Goal: Task Accomplishment & Management: Complete application form

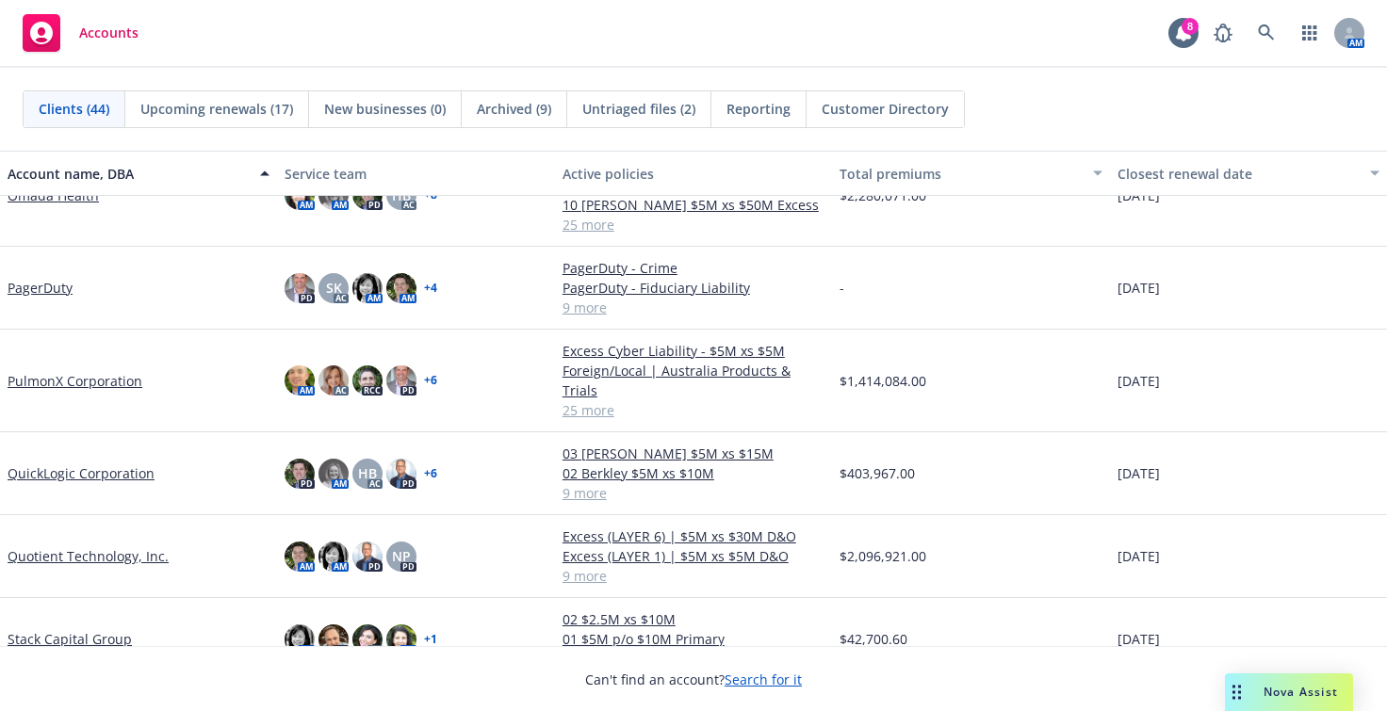
scroll to position [1979, 0]
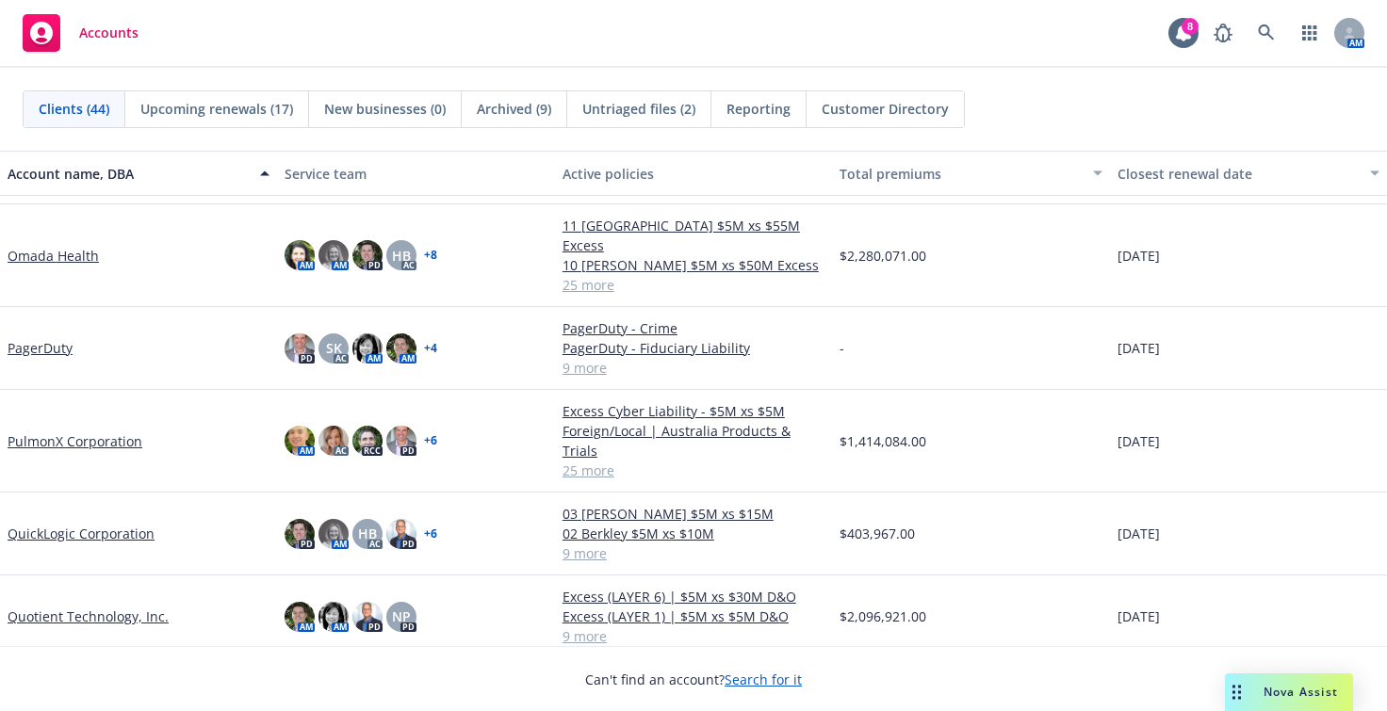
click at [90, 432] on link "PulmonX Corporation" at bounding box center [75, 442] width 135 height 20
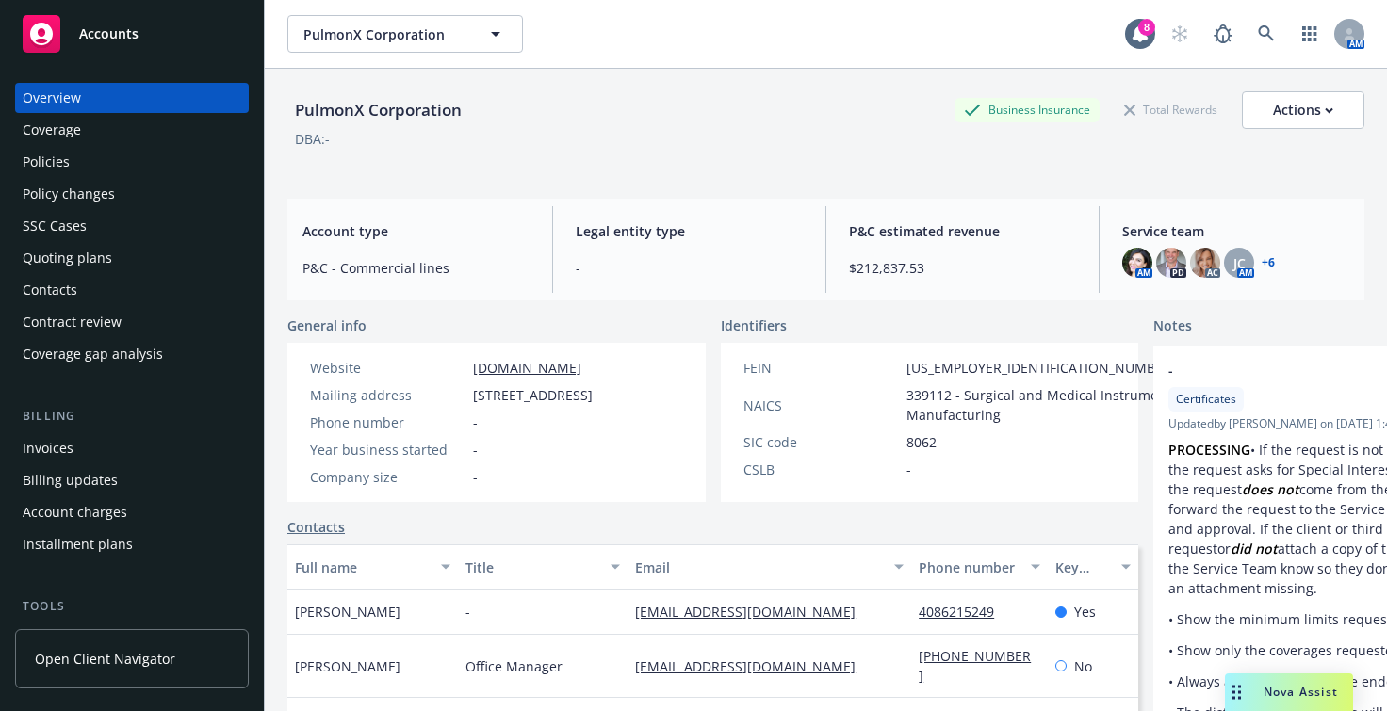
click at [60, 259] on div "Quoting plans" at bounding box center [68, 258] width 90 height 30
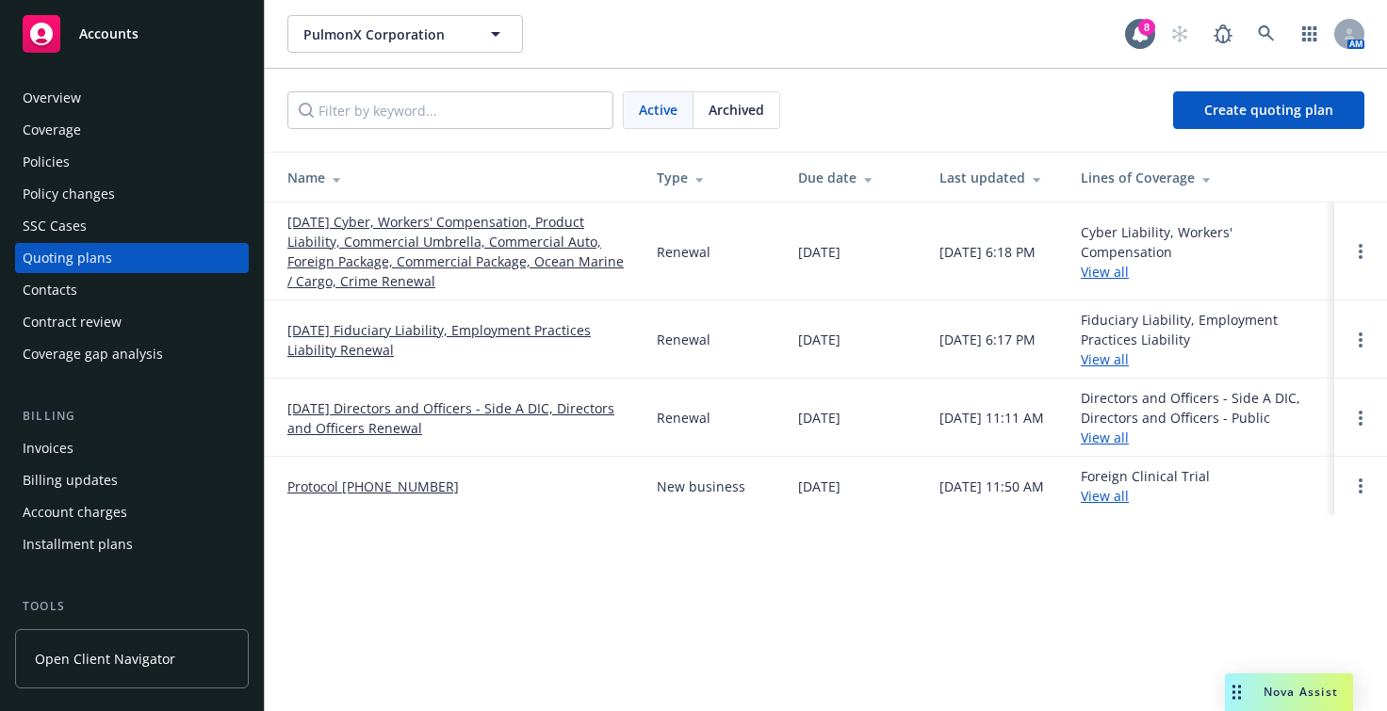
click at [416, 416] on link "[DATE] Directors and Officers - Side A DIC, Directors and Officers Renewal" at bounding box center [456, 419] width 339 height 40
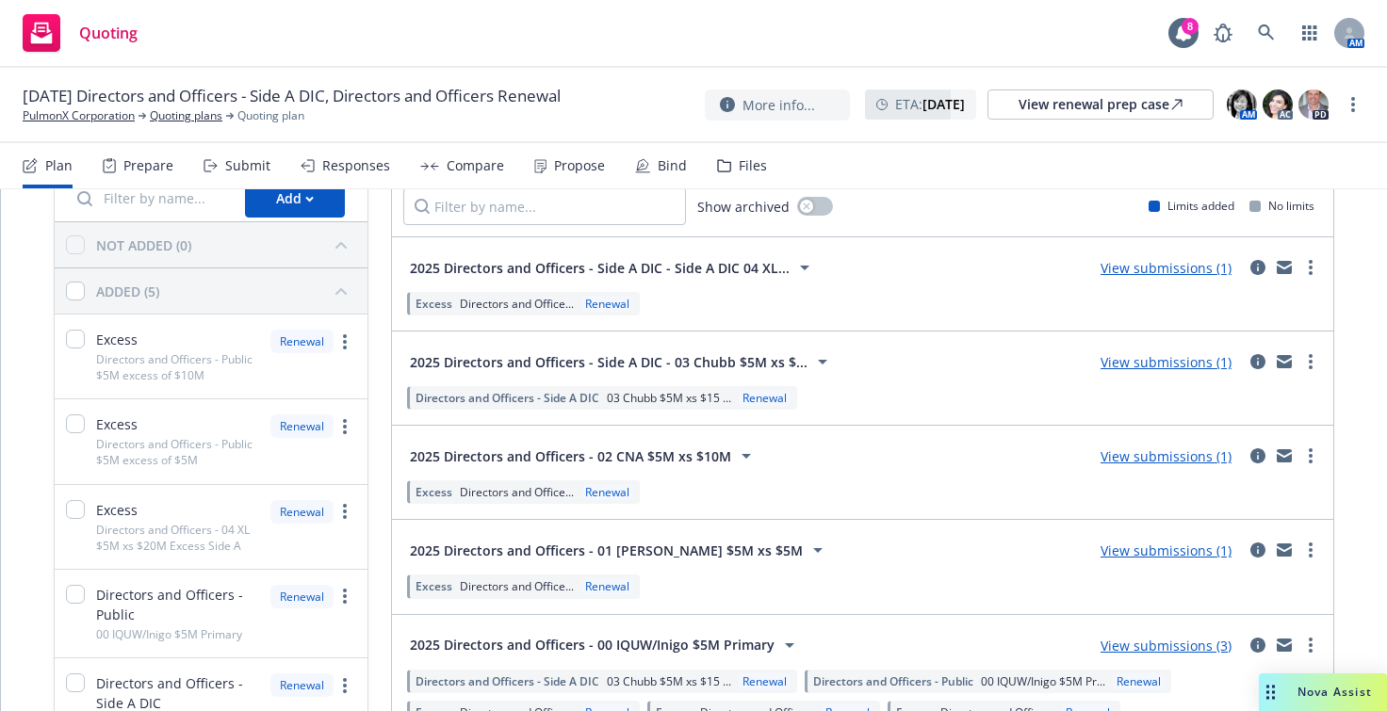
scroll to position [211, 0]
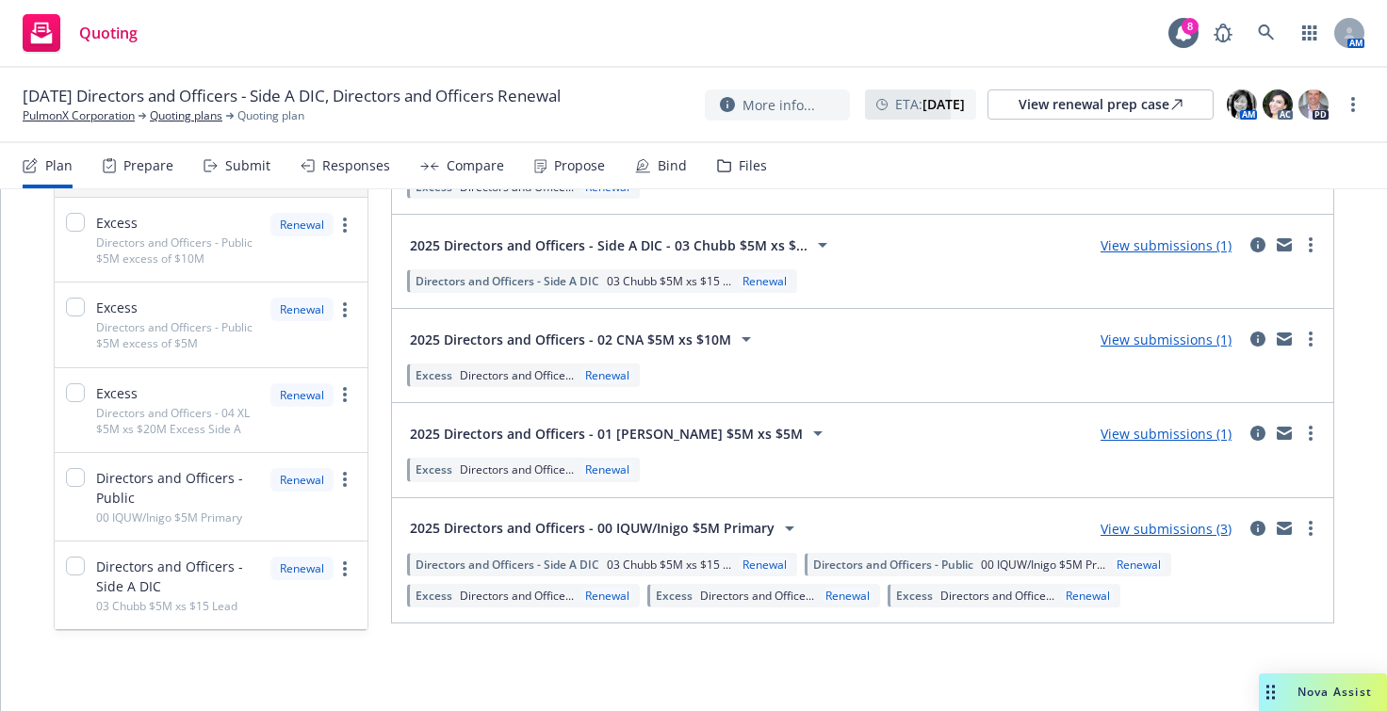
click at [527, 523] on span "2025 Directors and Officers - 00 IQUW/Inigo $5M Primary" at bounding box center [592, 528] width 365 height 20
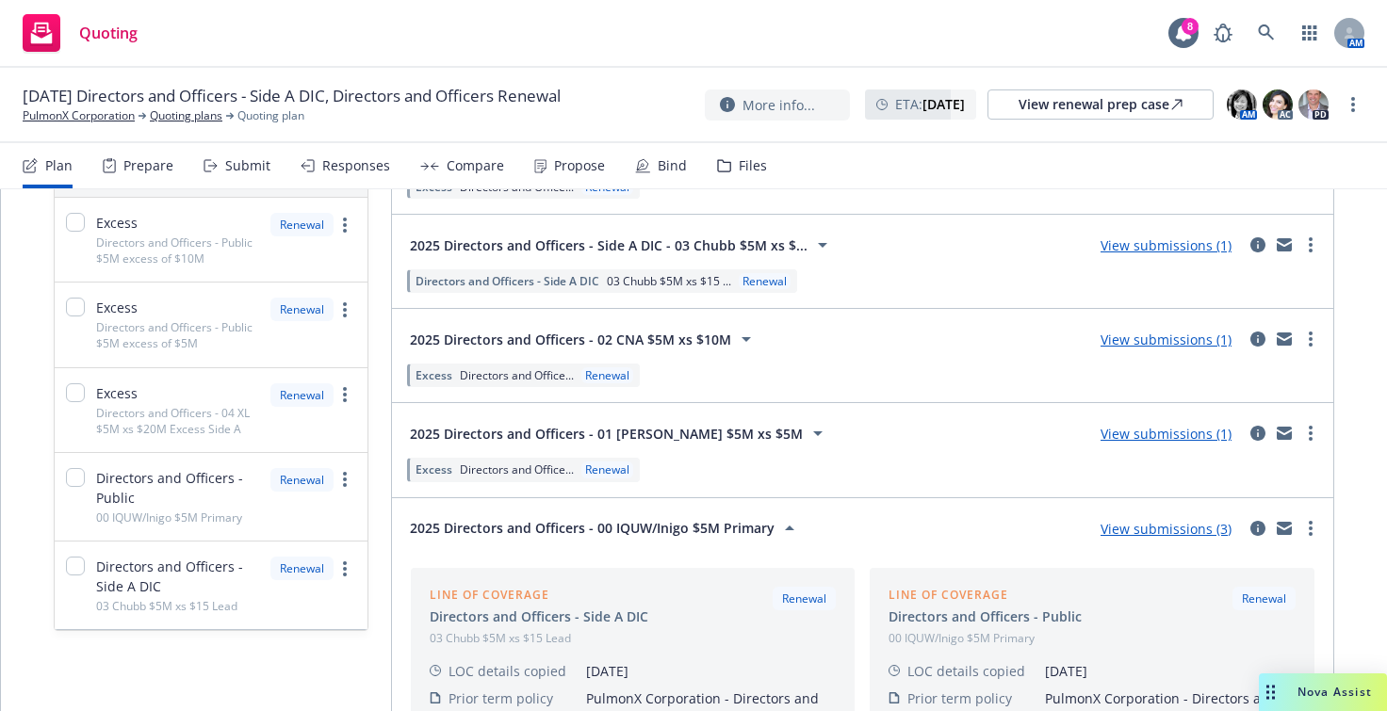
scroll to position [399, 0]
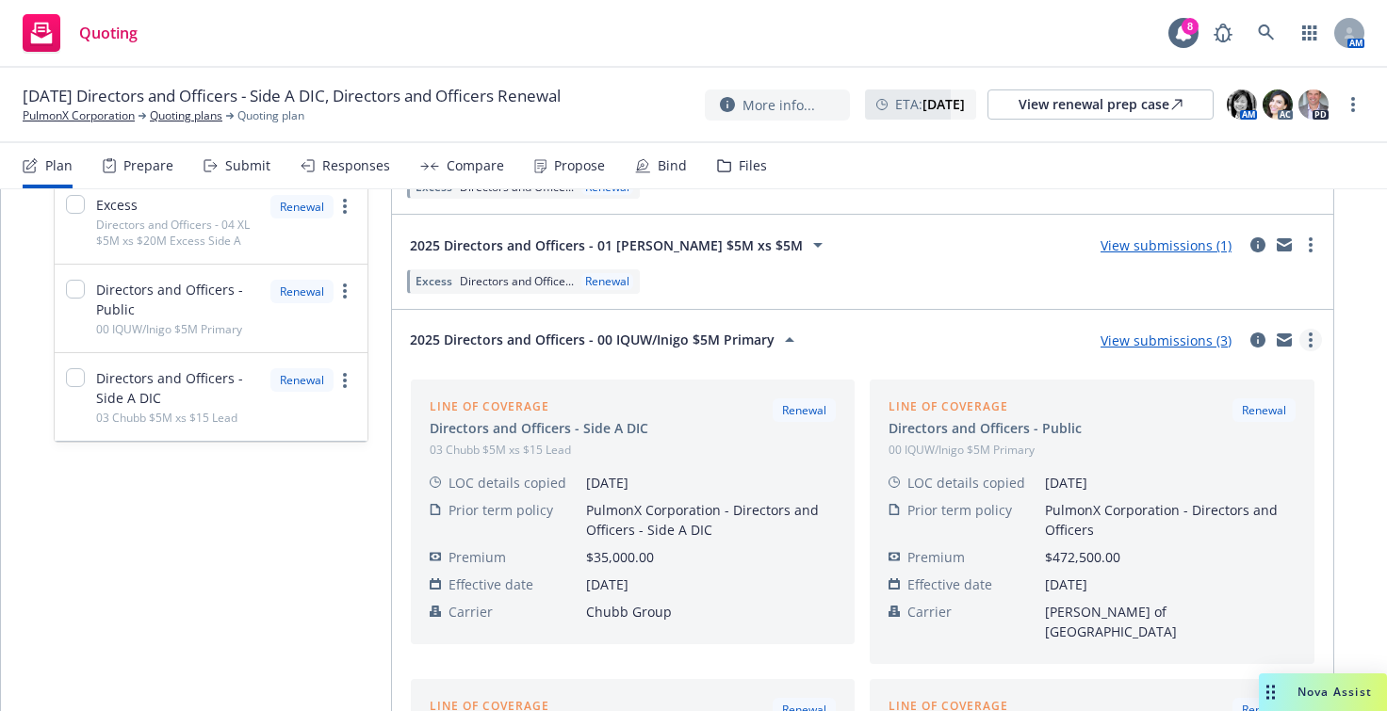
click at [1309, 333] on circle "more" at bounding box center [1311, 335] width 4 height 4
click at [906, 341] on div "2025 Directors and Officers - 00 IQUW/Inigo $5M Primary View submissions (3)" at bounding box center [862, 340] width 919 height 38
click at [1131, 339] on link "View submissions (3)" at bounding box center [1165, 341] width 131 height 18
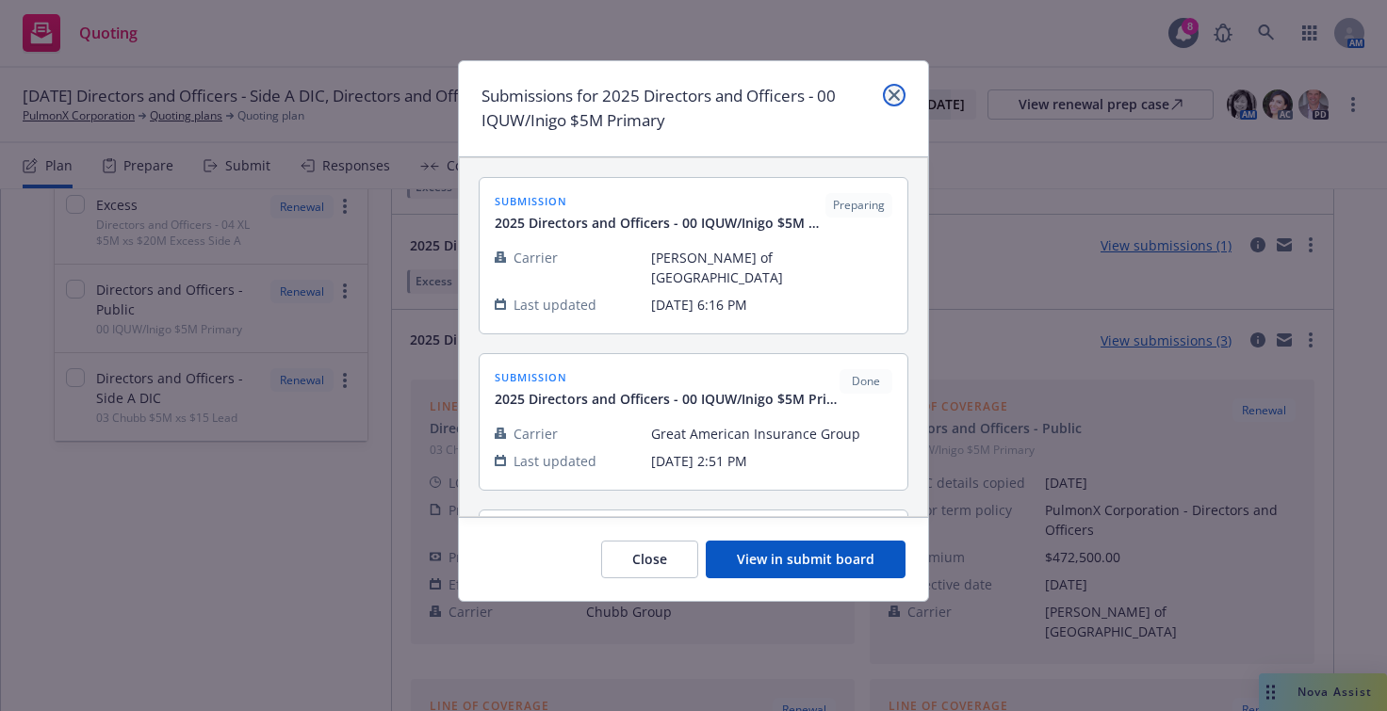
click at [904, 98] on link "close" at bounding box center [894, 95] width 23 height 23
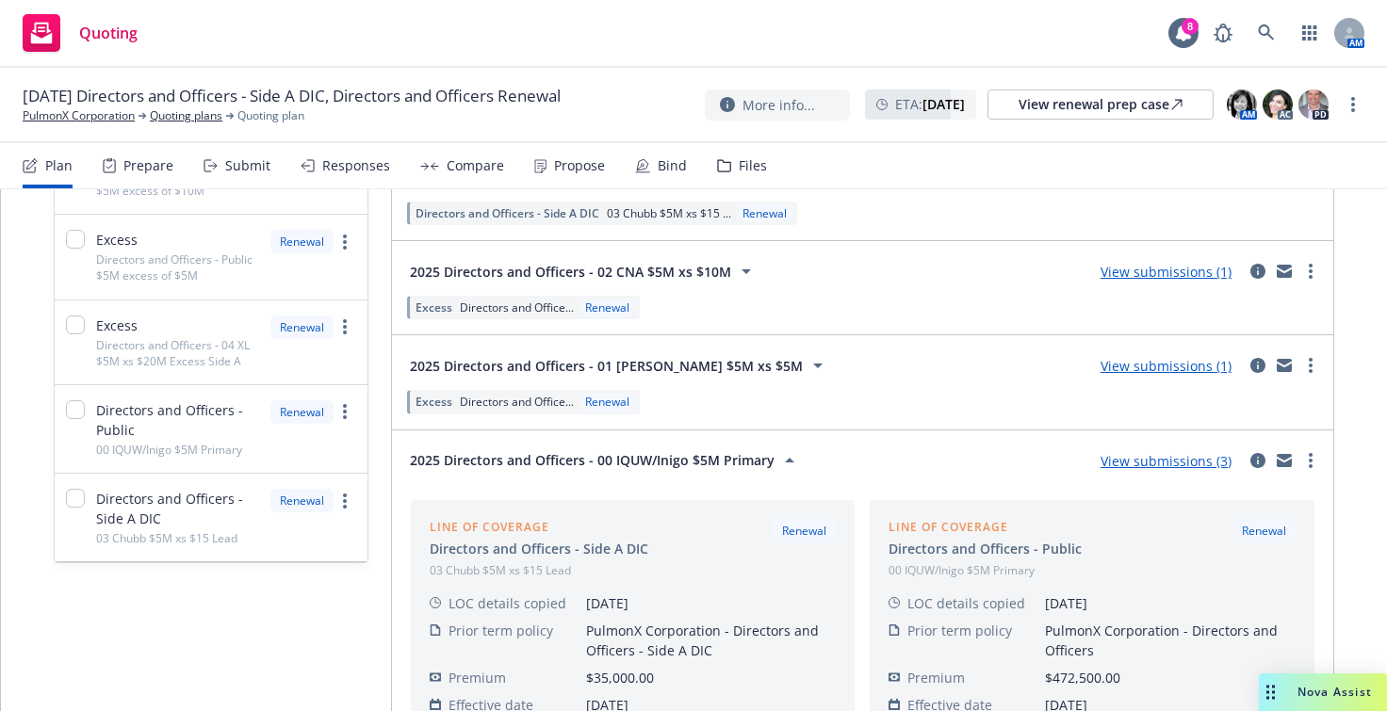
scroll to position [283, 0]
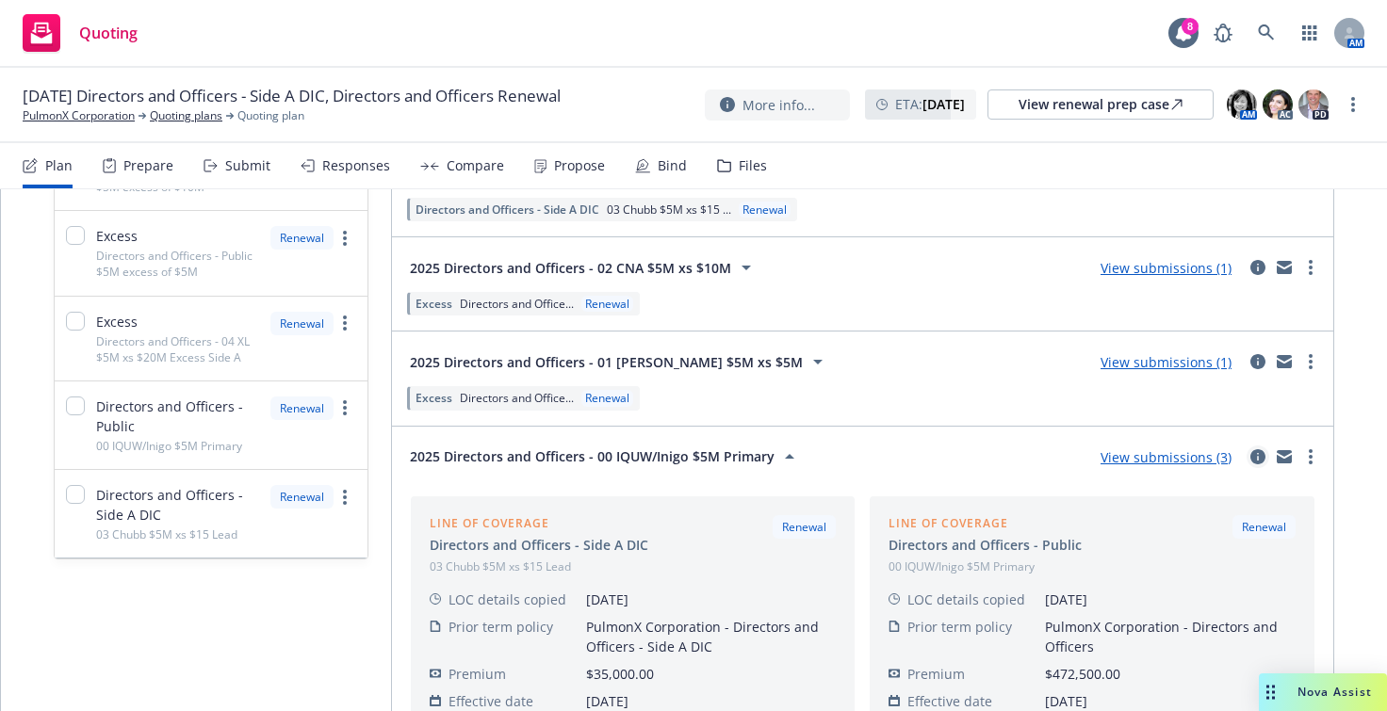
click at [1250, 452] on icon "circleInformation" at bounding box center [1257, 456] width 15 height 15
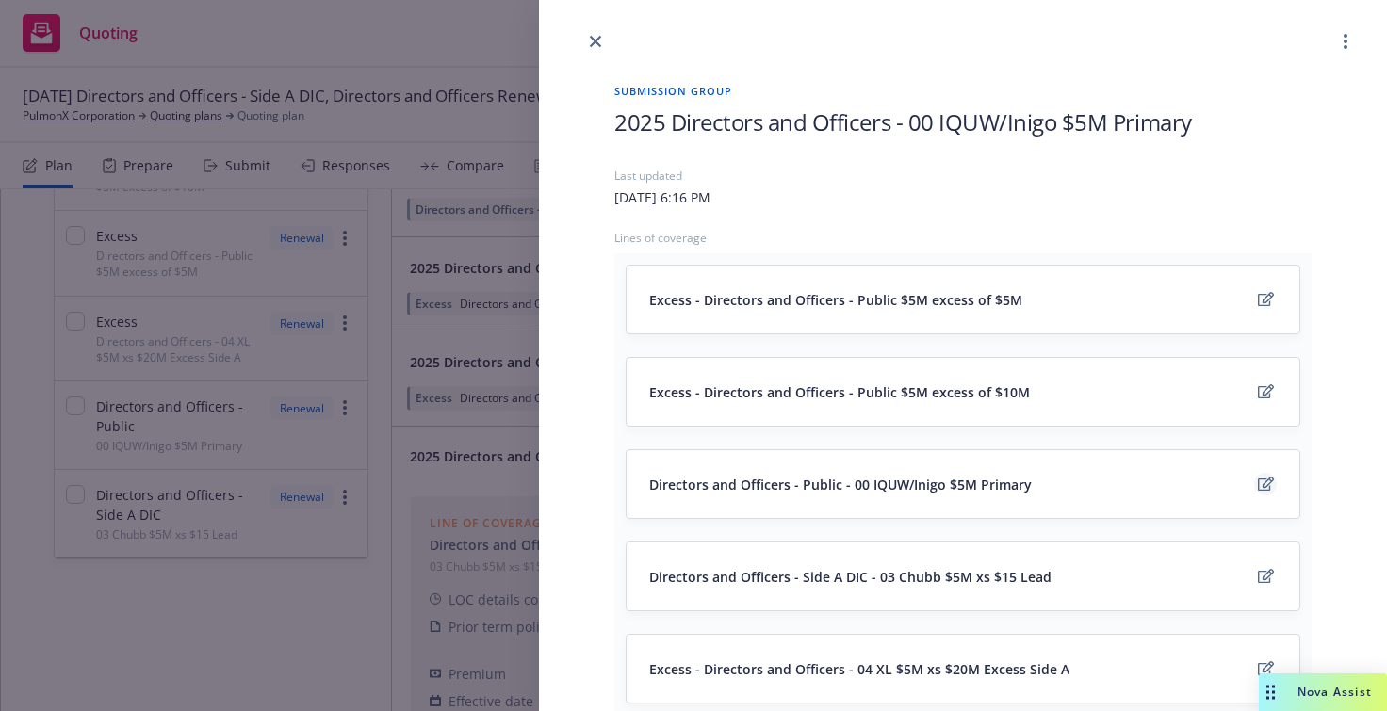
click at [1261, 479] on link "edit" at bounding box center [1265, 484] width 23 height 23
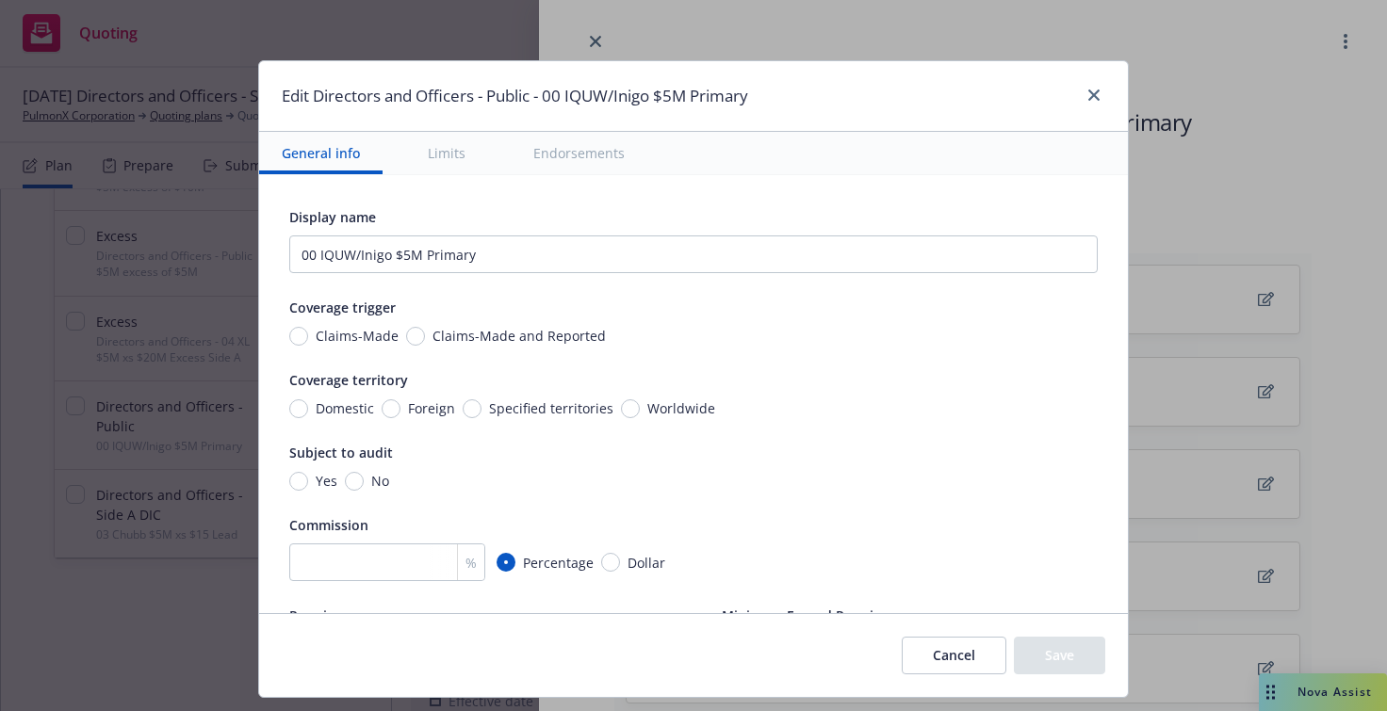
click at [493, 326] on span "Claims-Made and Reported" at bounding box center [518, 336] width 173 height 20
click at [425, 327] on input "Claims-Made and Reported" at bounding box center [415, 336] width 19 height 19
radio input "true"
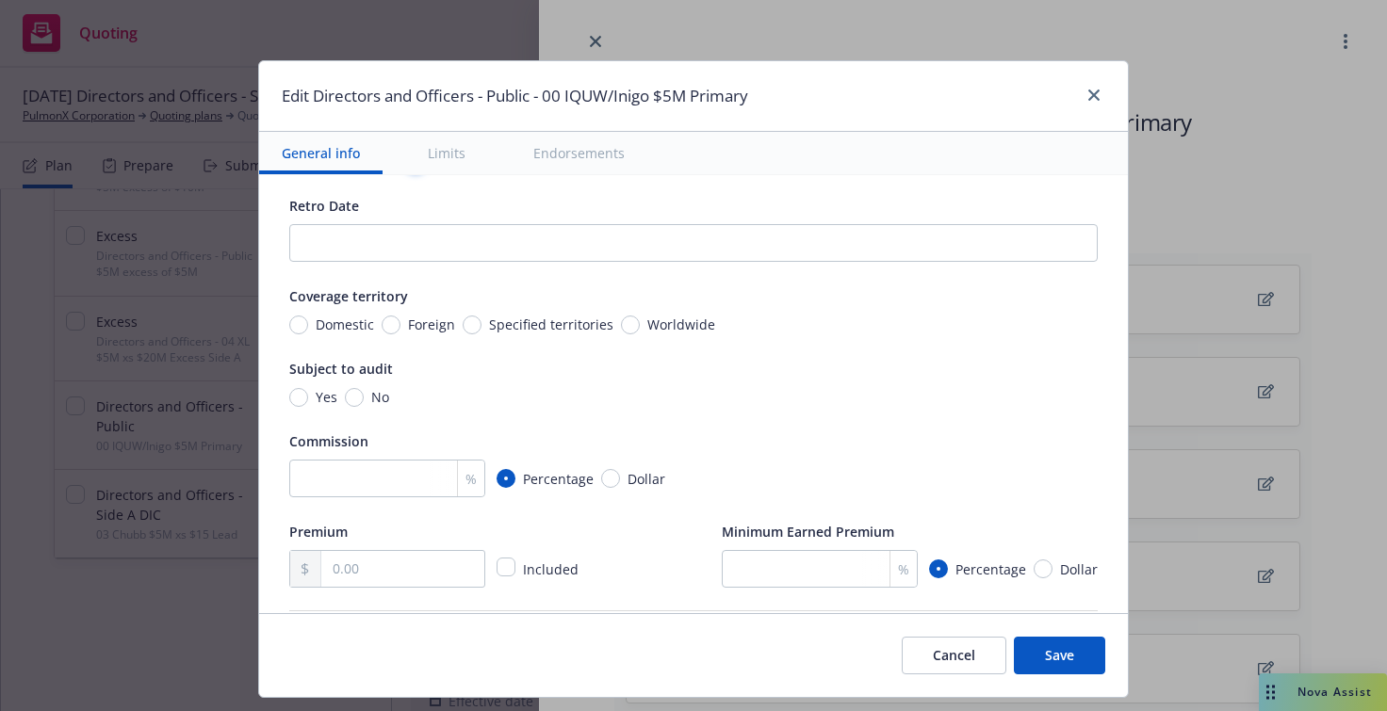
scroll to position [188, 0]
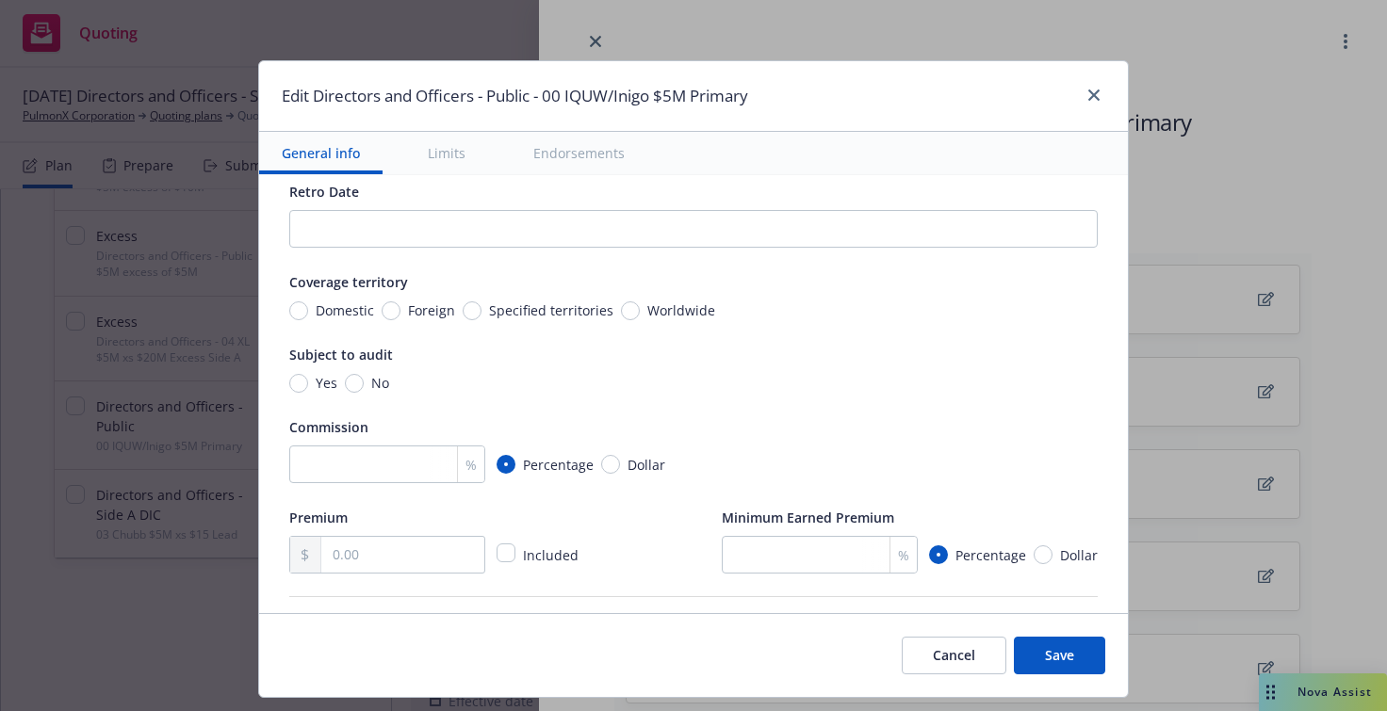
click at [659, 304] on span "Worldwide" at bounding box center [681, 311] width 68 height 20
click at [640, 304] on input "Worldwide" at bounding box center [630, 310] width 19 height 19
radio input "true"
click at [364, 381] on span "No" at bounding box center [376, 383] width 25 height 20
click at [357, 381] on input "No" at bounding box center [354, 383] width 19 height 19
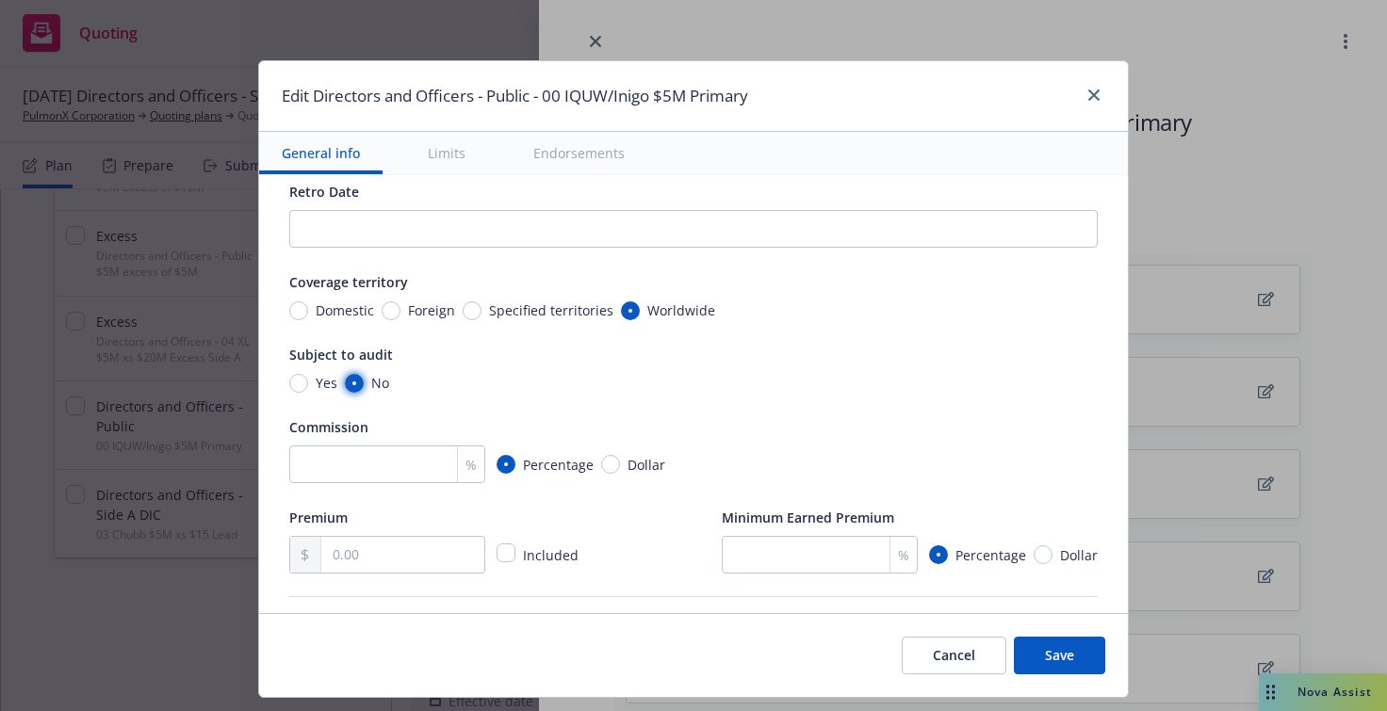
radio input "true"
click at [389, 466] on input "number" at bounding box center [387, 465] width 196 height 38
type input ".15"
click at [489, 489] on div "Display name 00 IQUW/Inigo $5M Primary Coverage trigger Claims-Made Claims-Made…" at bounding box center [693, 295] width 808 height 557
click at [392, 559] on input "text" at bounding box center [402, 555] width 163 height 36
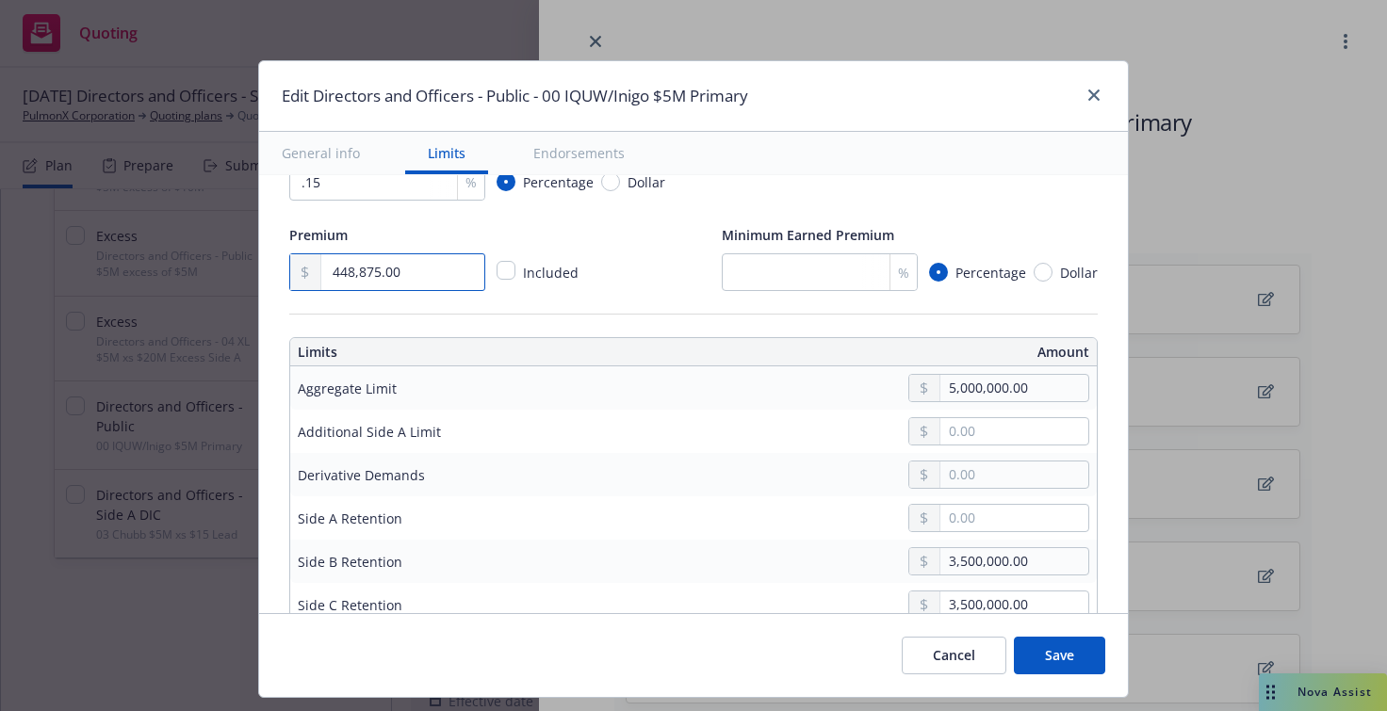
scroll to position [565, 0]
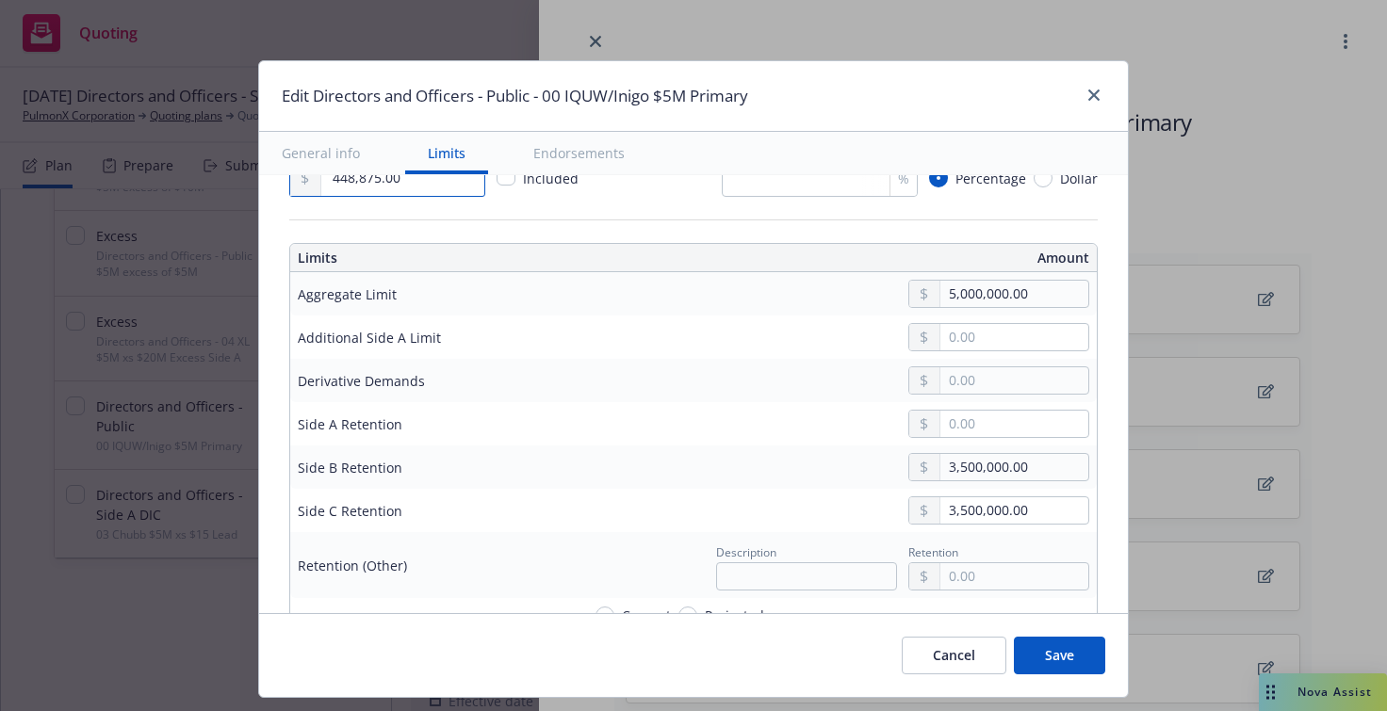
type input "448,875.00"
click at [940, 463] on input "3,500,000.00" at bounding box center [1014, 467] width 148 height 26
type input "2,500,000.00"
click at [940, 508] on input "3,500,000.00" at bounding box center [1014, 510] width 148 height 26
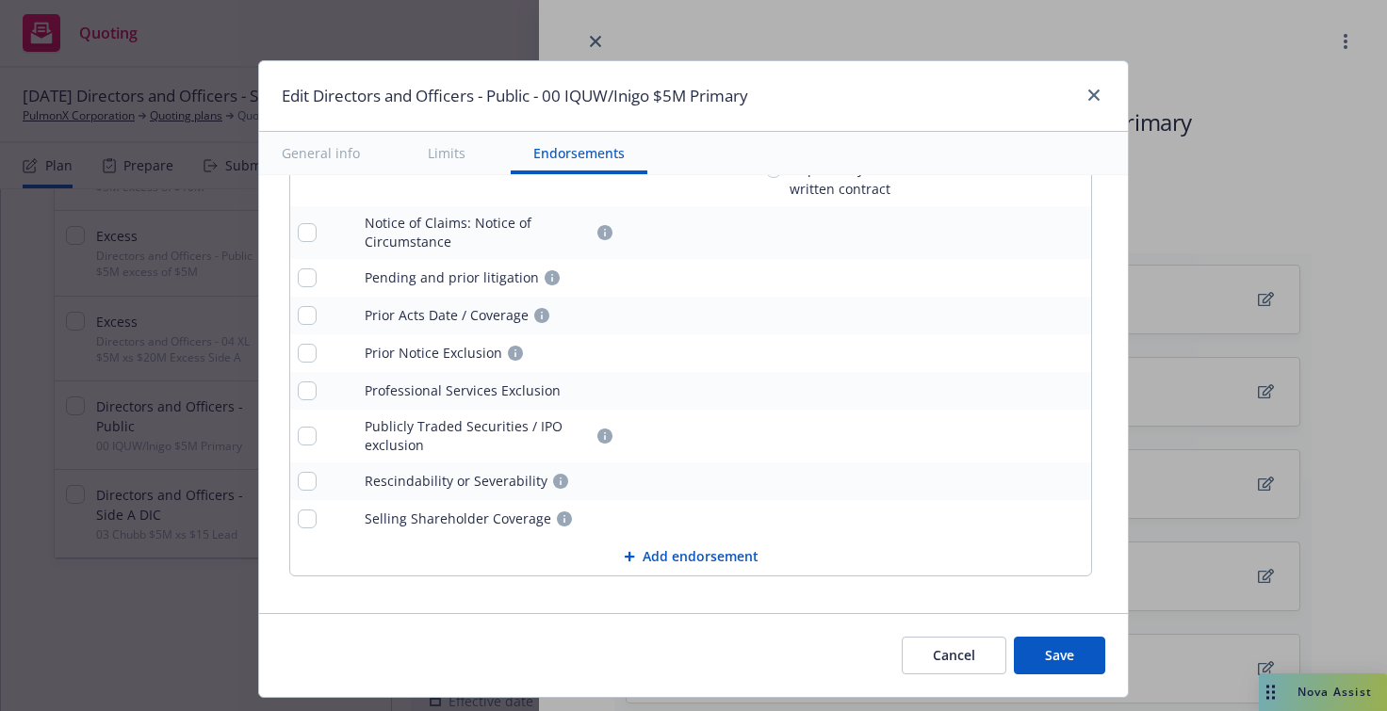
scroll to position [2581, 0]
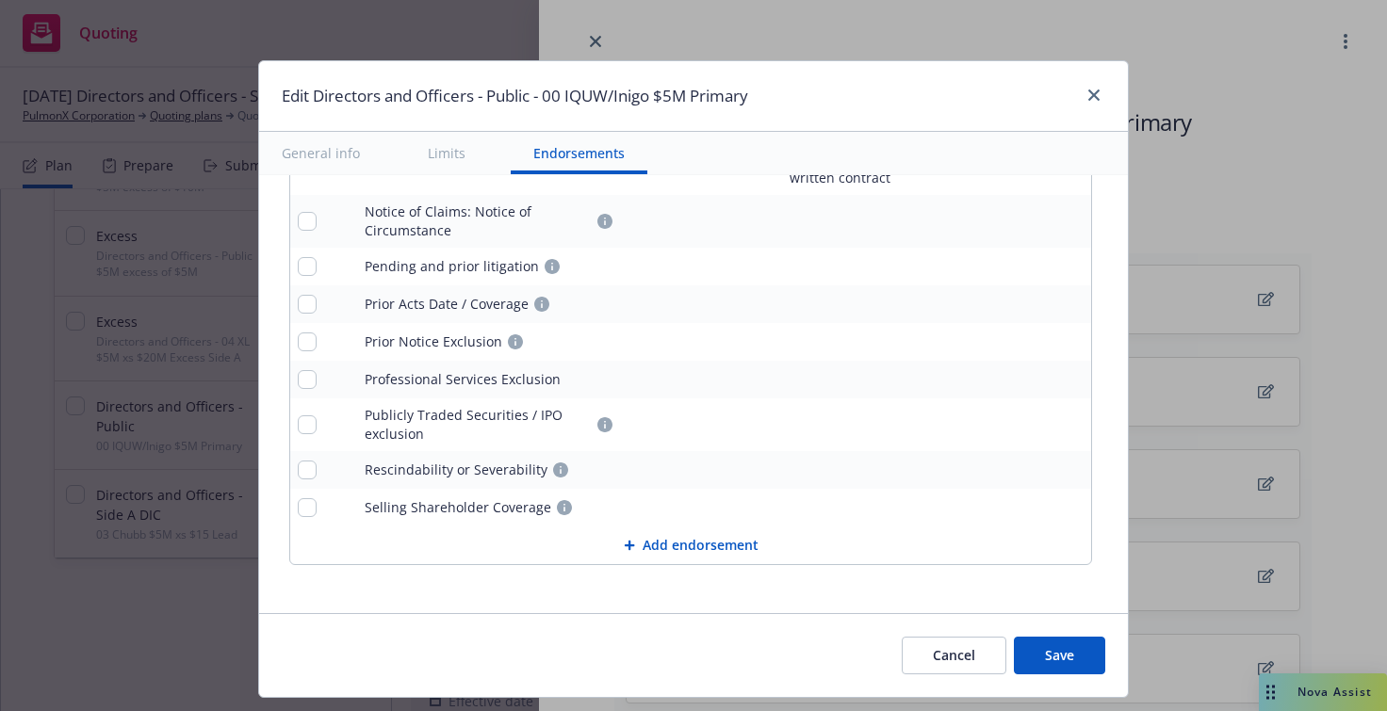
type input "2,500,000.00"
click at [1062, 647] on button "Save" at bounding box center [1059, 656] width 91 height 38
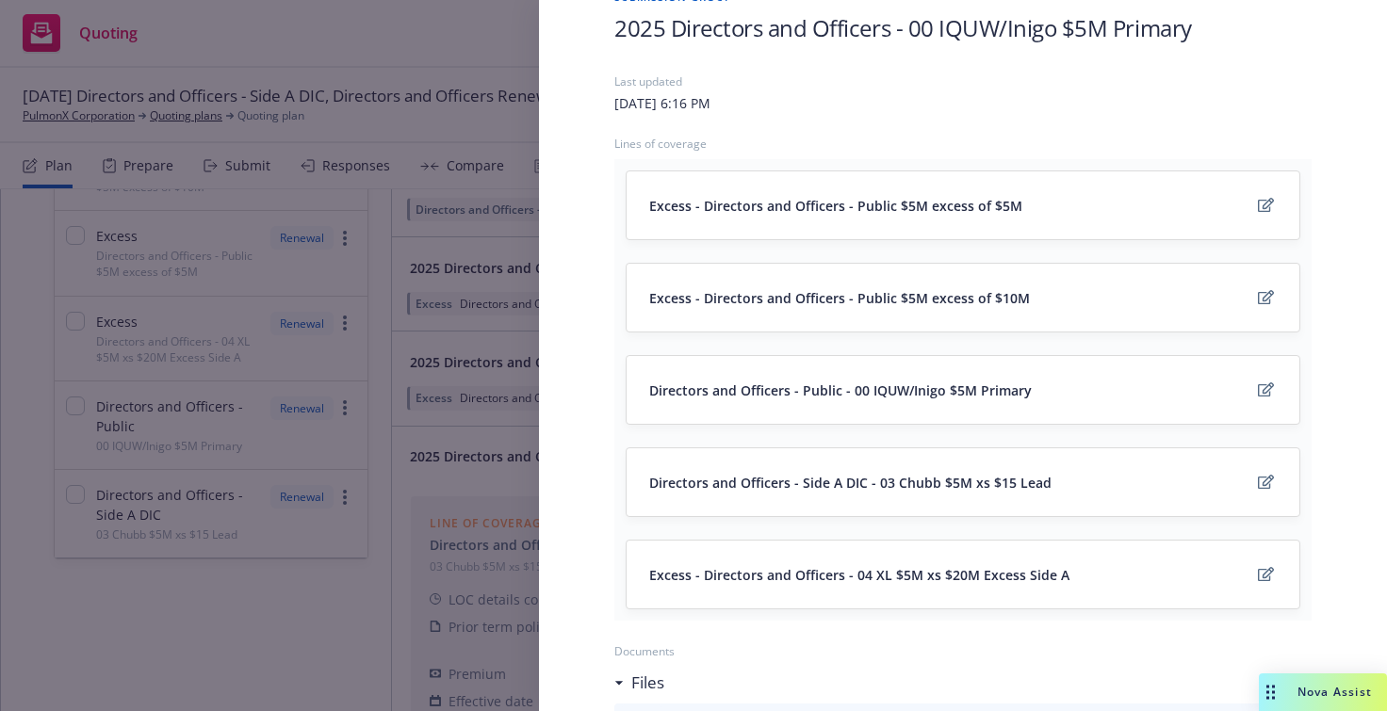
scroll to position [0, 0]
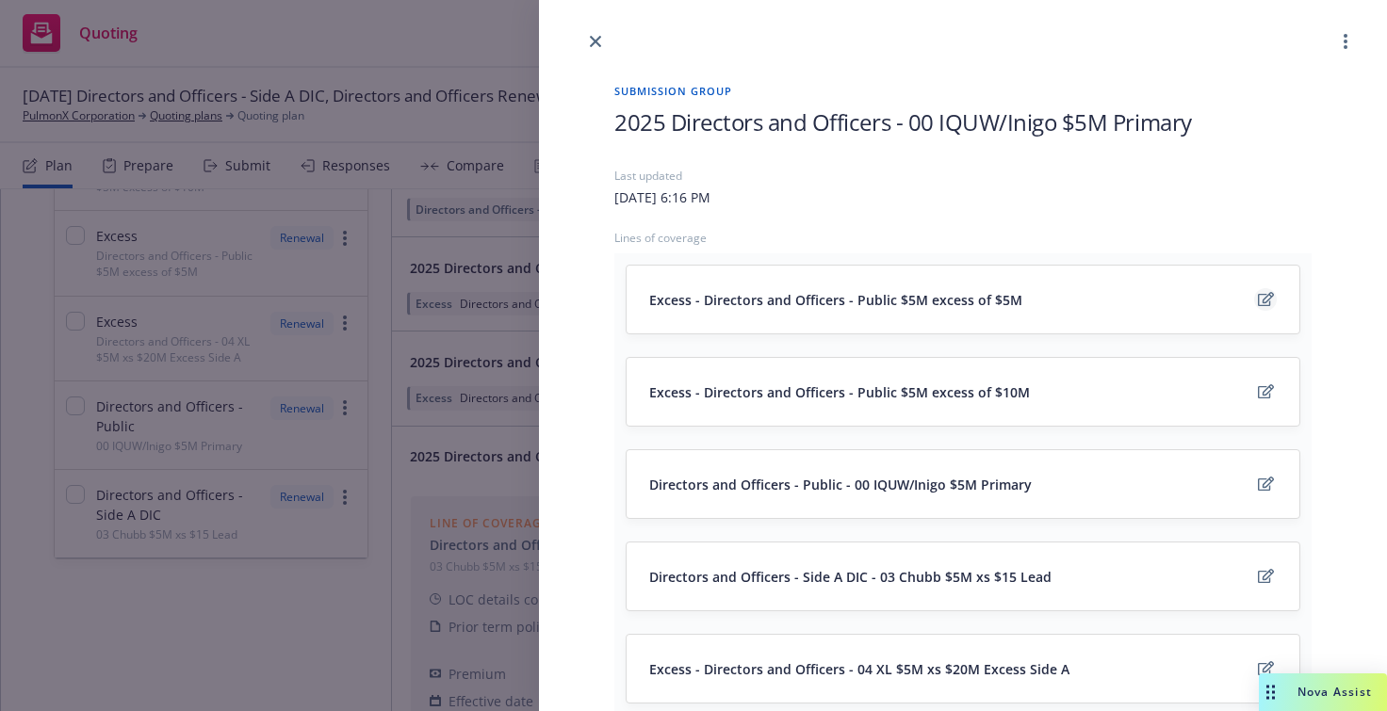
click at [1258, 300] on icon "edit" at bounding box center [1266, 299] width 16 height 14
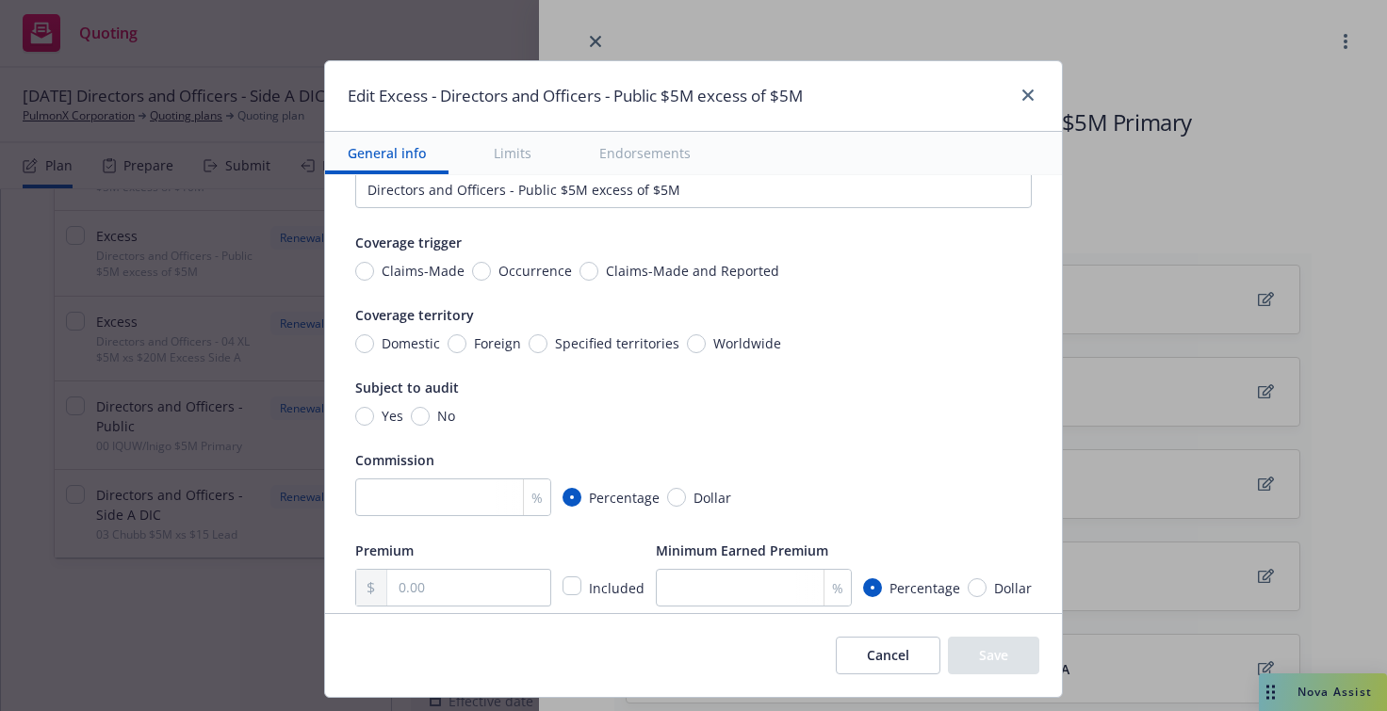
scroll to position [94, 0]
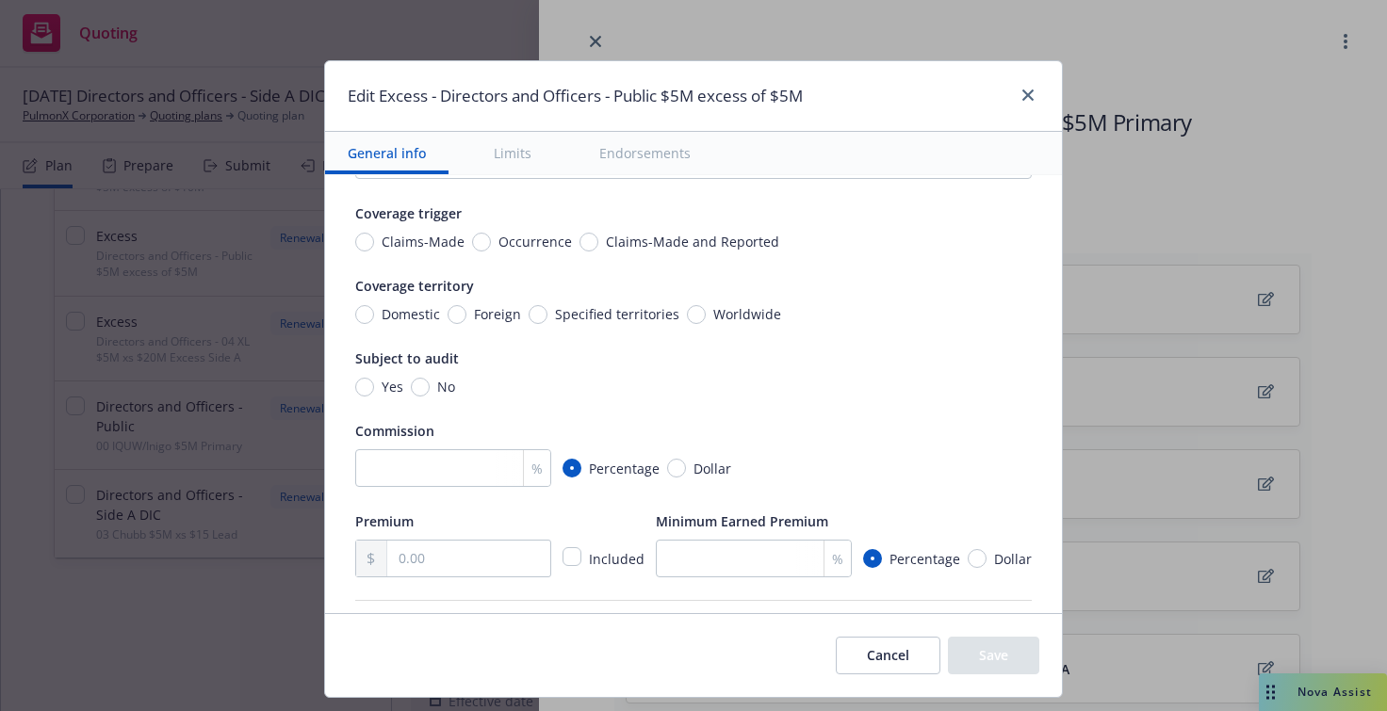
click at [650, 242] on span "Claims-Made and Reported" at bounding box center [692, 242] width 173 height 20
click at [598, 242] on input "Claims-Made and Reported" at bounding box center [588, 242] width 19 height 19
radio input "true"
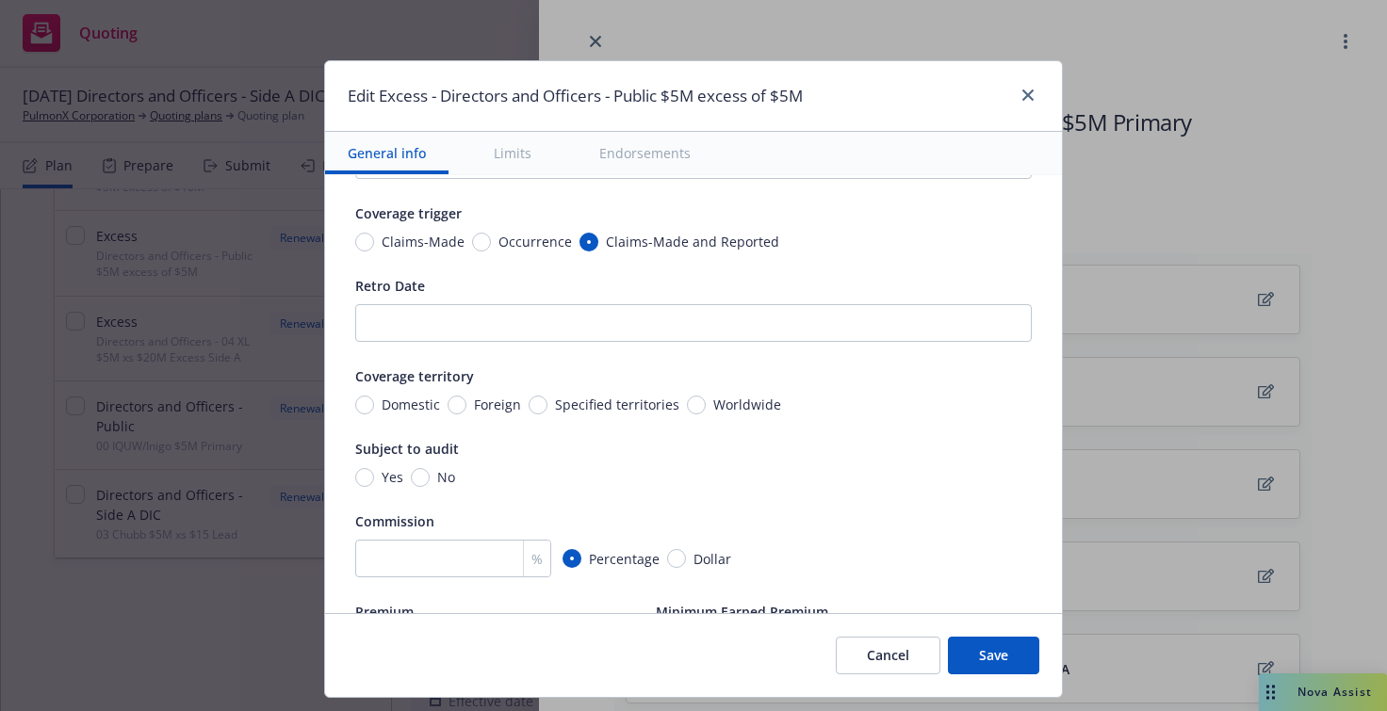
click at [725, 399] on span "Worldwide" at bounding box center [747, 405] width 68 height 20
click at [706, 399] on input "Worldwide" at bounding box center [696, 405] width 19 height 19
radio input "true"
click at [430, 481] on span "No" at bounding box center [442, 477] width 25 height 20
click at [415, 481] on input "No" at bounding box center [420, 477] width 19 height 19
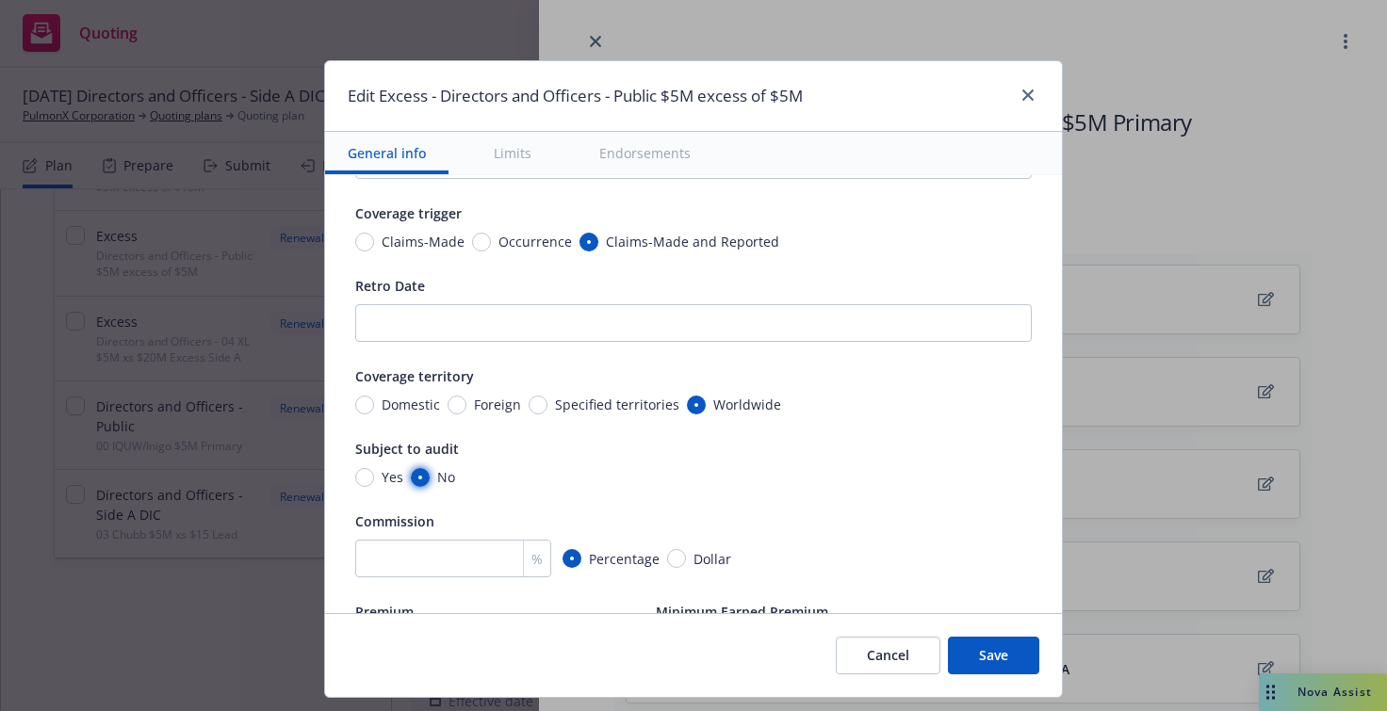
radio input "true"
click at [414, 557] on input "number" at bounding box center [453, 559] width 196 height 38
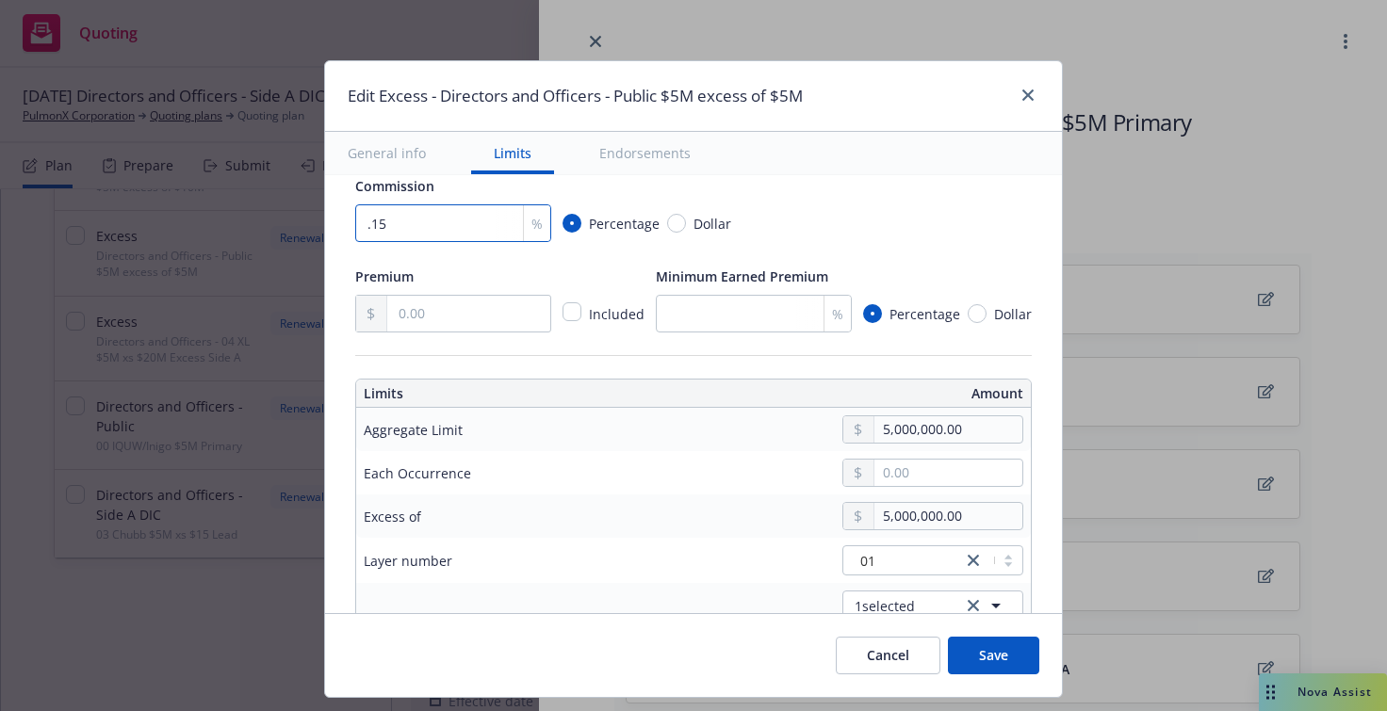
scroll to position [471, 0]
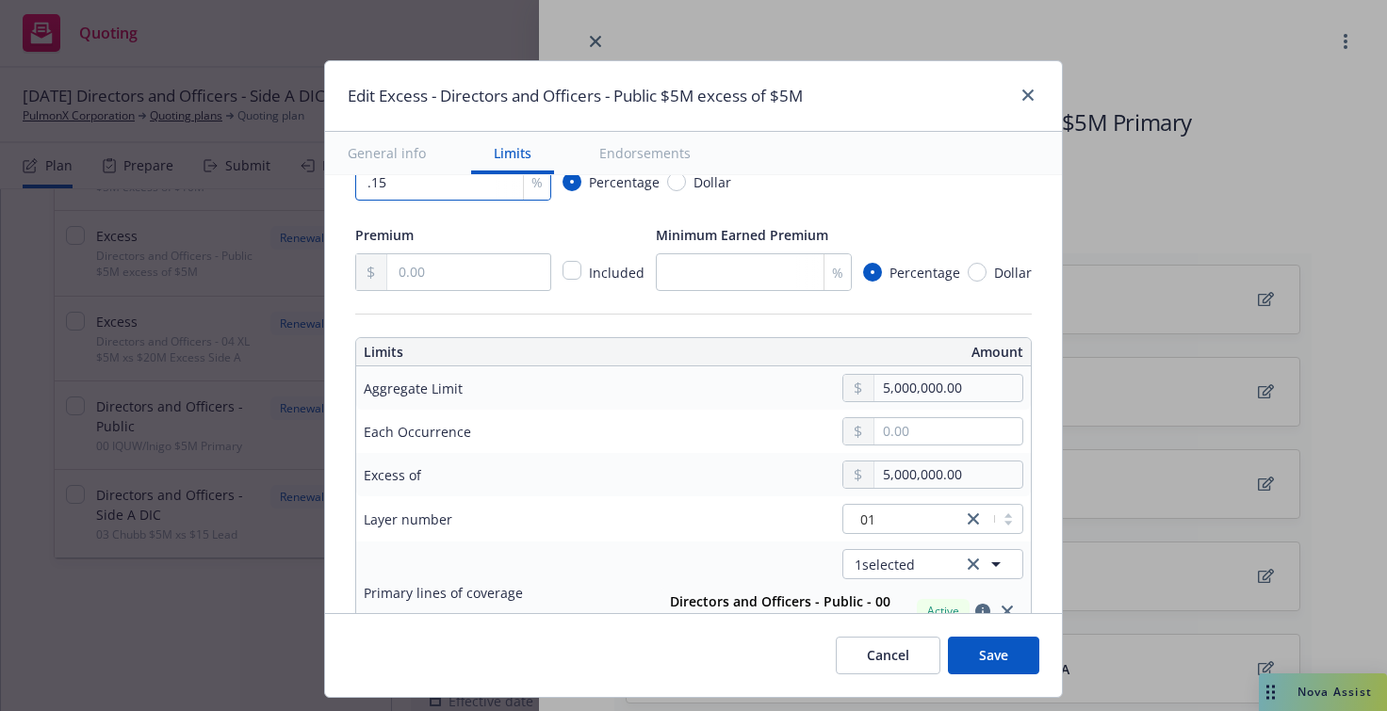
type input ".15"
click at [456, 282] on input "text" at bounding box center [468, 272] width 163 height 36
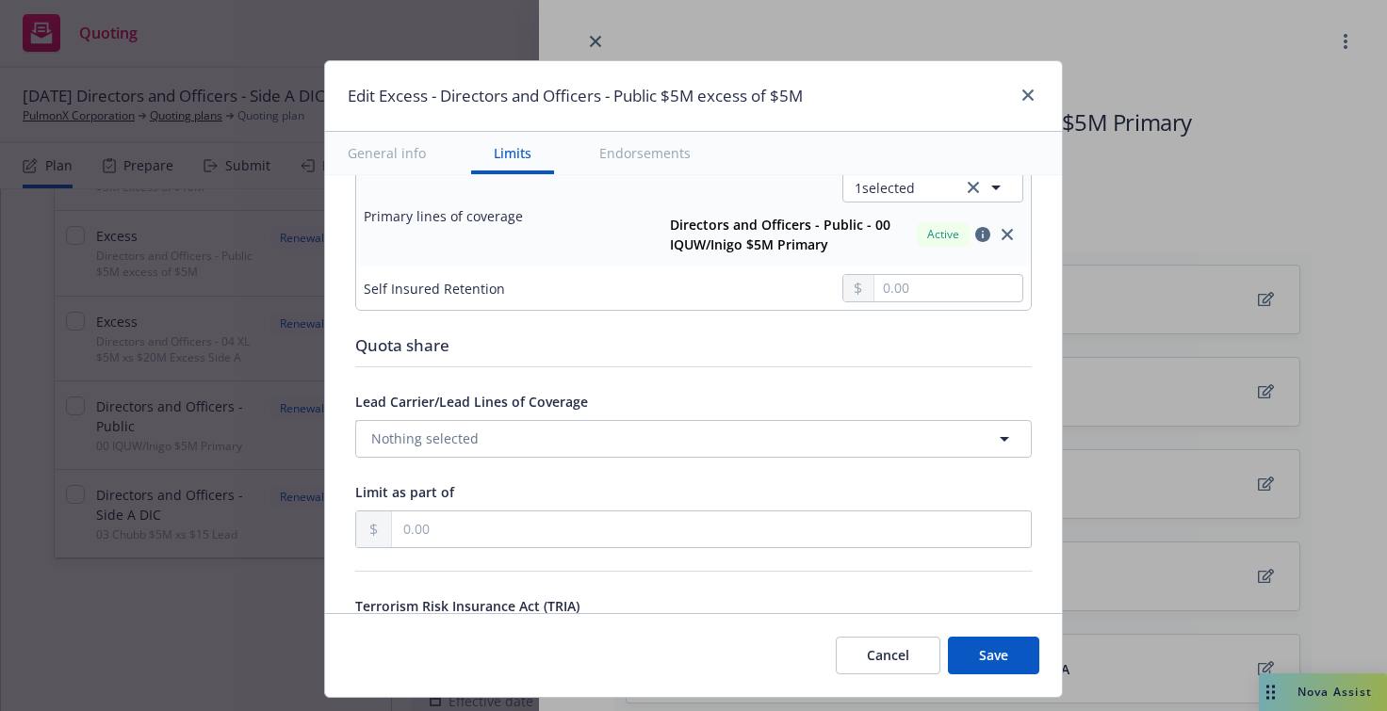
scroll to position [942, 0]
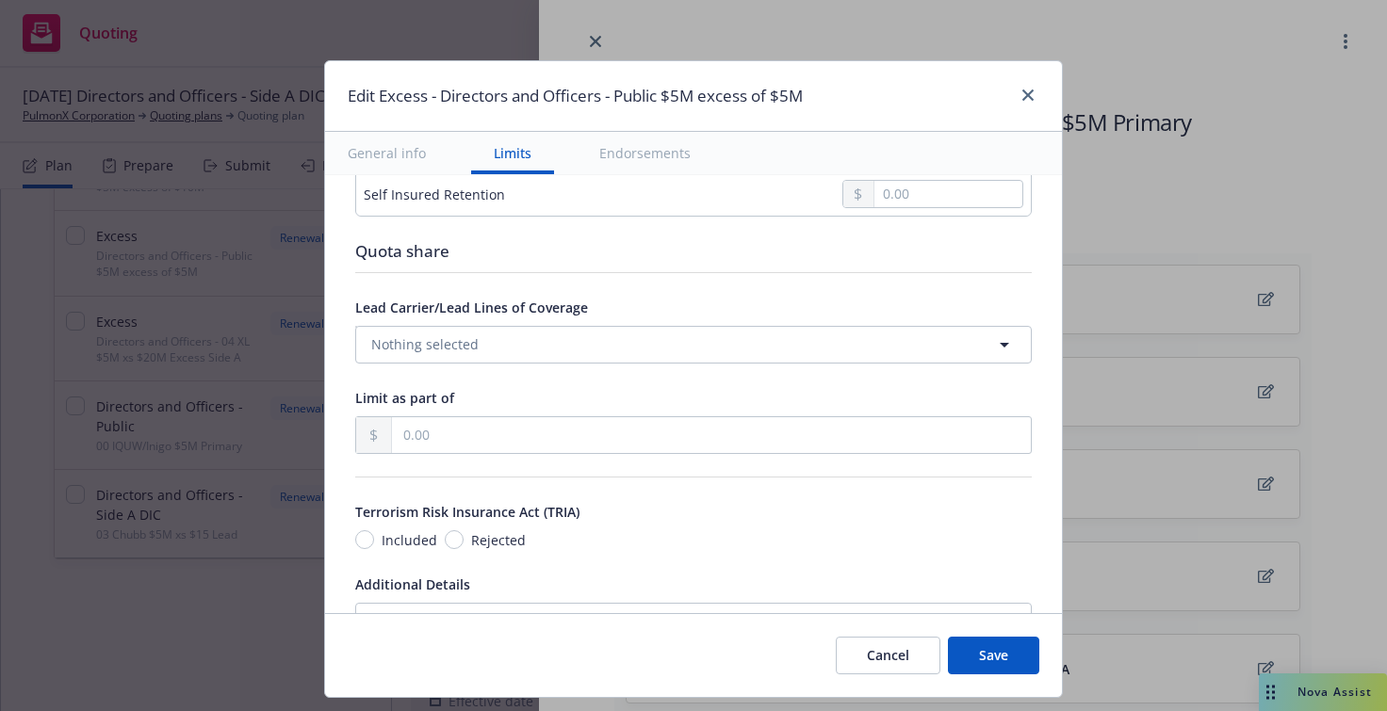
type input "273,365.00"
click at [993, 345] on icon "button" at bounding box center [1004, 345] width 23 height 23
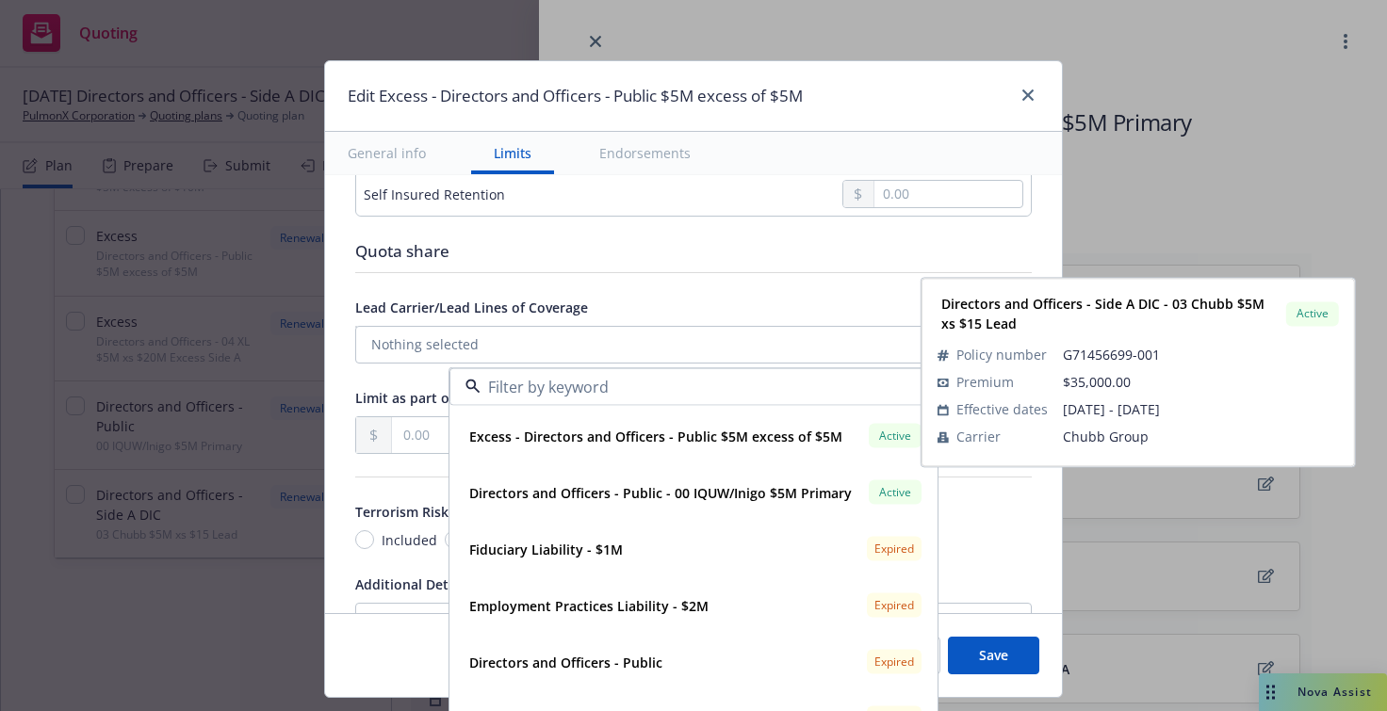
scroll to position [2638, 0]
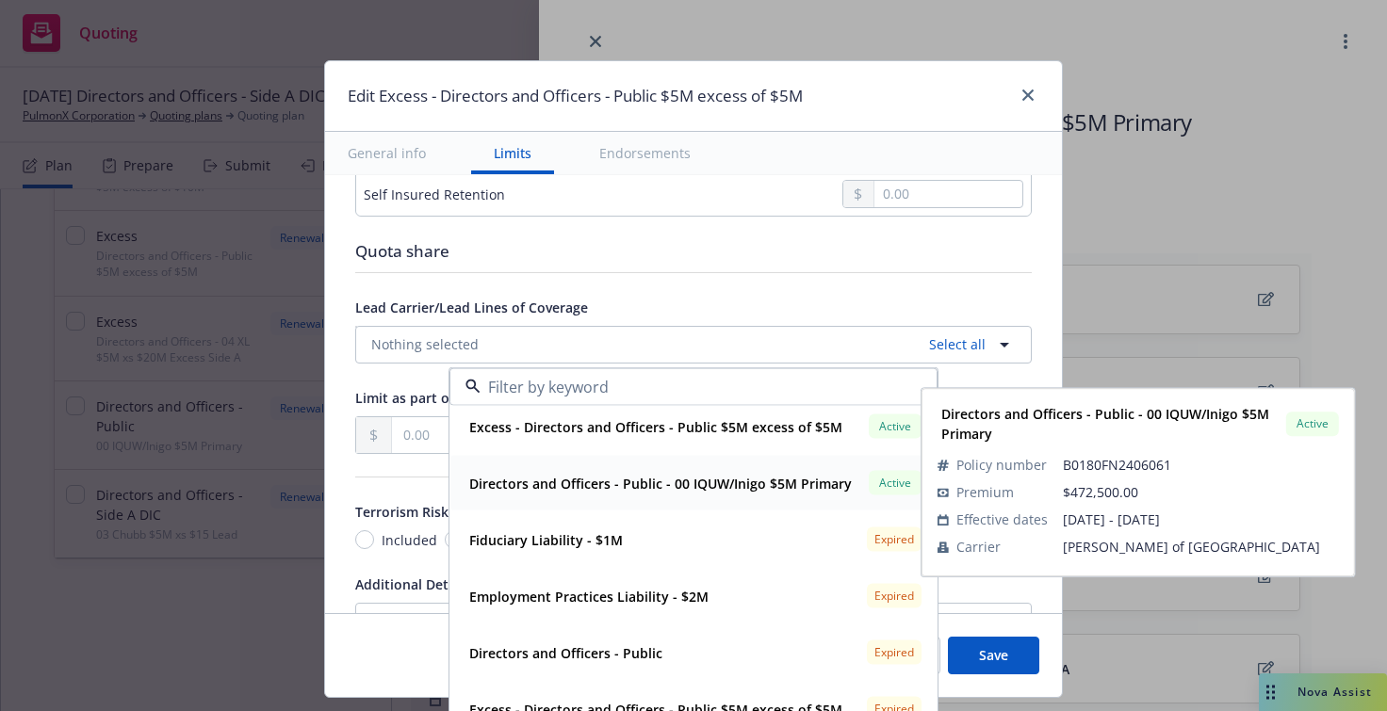
click at [720, 489] on strong "Directors and Officers - Public - 00 IQUW/Inigo $5M Primary" at bounding box center [660, 483] width 383 height 18
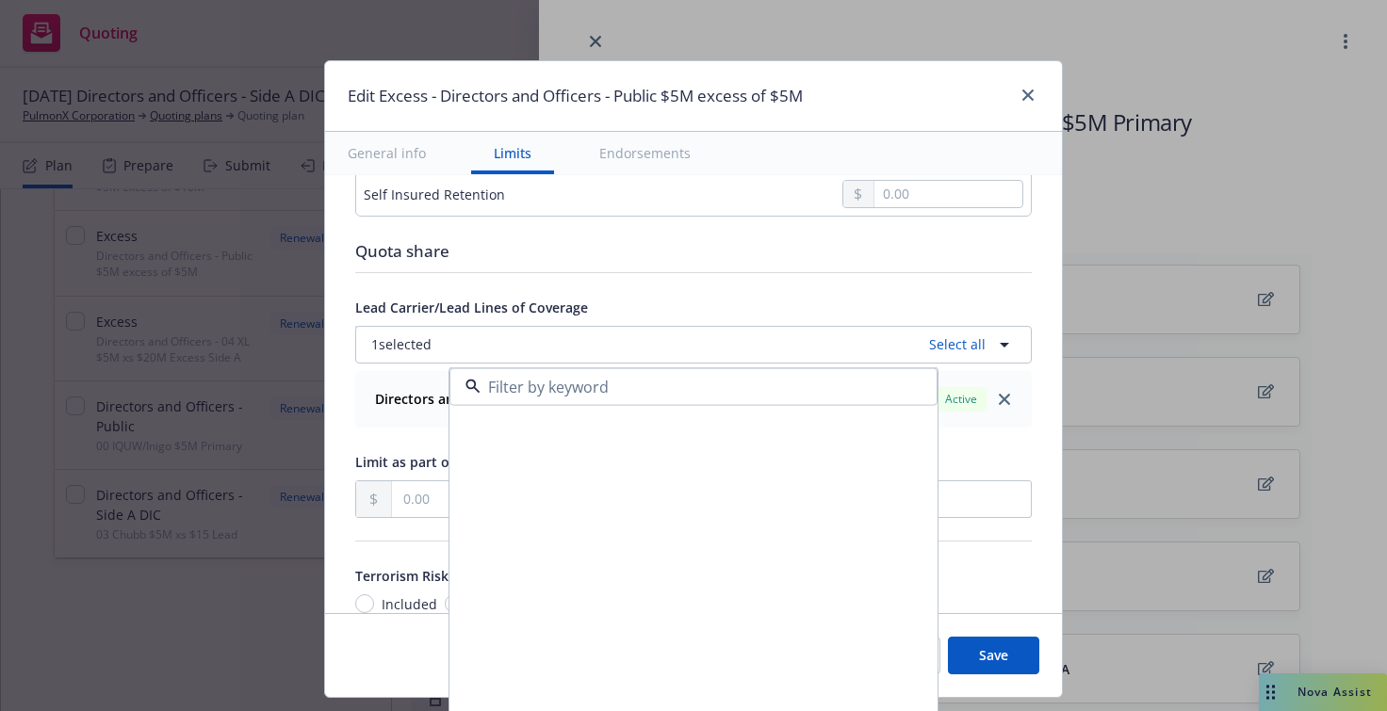
scroll to position [4711, 0]
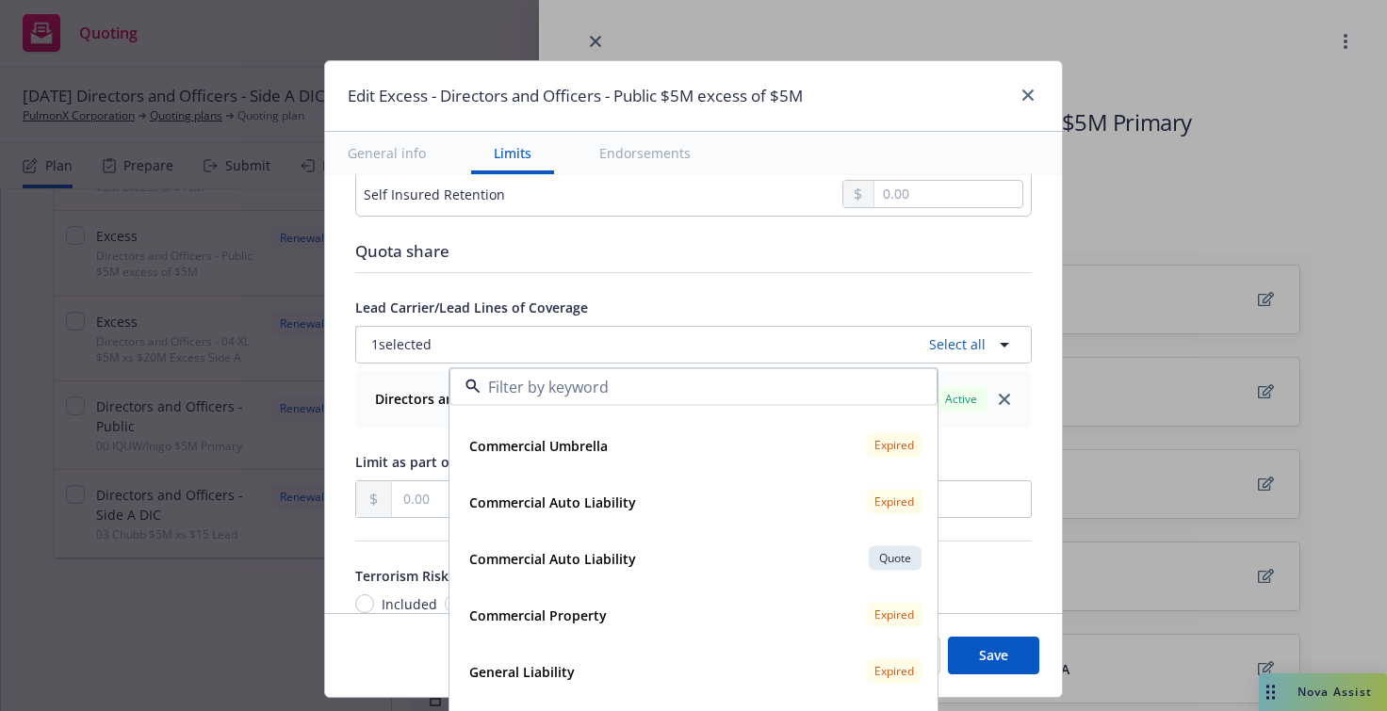
click at [337, 431] on div "Display name Directors and Officers - Public $5M excess of $5M Coverage trigger…" at bounding box center [693, 631] width 737 height 2796
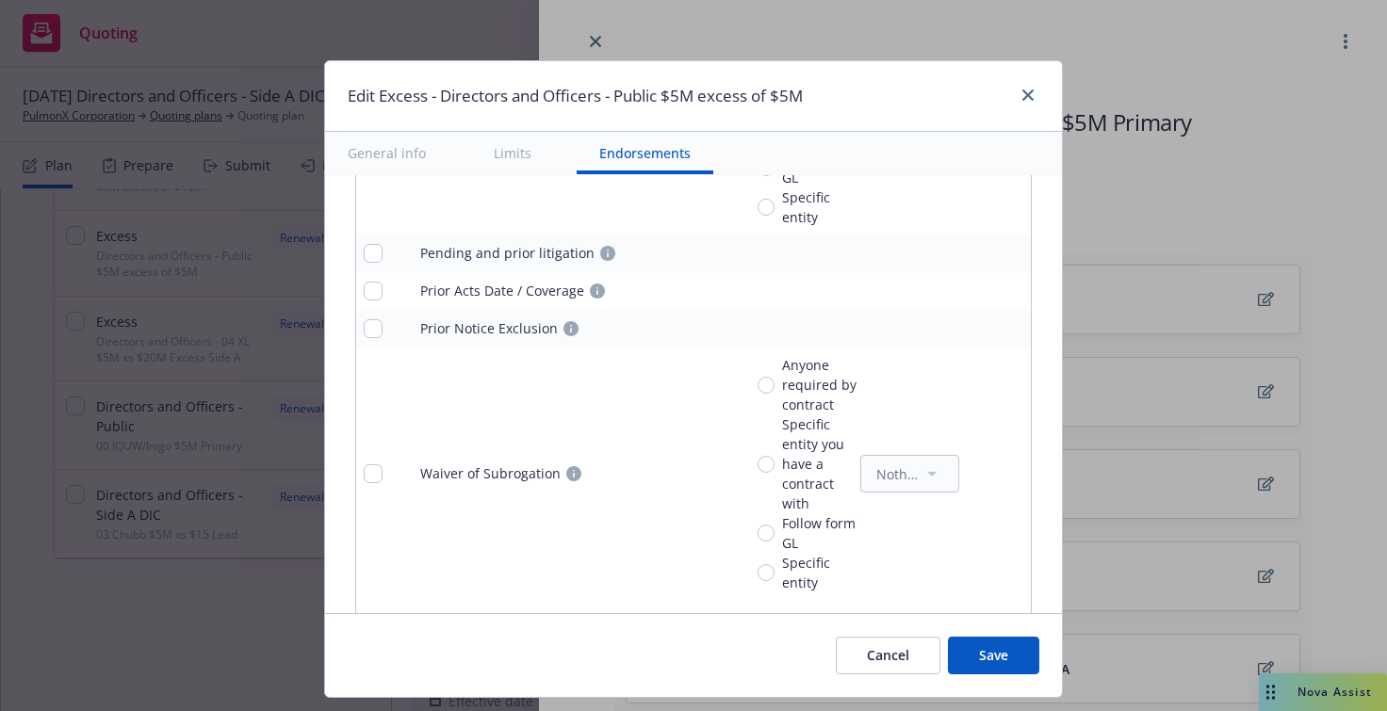
scroll to position [2353, 0]
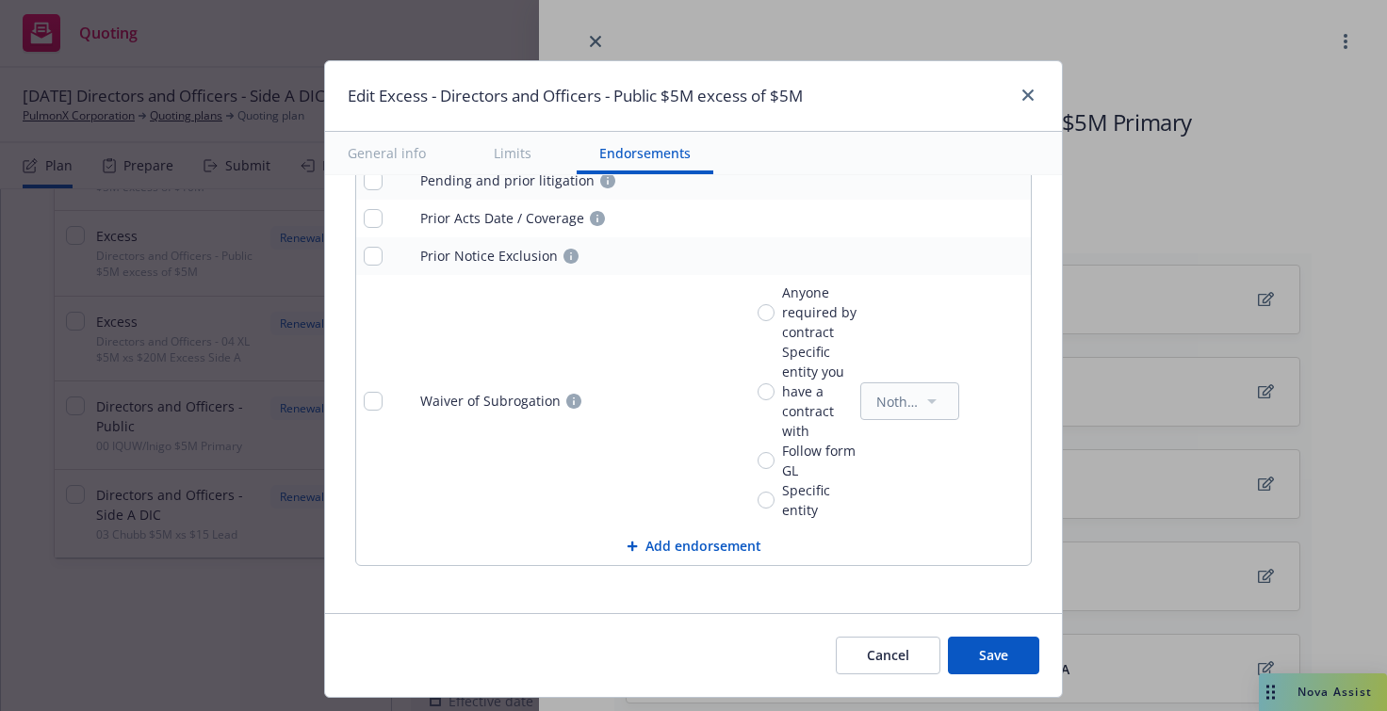
click at [969, 651] on button "Save" at bounding box center [993, 656] width 91 height 38
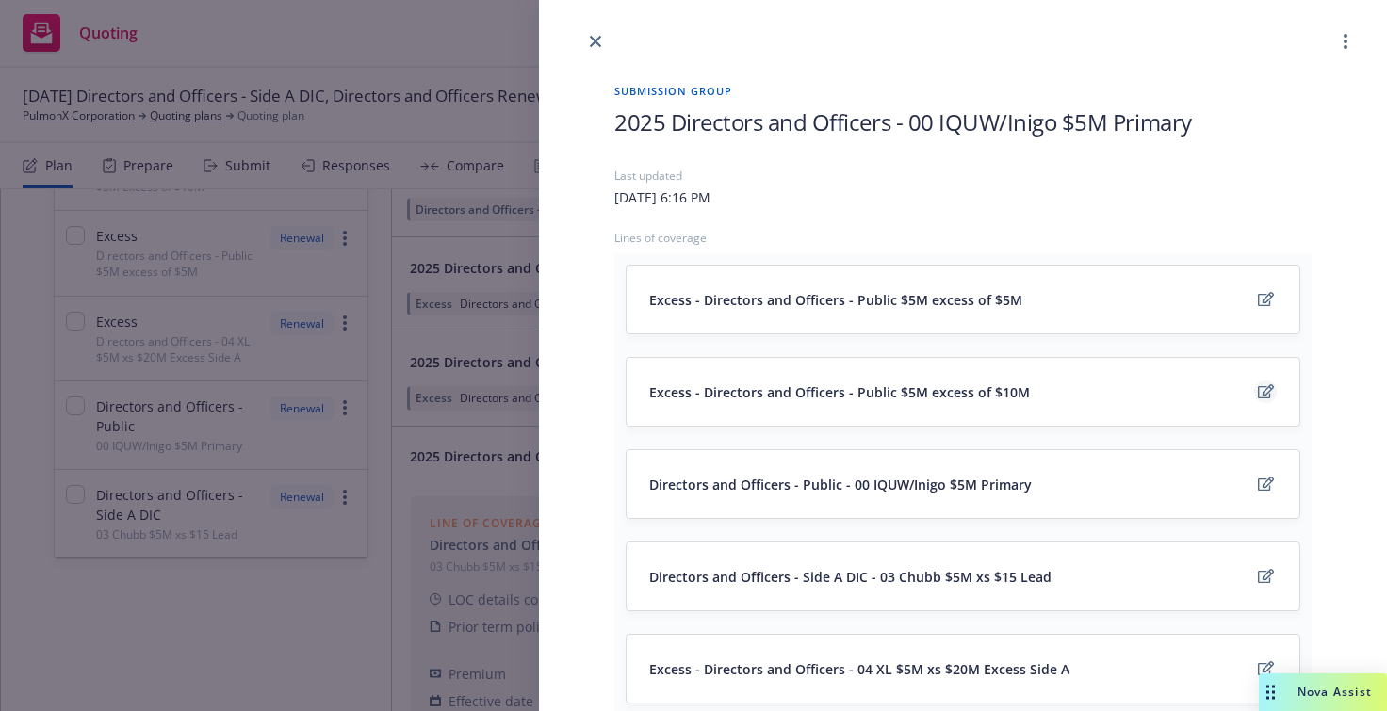
click at [1258, 385] on icon "edit" at bounding box center [1266, 391] width 16 height 15
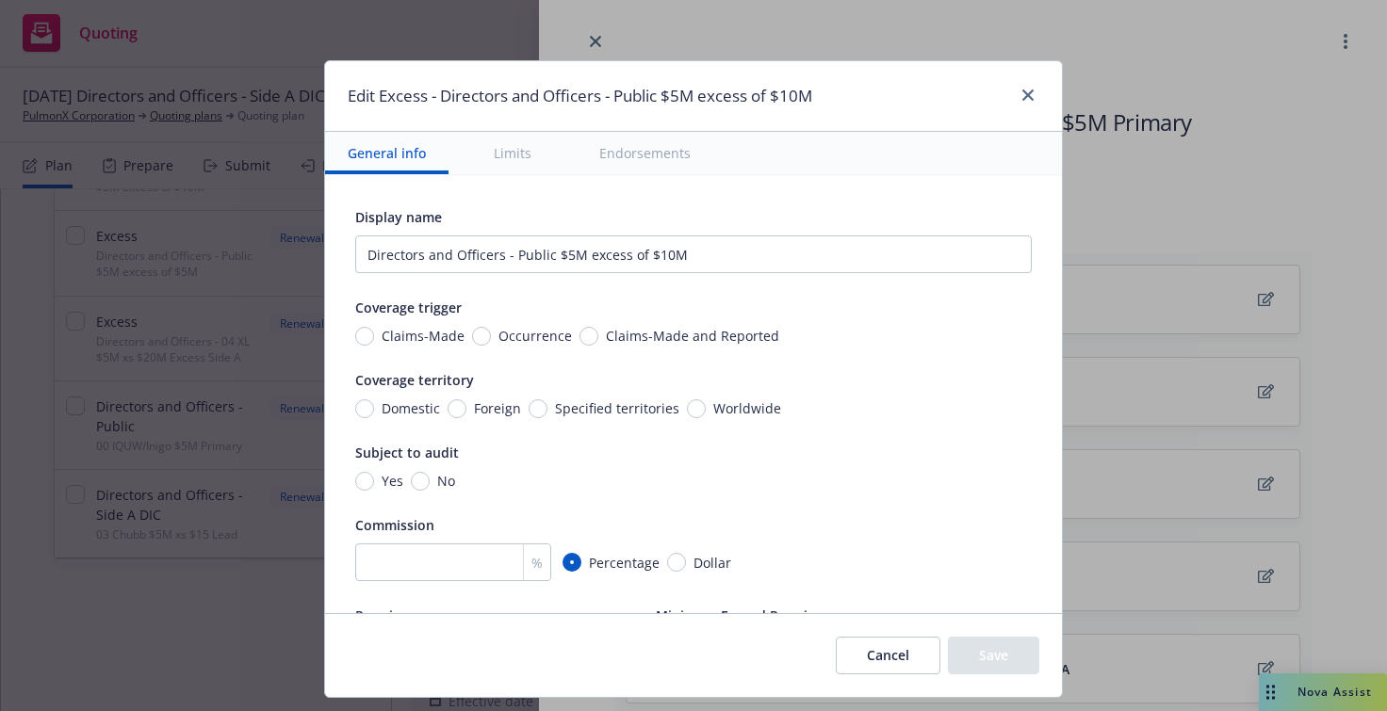
click at [648, 333] on span "Claims-Made and Reported" at bounding box center [692, 336] width 173 height 20
click at [598, 333] on input "Claims-Made and Reported" at bounding box center [588, 336] width 19 height 19
radio input "true"
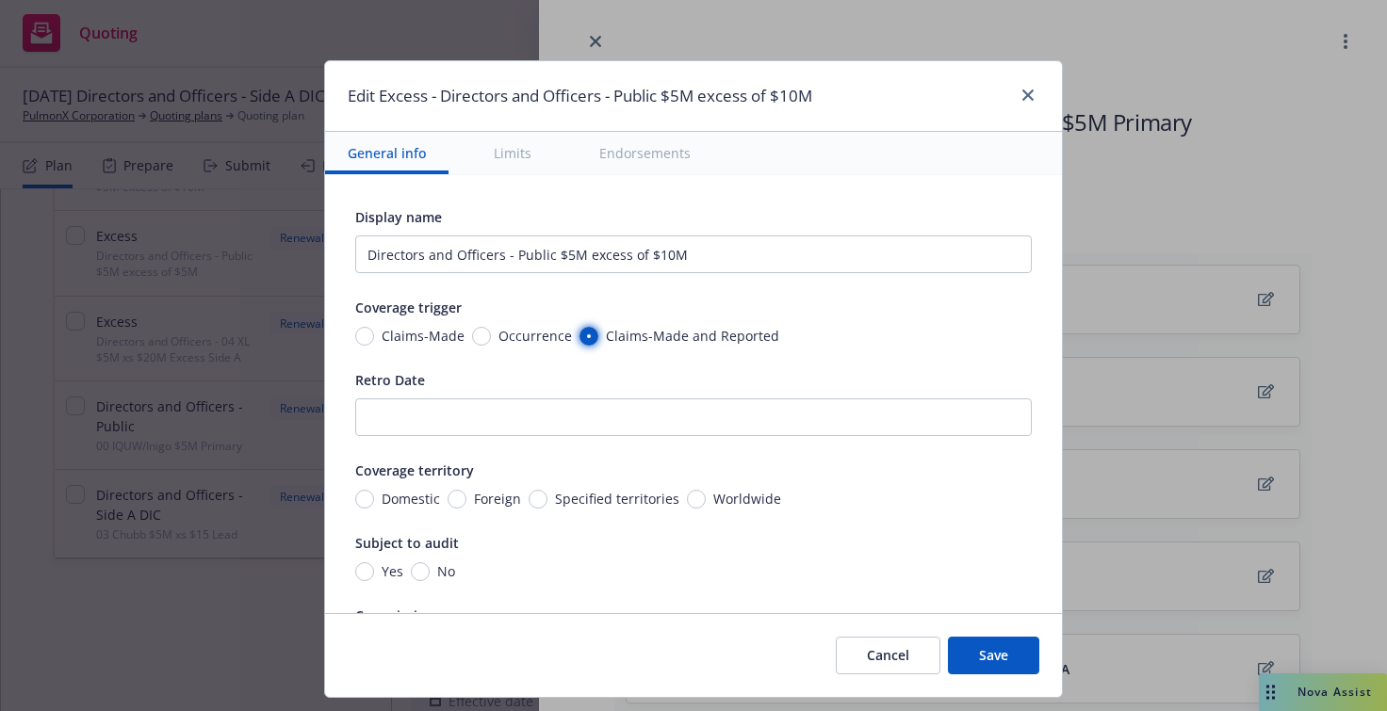
scroll to position [94, 0]
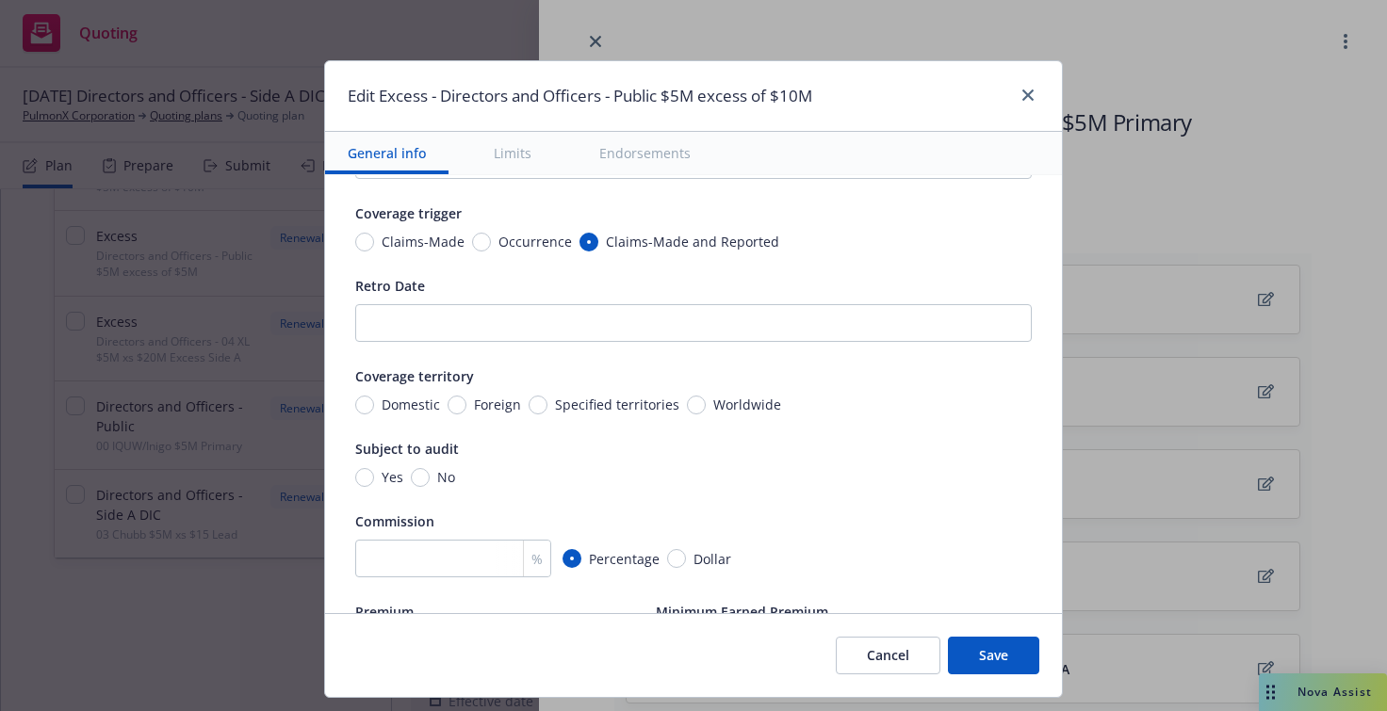
click at [714, 396] on span "Worldwide" at bounding box center [747, 405] width 68 height 20
click at [706, 396] on input "Worldwide" at bounding box center [696, 405] width 19 height 19
radio input "true"
click at [430, 474] on span "No" at bounding box center [442, 477] width 25 height 20
click at [419, 474] on input "No" at bounding box center [420, 477] width 19 height 19
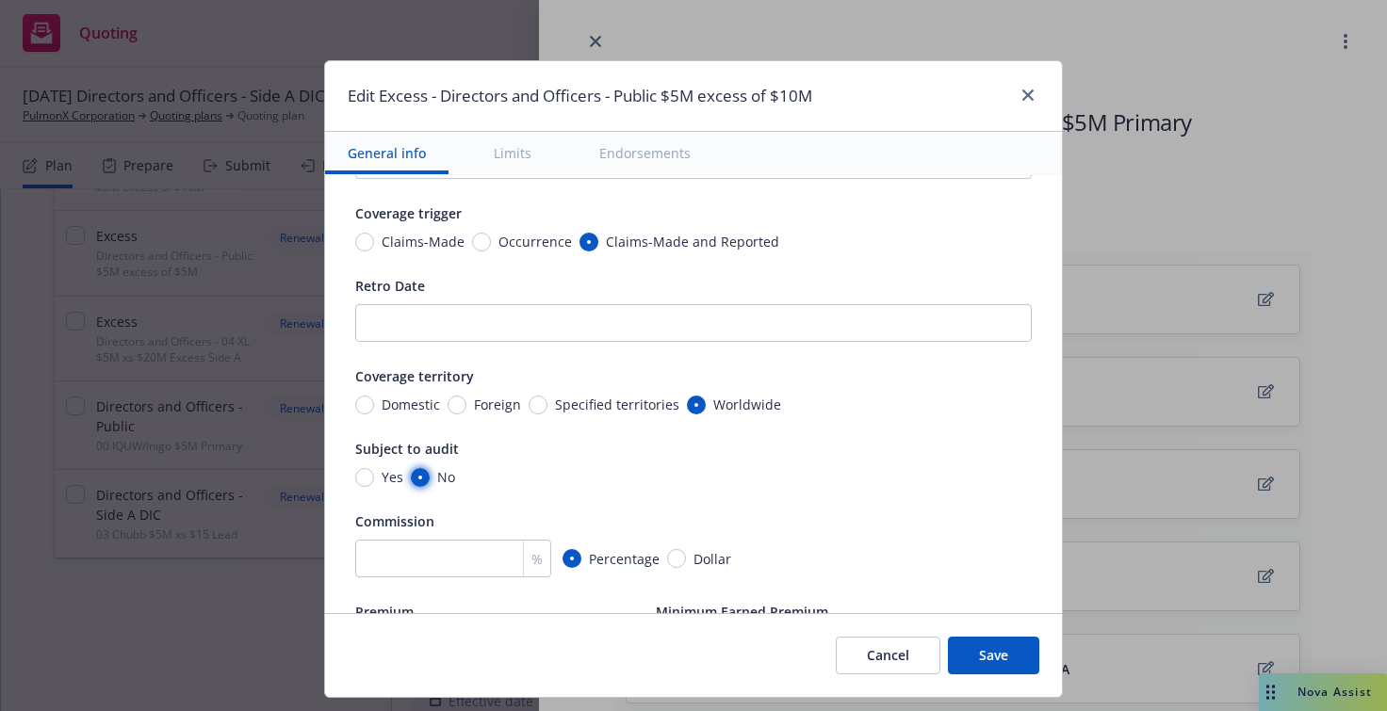
radio input "true"
click at [424, 556] on input "number" at bounding box center [453, 559] width 196 height 38
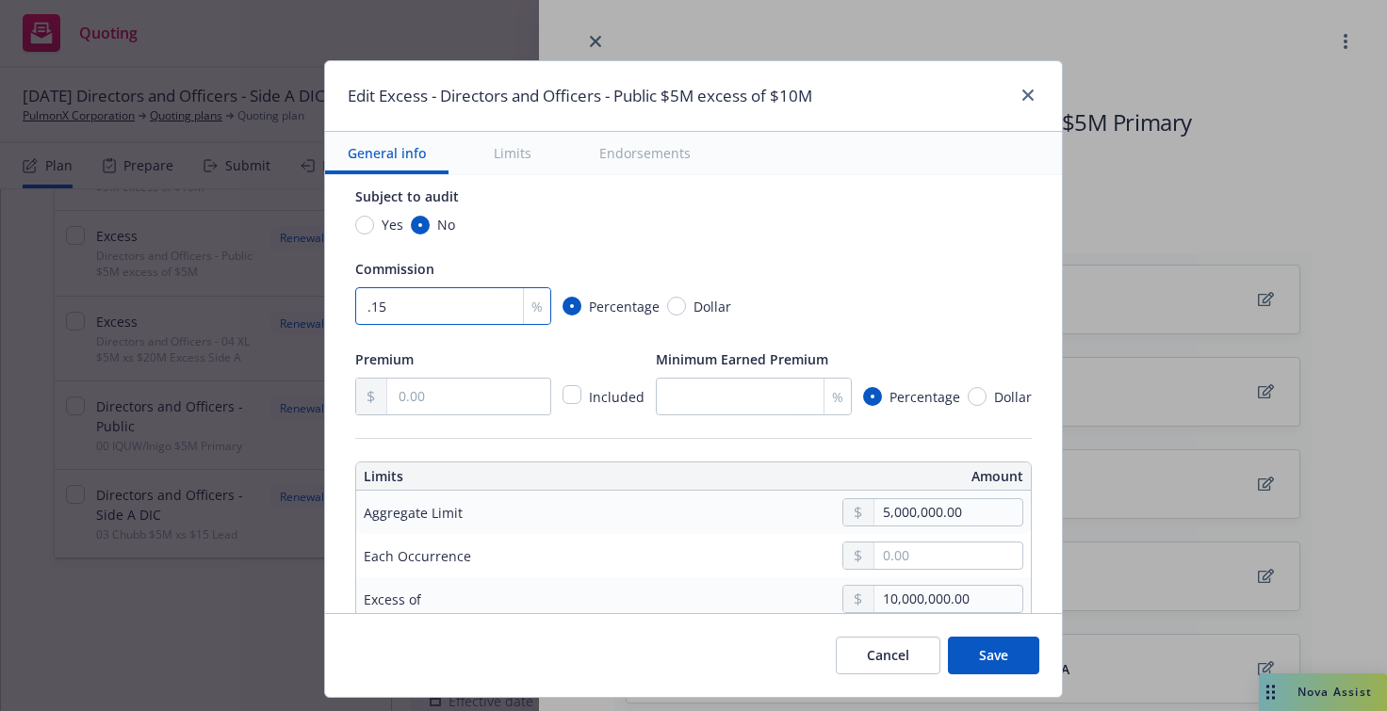
scroll to position [377, 0]
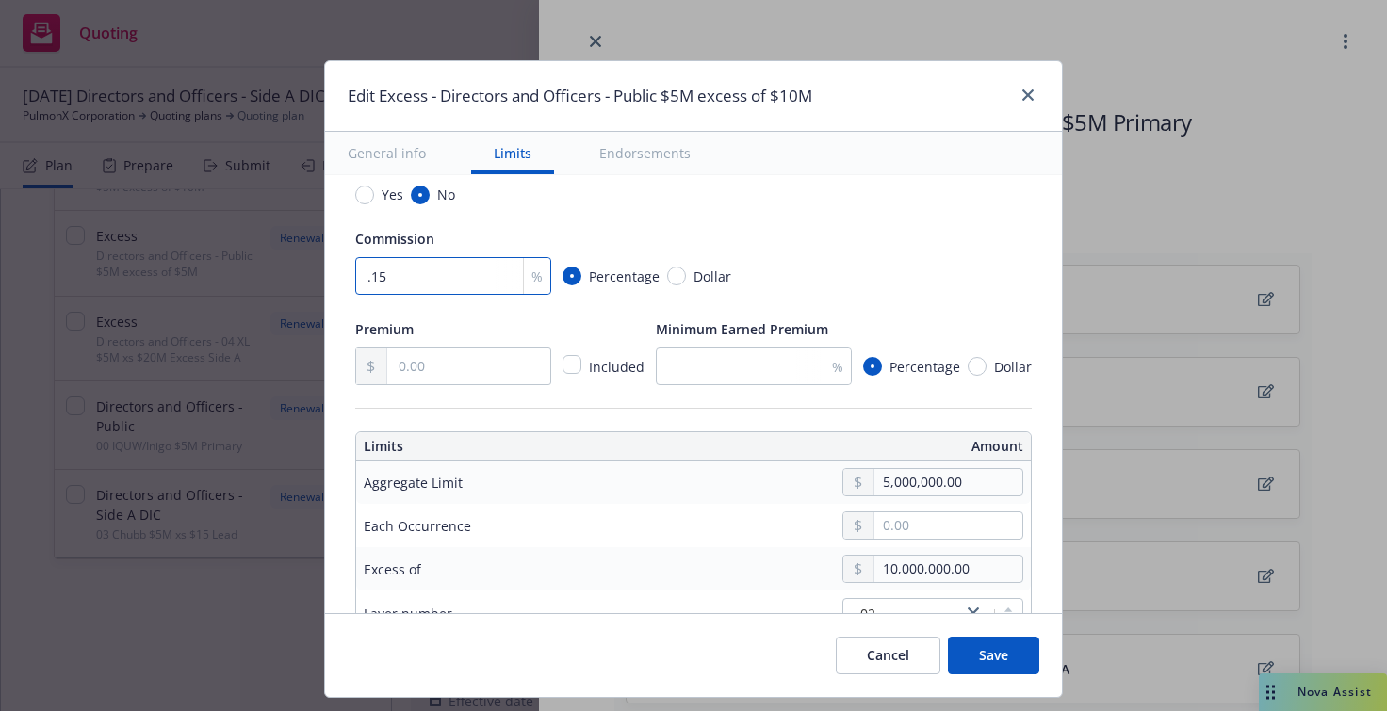
type input ".15"
click at [448, 372] on input "text" at bounding box center [468, 367] width 163 height 36
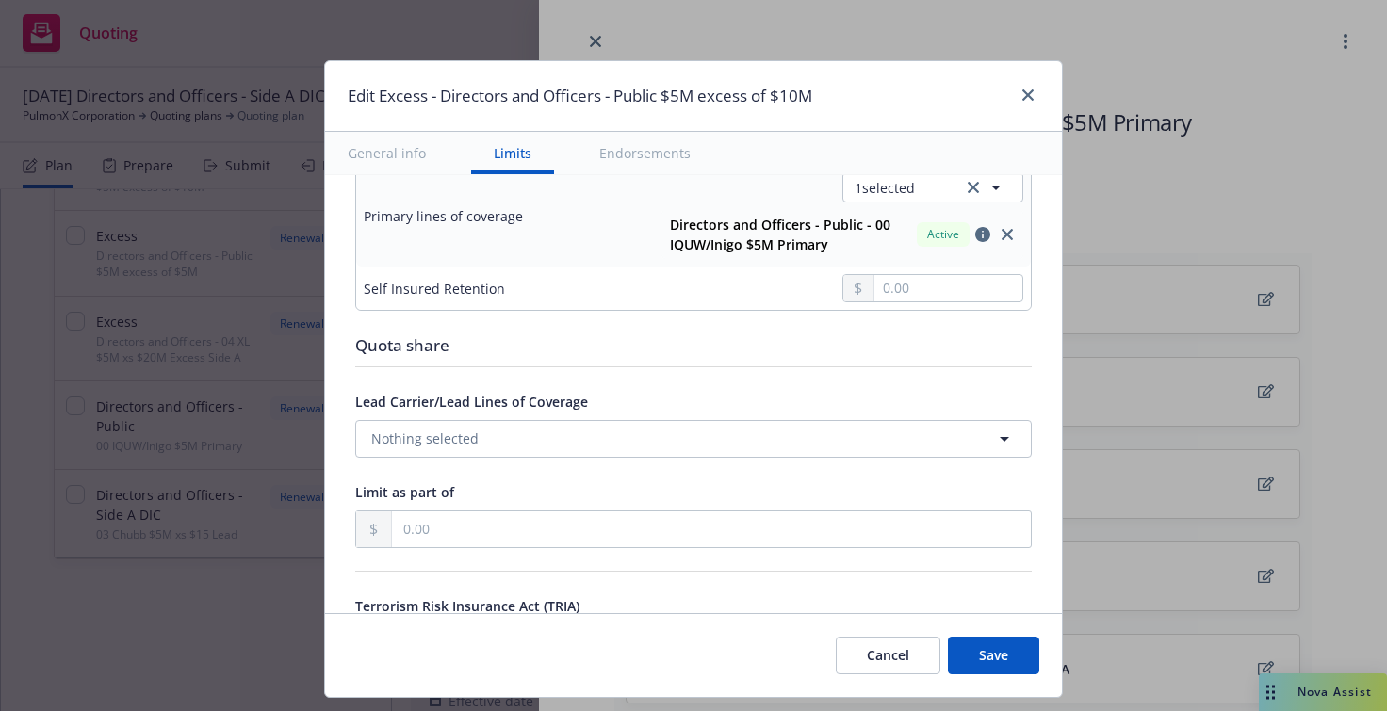
scroll to position [942, 0]
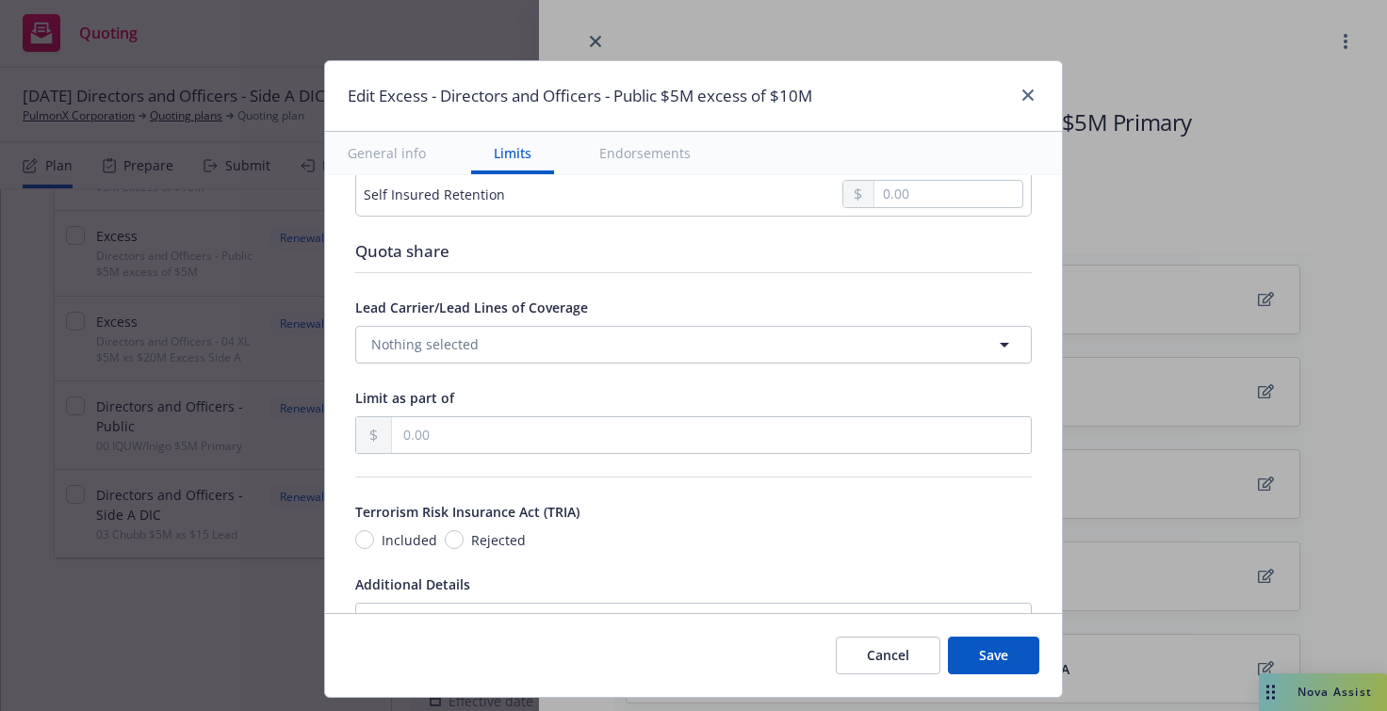
type input "156,488.00"
click at [755, 350] on button "Nothing selected" at bounding box center [693, 345] width 676 height 38
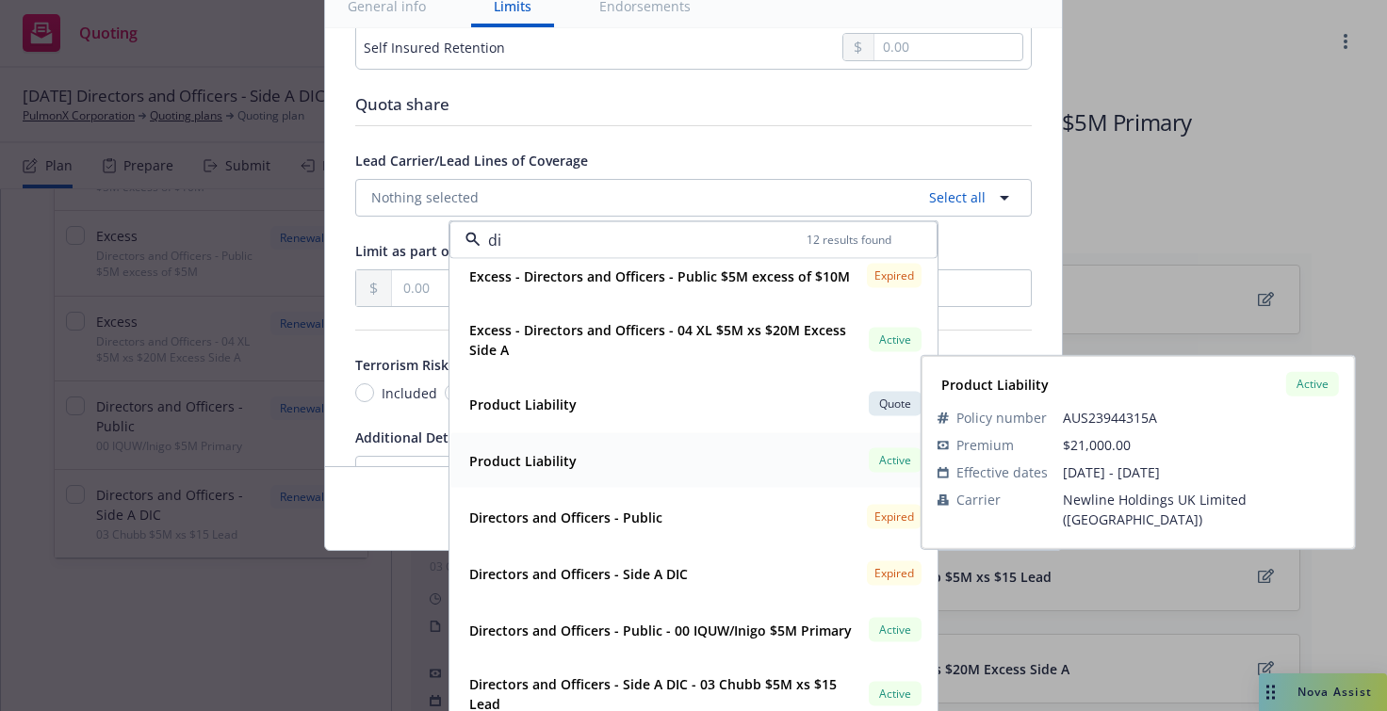
scroll to position [166, 0]
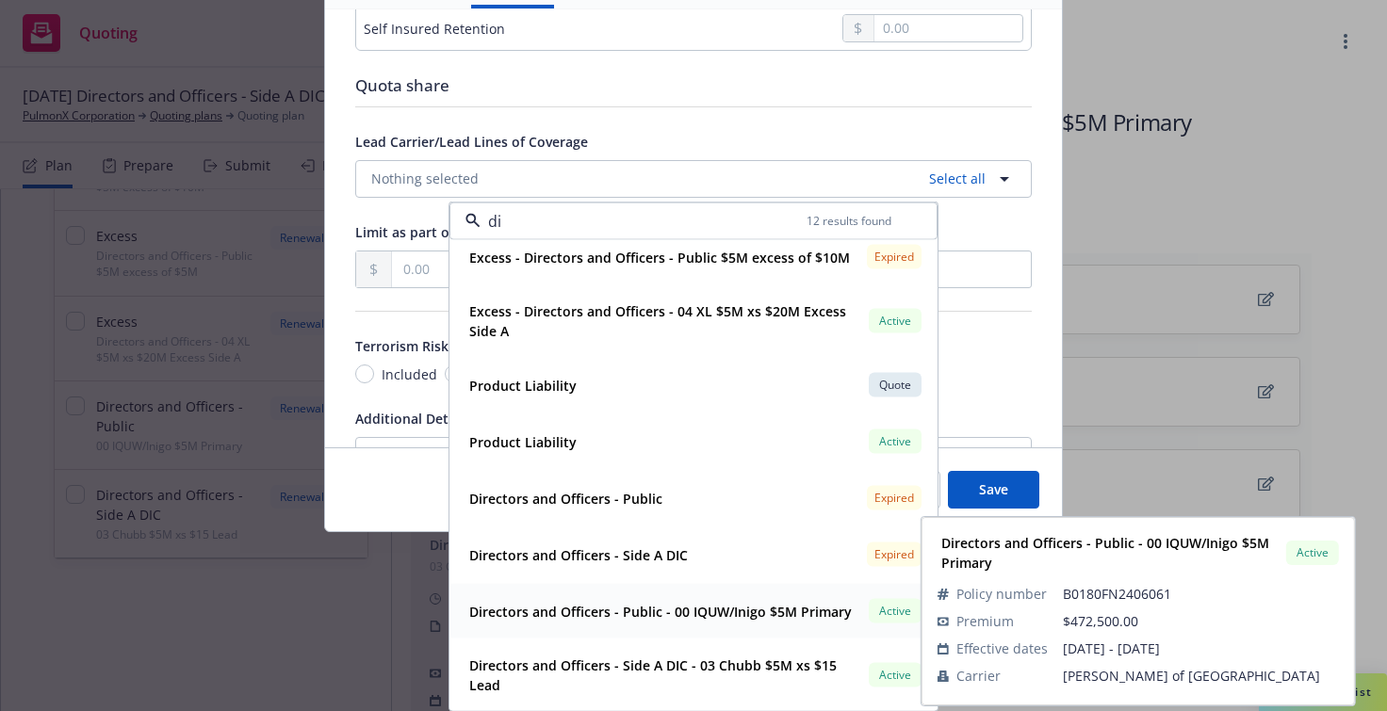
click at [663, 604] on strong "Directors and Officers - Public - 00 IQUW/Inigo $5M Primary" at bounding box center [660, 611] width 383 height 18
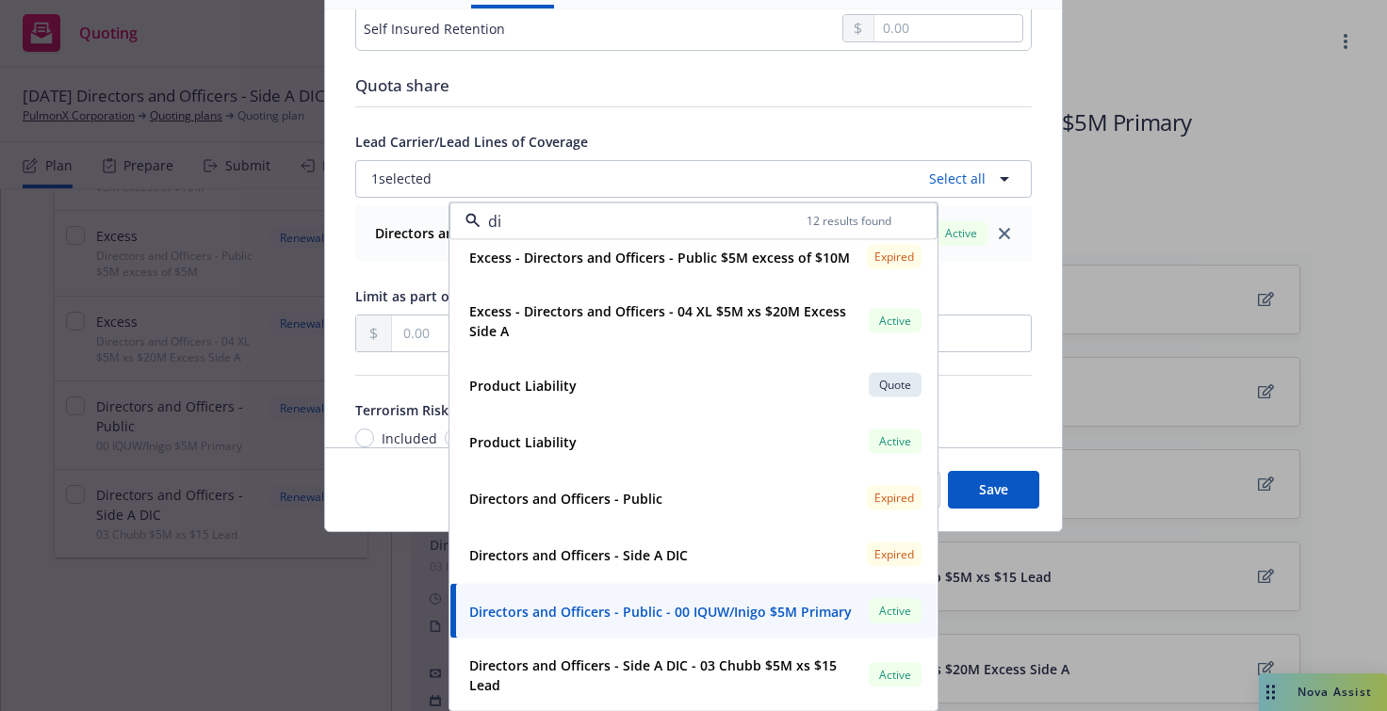
type input "di"
click at [984, 408] on div "Terrorism Risk Insurance Act (TRIA)" at bounding box center [693, 410] width 676 height 23
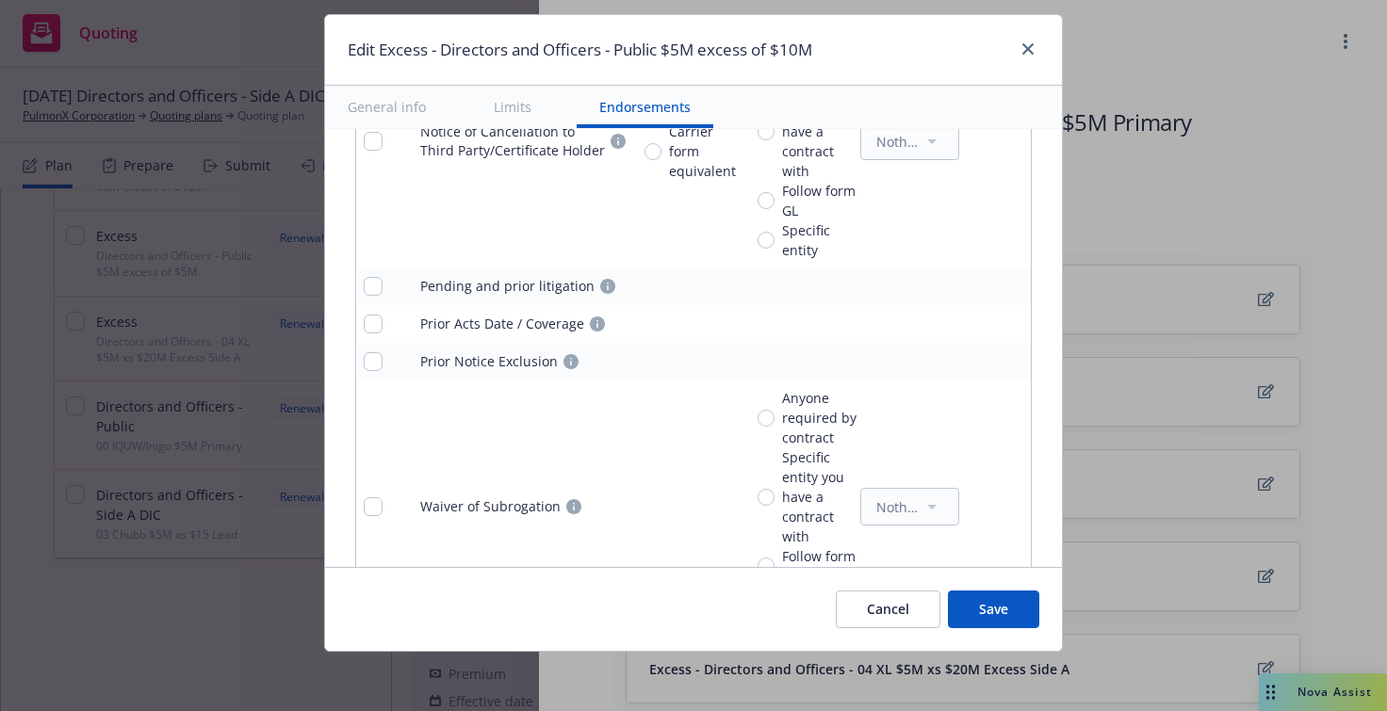
scroll to position [2353, 0]
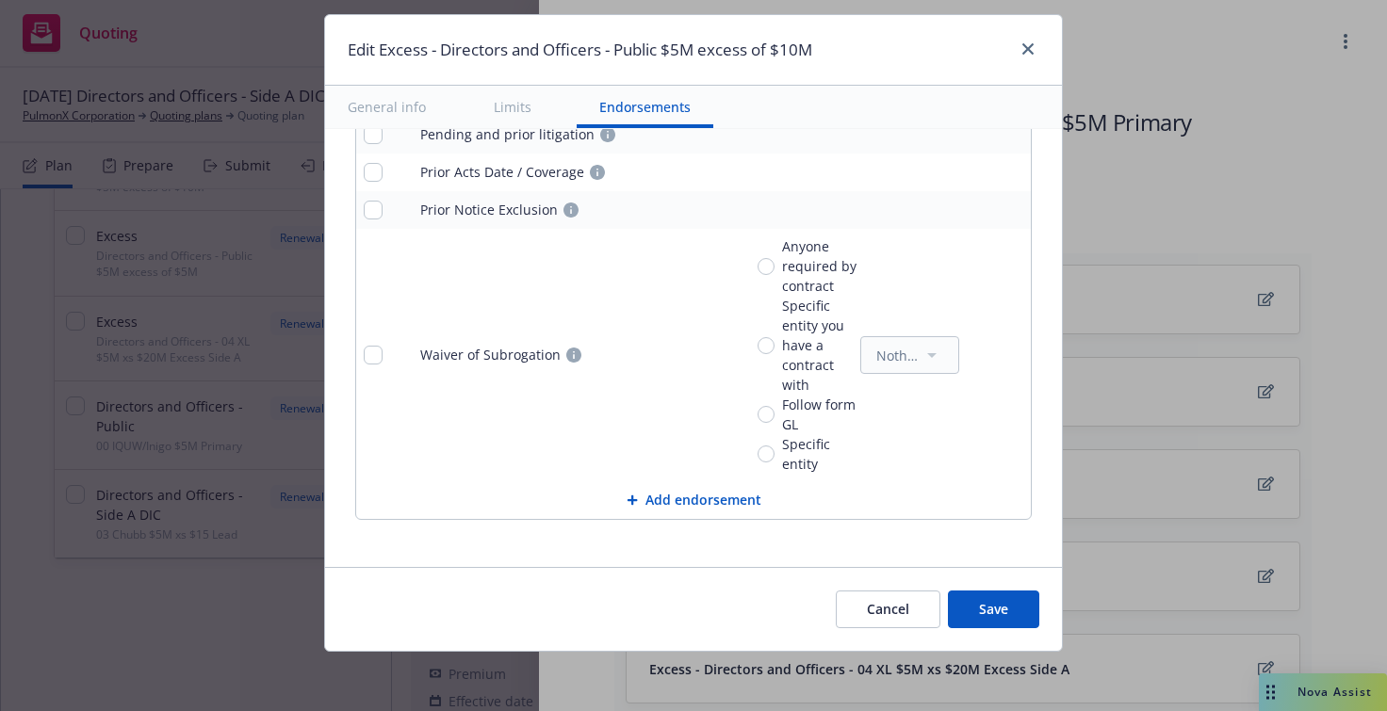
click at [1000, 602] on button "Save" at bounding box center [993, 610] width 91 height 38
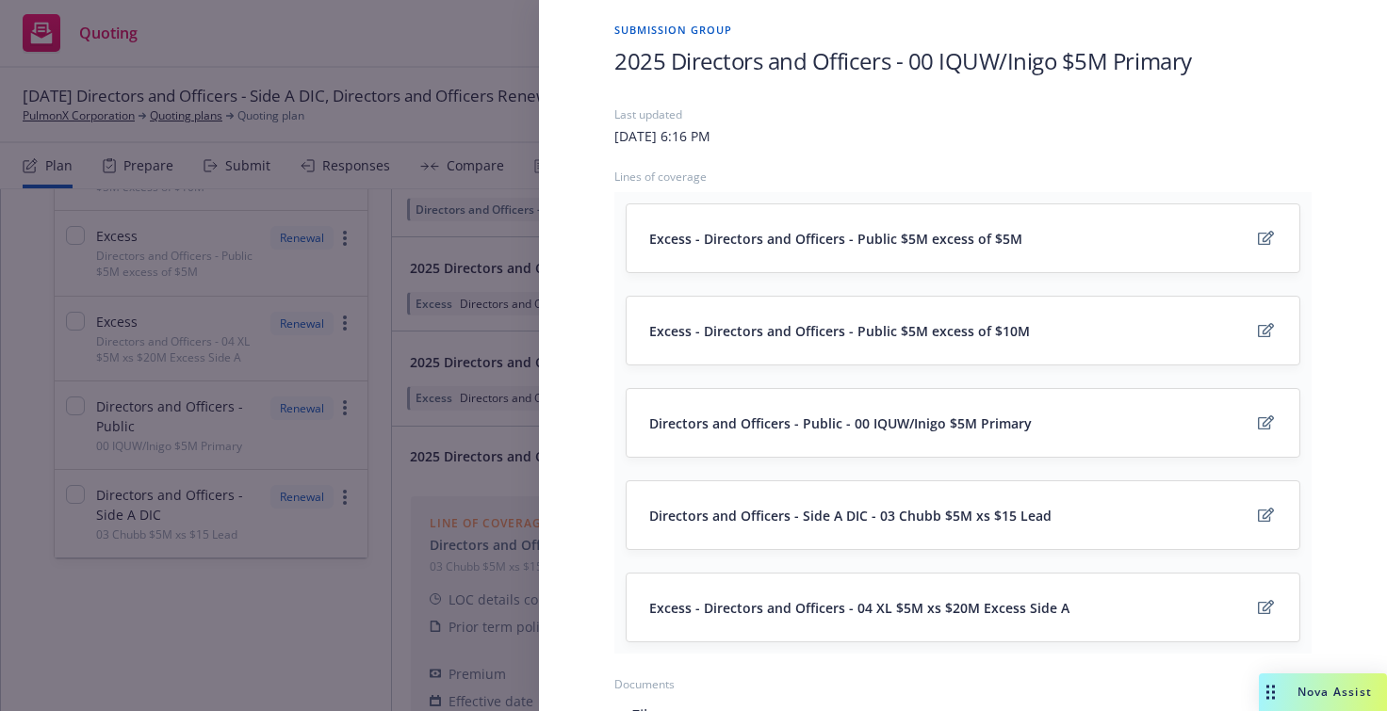
scroll to position [94, 0]
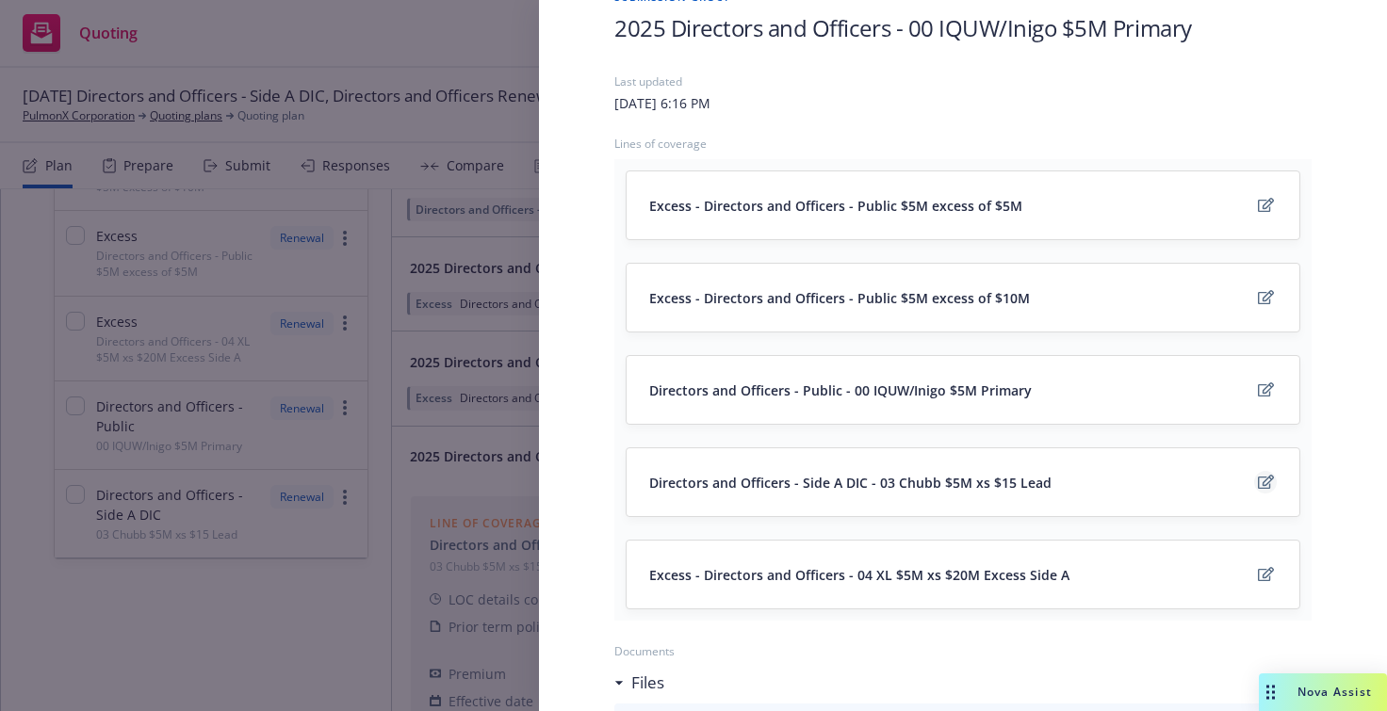
click at [1258, 483] on icon "edit" at bounding box center [1266, 482] width 16 height 15
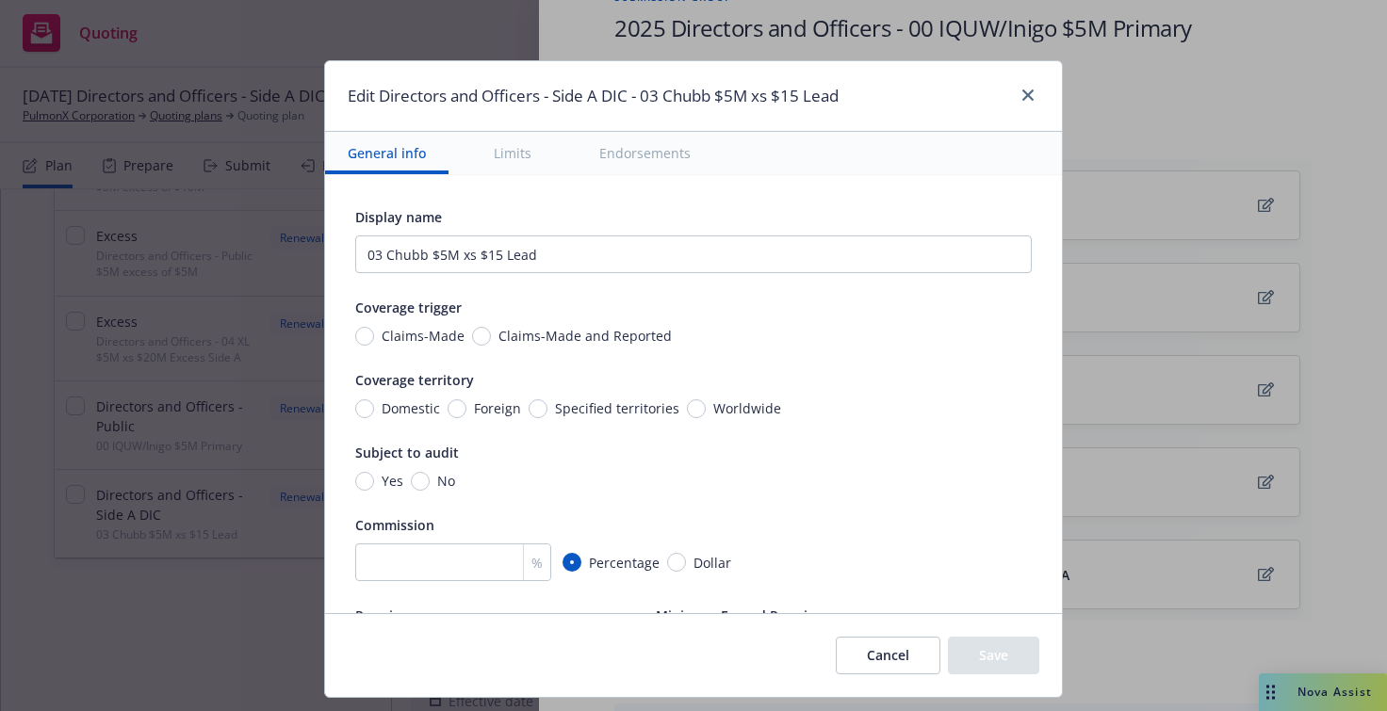
click at [574, 343] on span "Claims-Made and Reported" at bounding box center [584, 336] width 173 height 20
click at [491, 343] on input "Claims-Made and Reported" at bounding box center [481, 336] width 19 height 19
radio input "true"
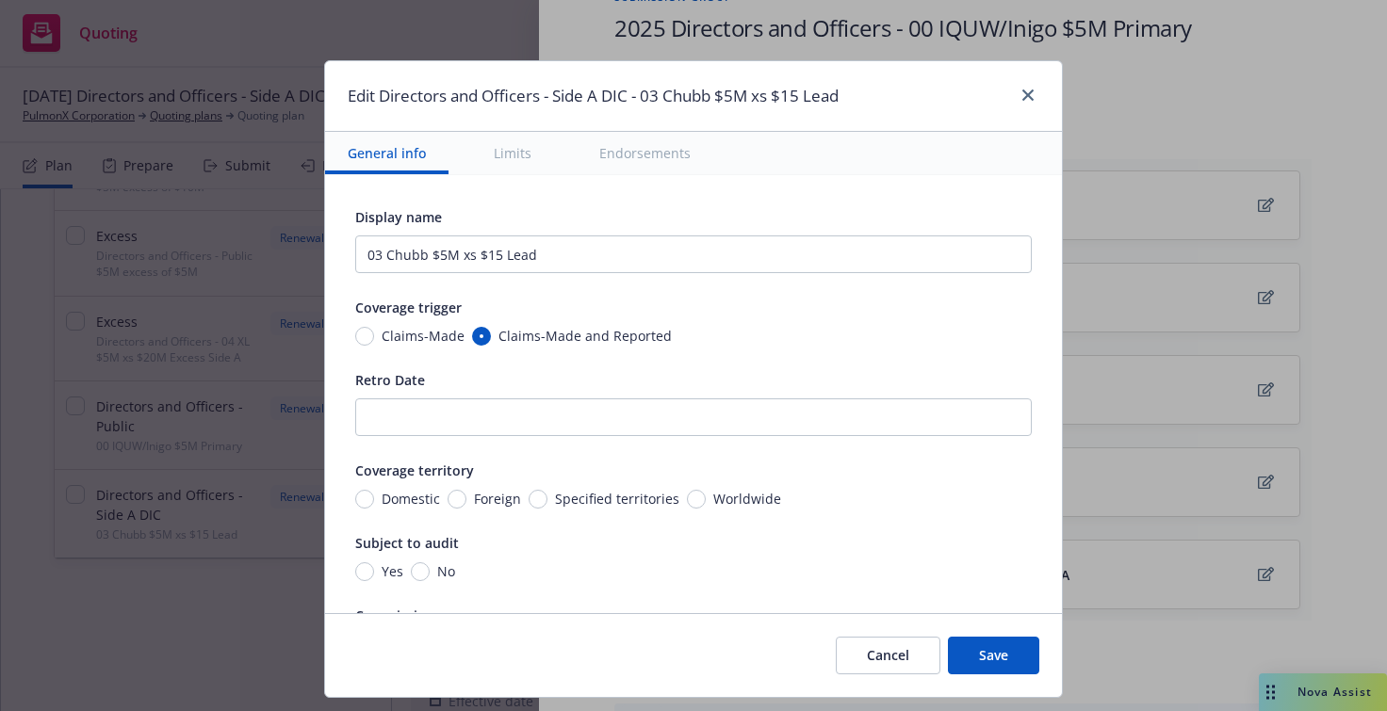
click at [729, 499] on span "Worldwide" at bounding box center [747, 499] width 68 height 20
click at [706, 499] on input "Worldwide" at bounding box center [696, 499] width 19 height 19
radio input "true"
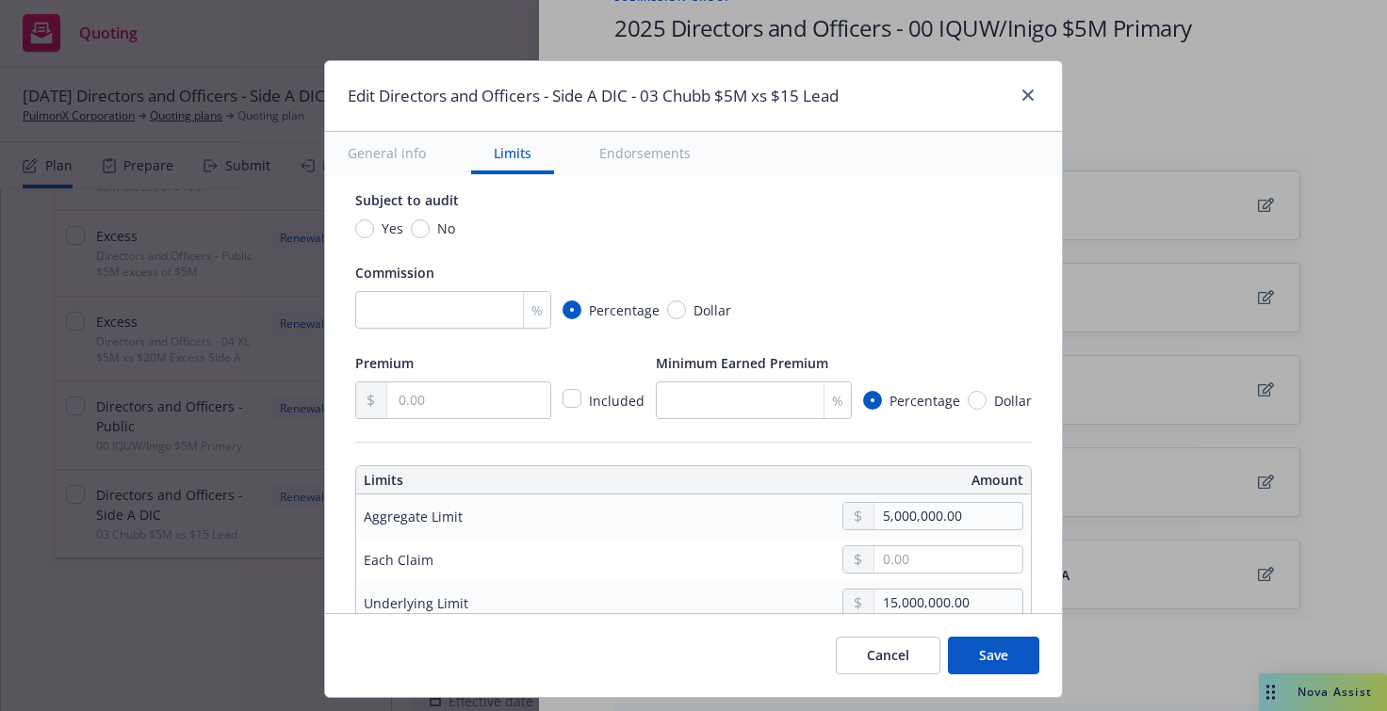
scroll to position [377, 0]
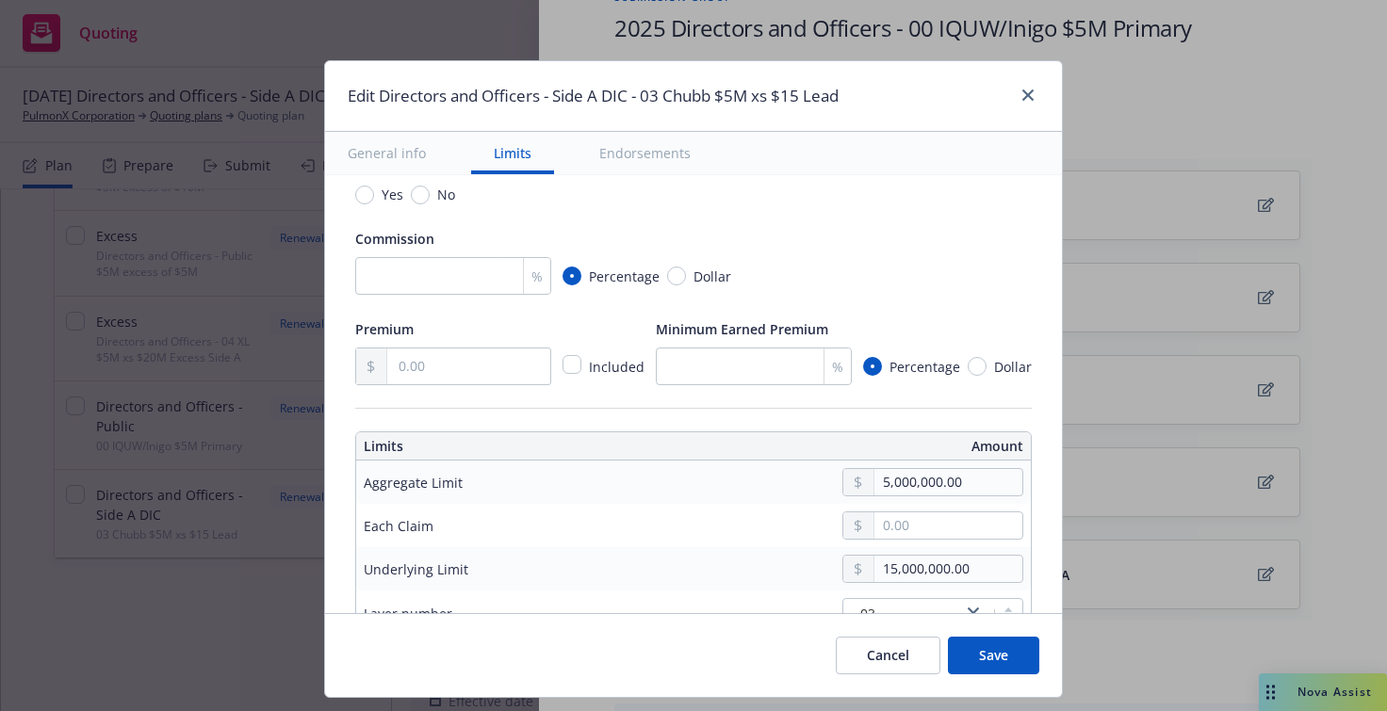
click at [430, 195] on span "No" at bounding box center [442, 195] width 25 height 20
click at [417, 195] on input "No" at bounding box center [420, 195] width 19 height 19
radio input "true"
click at [426, 274] on input "number" at bounding box center [453, 276] width 196 height 38
type input ".15"
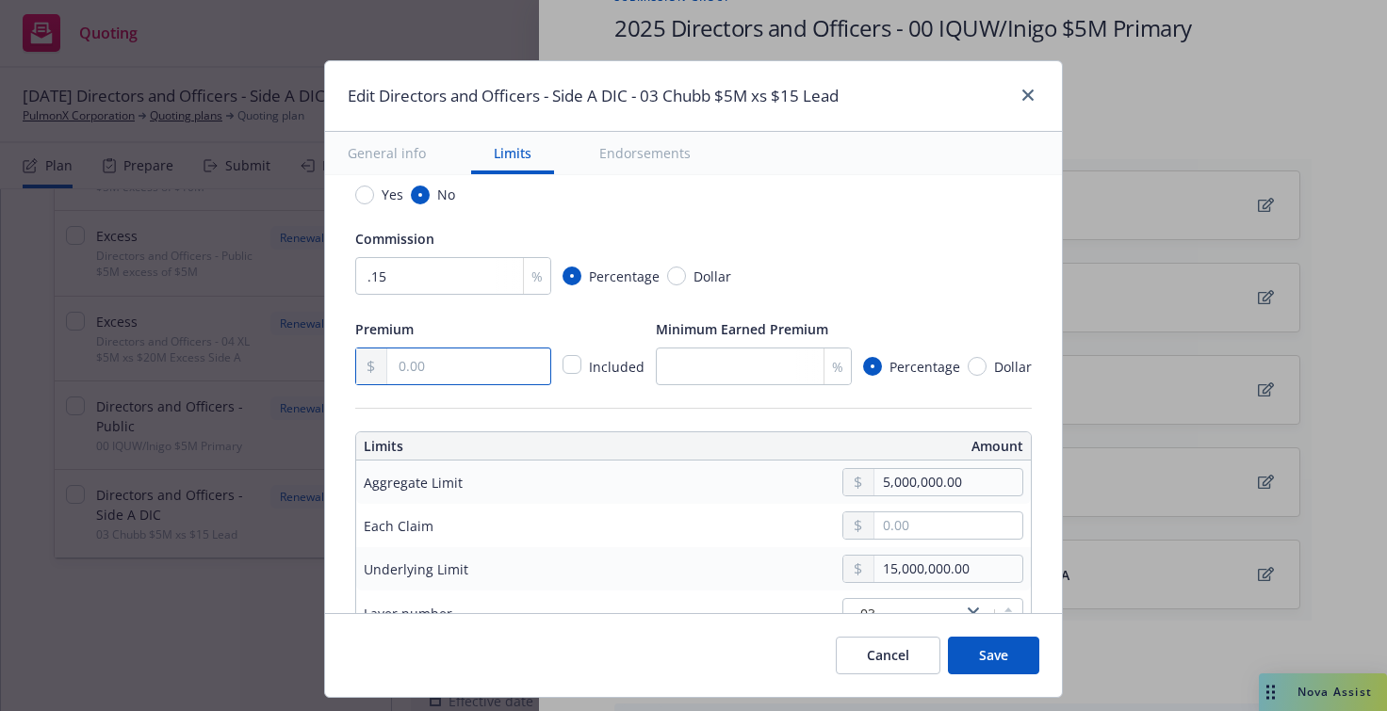
click at [415, 361] on input "text" at bounding box center [468, 367] width 163 height 36
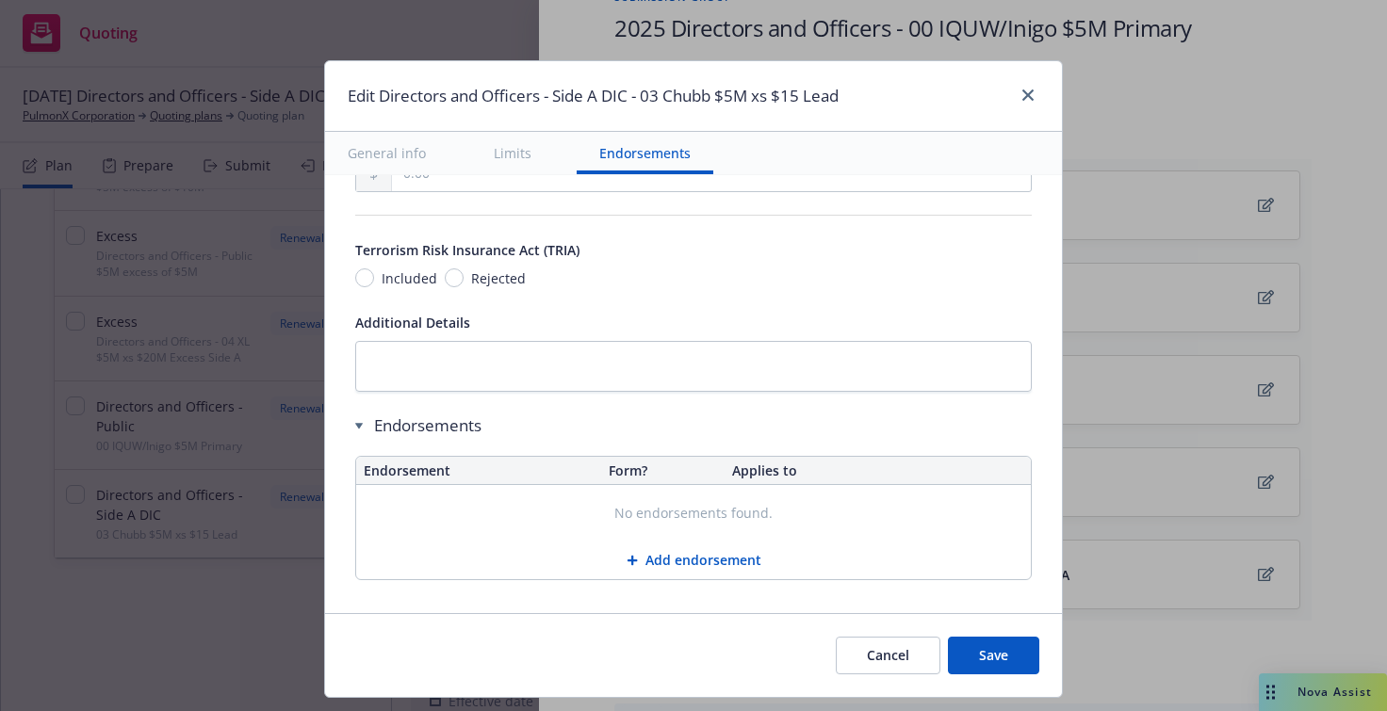
scroll to position [1176, 0]
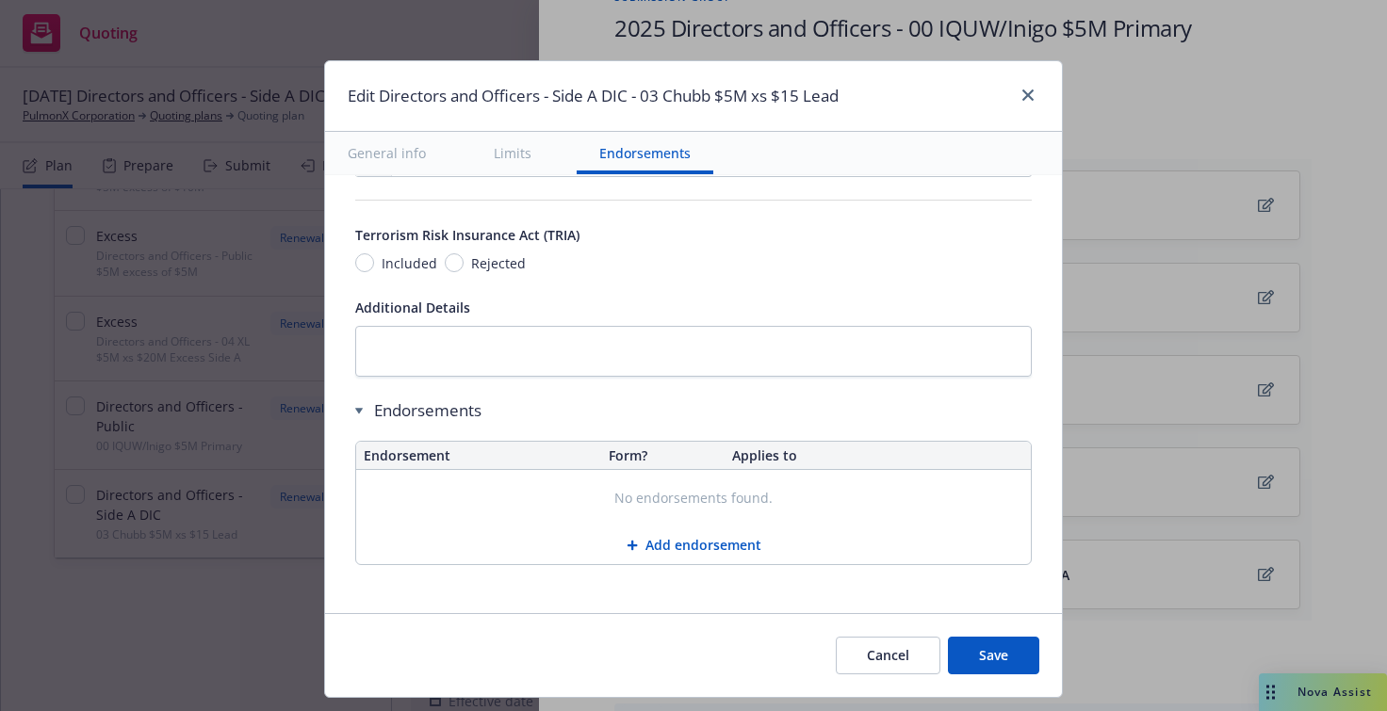
type input "33,250.00"
click at [983, 657] on button "Save" at bounding box center [993, 656] width 91 height 38
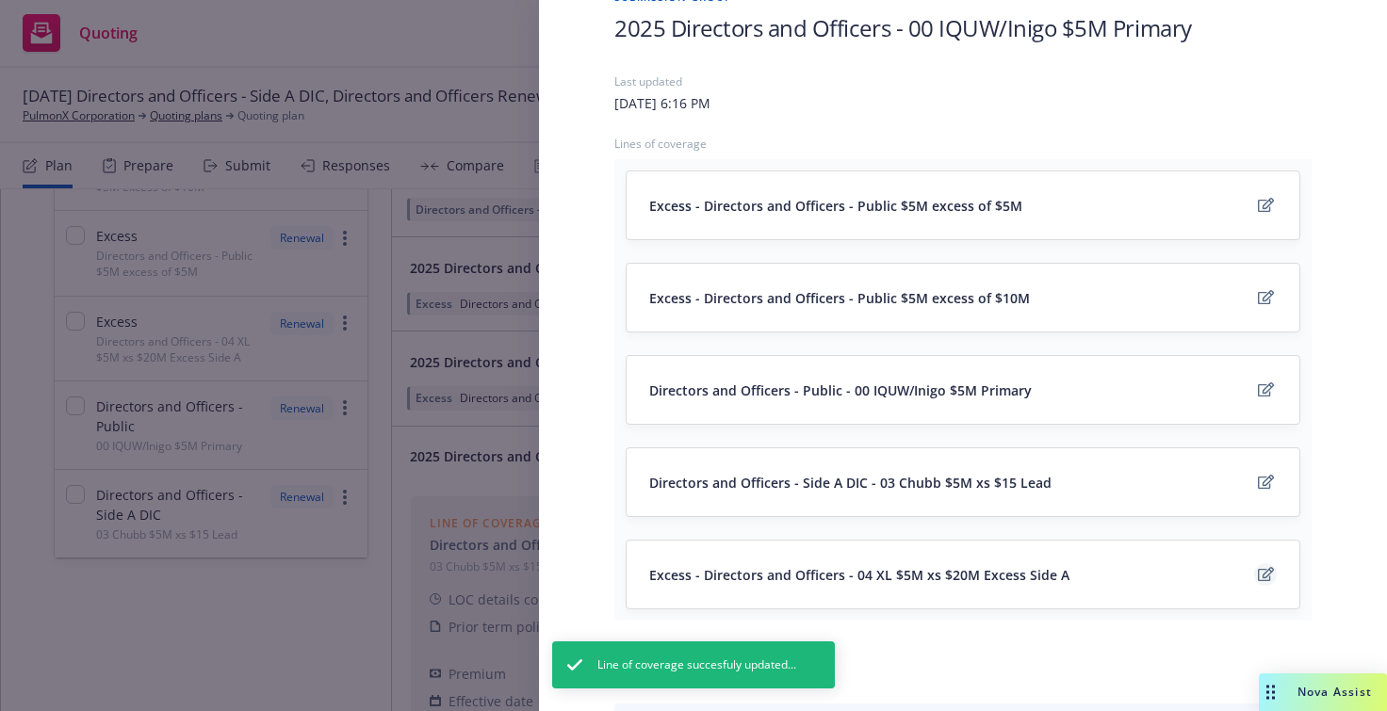
click at [1258, 575] on icon "edit" at bounding box center [1266, 574] width 16 height 15
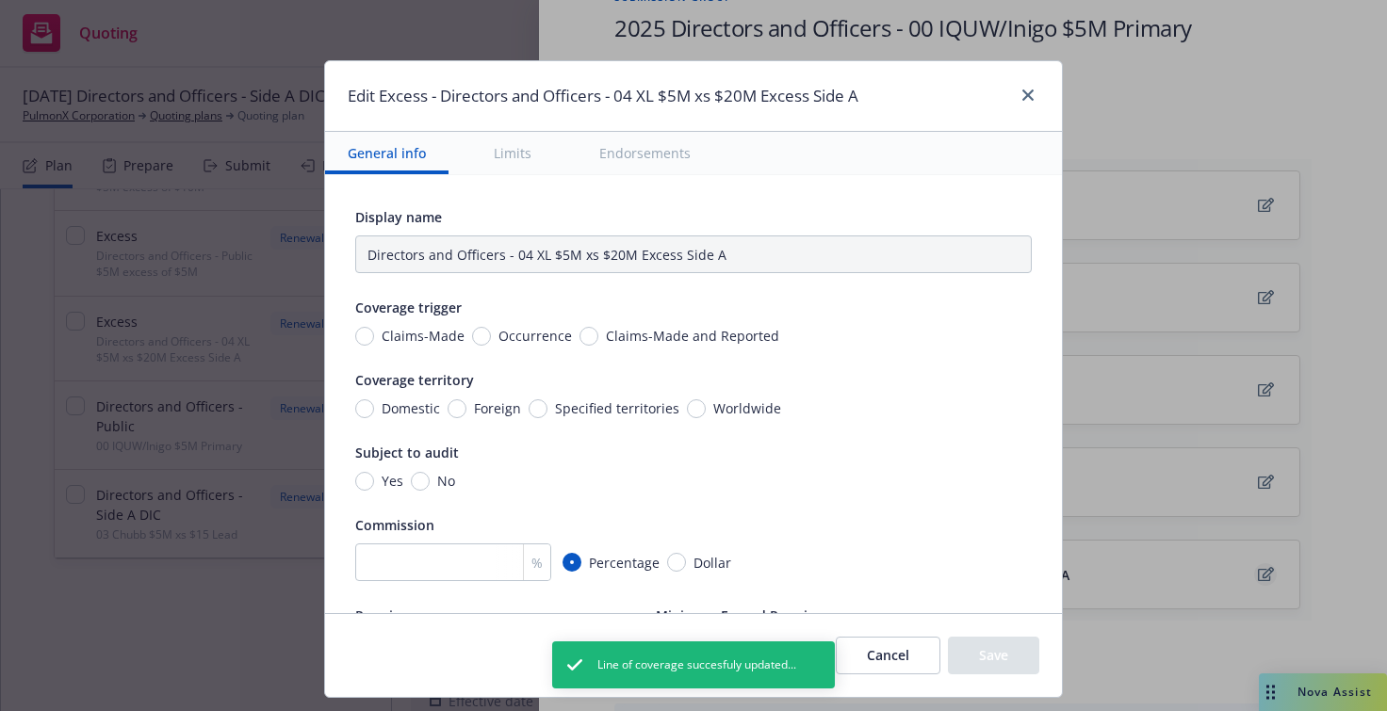
type input "Directors and Officers - Side A DIC $5M excess of $20M"
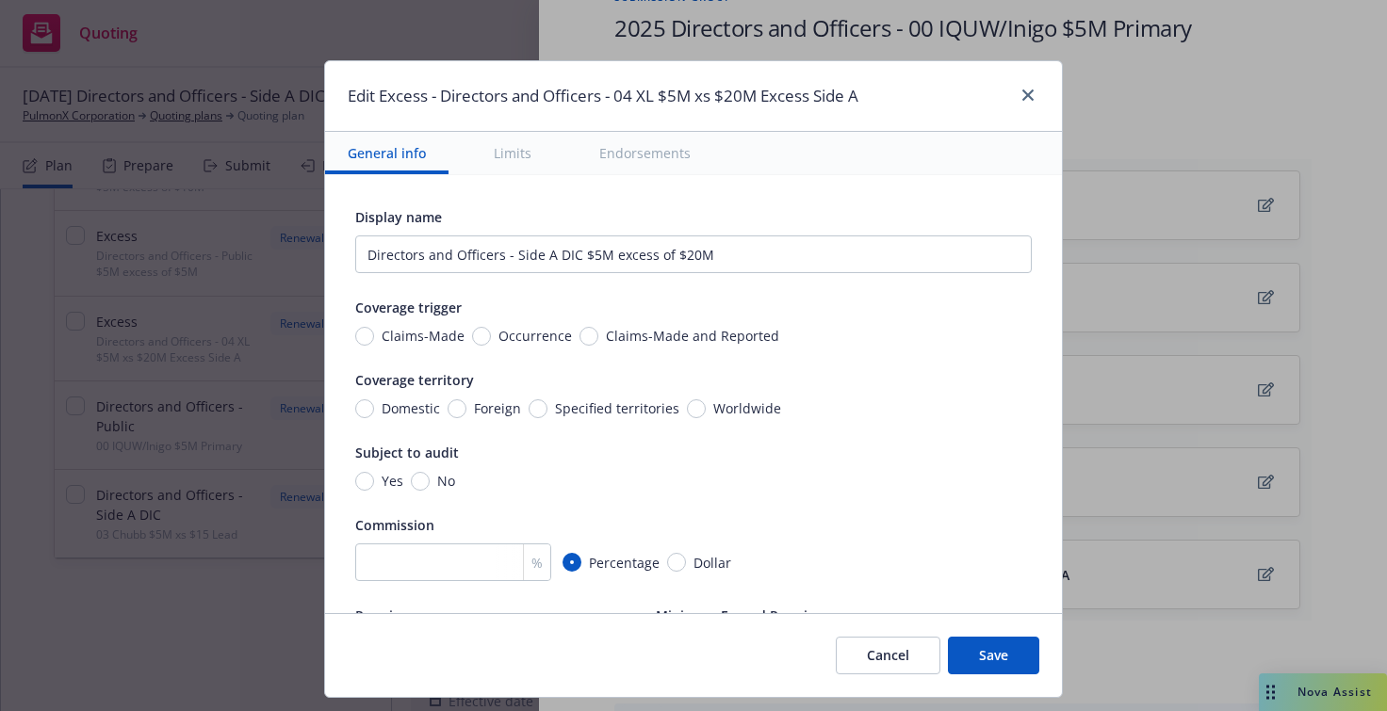
click at [627, 335] on span "Claims-Made and Reported" at bounding box center [692, 336] width 173 height 20
click at [598, 335] on input "Claims-Made and Reported" at bounding box center [588, 336] width 19 height 19
radio input "true"
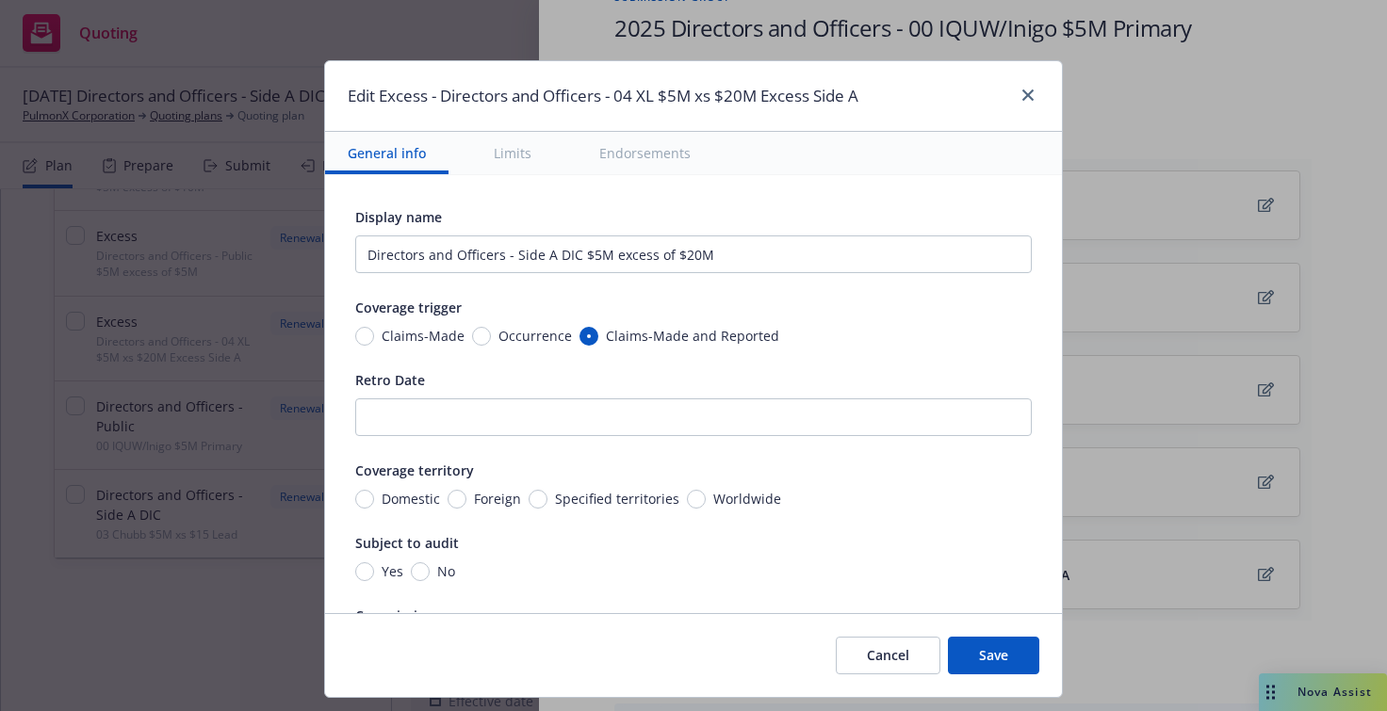
click at [720, 497] on span "Worldwide" at bounding box center [747, 499] width 68 height 20
click at [706, 497] on input "Worldwide" at bounding box center [696, 499] width 19 height 19
radio input "true"
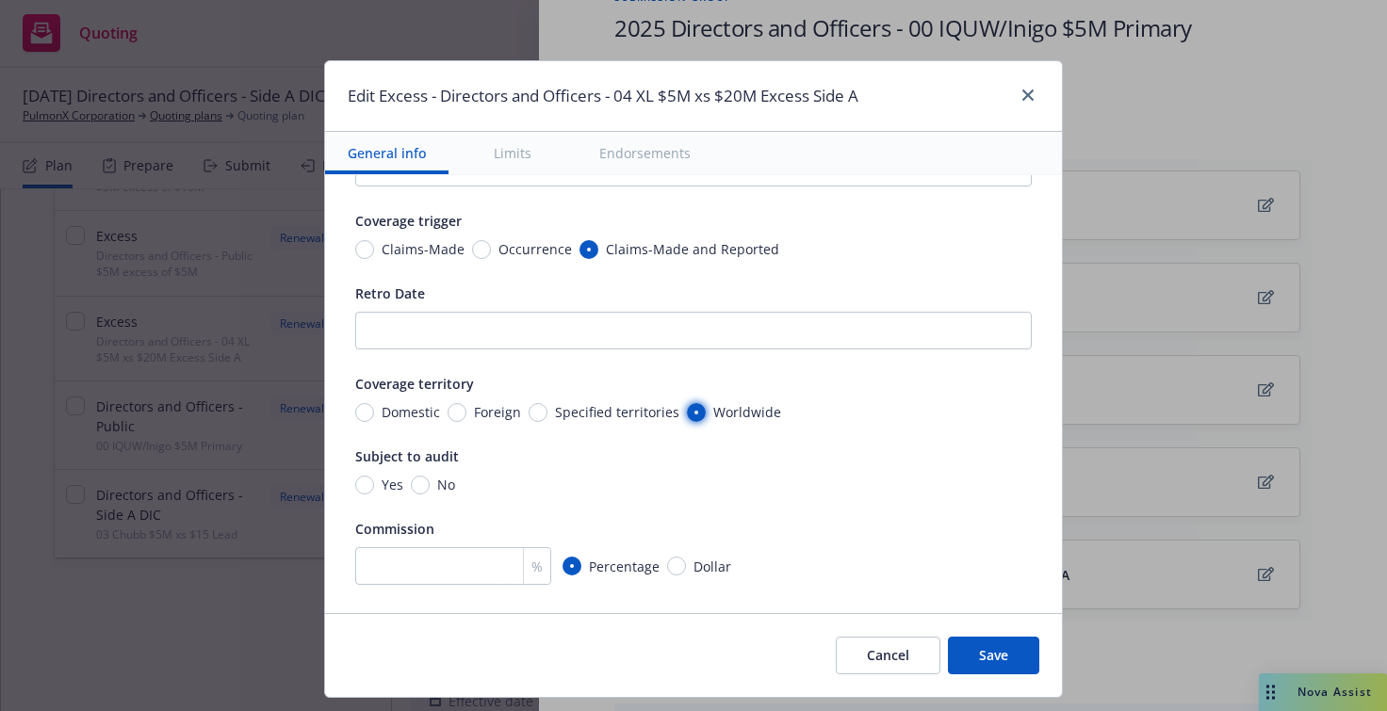
scroll to position [283, 0]
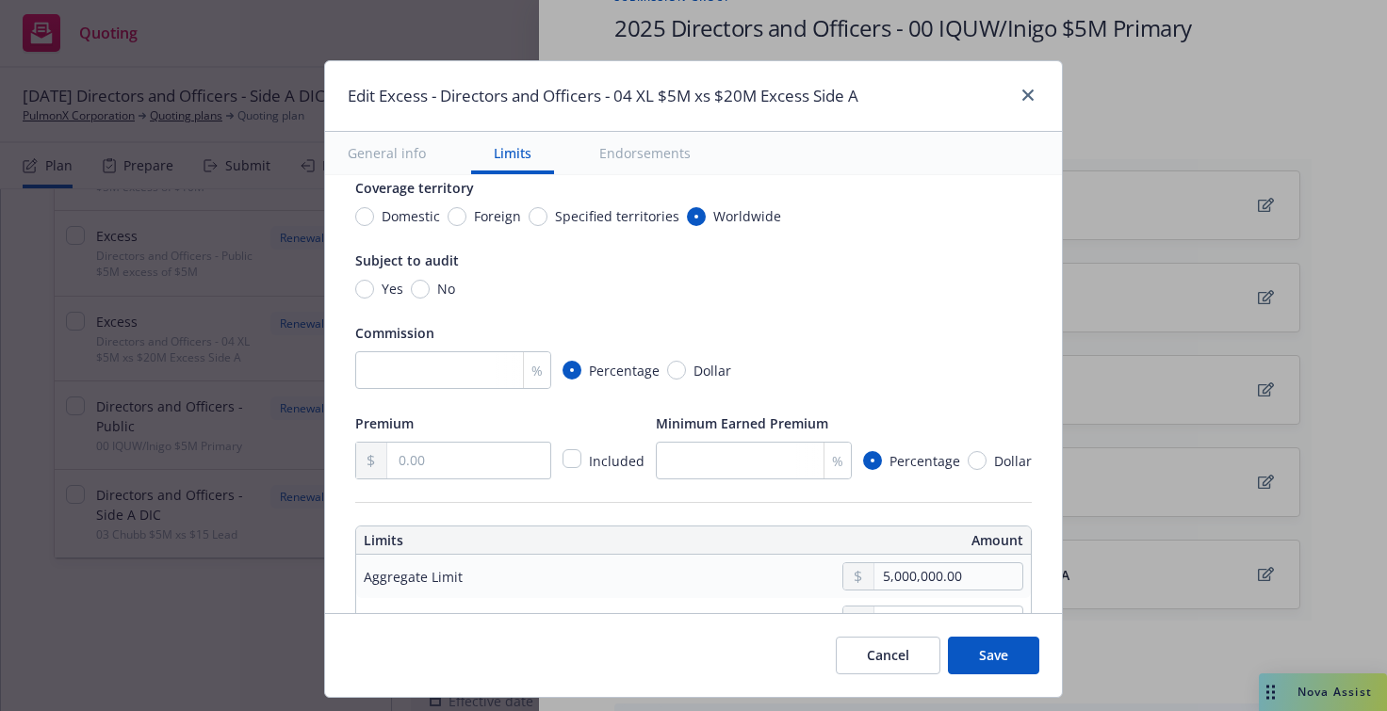
click at [411, 297] on div "No" at bounding box center [433, 289] width 44 height 20
click at [411, 297] on input "No" at bounding box center [420, 289] width 19 height 19
radio input "true"
click at [418, 383] on input "number" at bounding box center [453, 370] width 196 height 38
type input ".15"
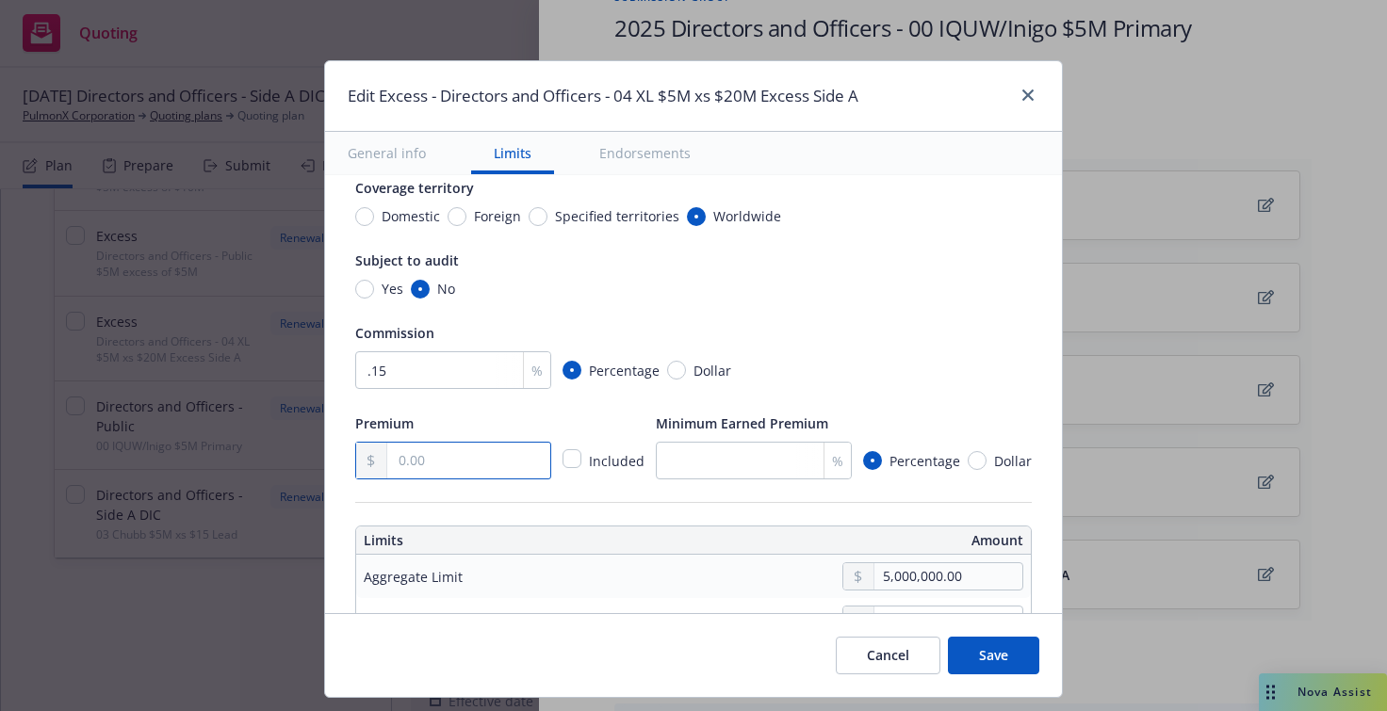
click at [407, 462] on input "text" at bounding box center [468, 461] width 163 height 36
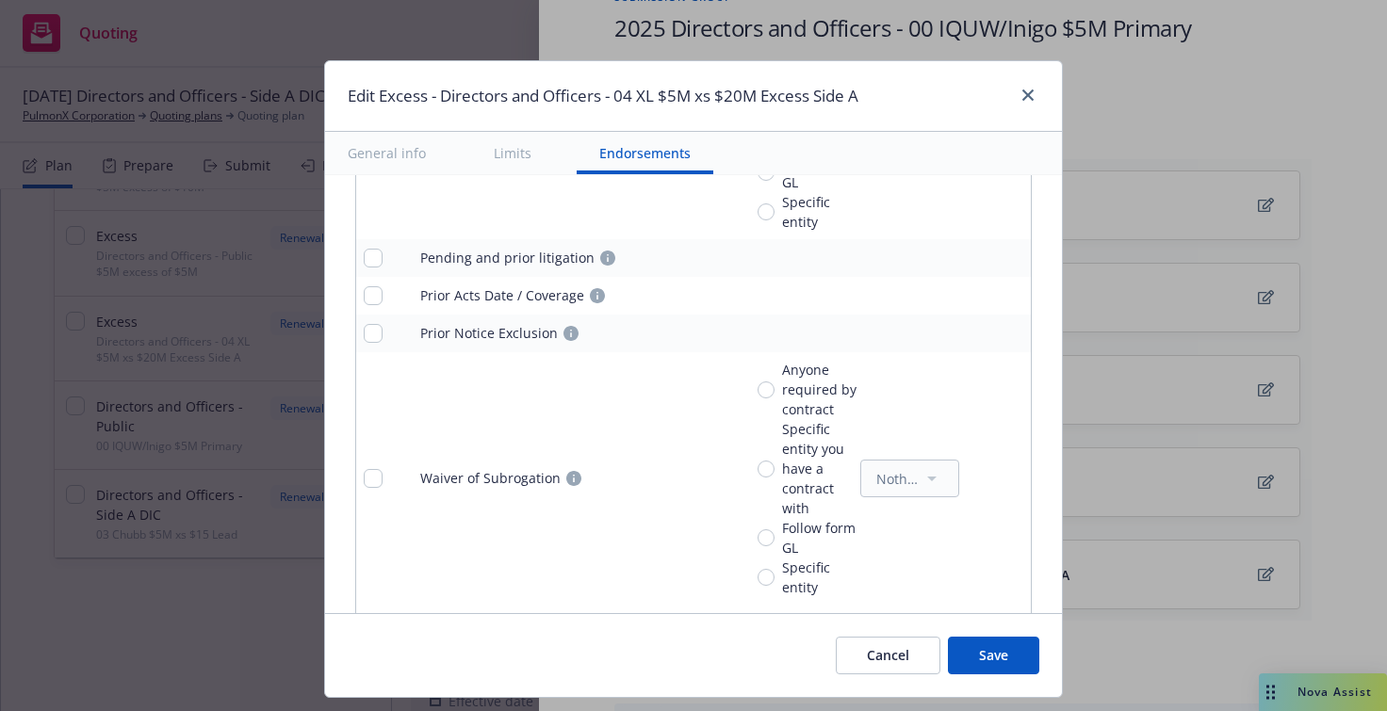
scroll to position [2288, 0]
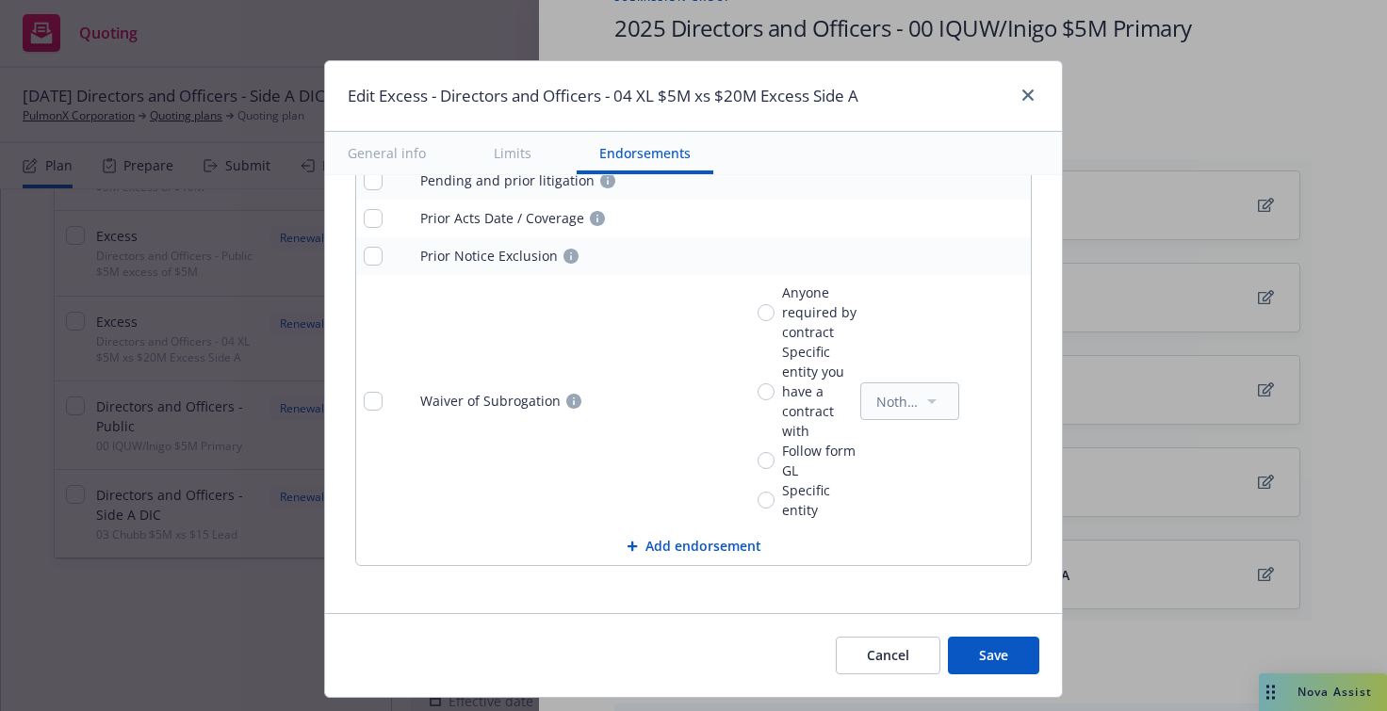
type input "25,175.00"
click at [999, 653] on button "Save" at bounding box center [993, 656] width 91 height 38
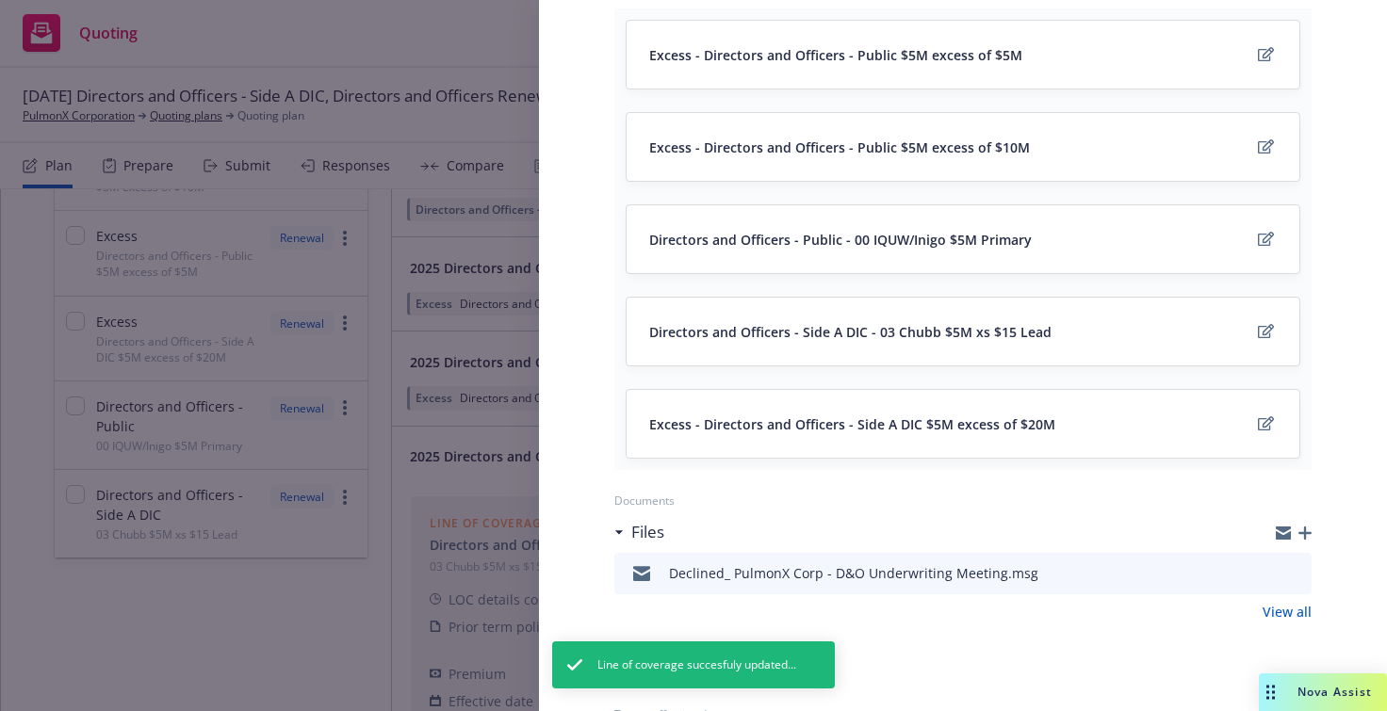
scroll to position [0, 0]
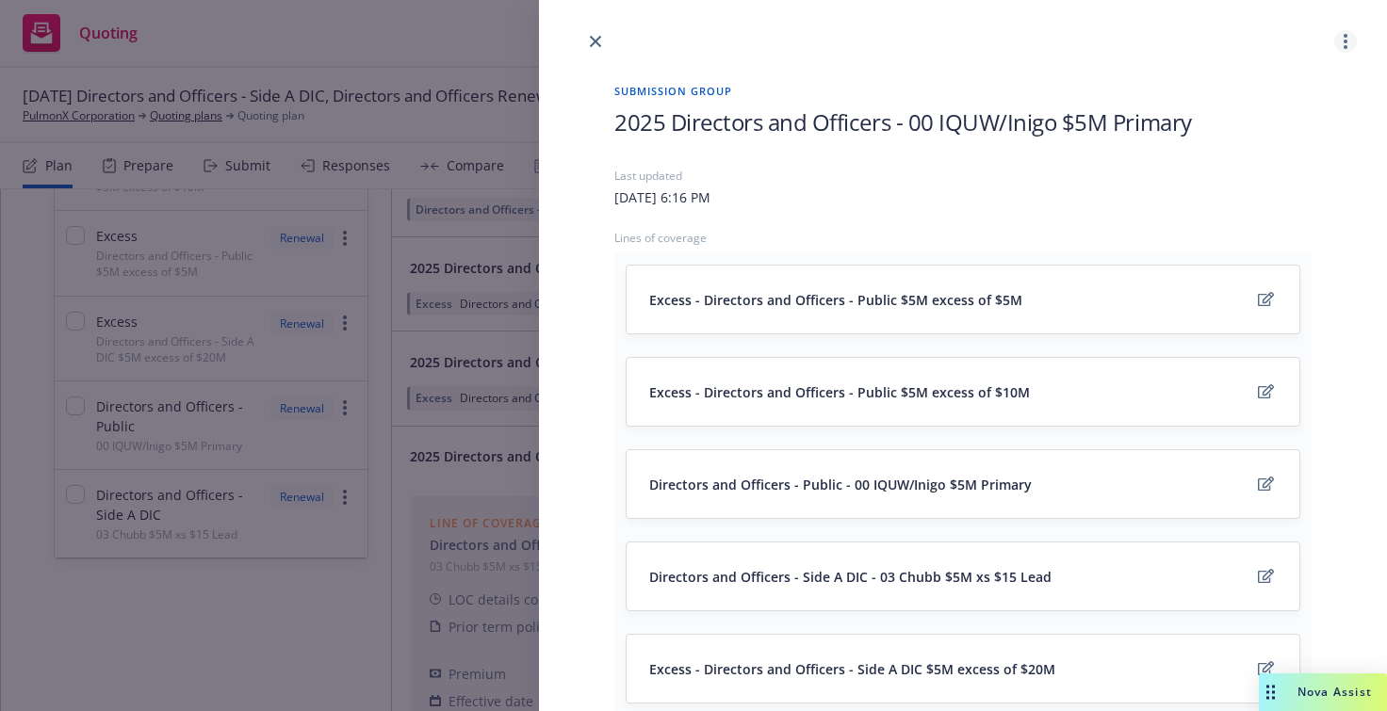
click at [1334, 46] on link "more" at bounding box center [1345, 41] width 23 height 23
click at [602, 46] on link "close" at bounding box center [595, 41] width 23 height 23
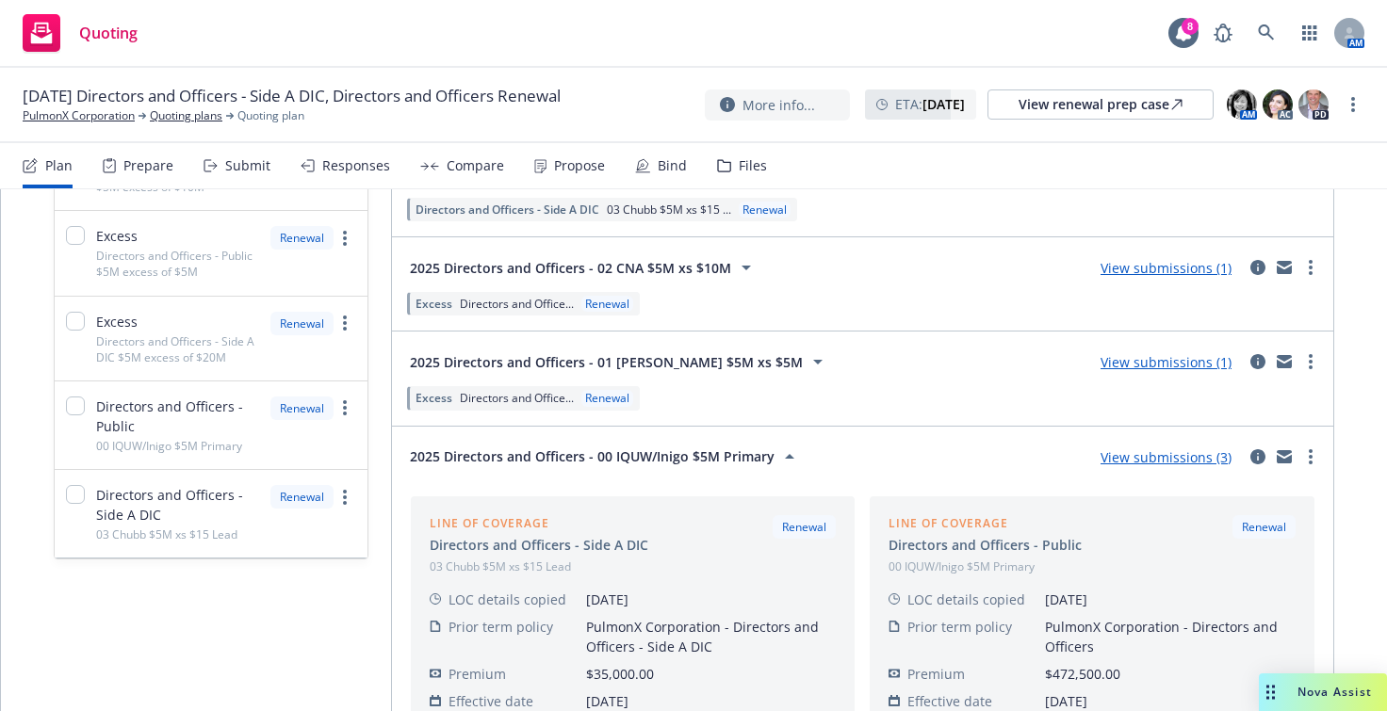
click at [247, 160] on div "Submit" at bounding box center [247, 165] width 45 height 15
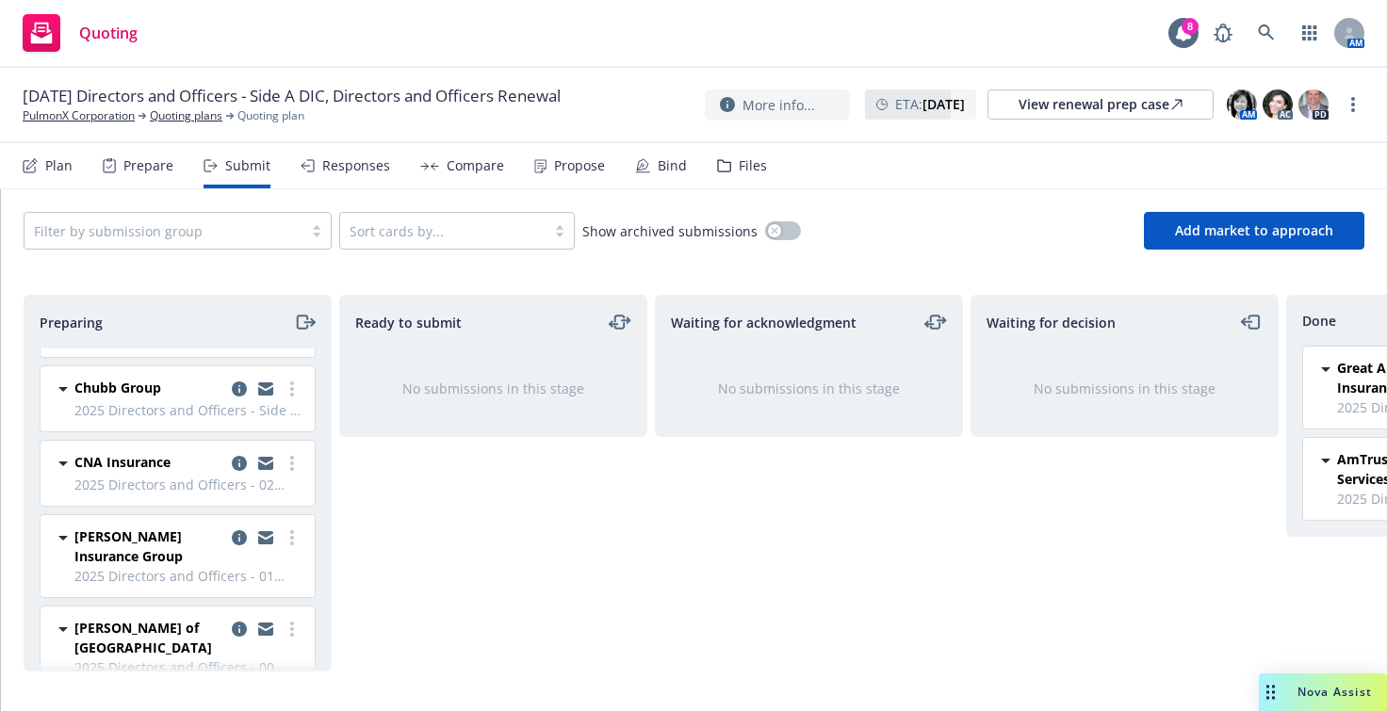
scroll to position [86, 0]
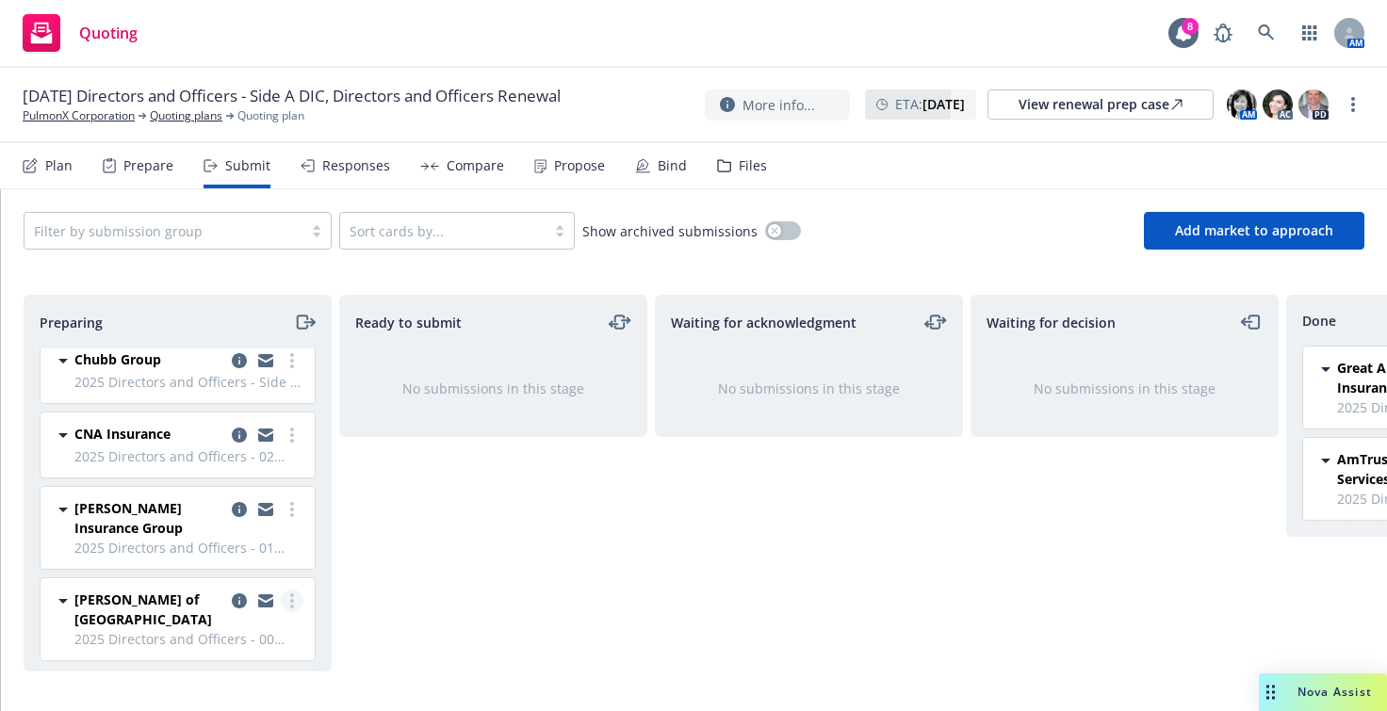
click at [290, 602] on icon "more" at bounding box center [292, 601] width 4 height 15
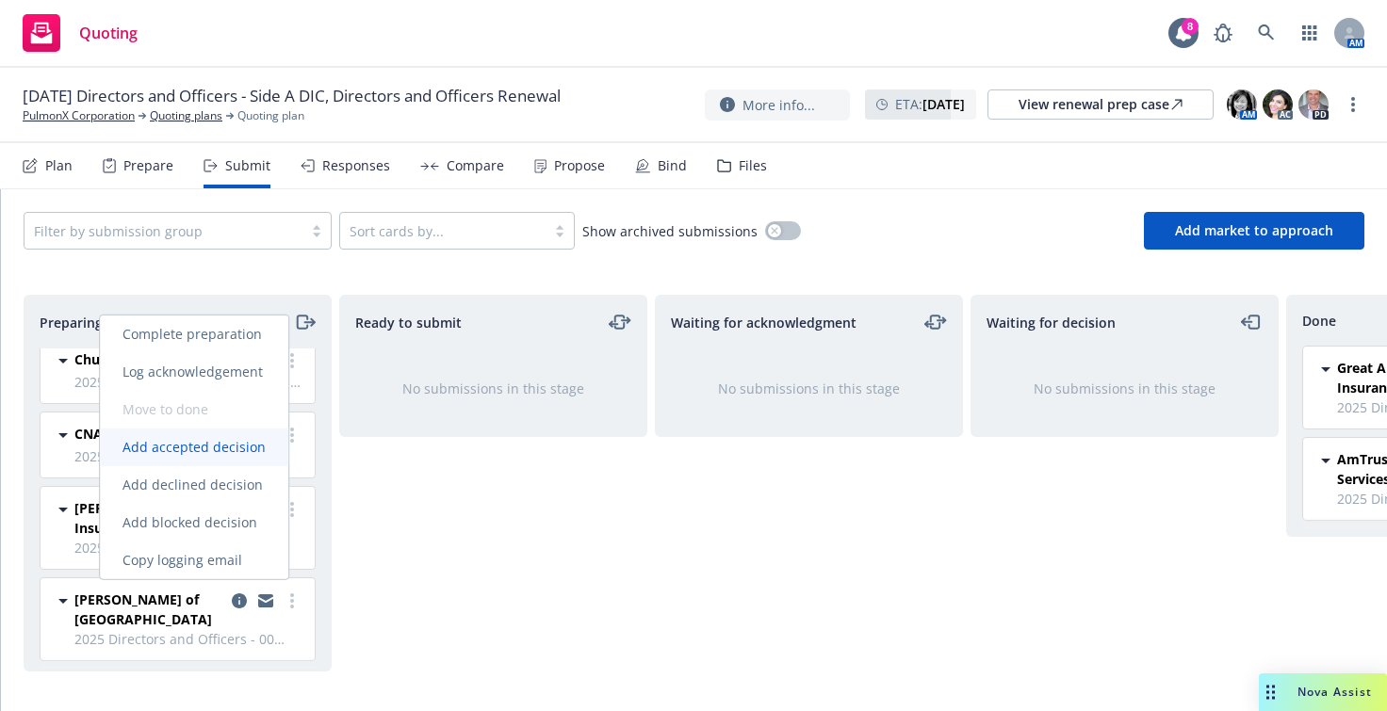
click at [202, 449] on span "Add accepted decision" at bounding box center [194, 447] width 188 height 18
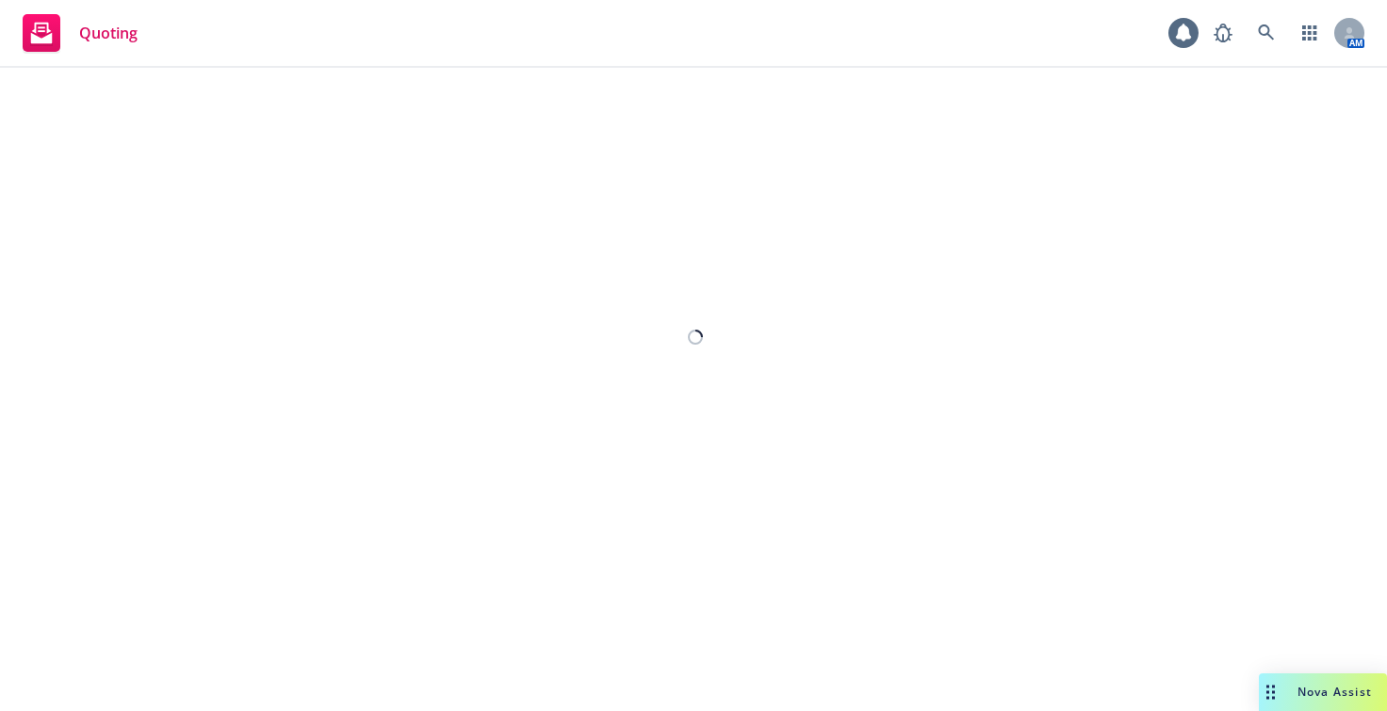
select select "12"
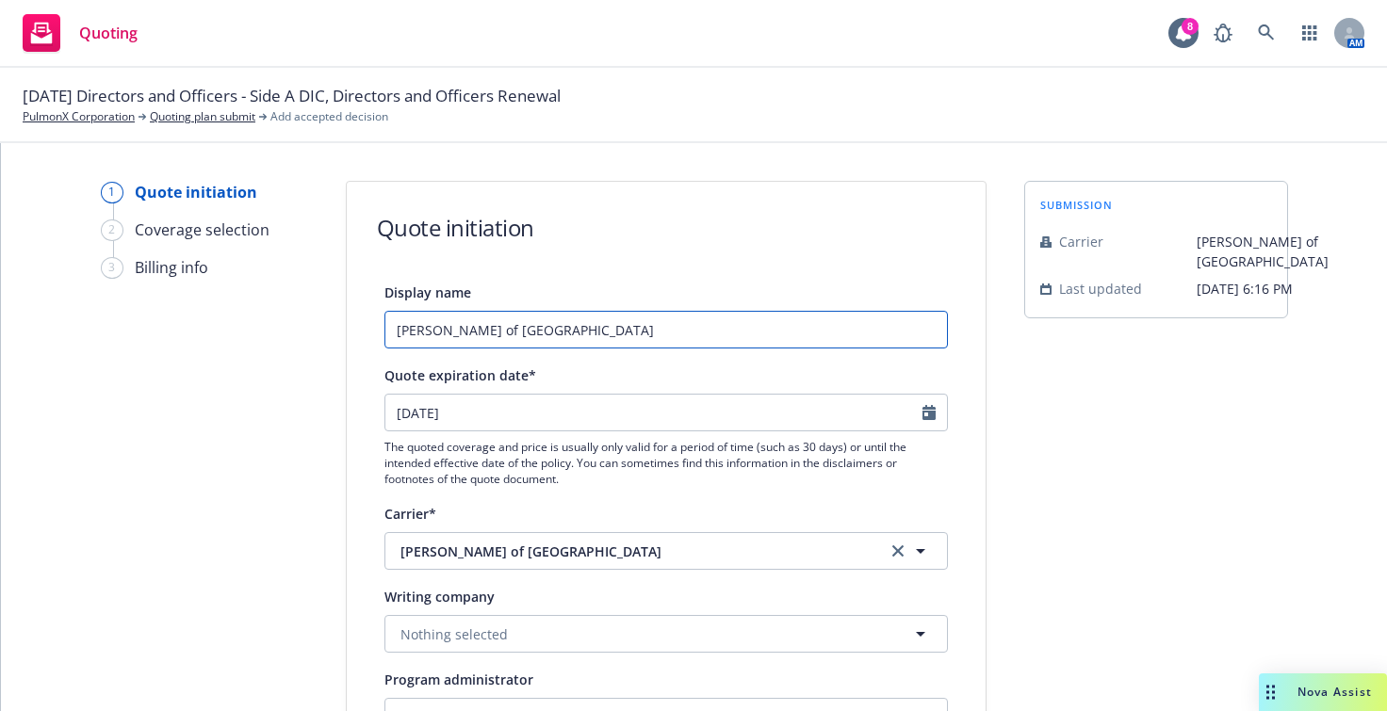
click at [388, 331] on input "[PERSON_NAME] of [GEOGRAPHIC_DATA]" at bounding box center [665, 330] width 563 height 38
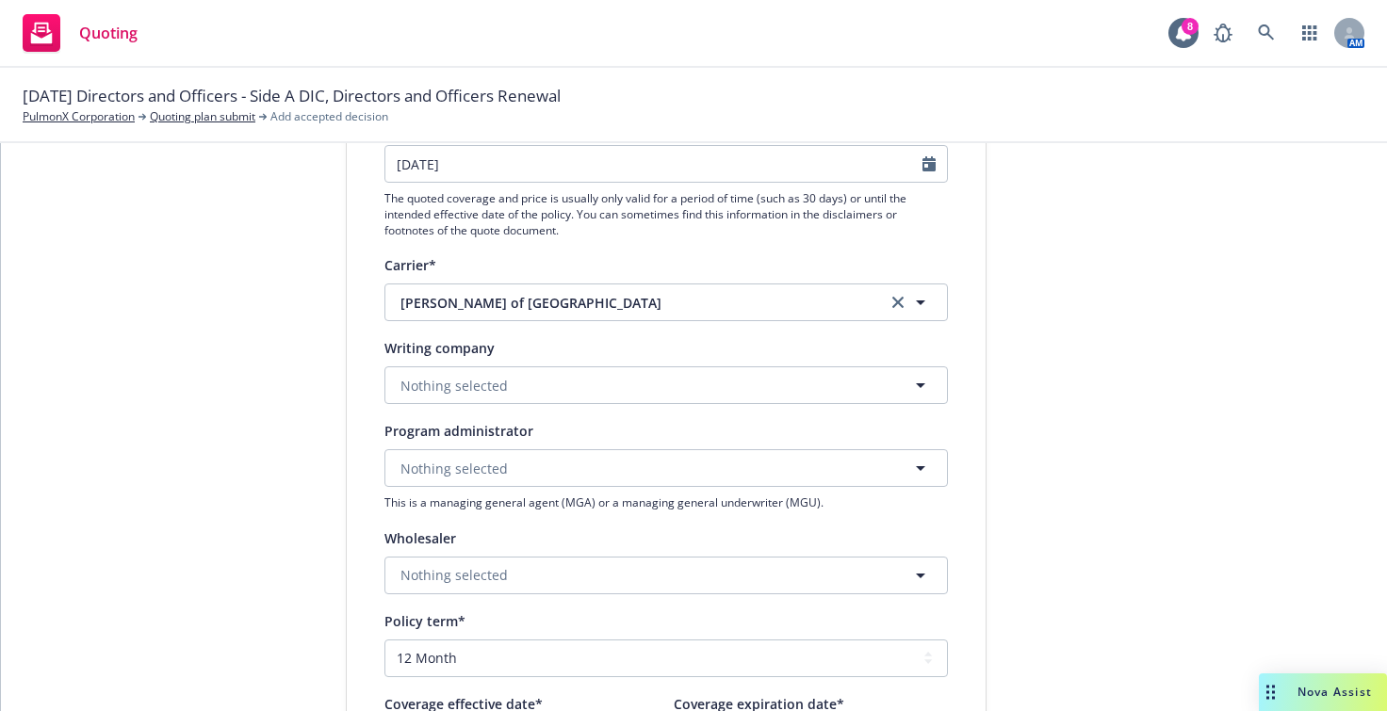
scroll to position [283, 0]
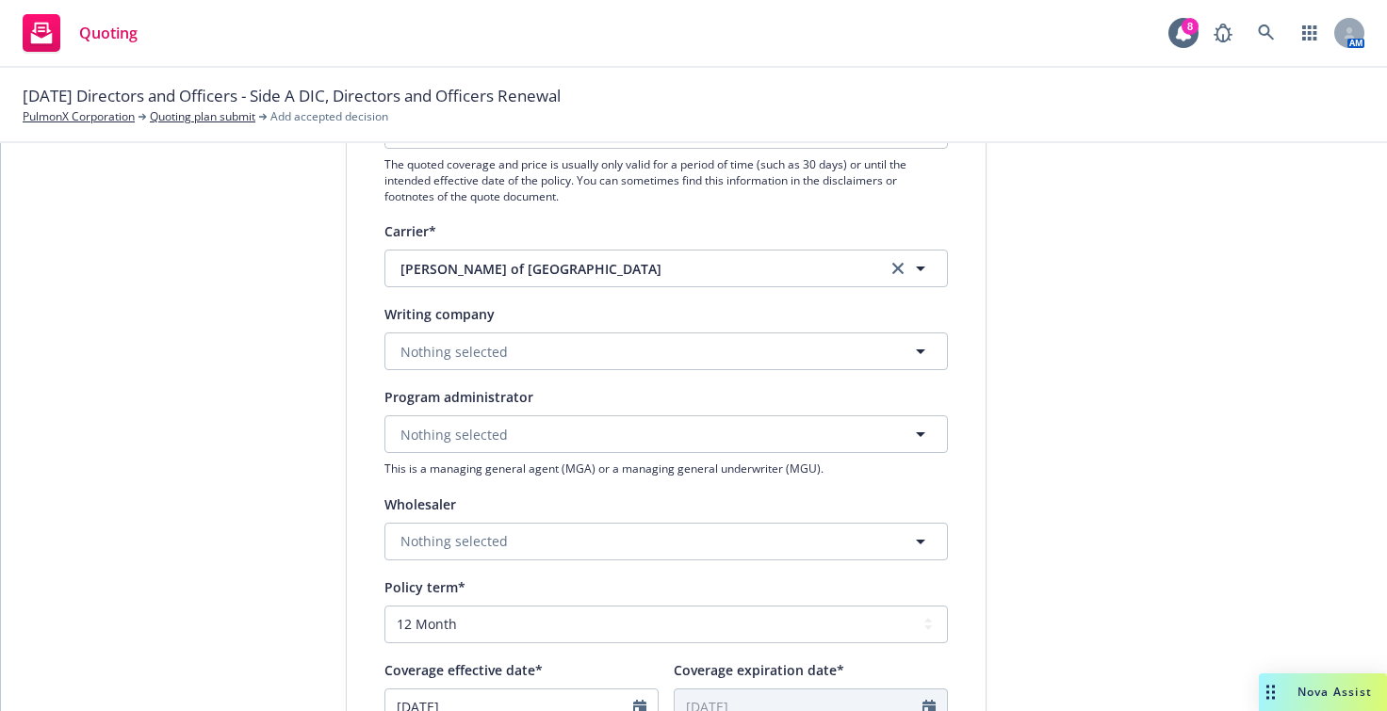
type input "IQUW/Inigo (Lloyd's of [GEOGRAPHIC_DATA])"
click at [606, 350] on button "Nothing selected" at bounding box center [665, 352] width 563 height 38
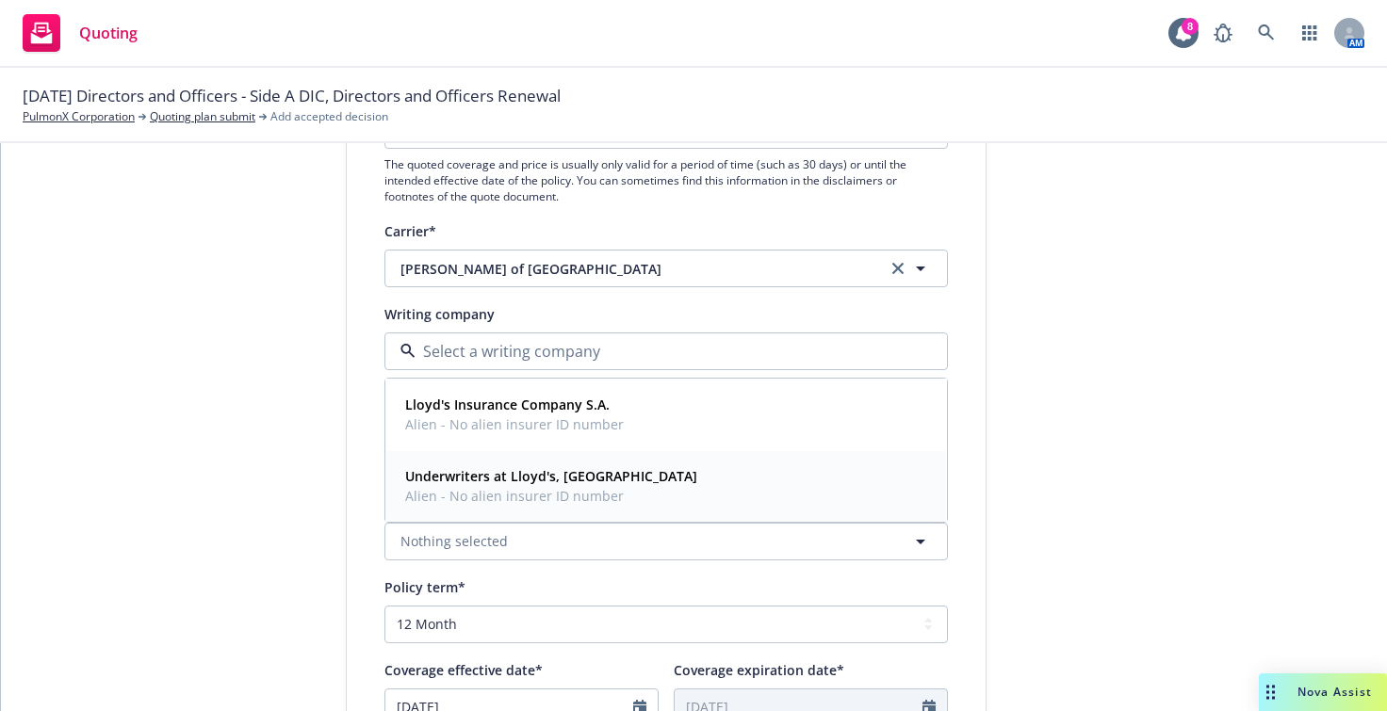
click at [591, 495] on span "Alien - No alien insurer ID number" at bounding box center [551, 496] width 292 height 20
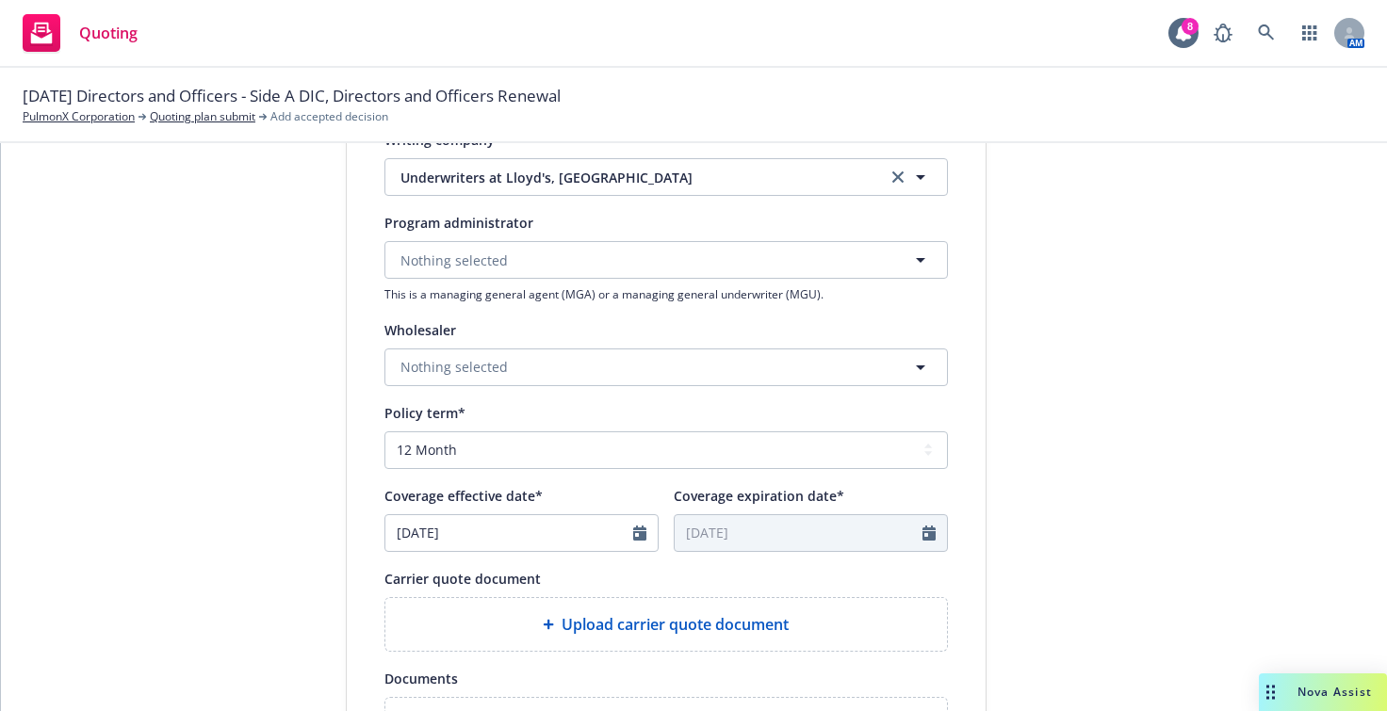
scroll to position [377, 0]
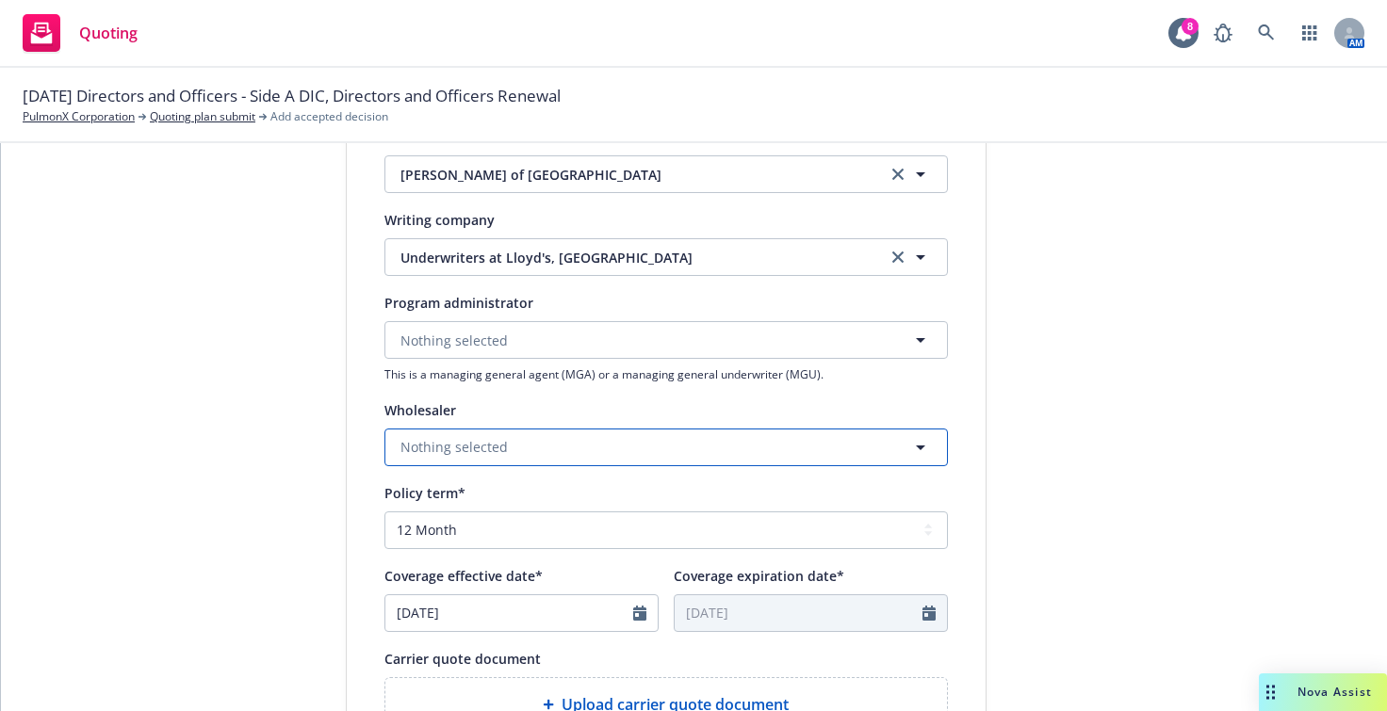
click at [562, 453] on button "Nothing selected" at bounding box center [665, 448] width 563 height 38
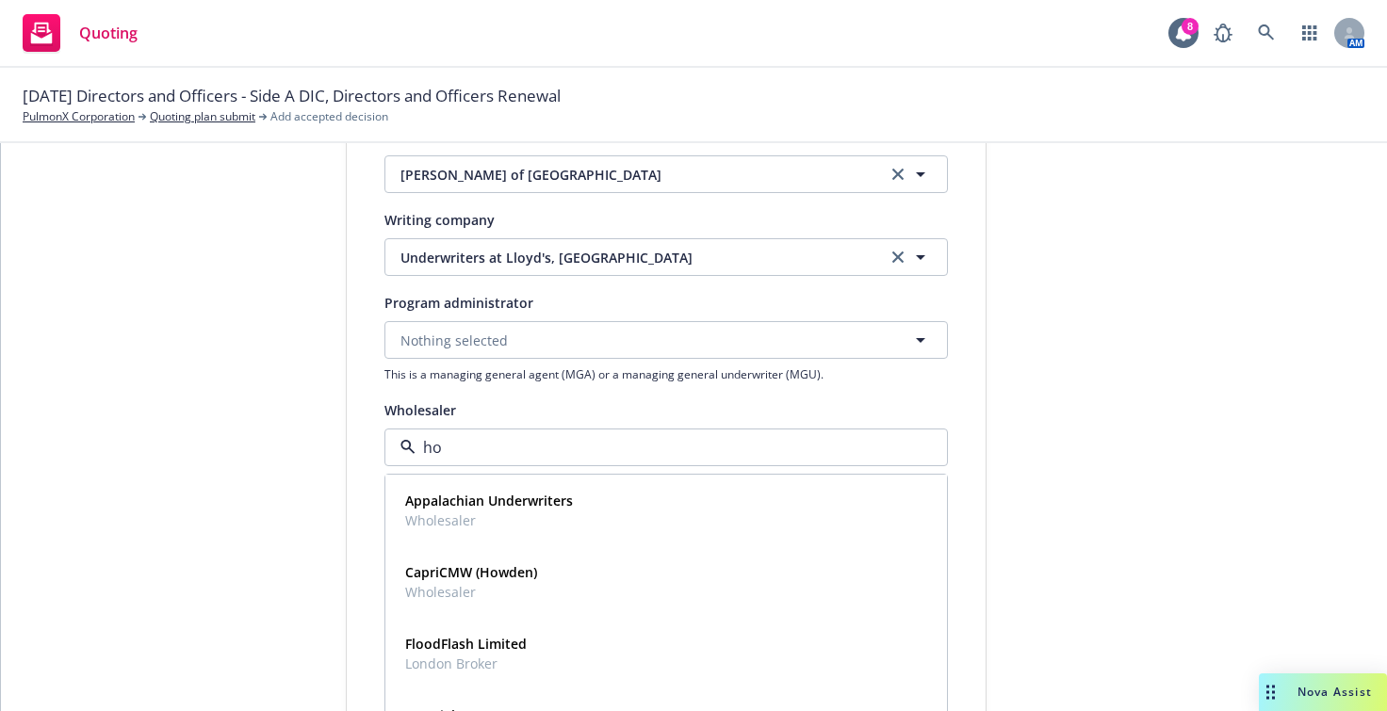
type input "how"
click at [549, 574] on div "Howden Broking Group Wholesaler" at bounding box center [479, 582] width 163 height 47
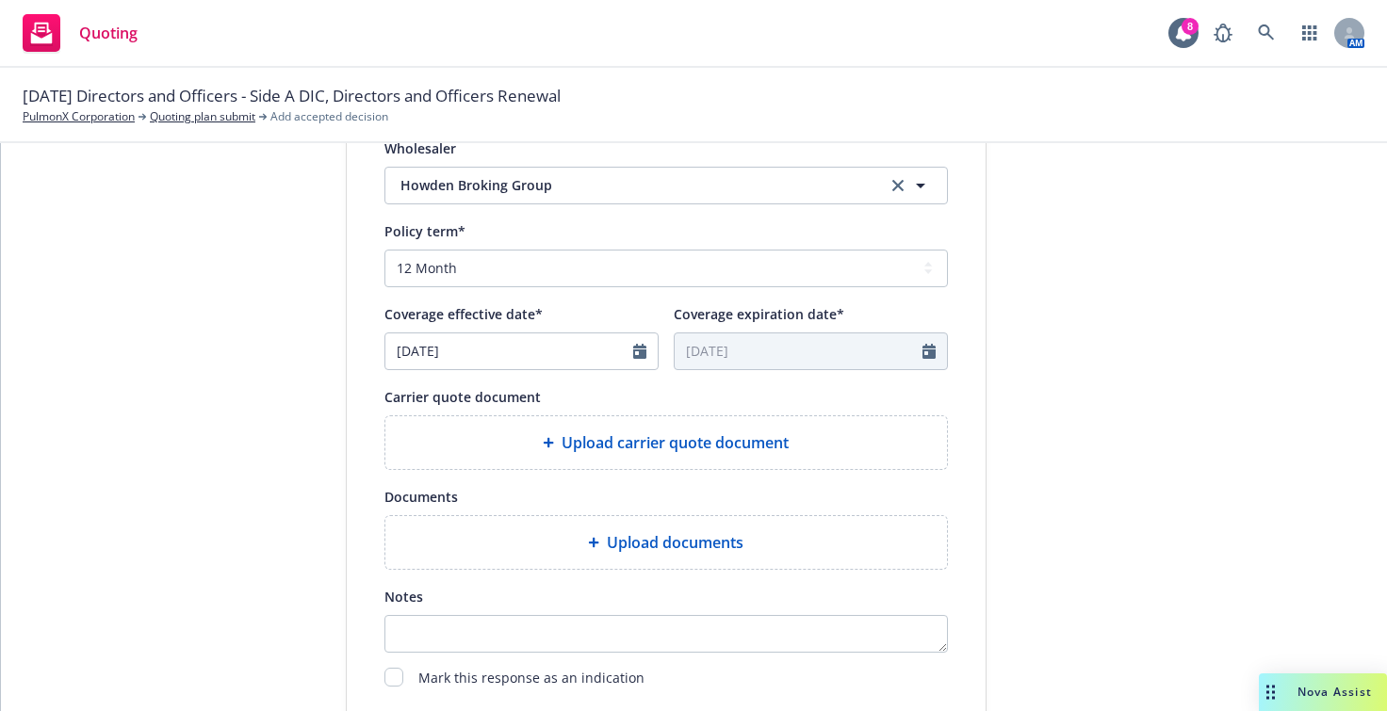
scroll to position [660, 0]
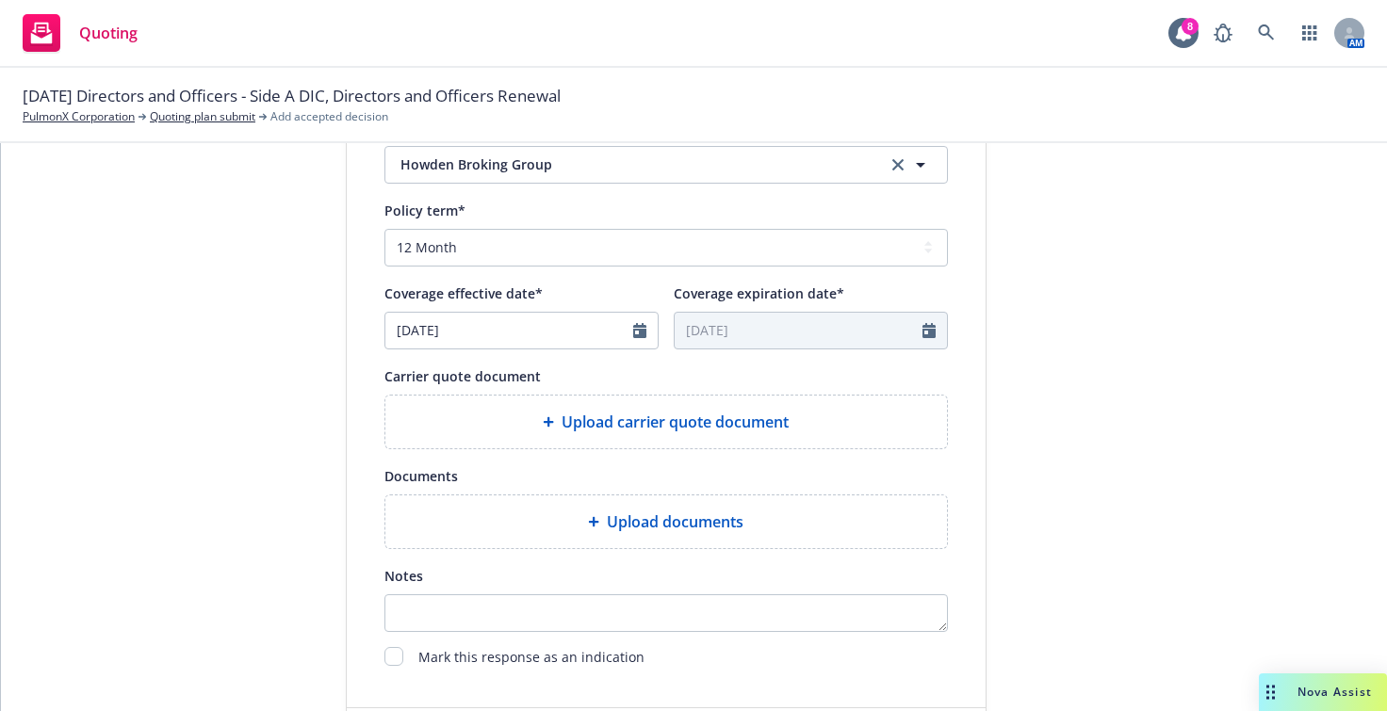
click at [529, 431] on div "Upload carrier quote document" at bounding box center [665, 422] width 531 height 23
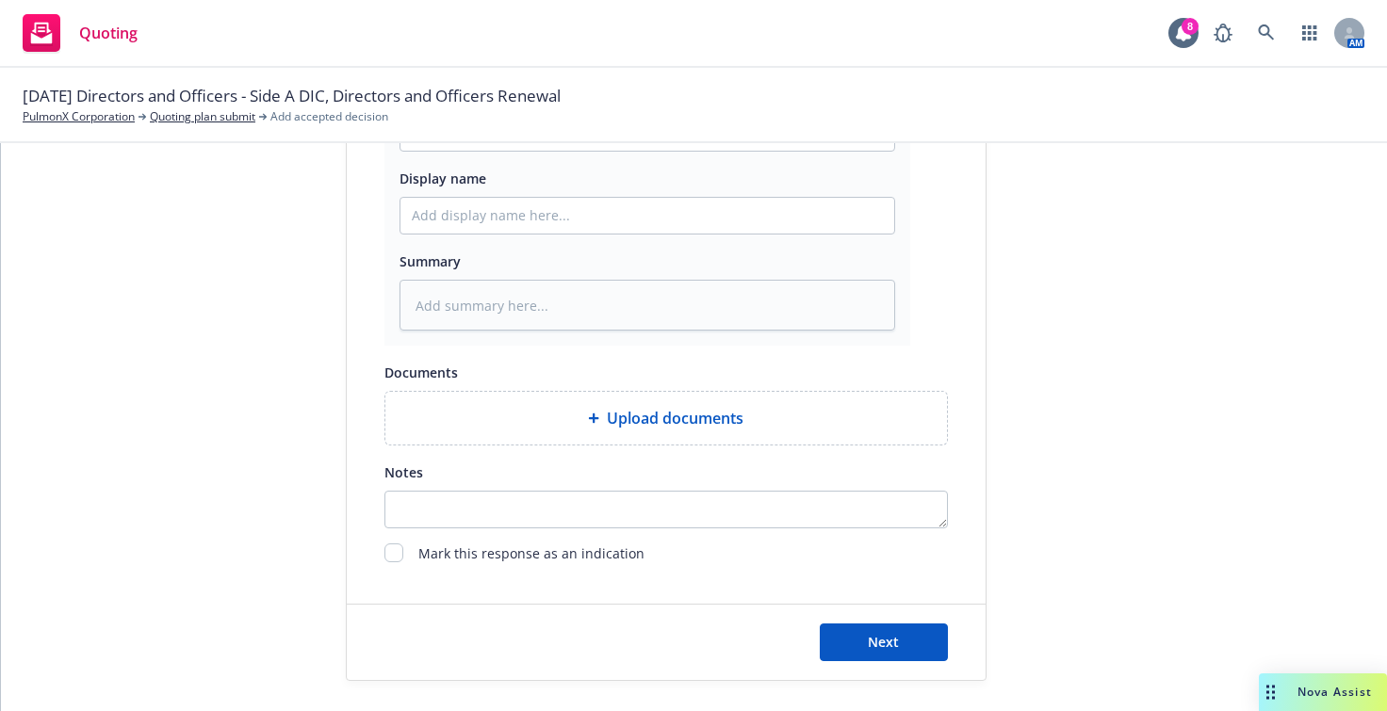
scroll to position [1043, 0]
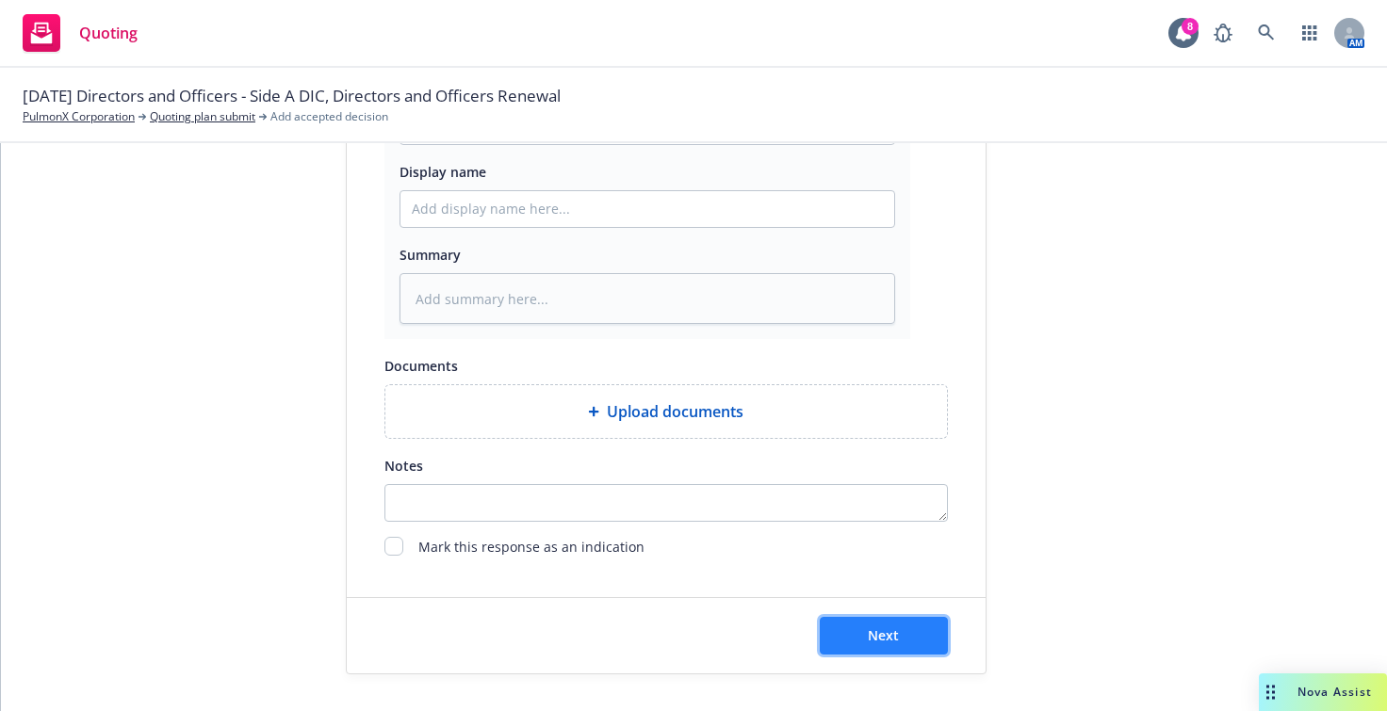
click at [866, 644] on button "Next" at bounding box center [884, 636] width 128 height 38
type textarea "x"
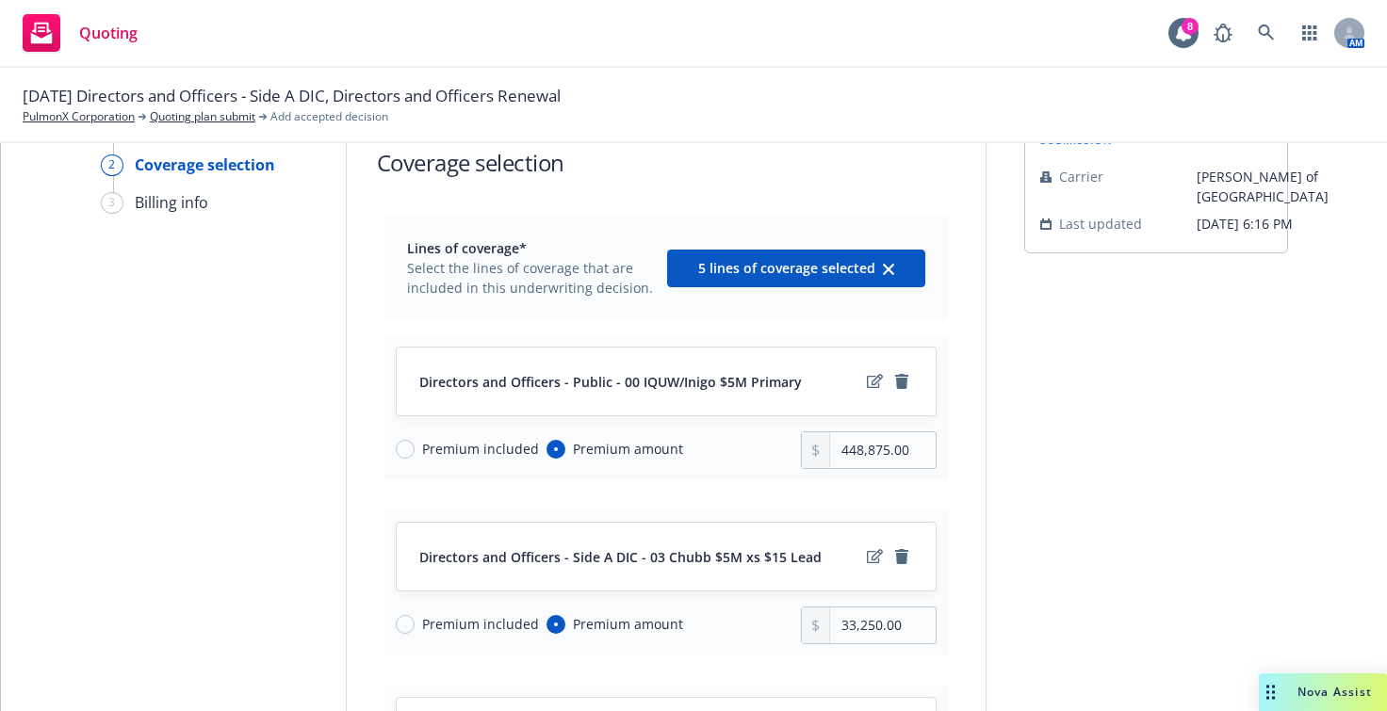
scroll to position [0, 0]
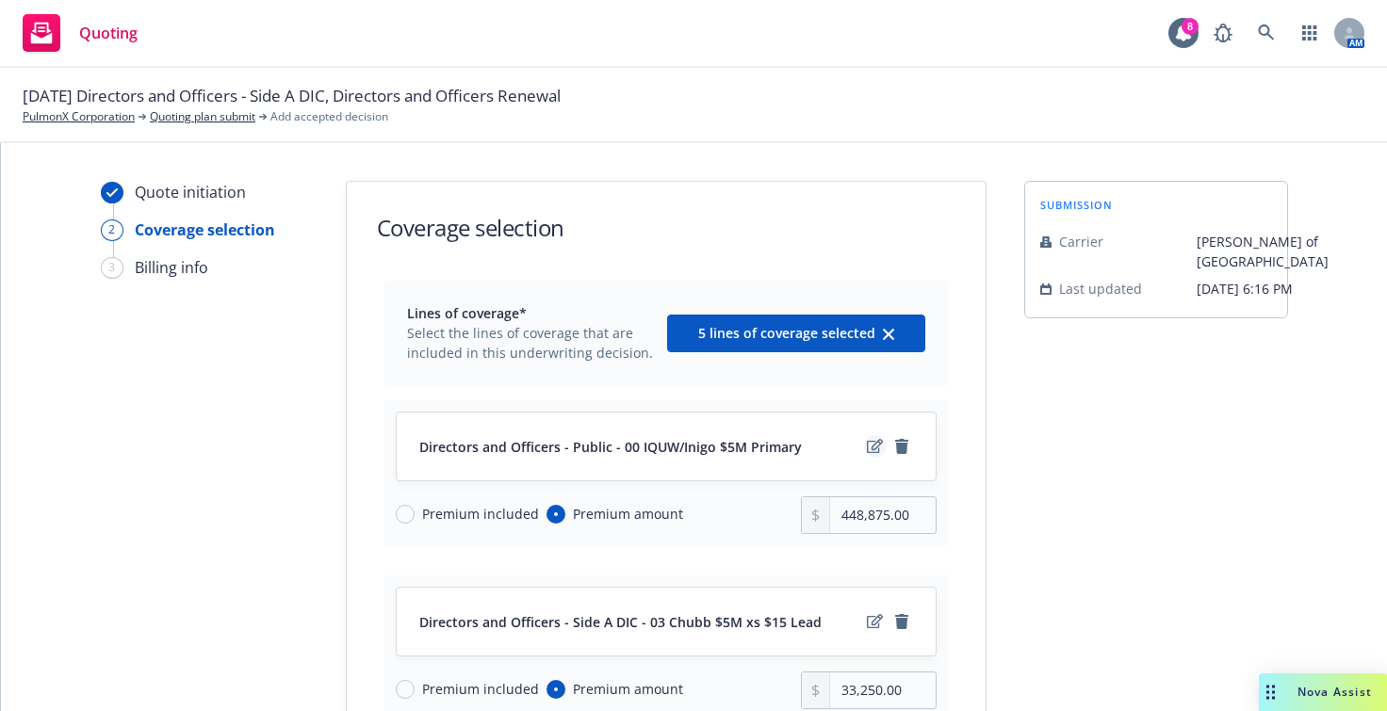
click at [867, 447] on icon "edit" at bounding box center [875, 446] width 16 height 15
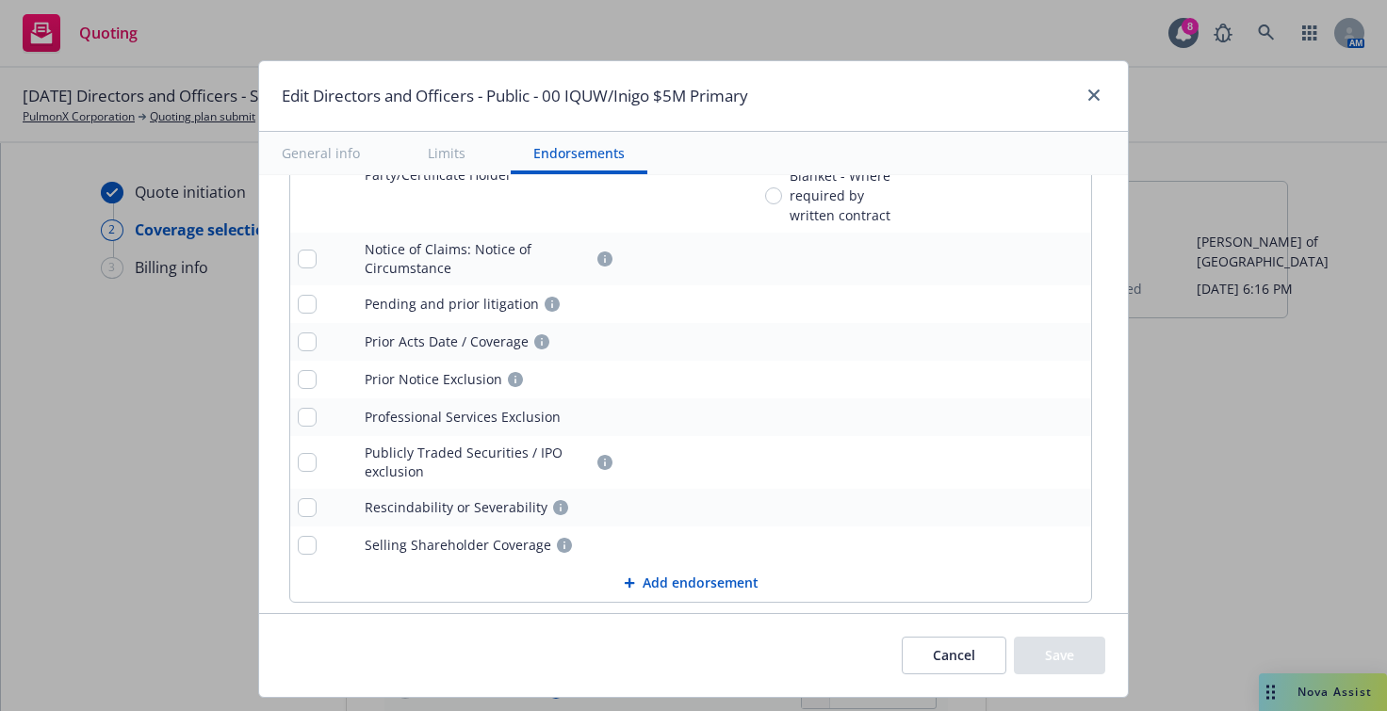
scroll to position [2581, 0]
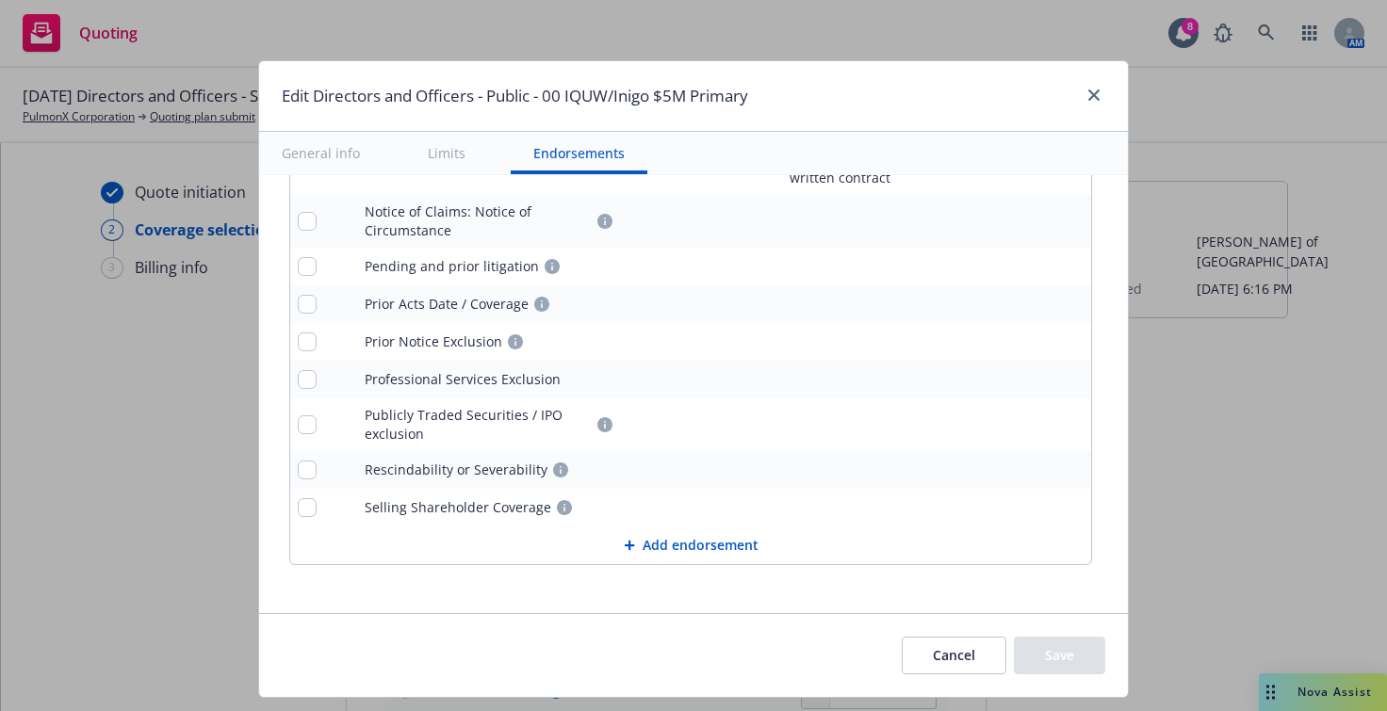
click at [989, 653] on button "Cancel" at bounding box center [954, 656] width 105 height 38
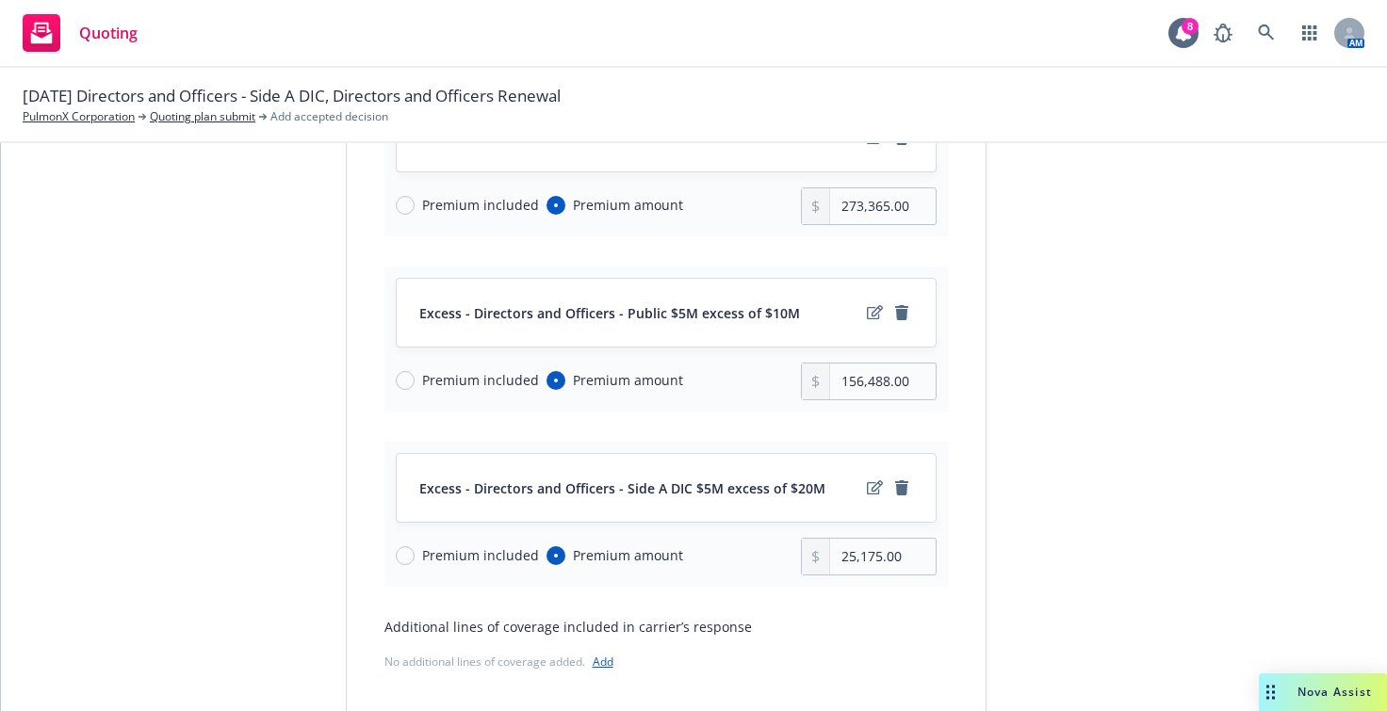
scroll to position [837, 0]
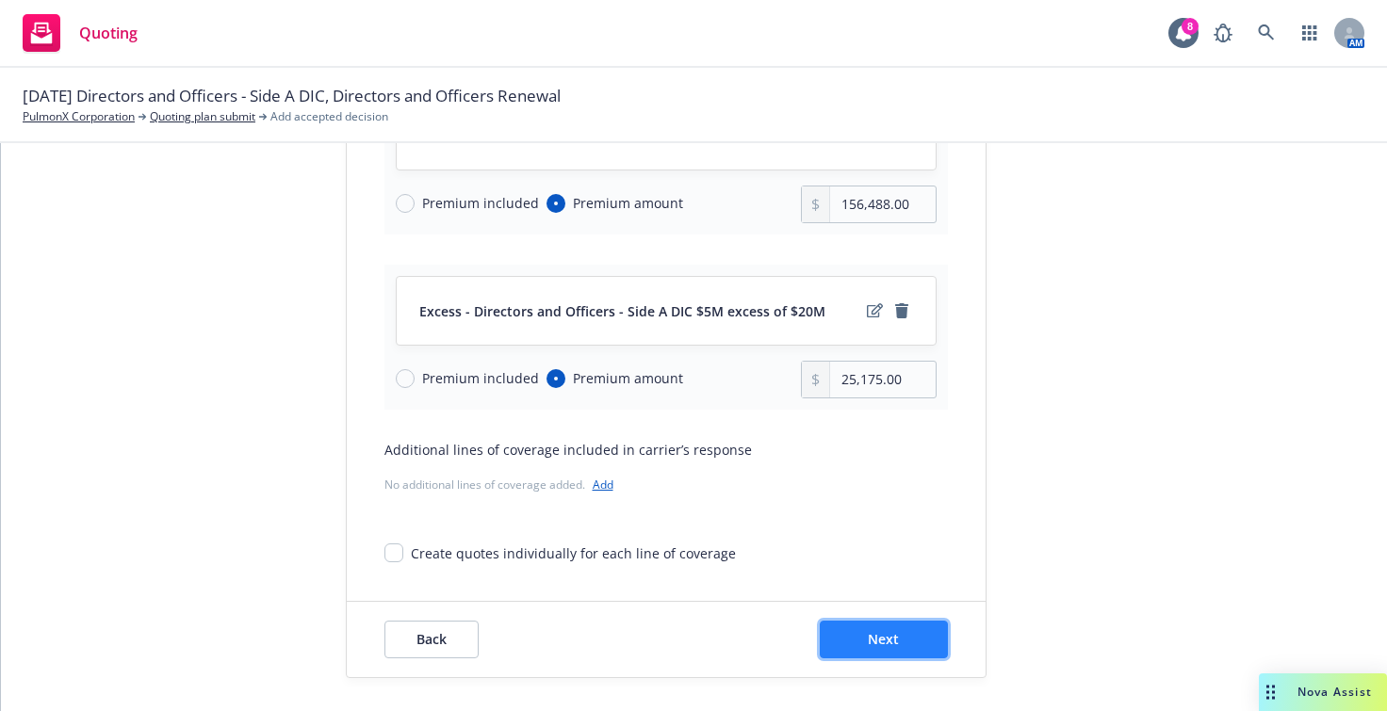
click at [868, 643] on span "Next" at bounding box center [883, 639] width 31 height 18
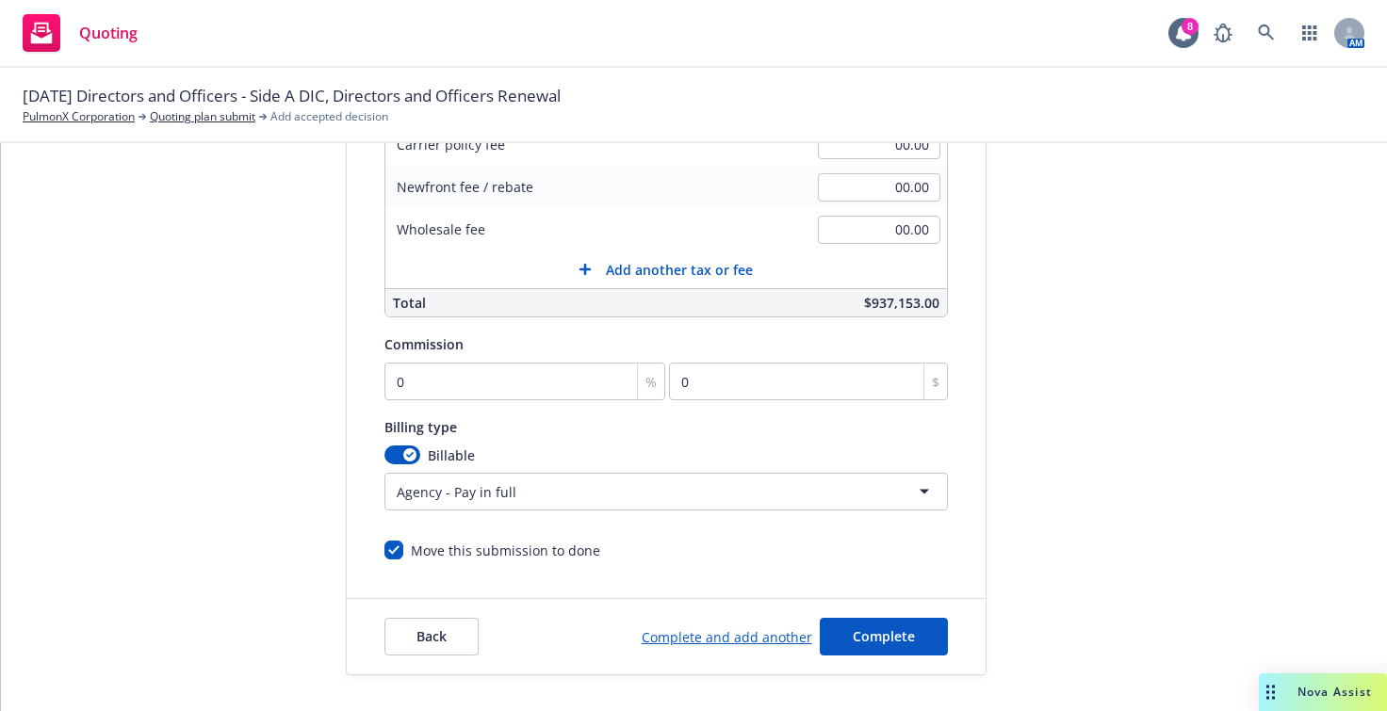
scroll to position [0, 0]
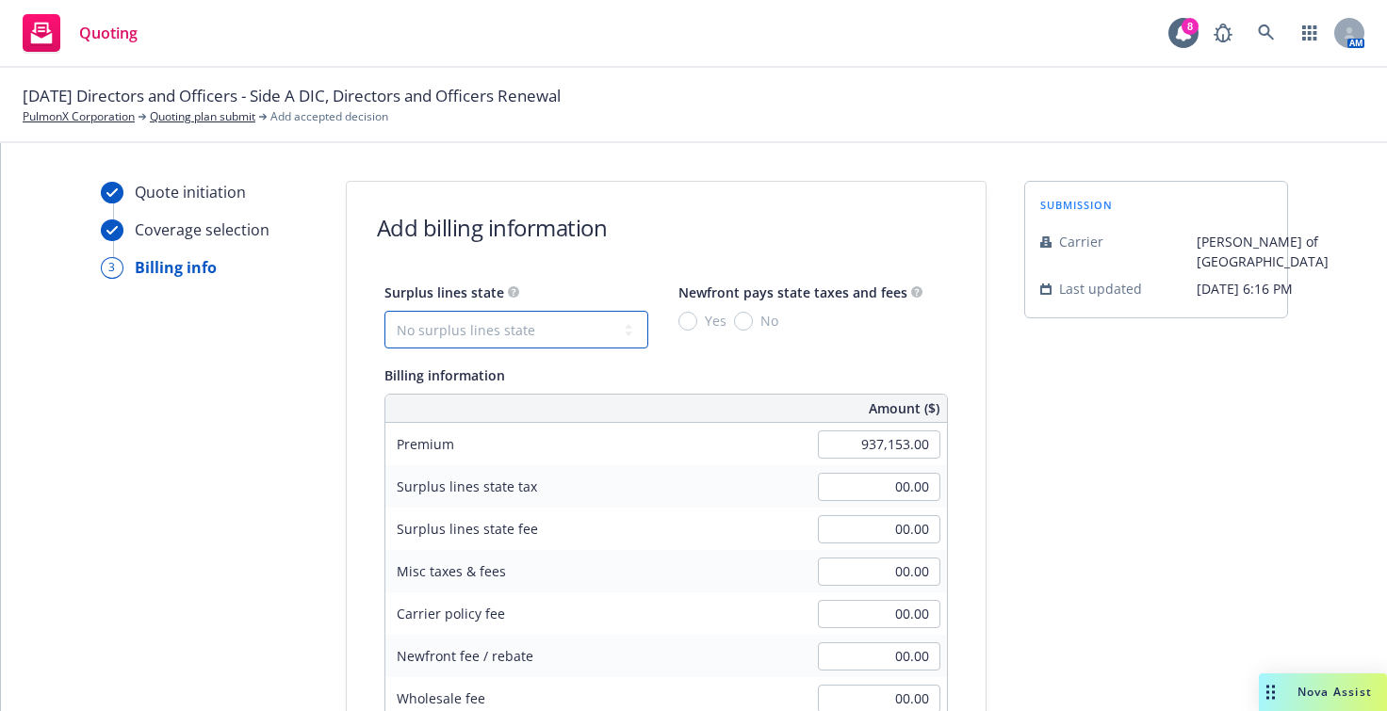
click at [591, 332] on select "No surplus lines state [US_STATE] [US_STATE] [US_STATE] [US_STATE] [US_STATE] […" at bounding box center [516, 330] width 264 height 38
select select "CA"
click at [384, 311] on select "No surplus lines state [US_STATE] [US_STATE] [US_STATE] [US_STATE] [US_STATE] […" at bounding box center [516, 330] width 264 height 38
type input "28,114.59"
type input "1,686.88"
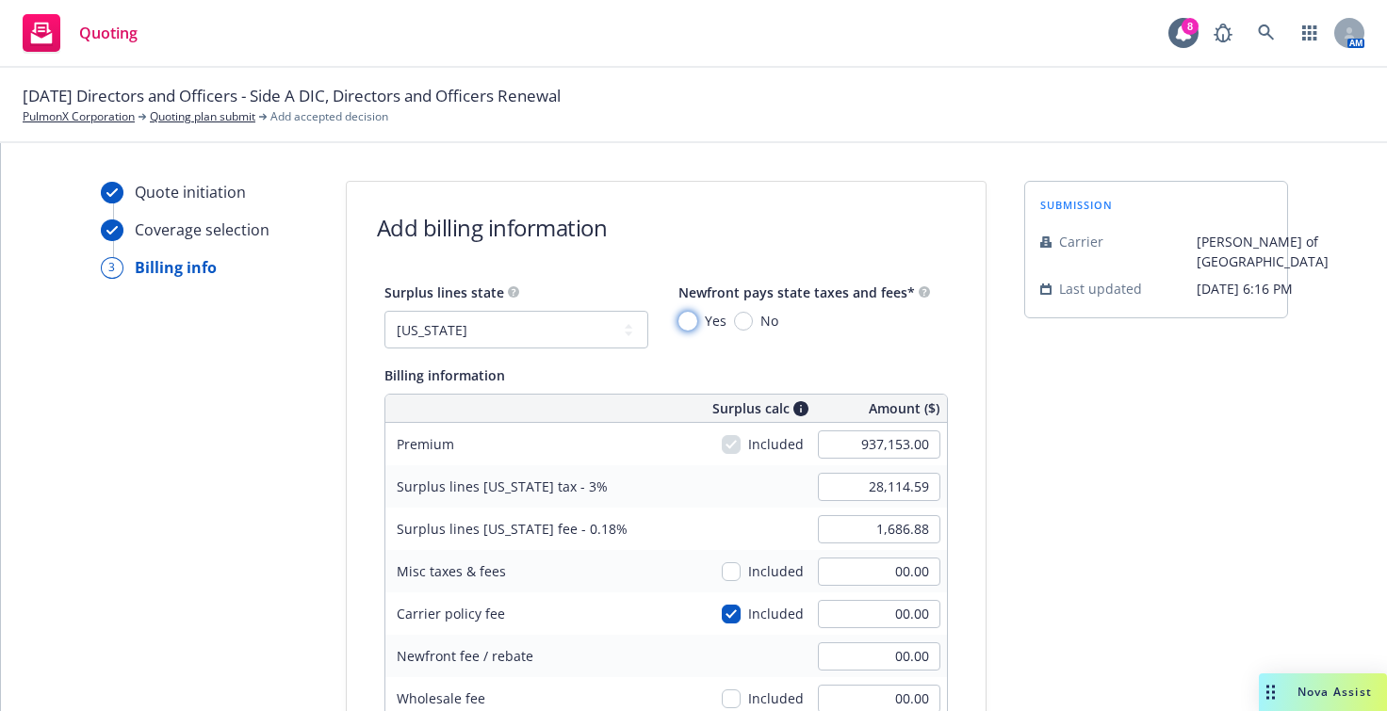
click at [678, 316] on input "Yes" at bounding box center [687, 321] width 19 height 19
radio input "true"
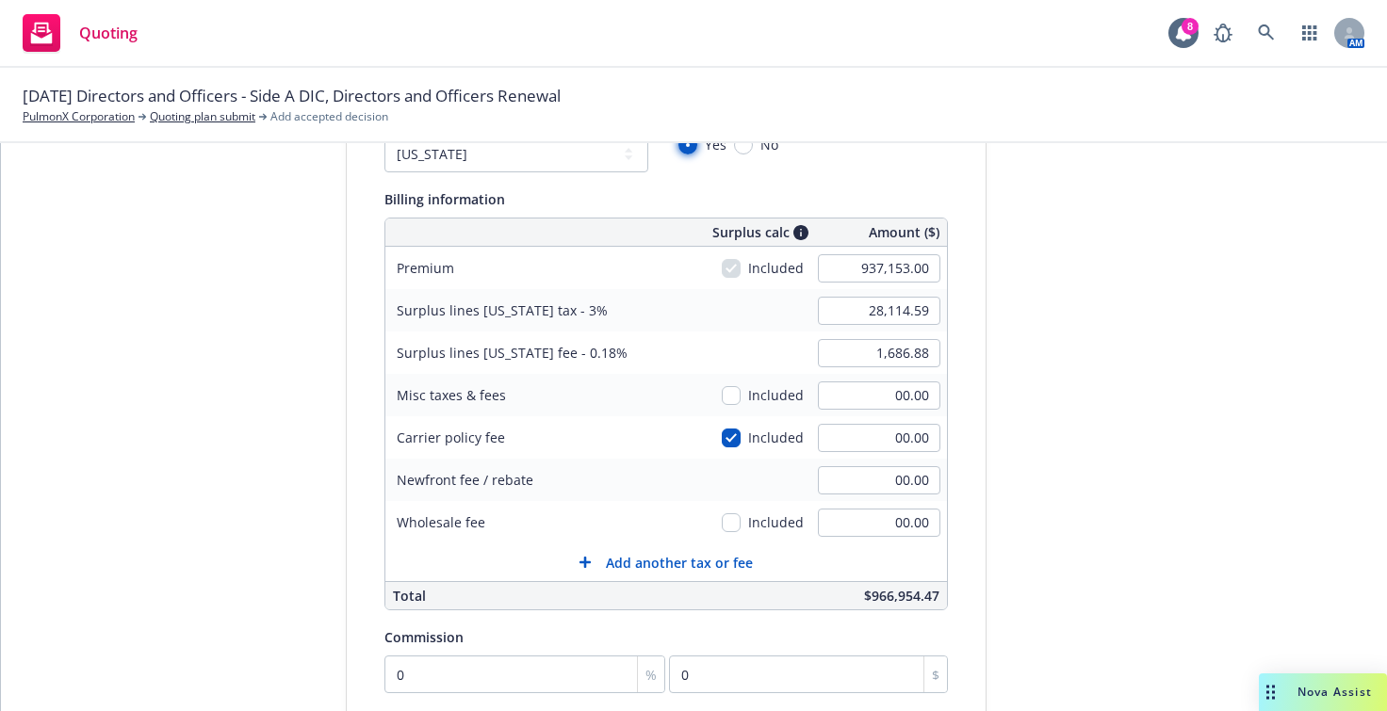
scroll to position [188, 0]
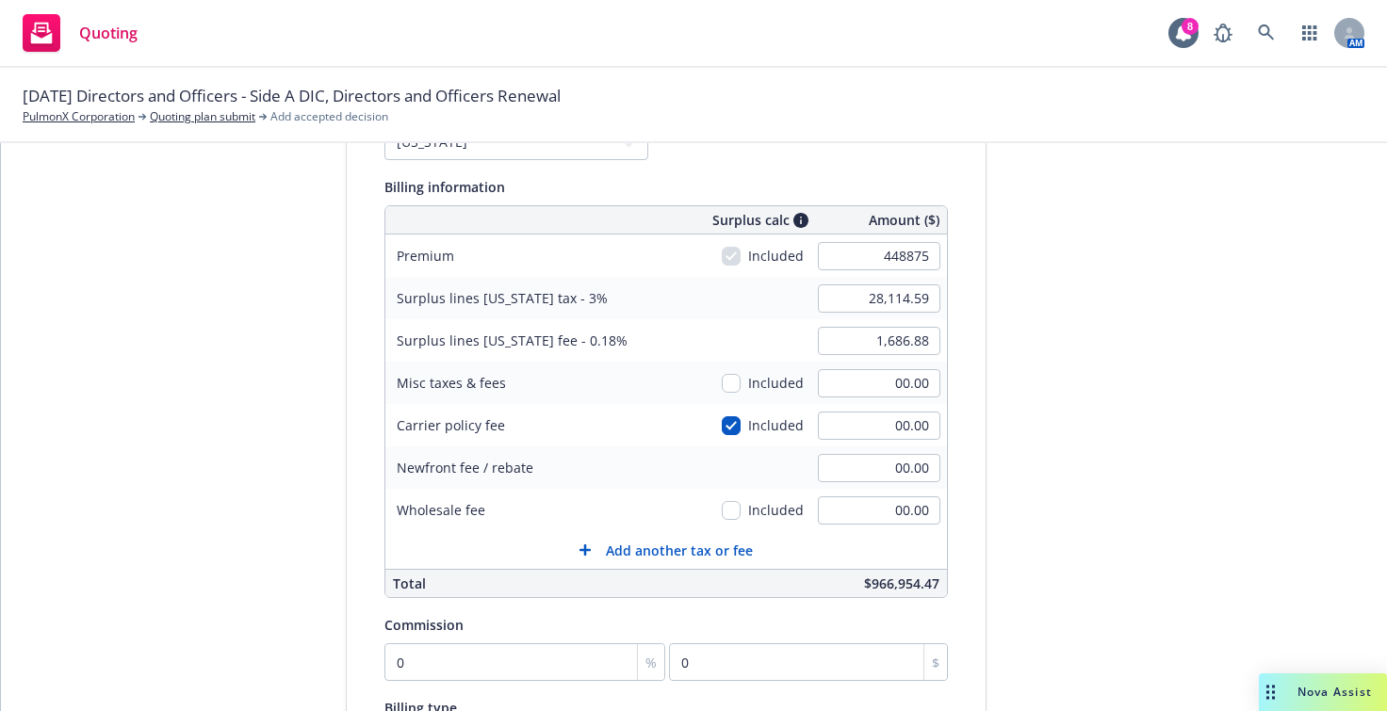
type input "448,875.00"
type input "13,466.25"
type input "807.98"
click at [629, 299] on div "Surplus lines [US_STATE] tax - 3%" at bounding box center [526, 298] width 283 height 42
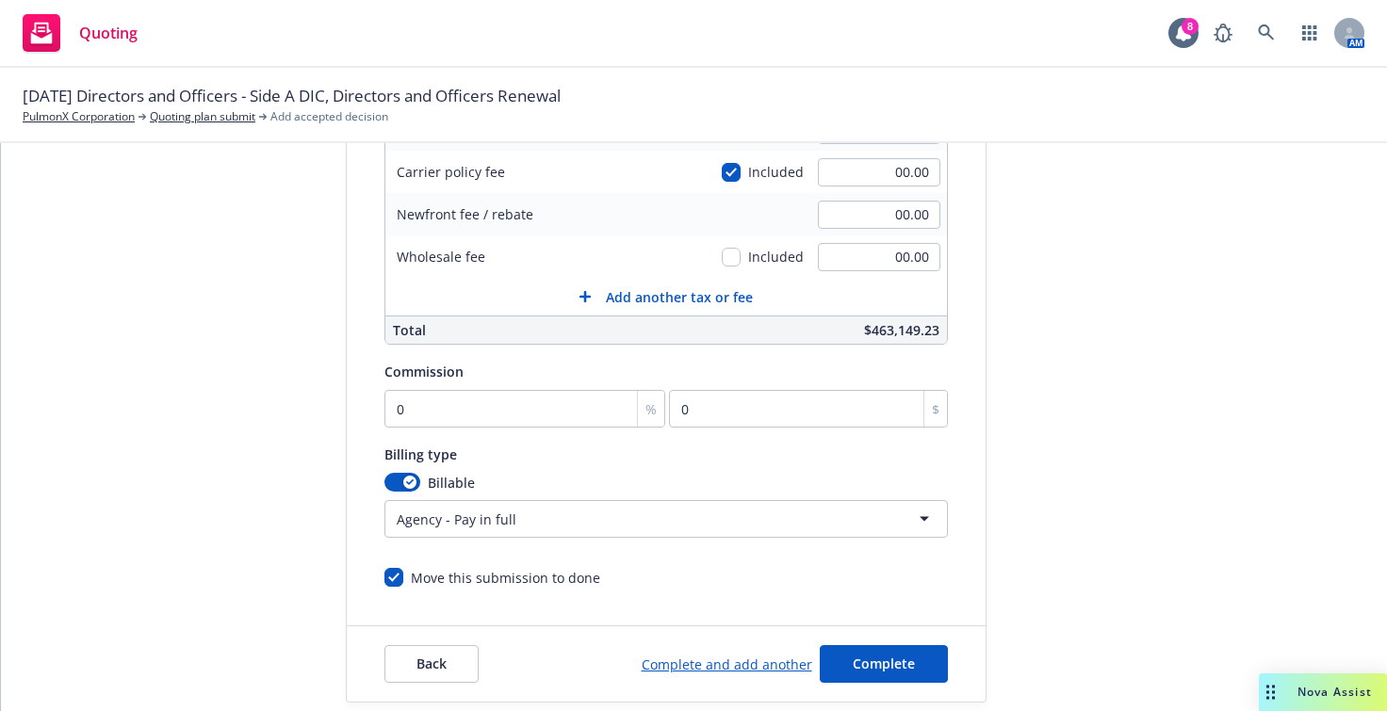
scroll to position [469, 0]
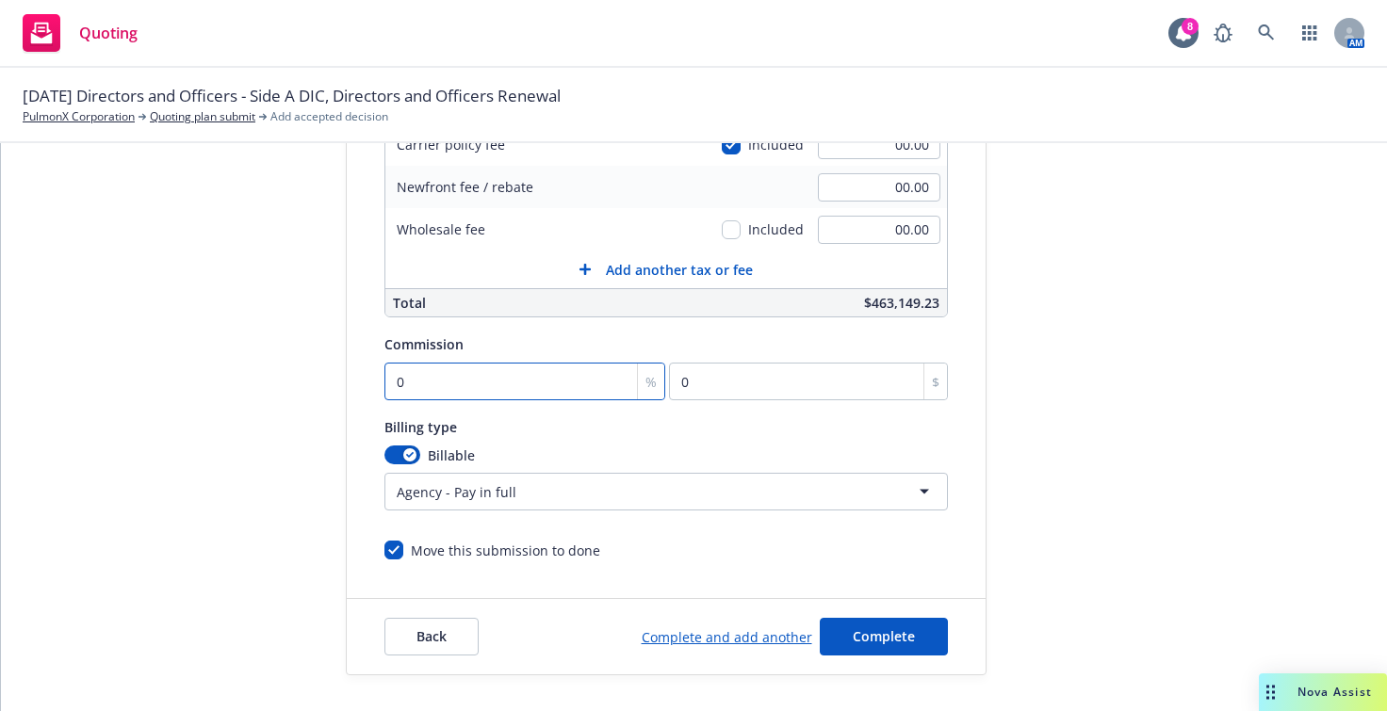
click at [572, 386] on input "0" at bounding box center [525, 382] width 282 height 38
type input "1"
type input "4488.75"
type input "15"
type input "67331.25"
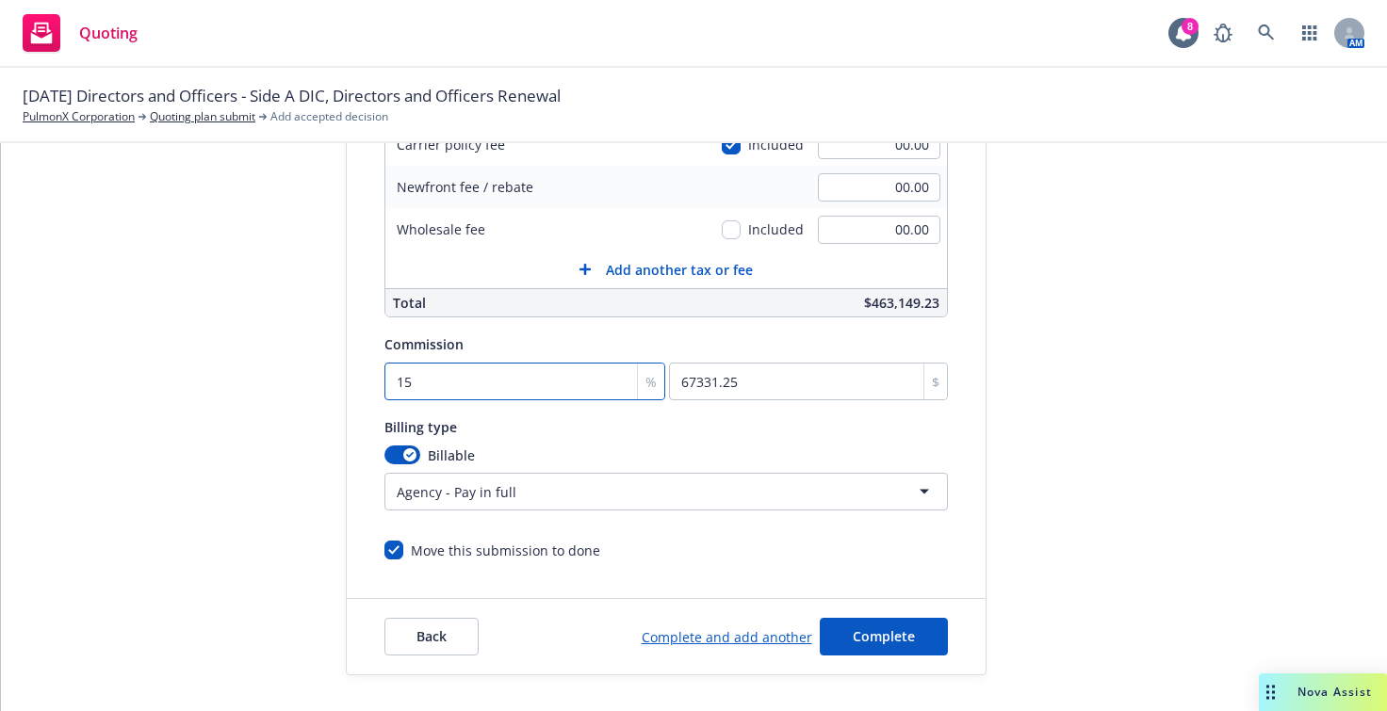
type input "15"
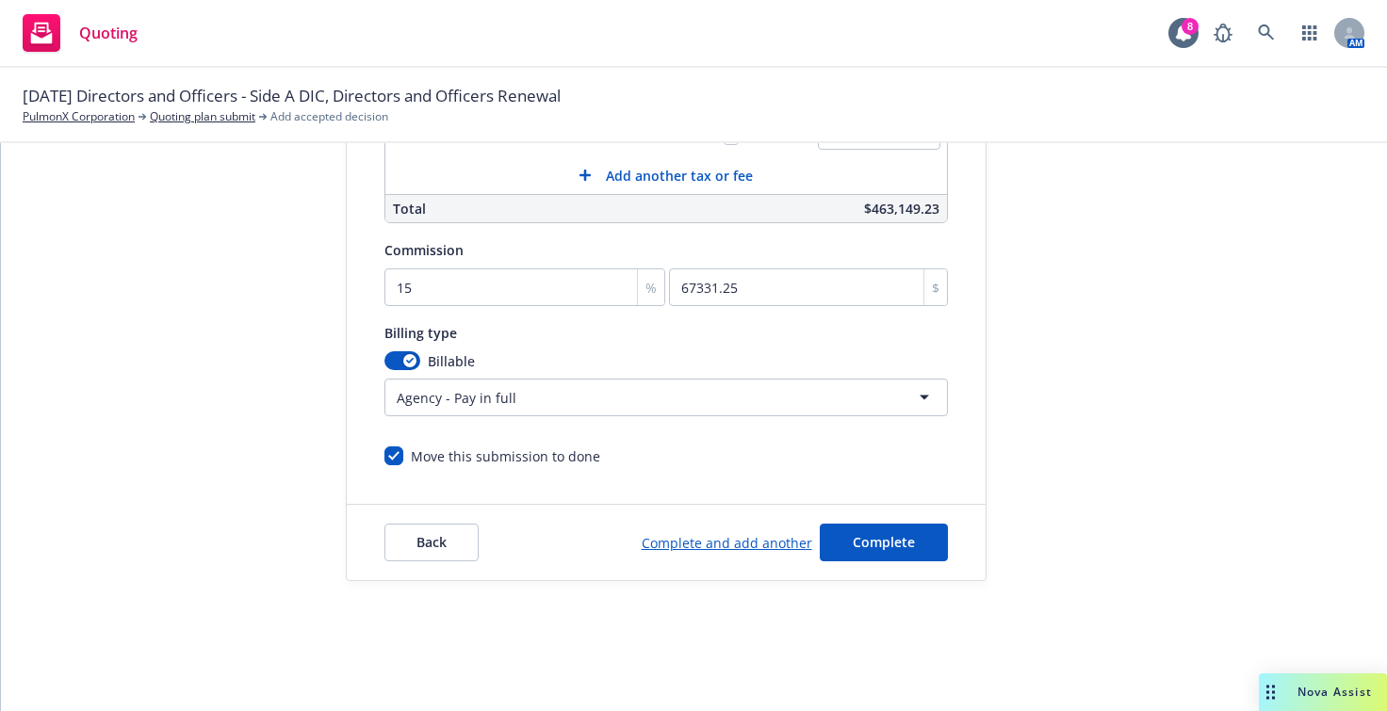
scroll to position [188, 0]
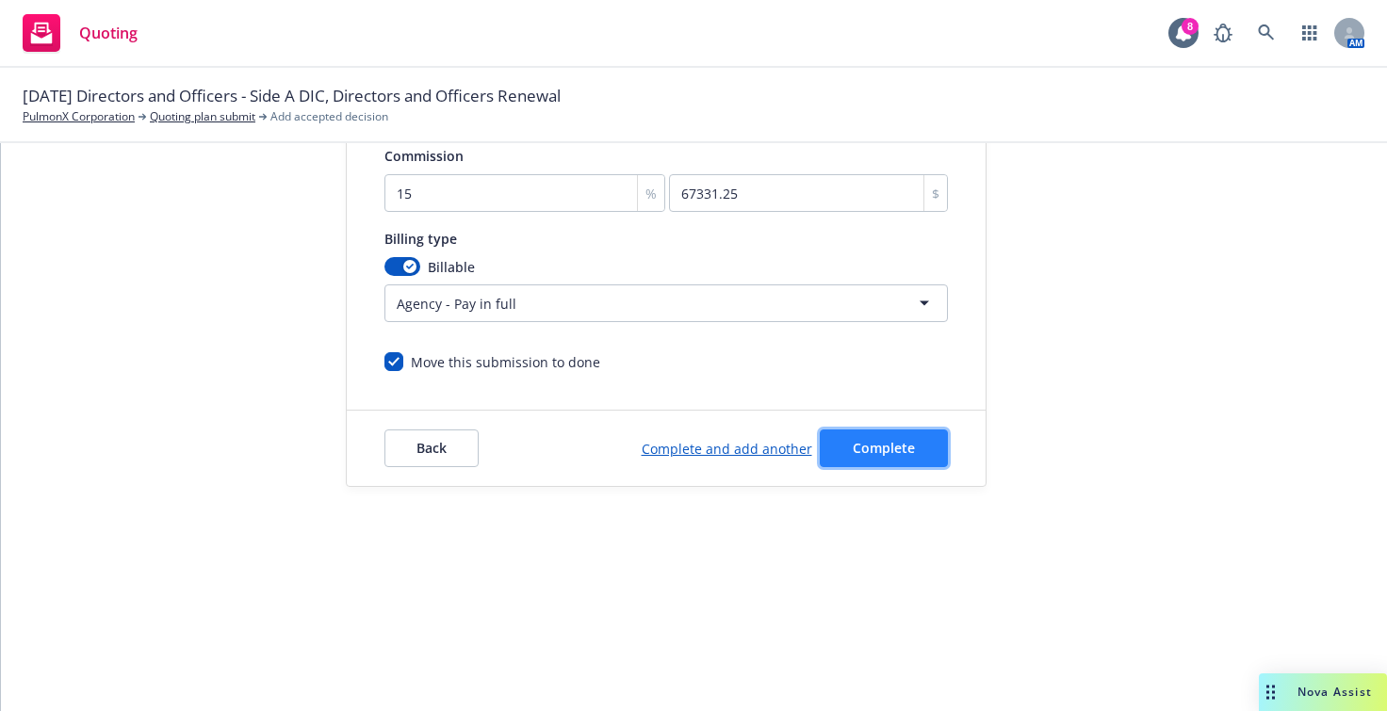
click at [863, 455] on span "Complete" at bounding box center [884, 448] width 62 height 18
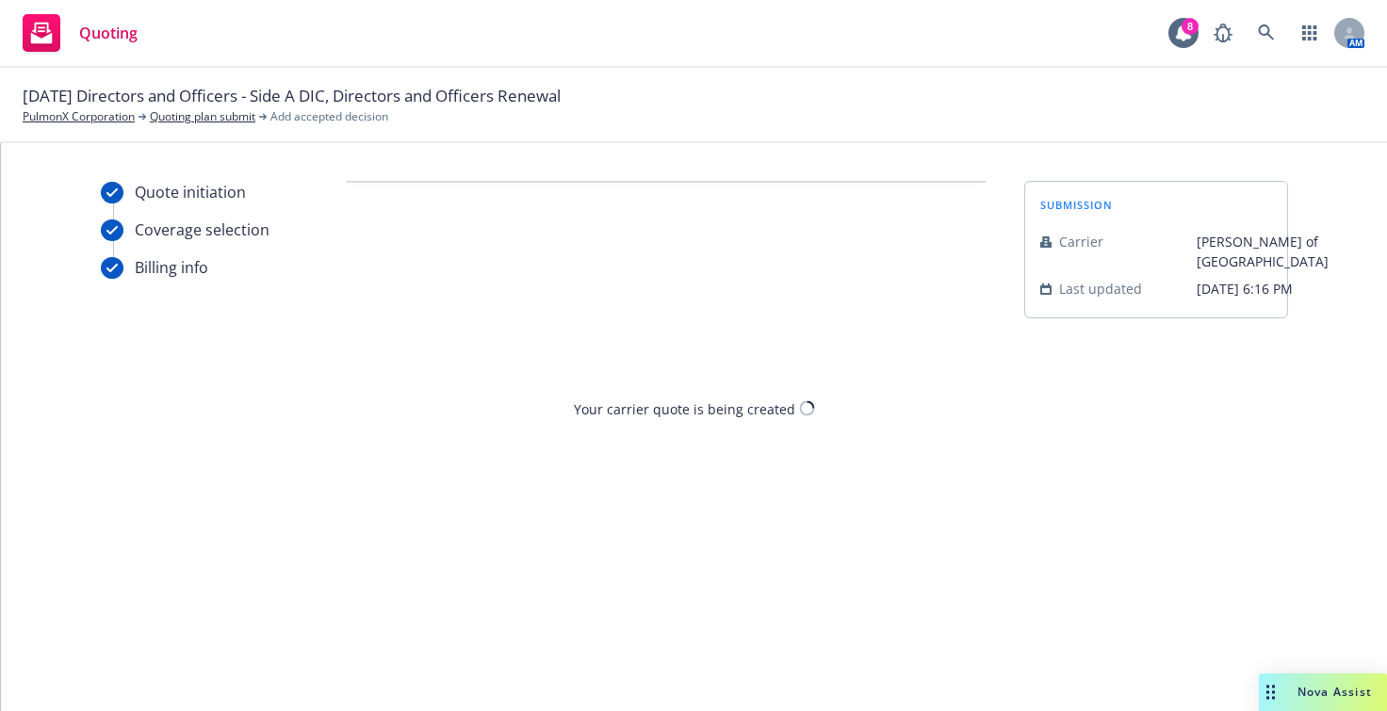
scroll to position [0, 0]
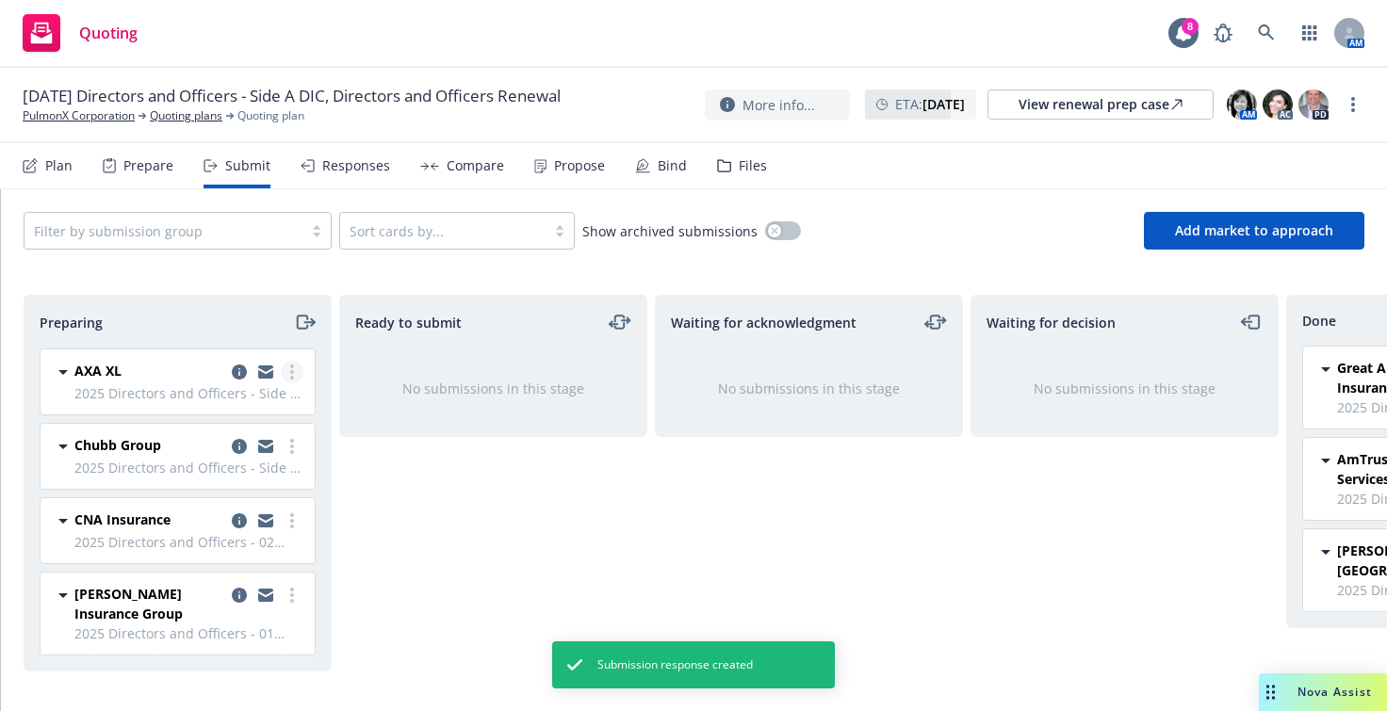
click at [281, 368] on link "more" at bounding box center [292, 372] width 23 height 23
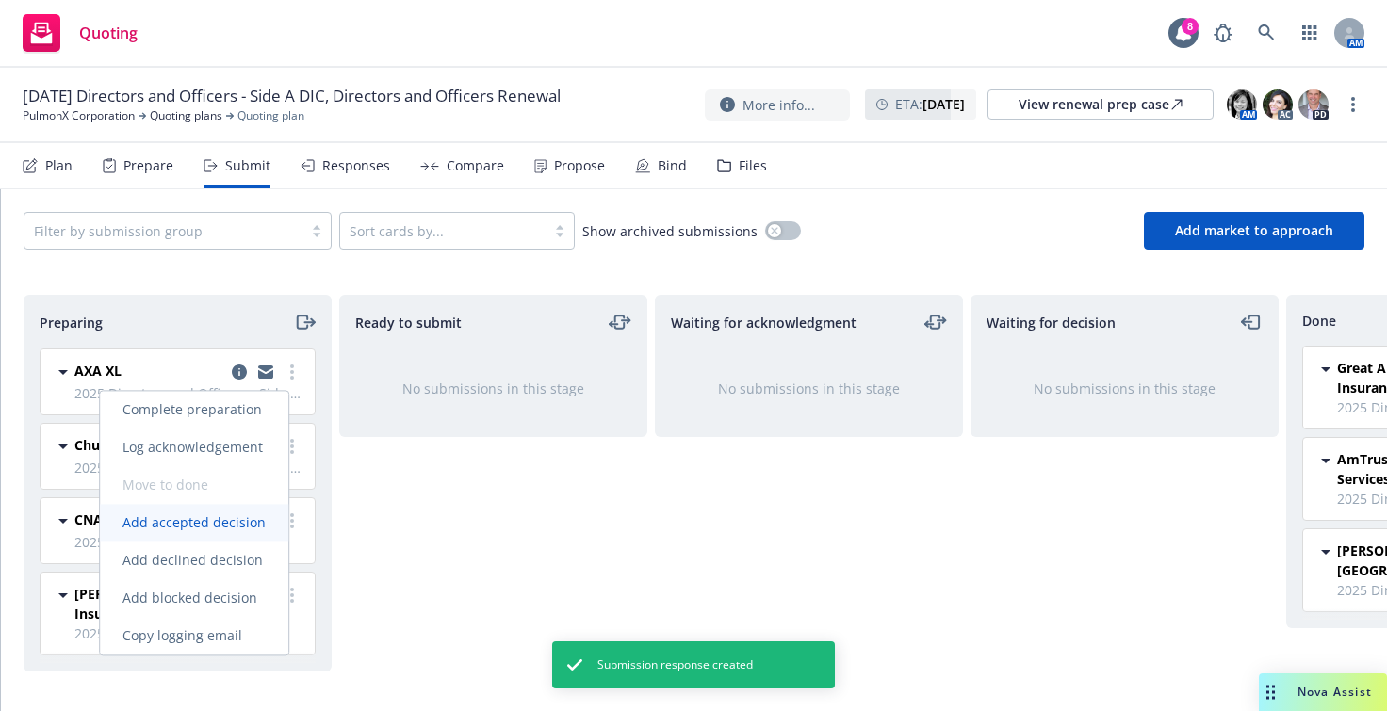
click at [251, 531] on span "Add accepted decision" at bounding box center [194, 522] width 188 height 18
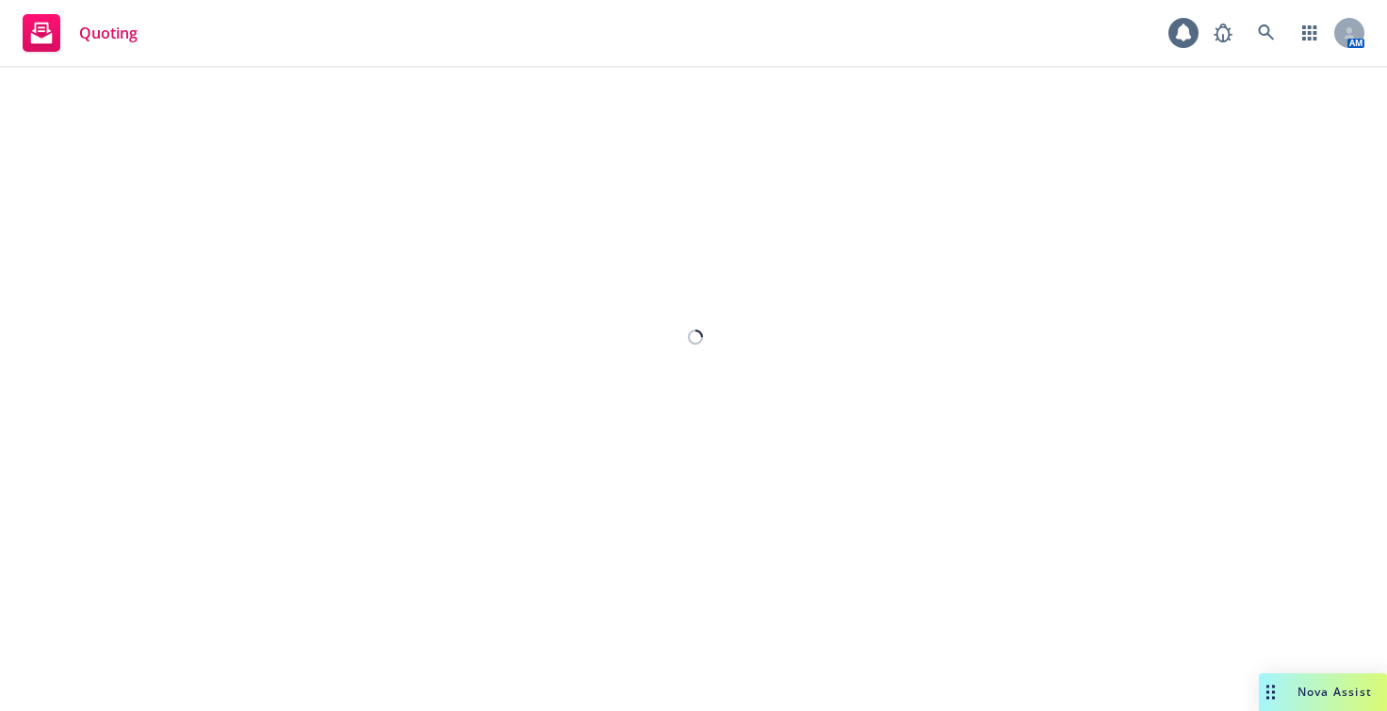
select select "12"
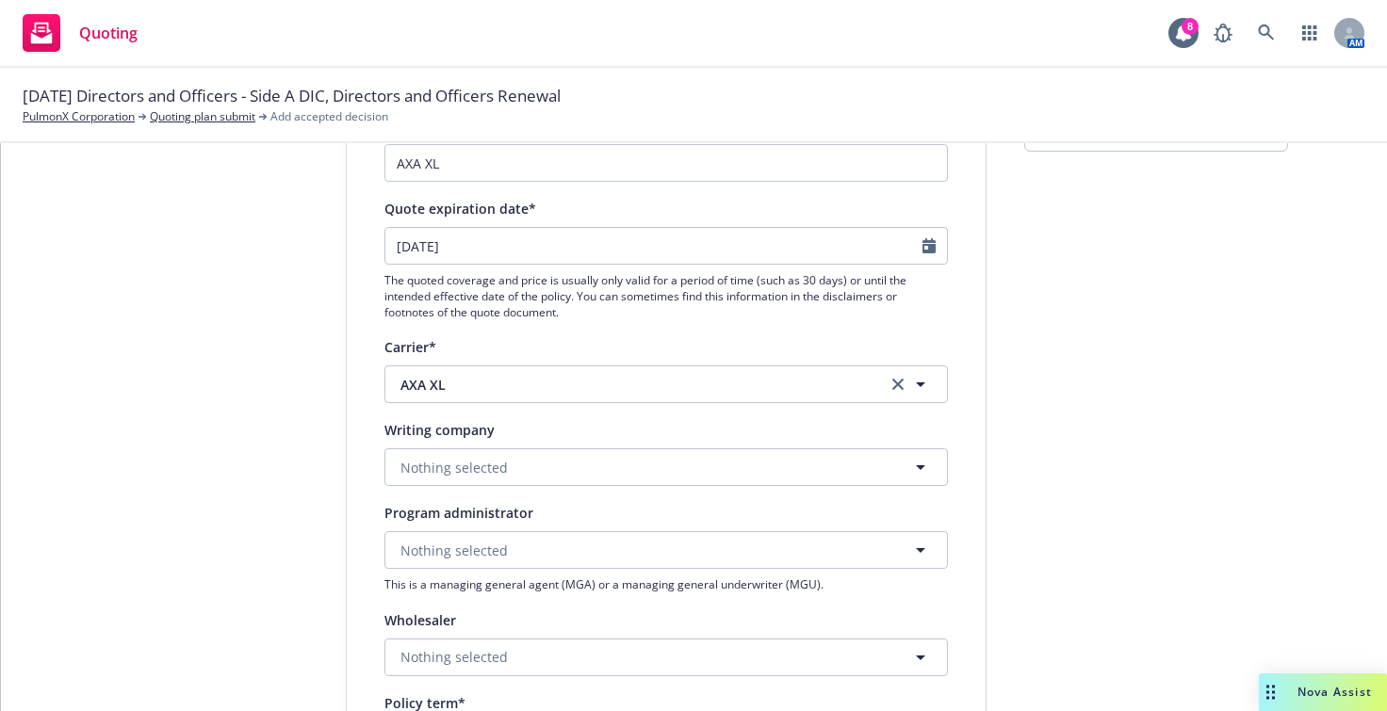
scroll to position [283, 0]
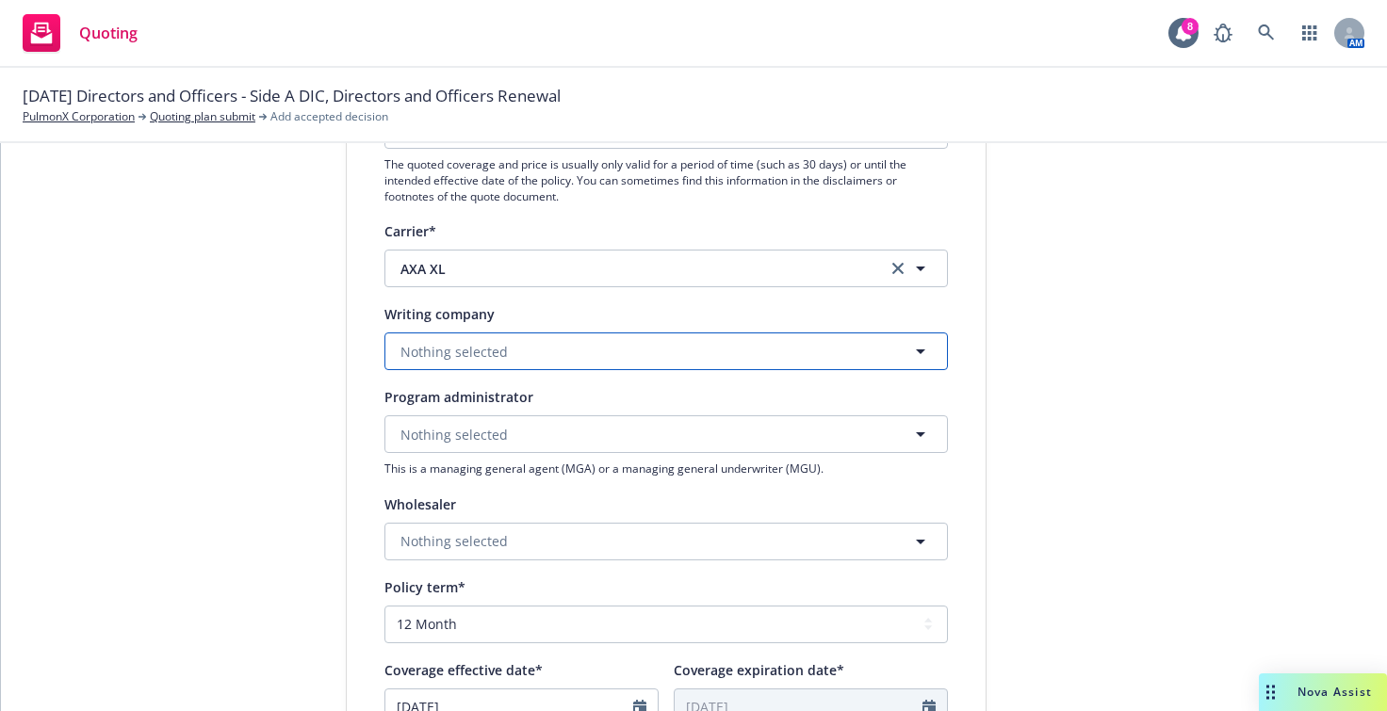
click at [448, 350] on span "Nothing selected" at bounding box center [453, 352] width 107 height 20
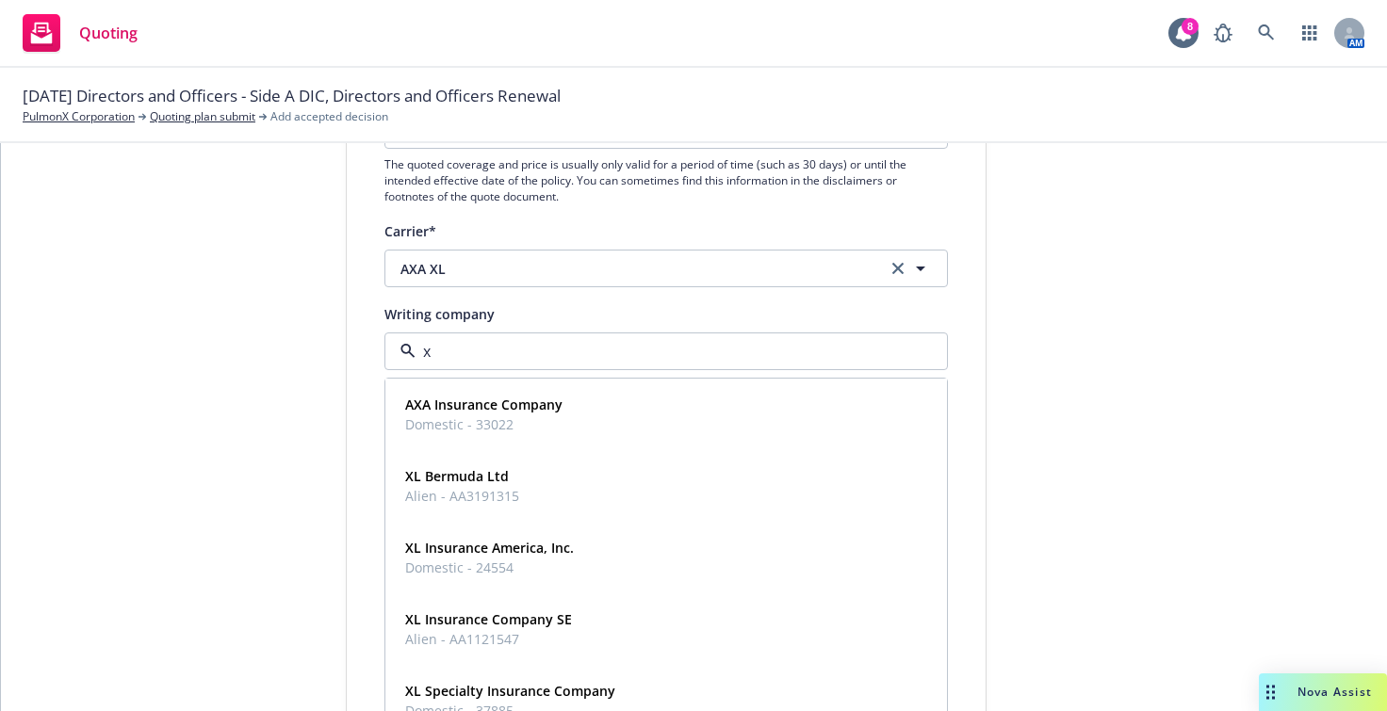
type input "xl"
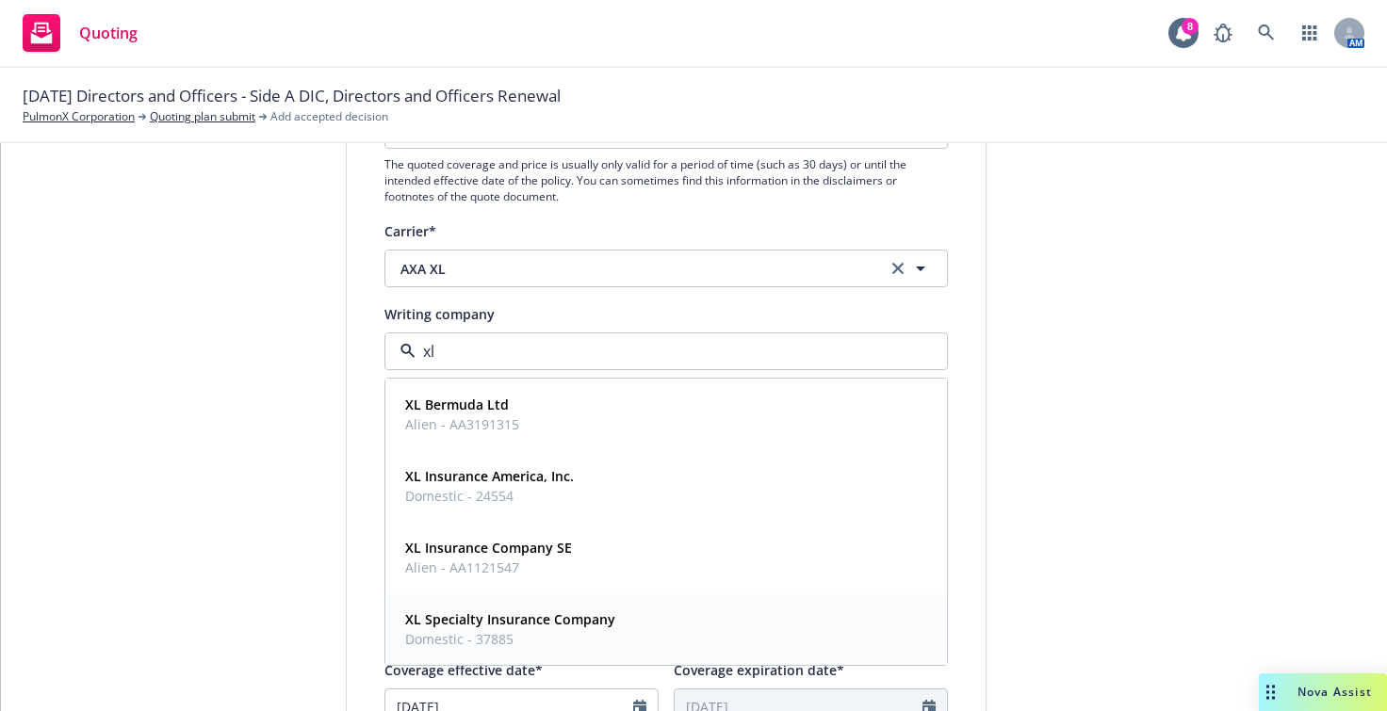
click at [473, 627] on strong "XL Specialty Insurance Company" at bounding box center [510, 620] width 210 height 18
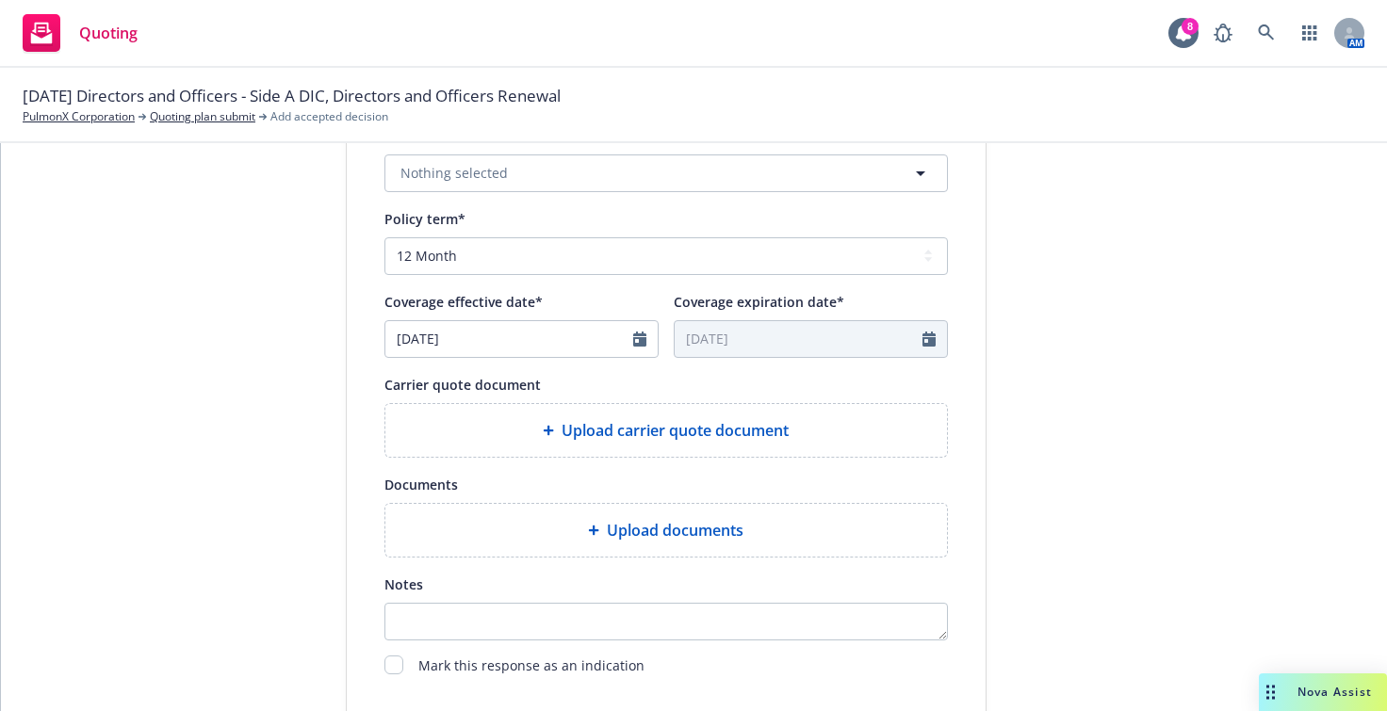
scroll to position [660, 0]
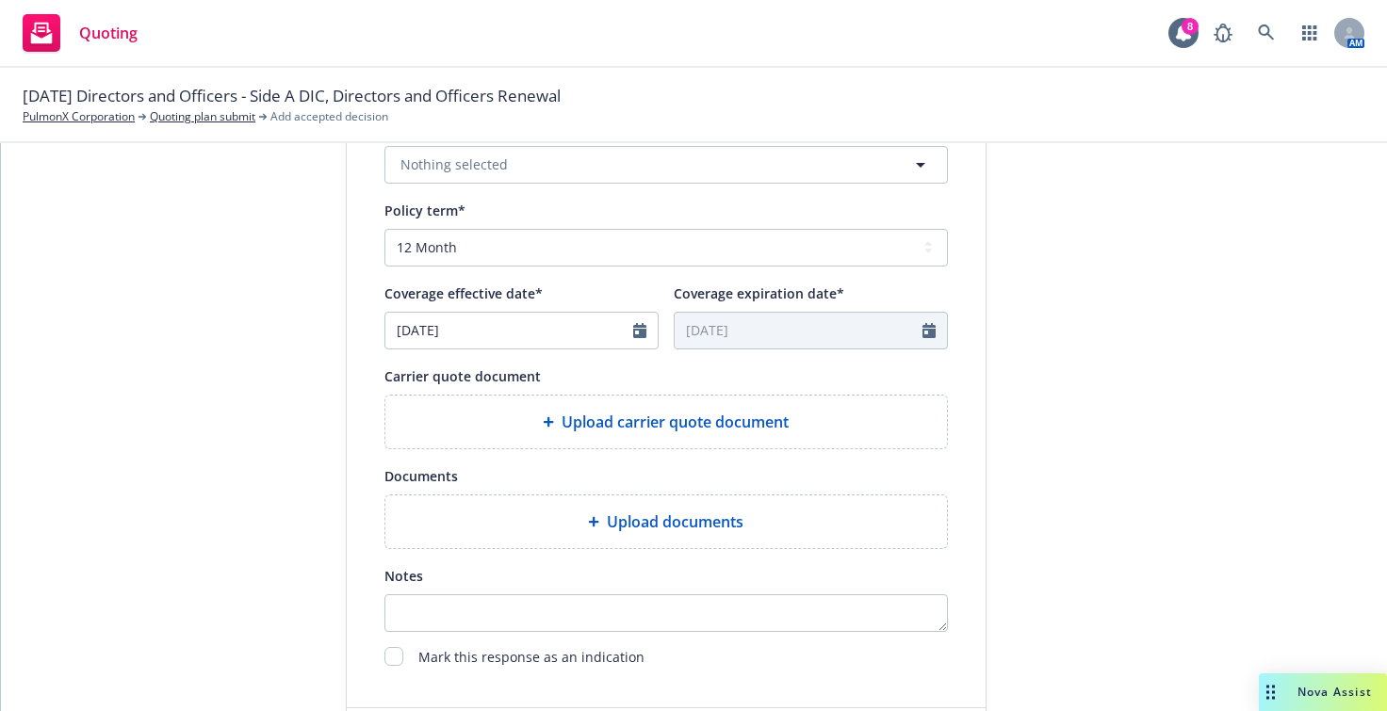
click at [606, 423] on span "Upload carrier quote document" at bounding box center [675, 422] width 227 height 23
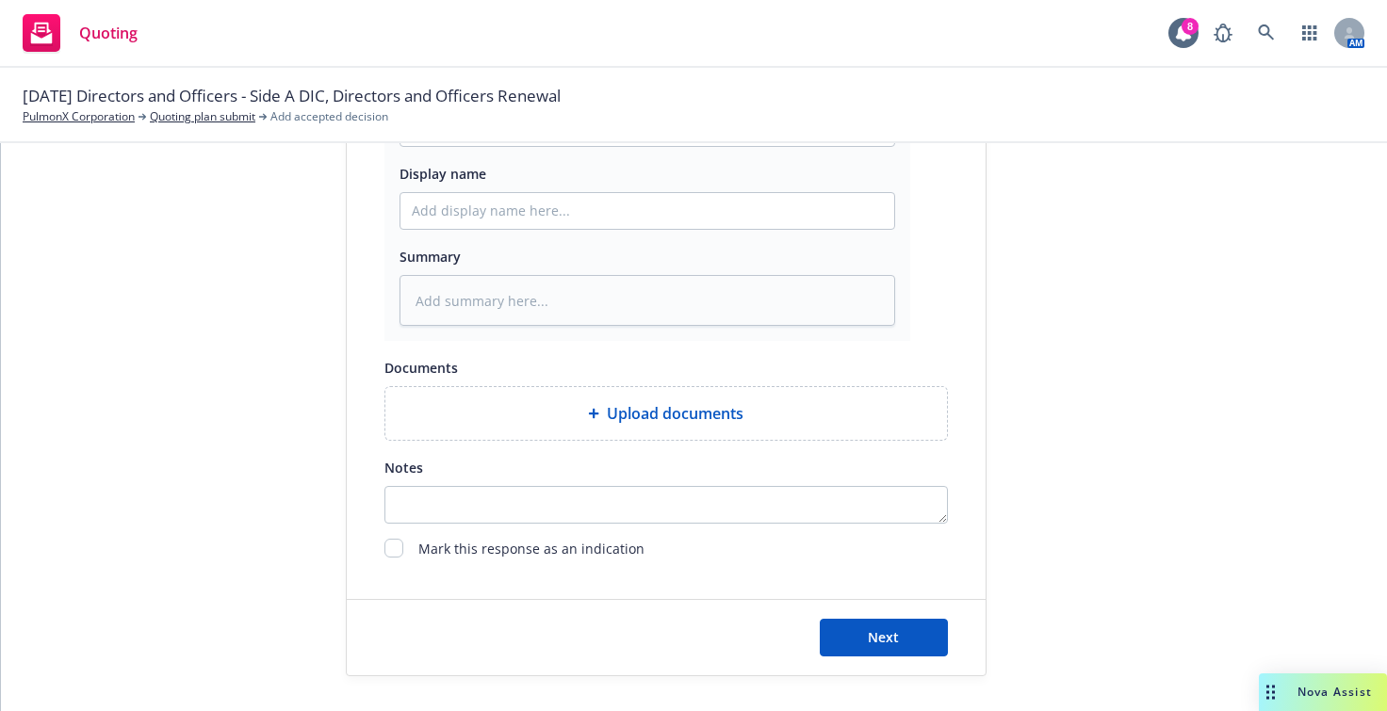
scroll to position [1043, 0]
click at [919, 633] on button "Next" at bounding box center [884, 636] width 128 height 38
type textarea "x"
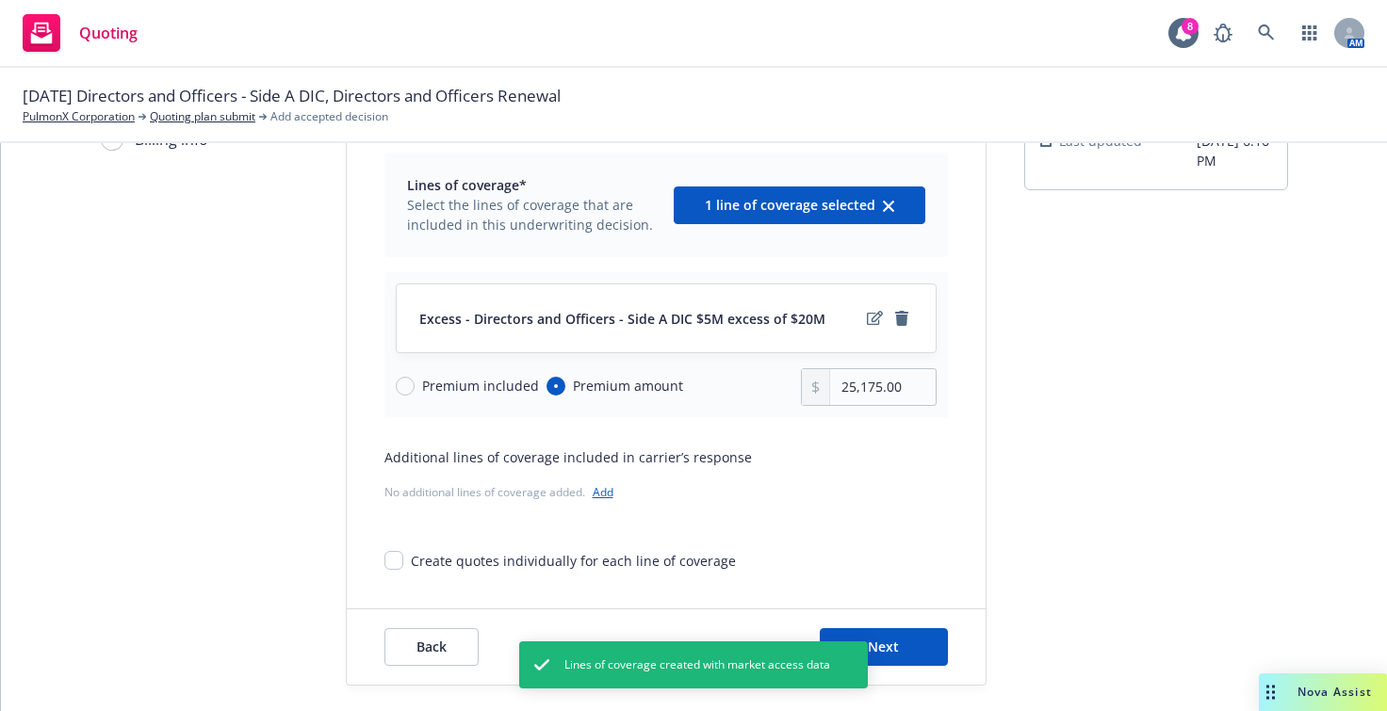
scroll to position [138, 0]
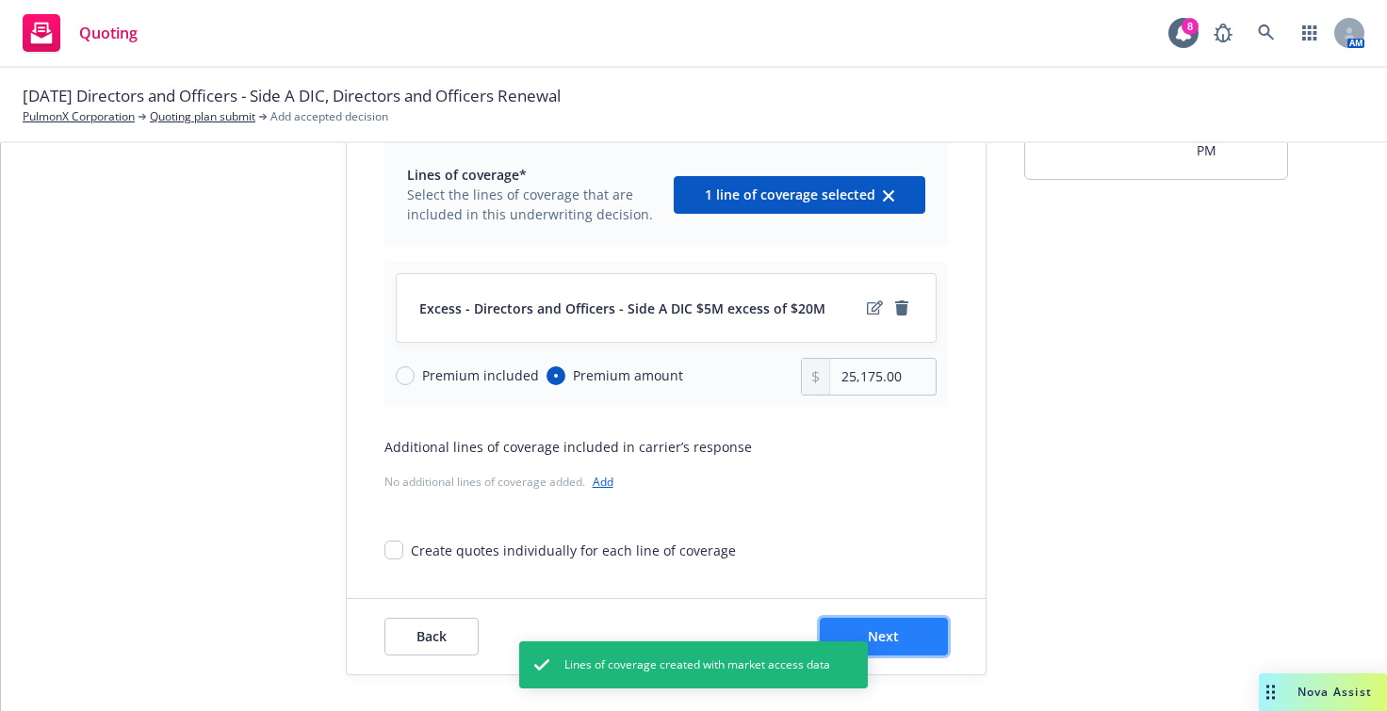
click at [892, 630] on button "Next" at bounding box center [884, 637] width 128 height 38
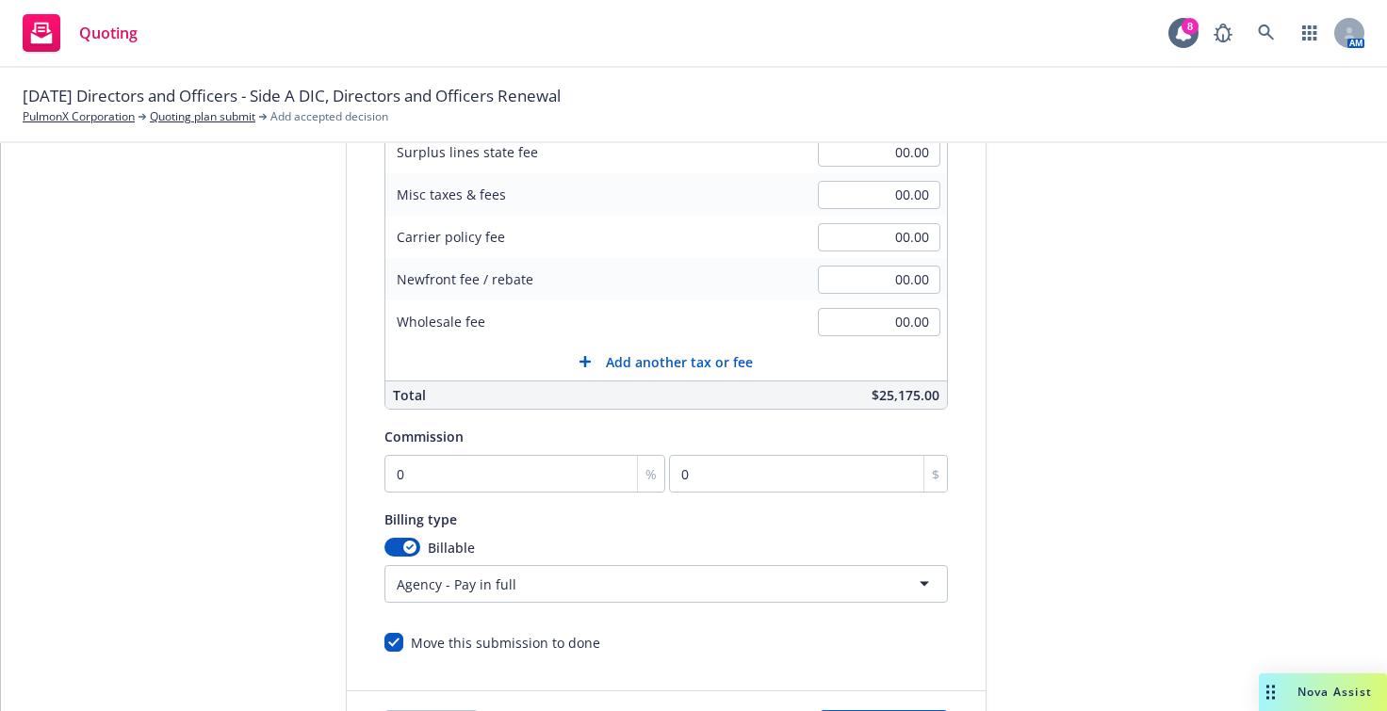
scroll to position [469, 0]
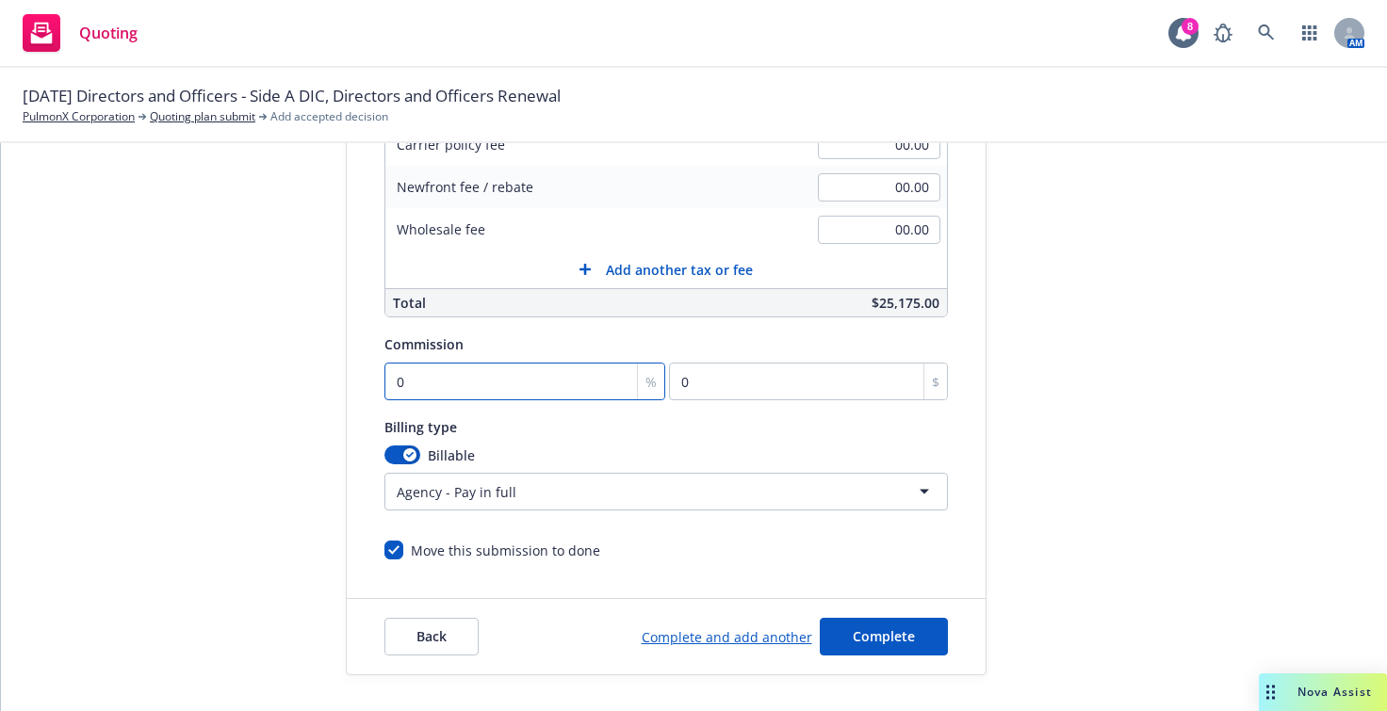
click at [569, 366] on input "0" at bounding box center [525, 382] width 282 height 38
type input "1"
type input "251.75"
type input "15"
type input "3776.25"
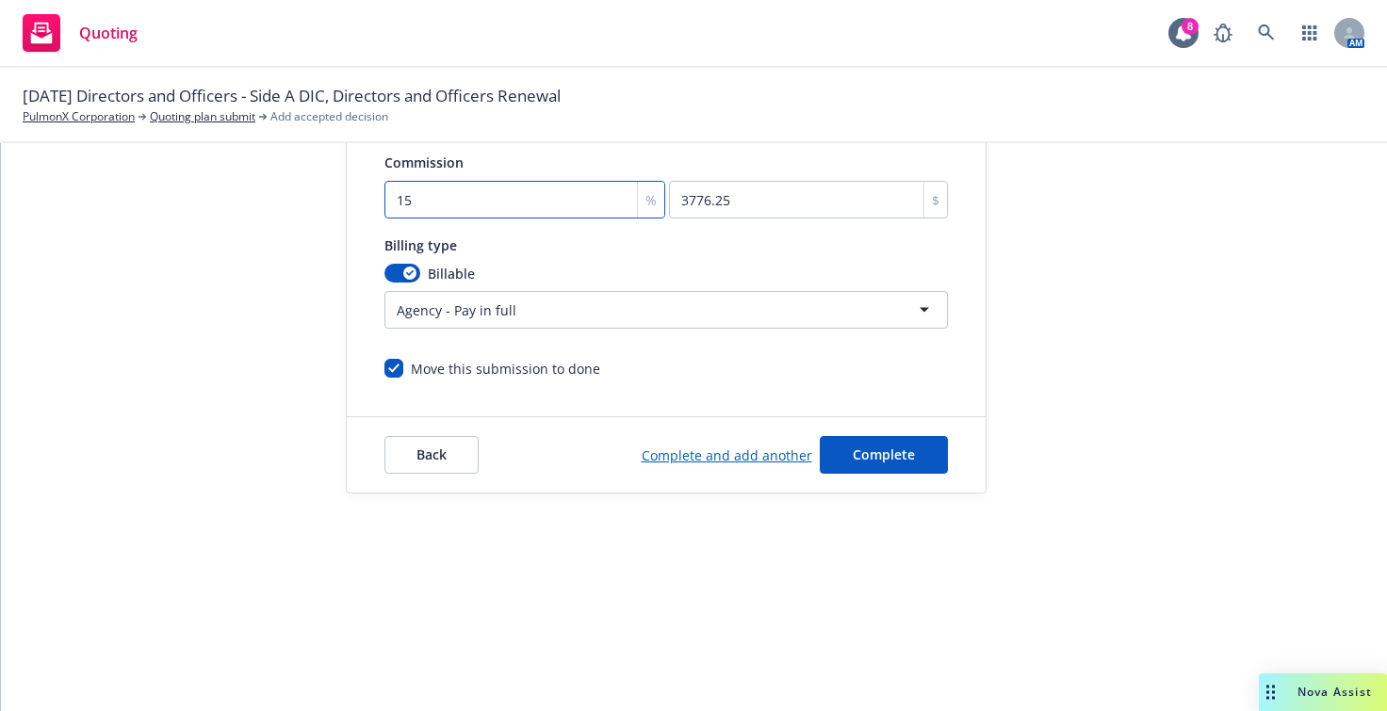
scroll to position [188, 0]
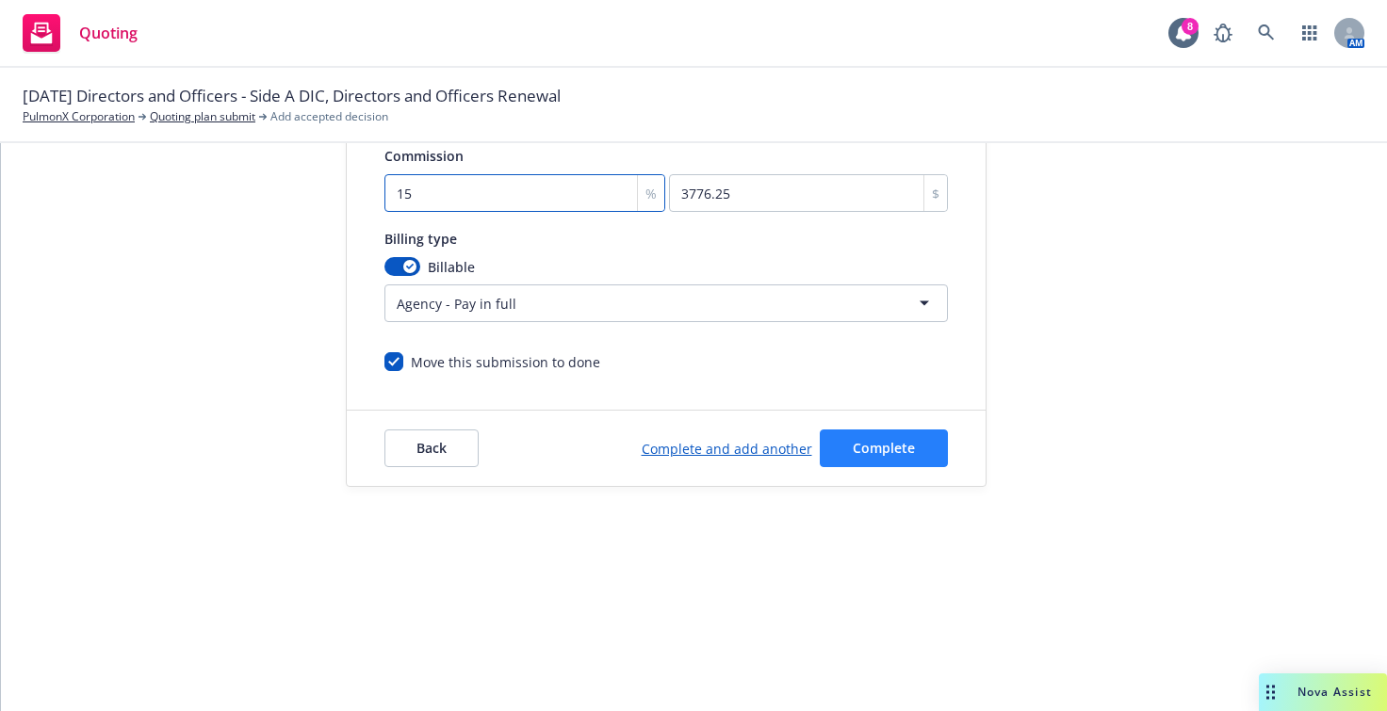
type input "15"
click at [853, 454] on span "Complete" at bounding box center [884, 448] width 62 height 18
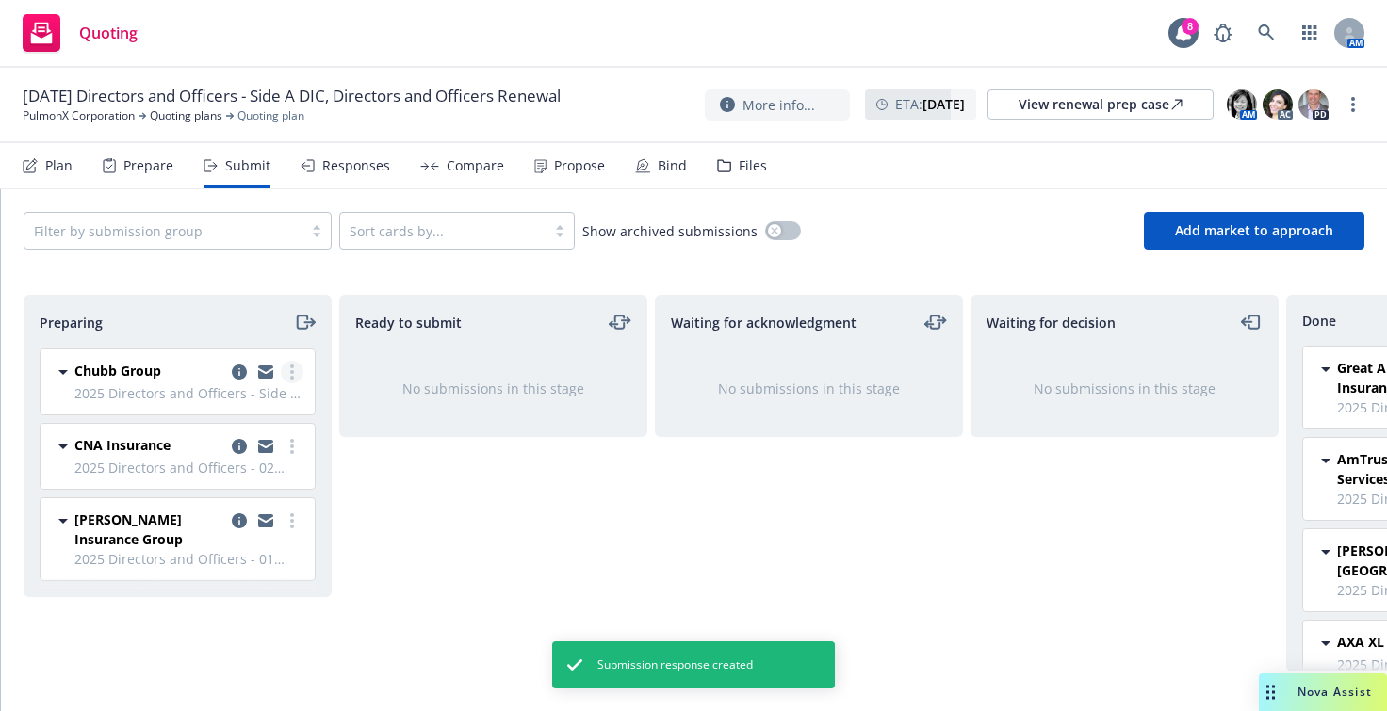
click at [293, 371] on circle "more" at bounding box center [292, 372] width 4 height 4
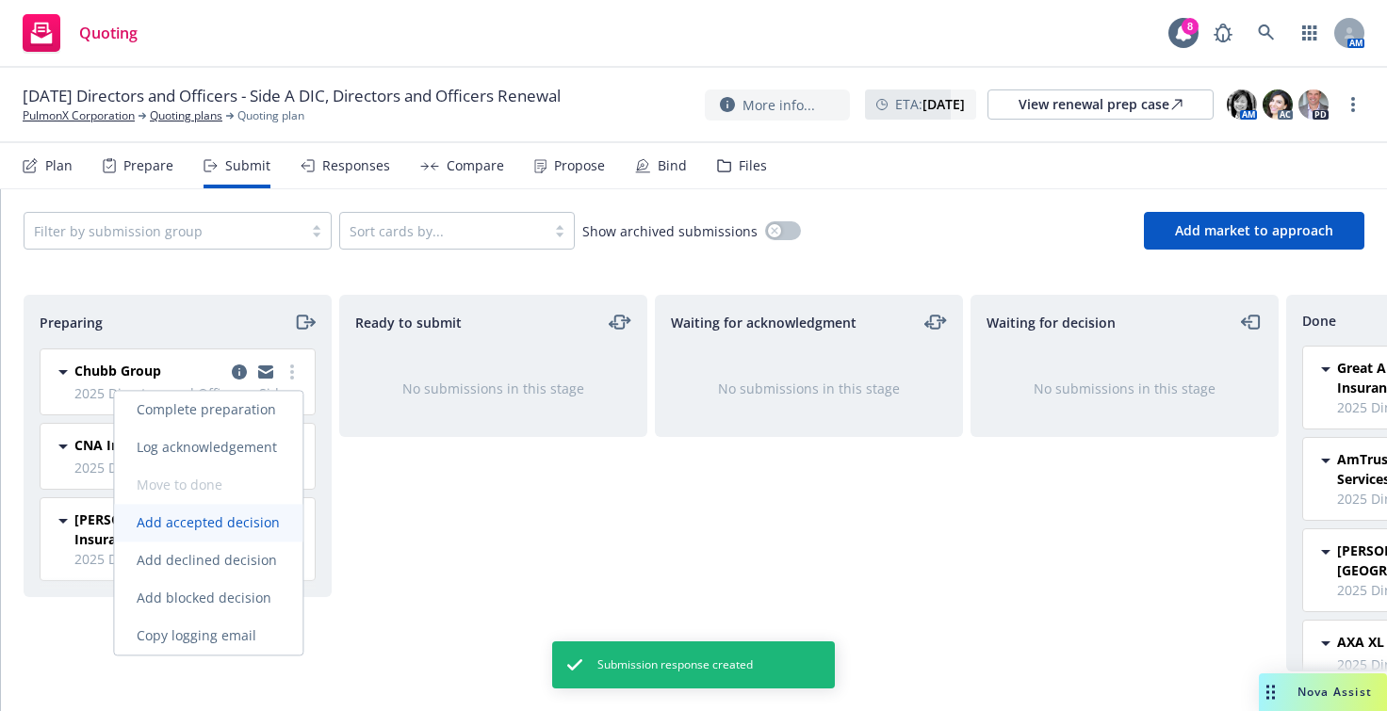
click at [241, 538] on link "Add accepted decision" at bounding box center [208, 523] width 188 height 38
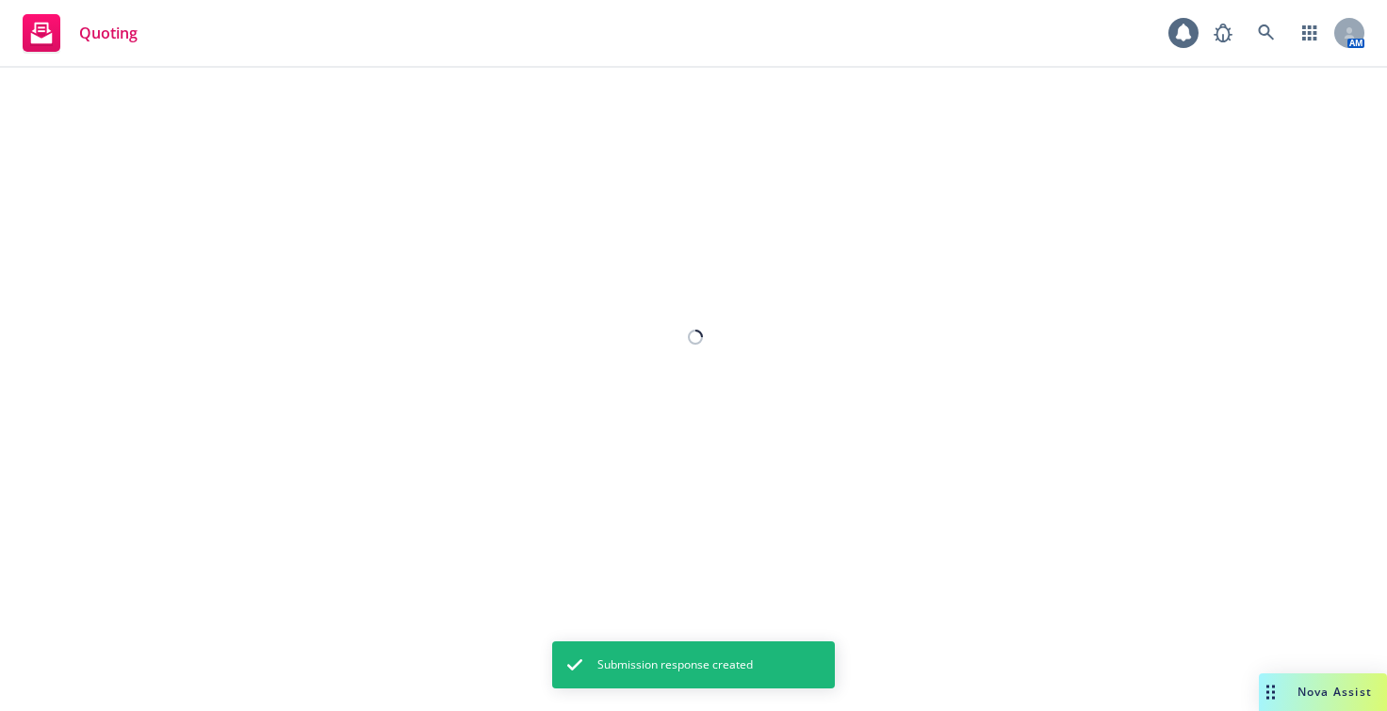
select select "12"
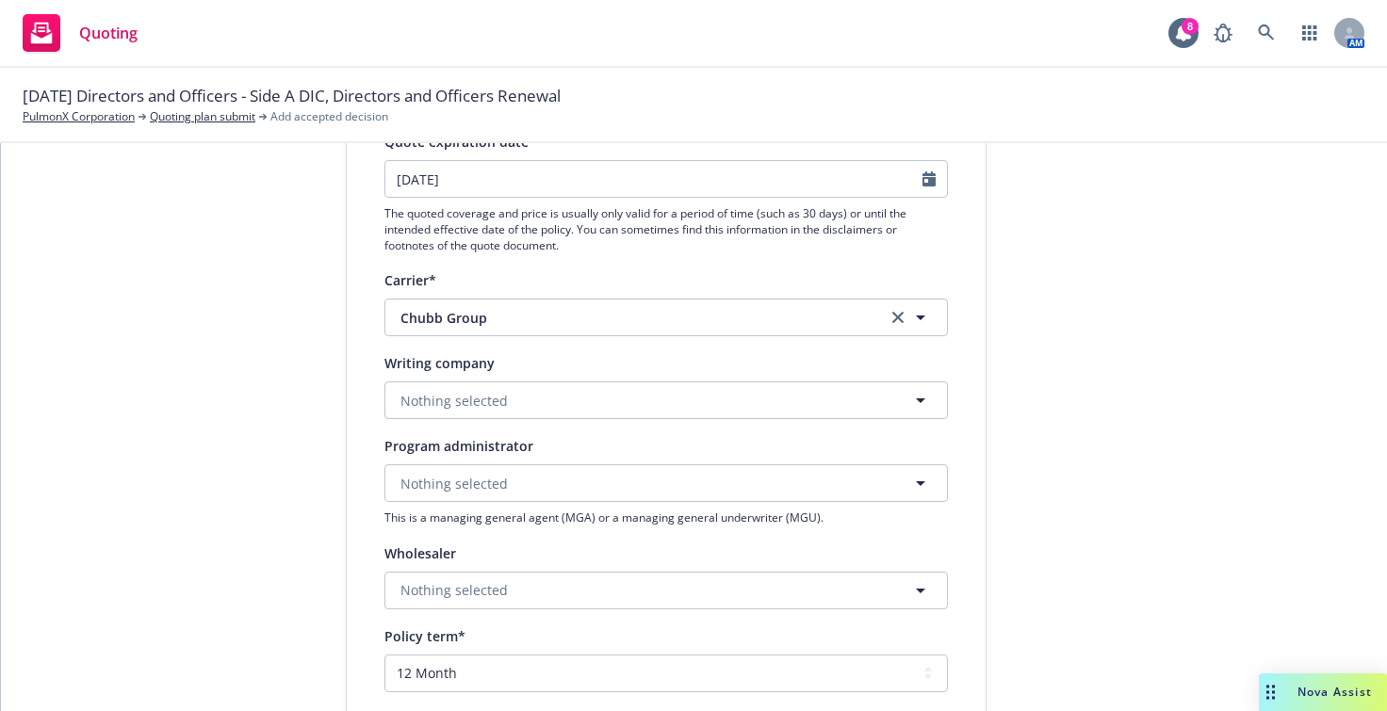
scroll to position [283, 0]
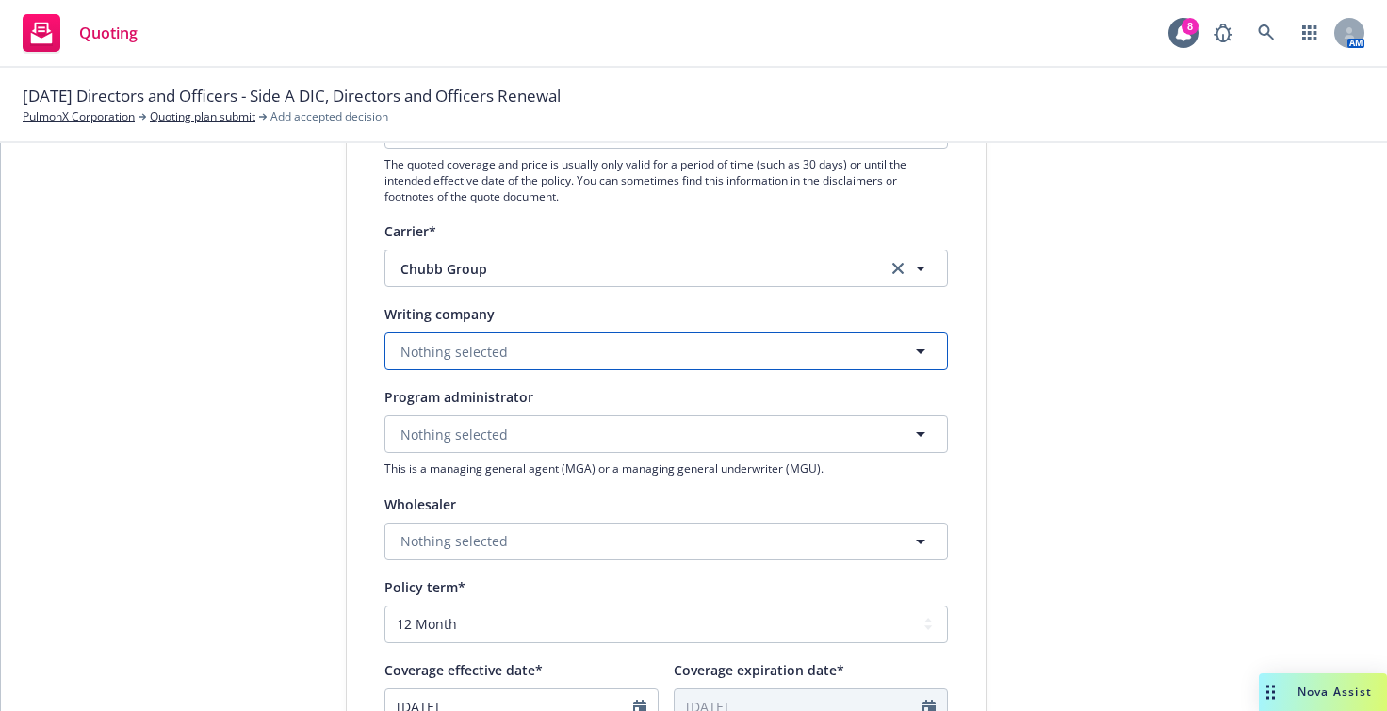
click at [592, 365] on button "Nothing selected" at bounding box center [665, 352] width 563 height 38
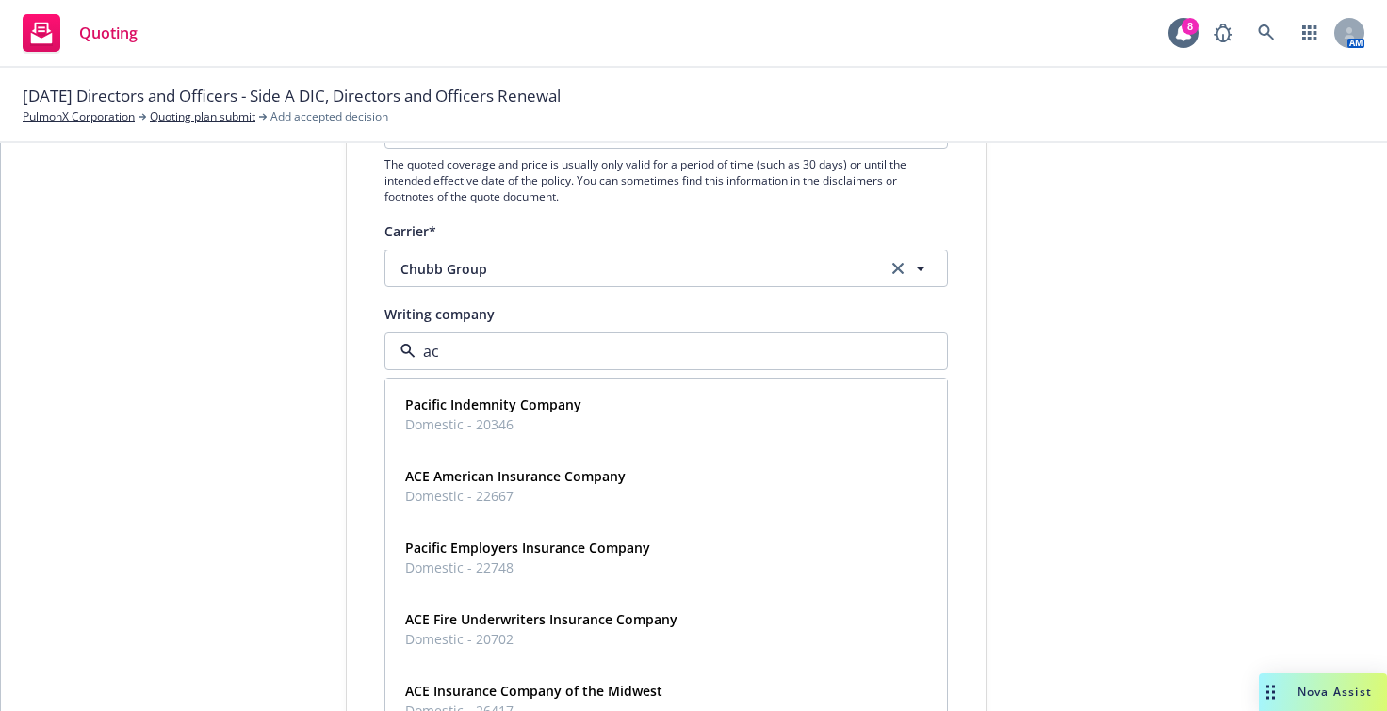
type input "ace"
click at [564, 407] on strong "ACE American Insurance Company" at bounding box center [515, 405] width 220 height 18
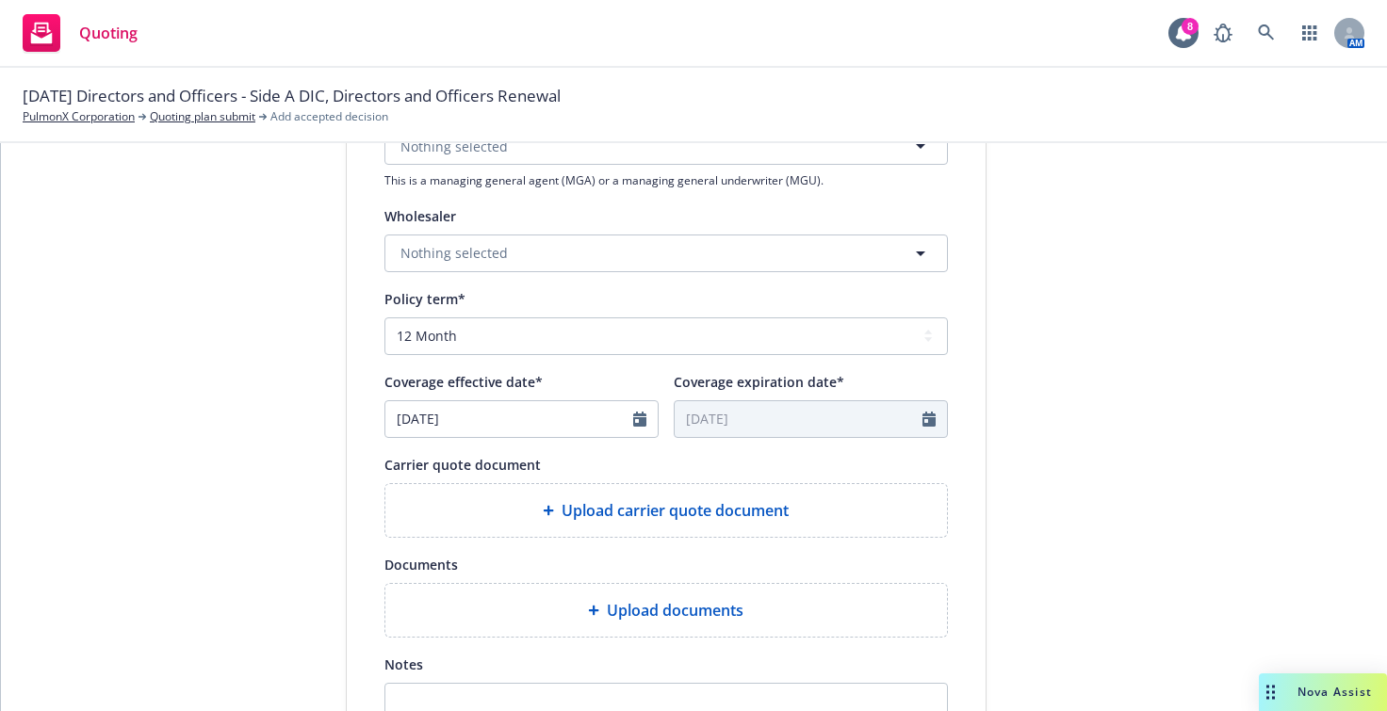
scroll to position [660, 0]
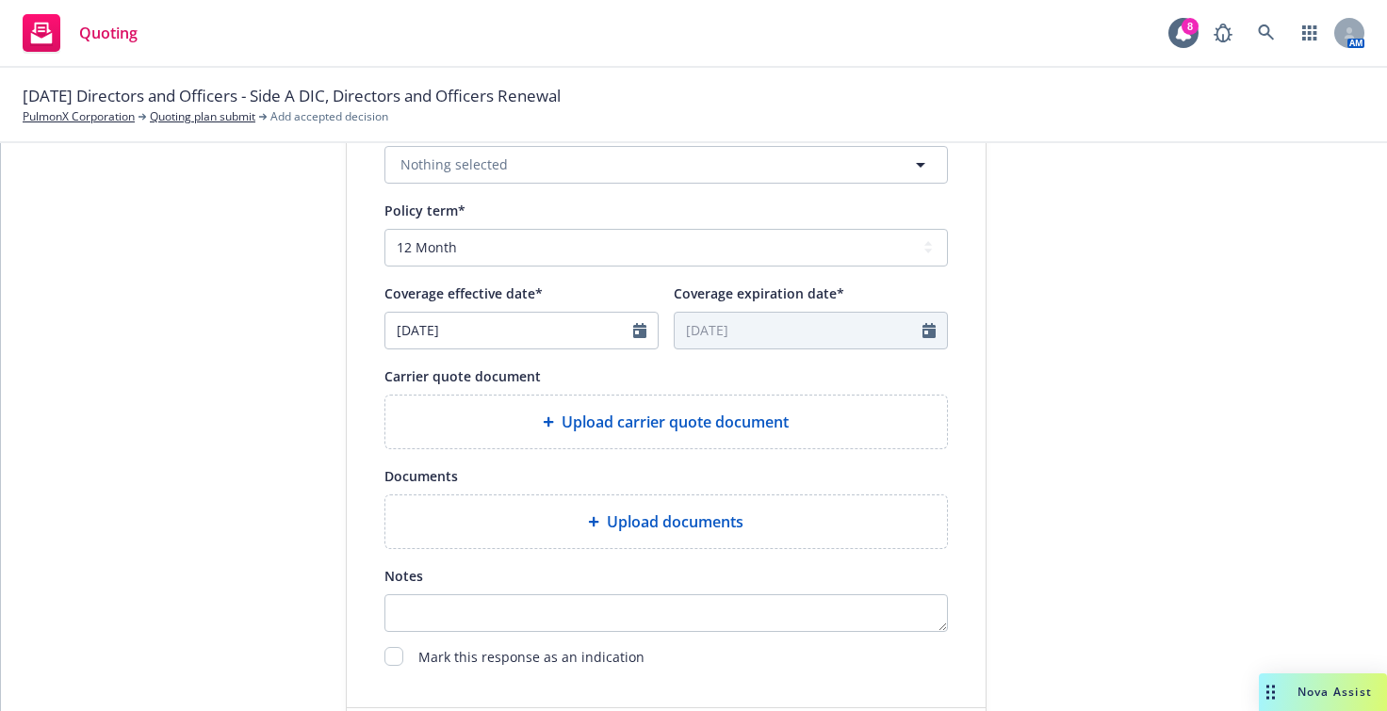
click at [568, 413] on span "Upload carrier quote document" at bounding box center [675, 422] width 227 height 23
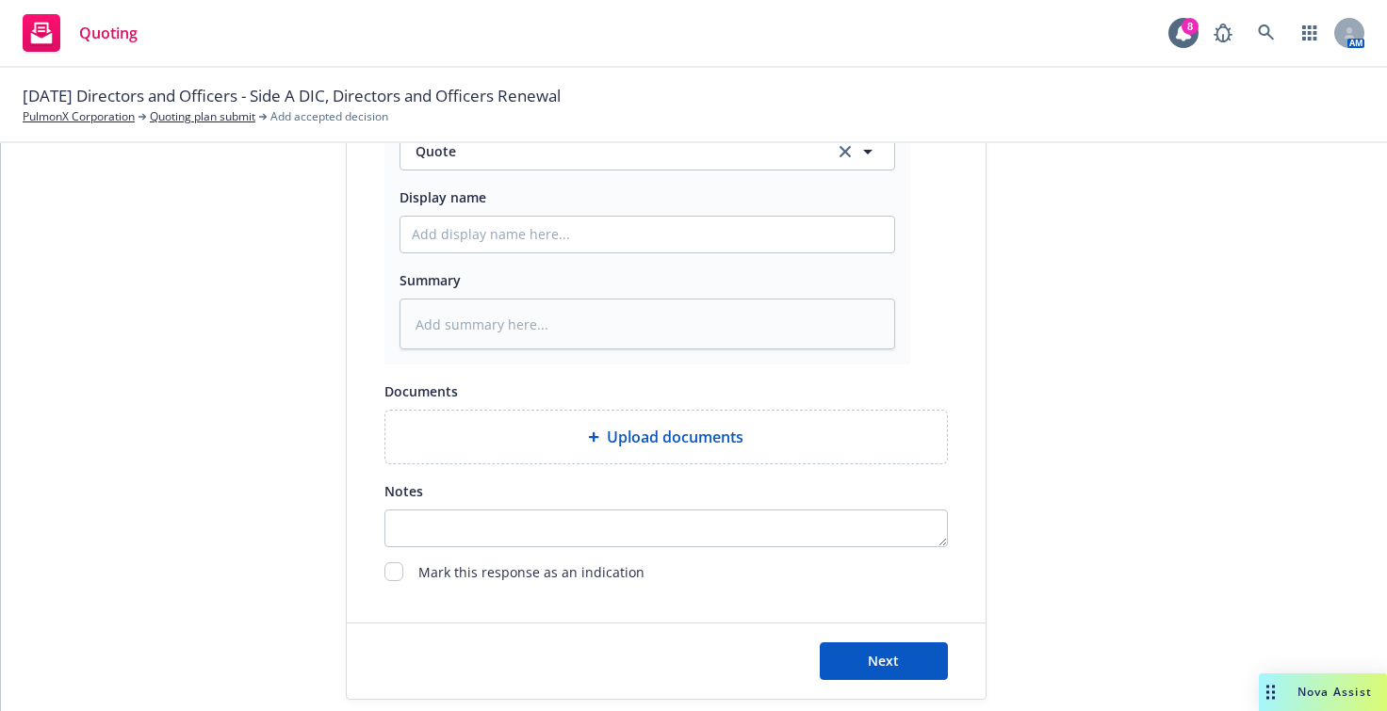
scroll to position [1043, 0]
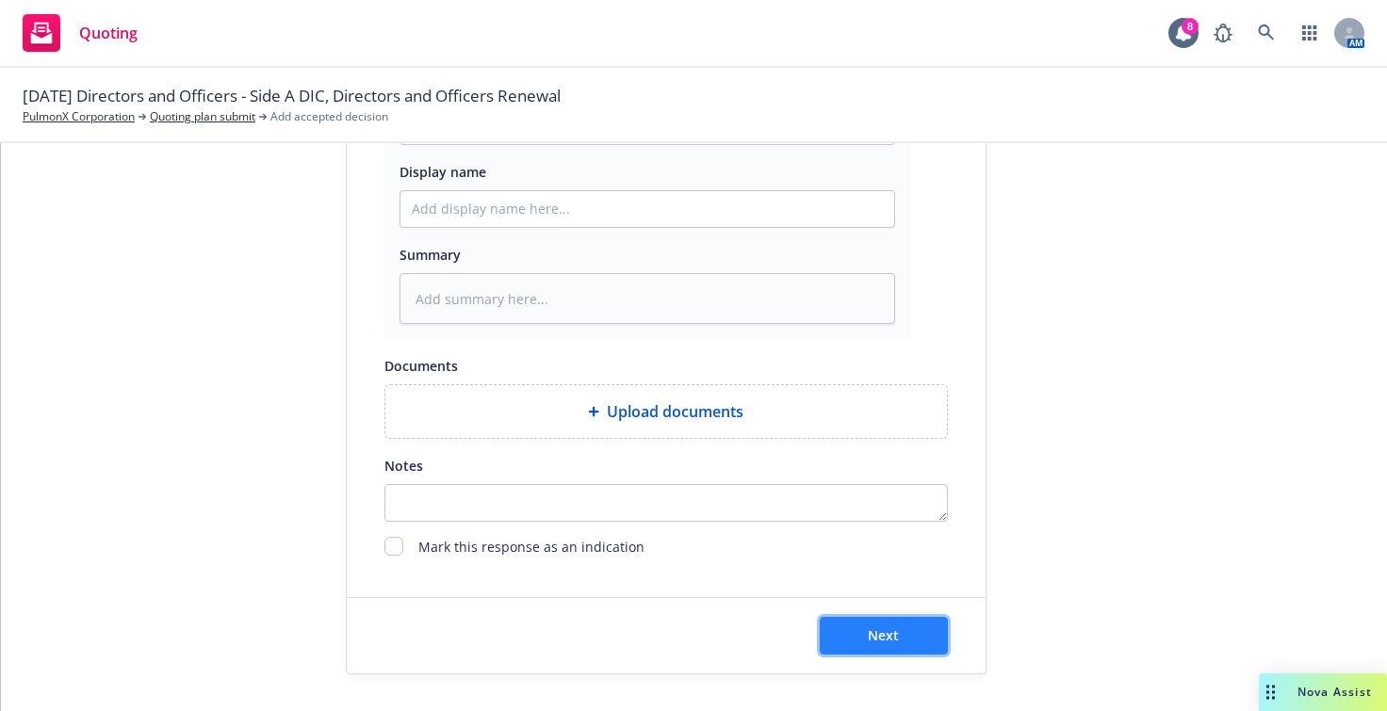
click at [873, 628] on span "Next" at bounding box center [883, 636] width 31 height 18
type textarea "x"
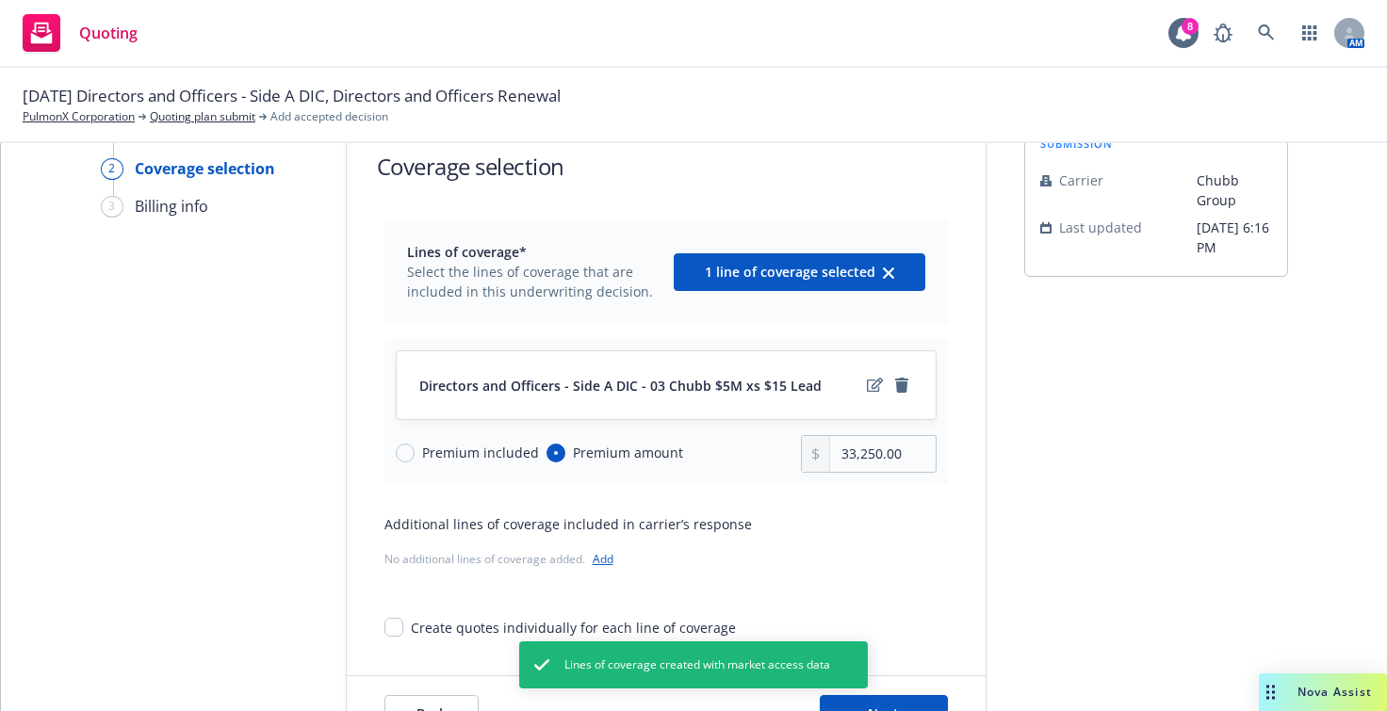
scroll to position [138, 0]
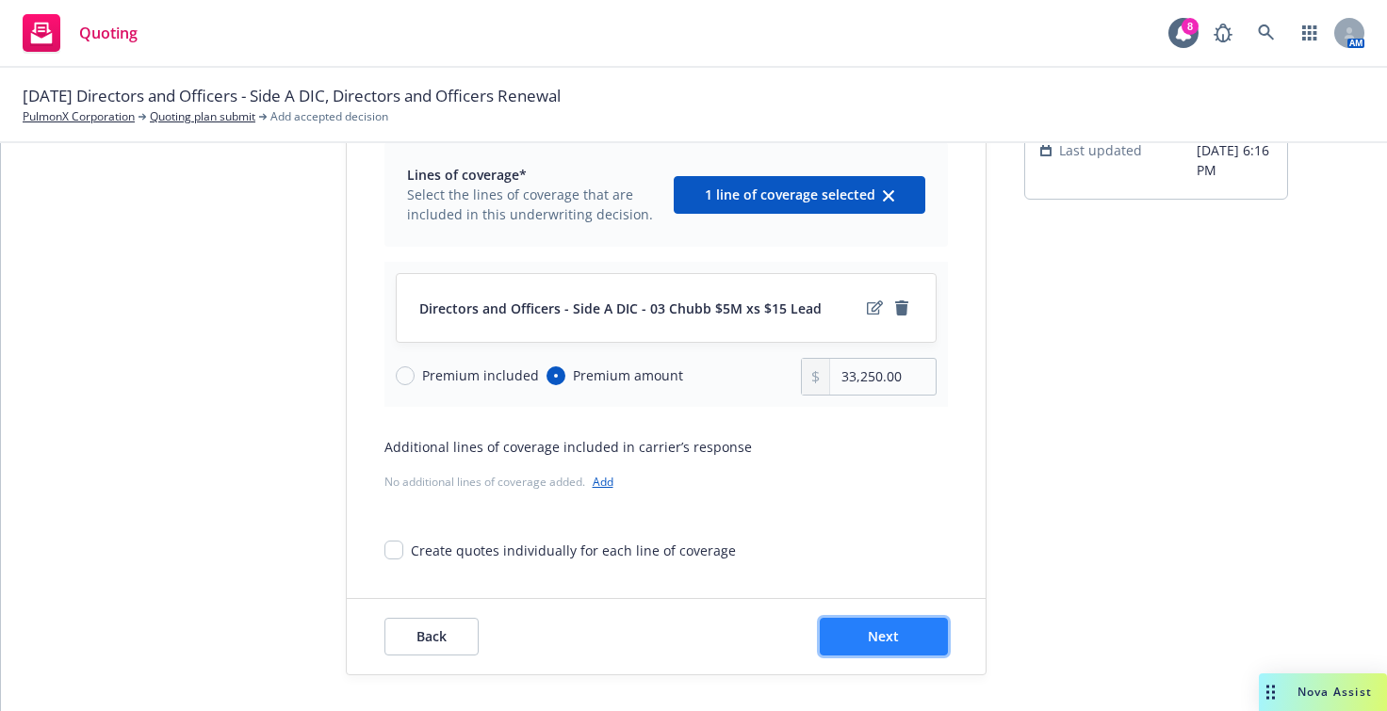
click at [856, 636] on button "Next" at bounding box center [884, 637] width 128 height 38
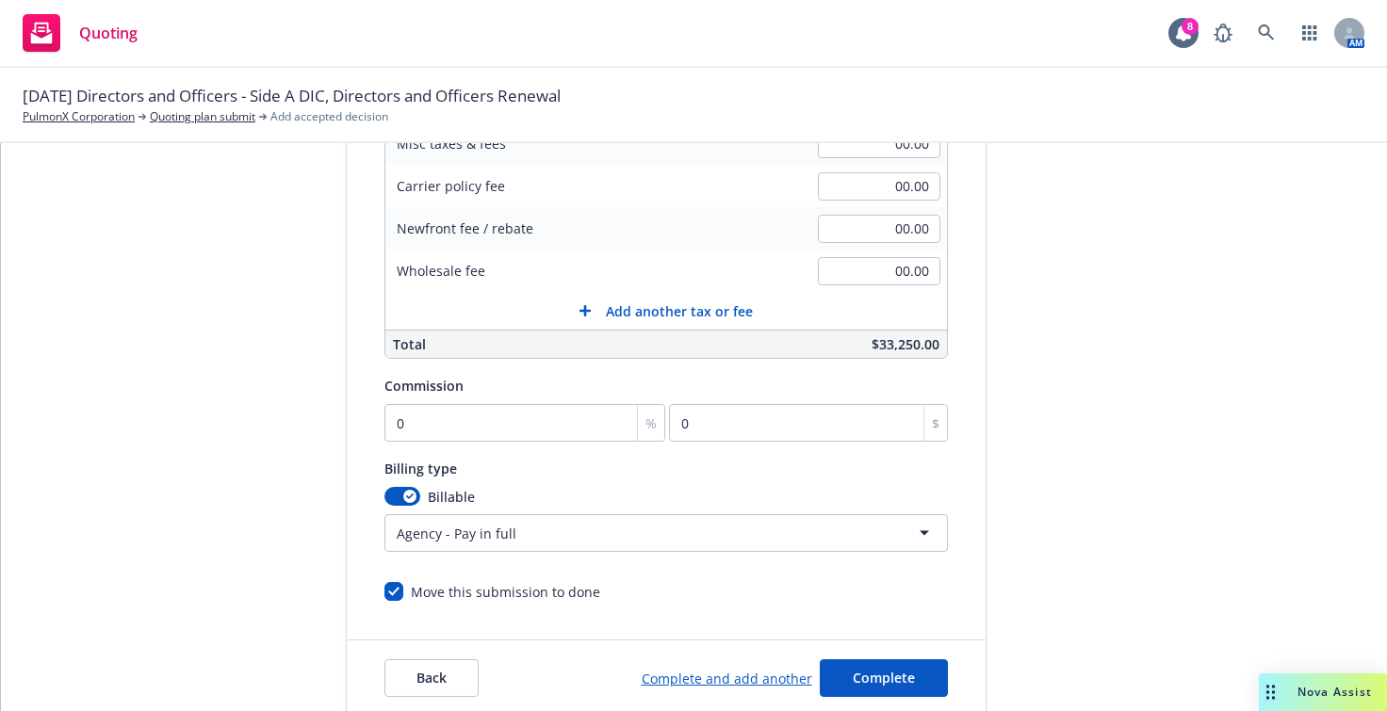
scroll to position [469, 0]
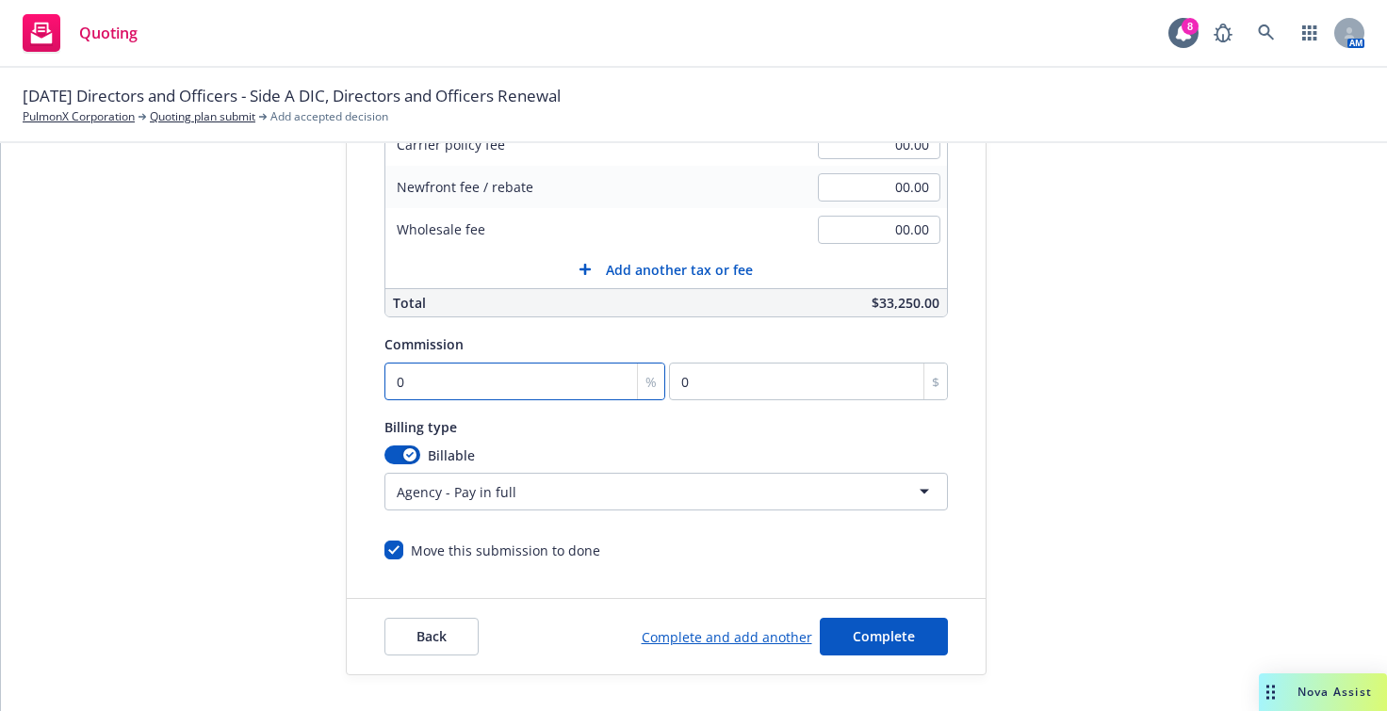
click at [433, 399] on div "Surplus lines state No surplus lines state [US_STATE] [US_STATE] [US_STATE] [US…" at bounding box center [665, 186] width 563 height 749
type input "1"
type input "332.5"
type input "15"
type input "4987.5"
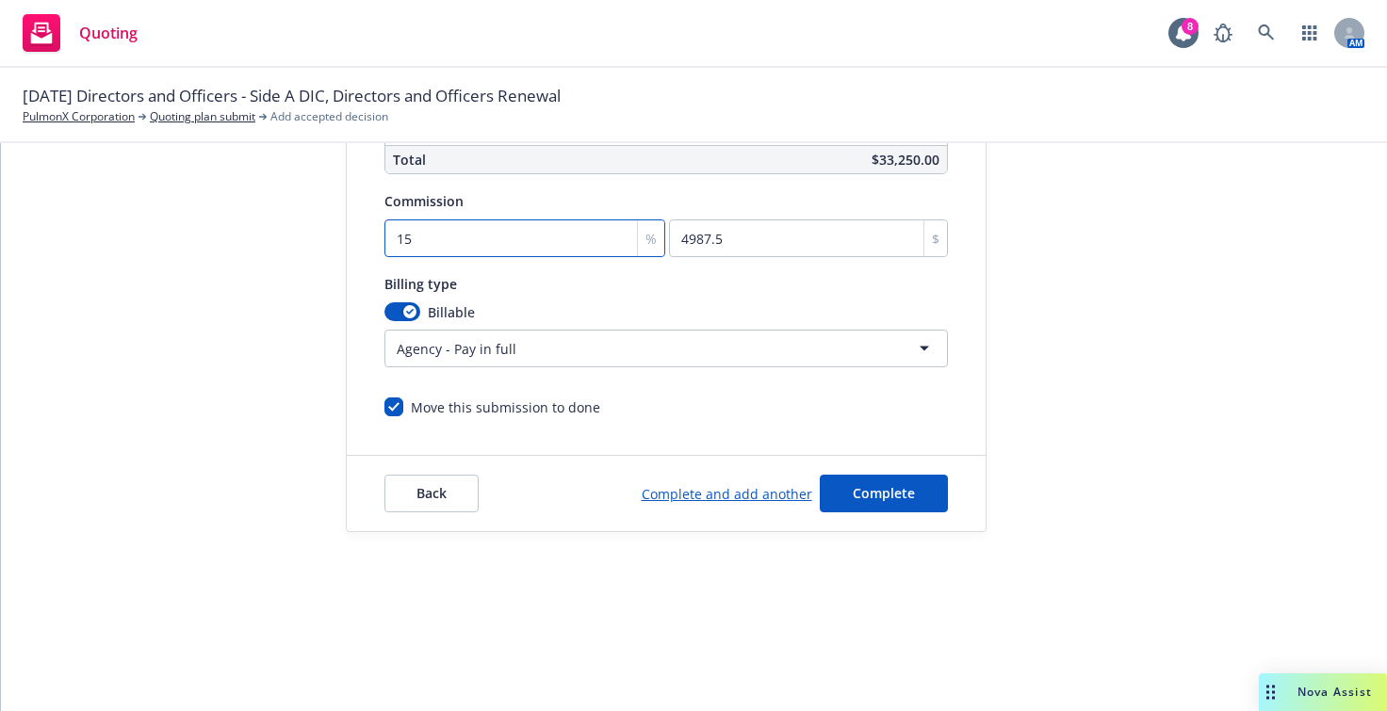
scroll to position [203, 0]
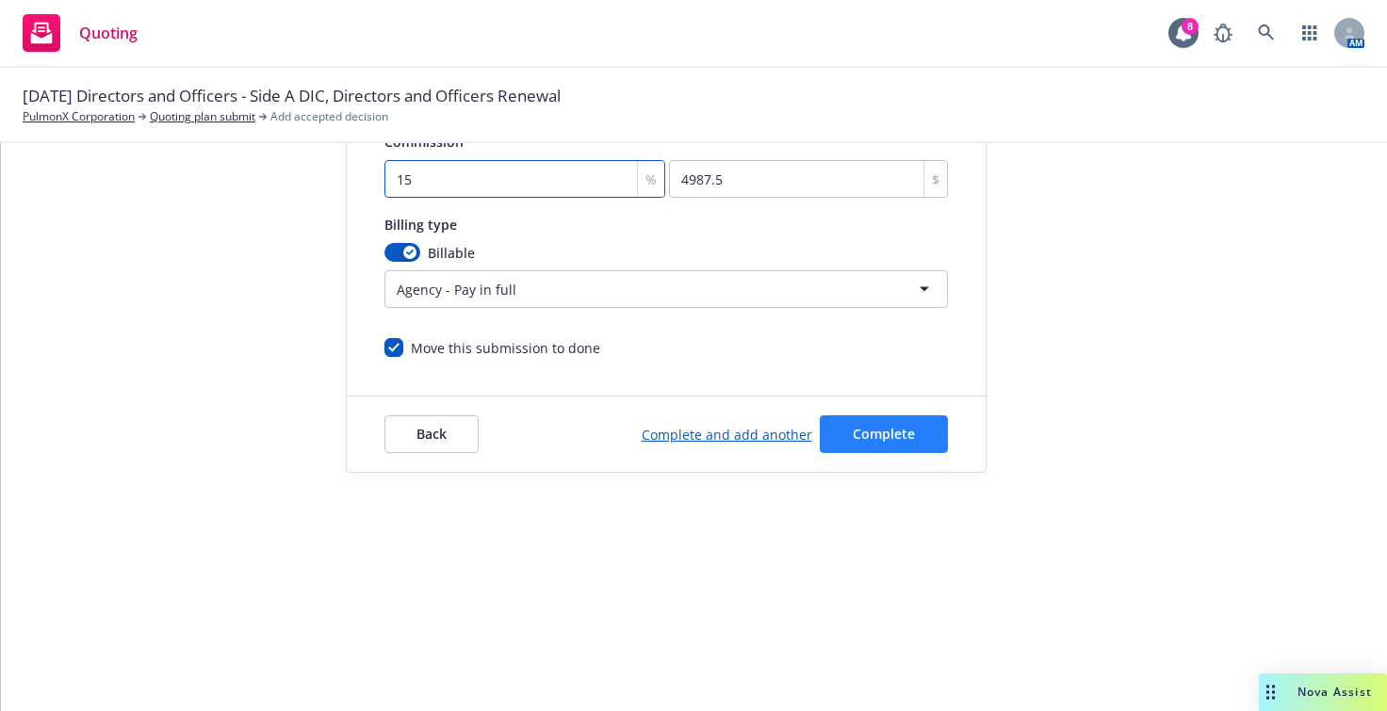
type input "15"
click at [853, 425] on span "Complete" at bounding box center [884, 434] width 62 height 18
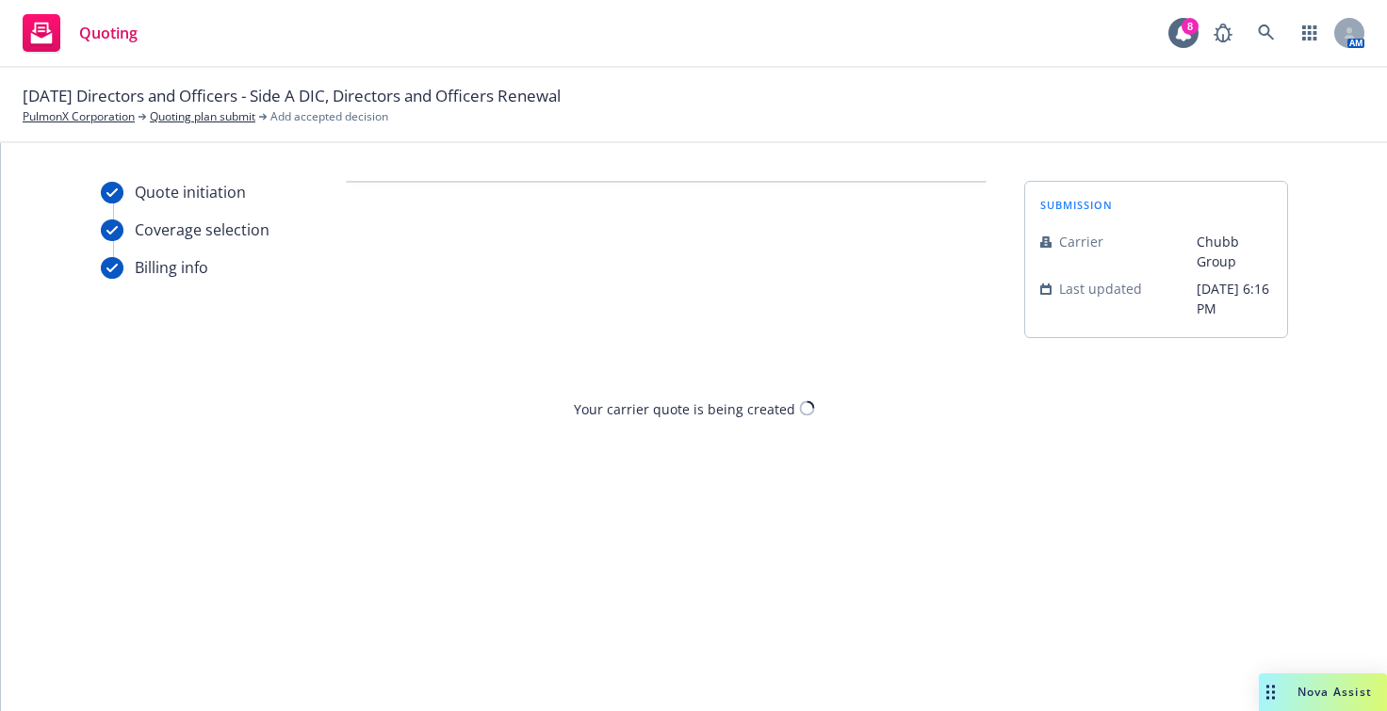
scroll to position [0, 0]
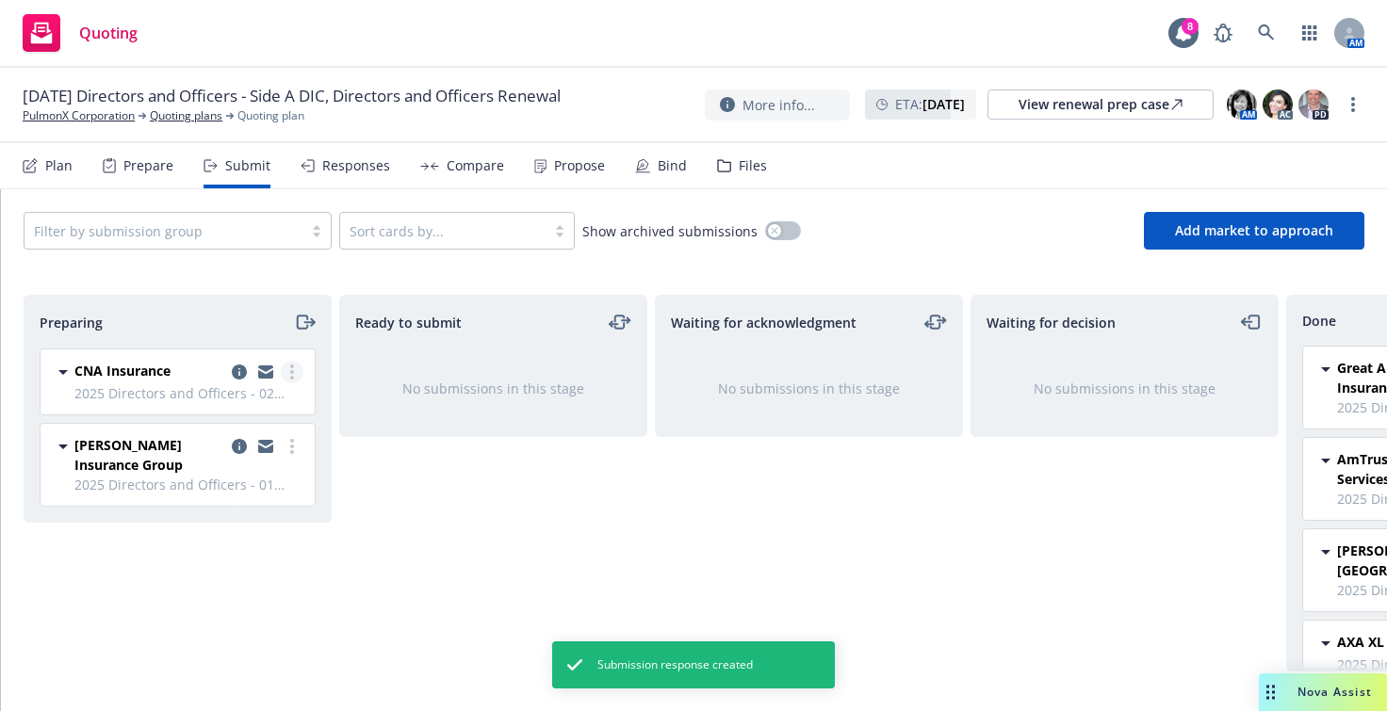
click at [287, 370] on link "more" at bounding box center [292, 372] width 23 height 23
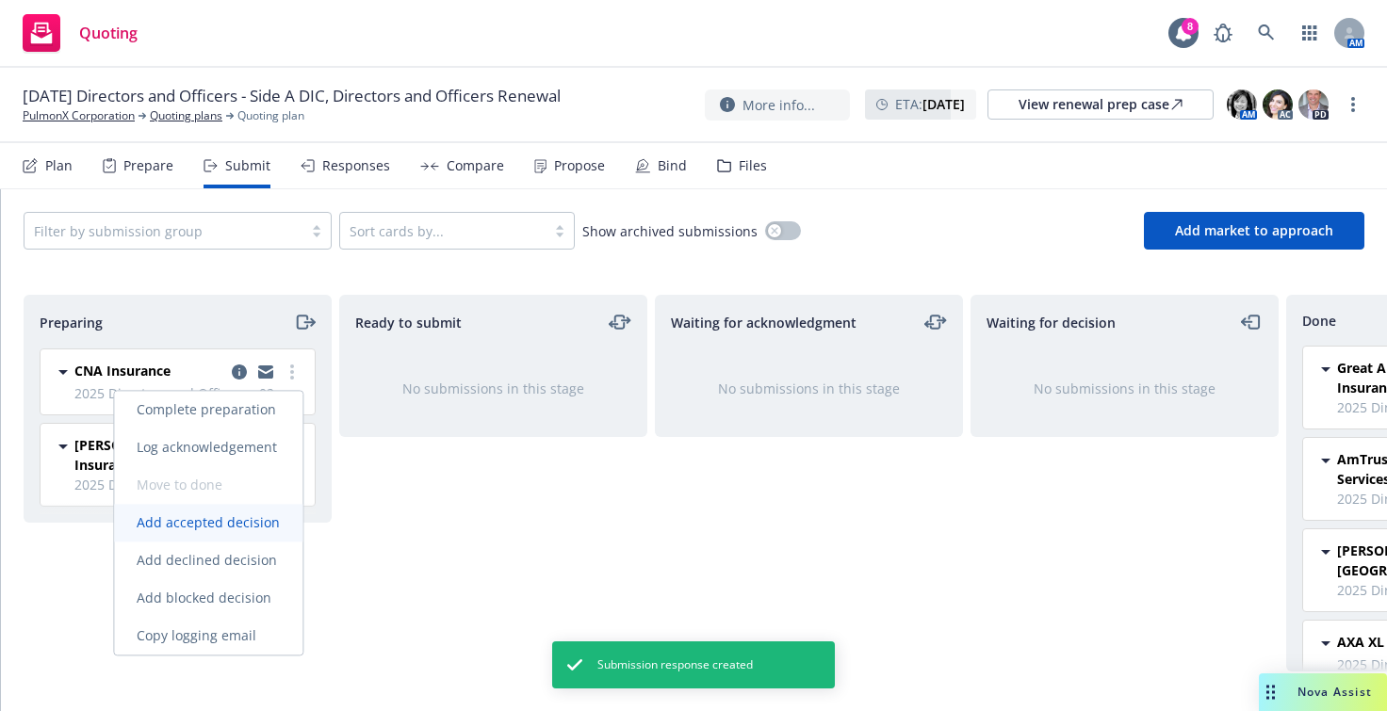
click at [243, 518] on span "Add accepted decision" at bounding box center [208, 522] width 188 height 18
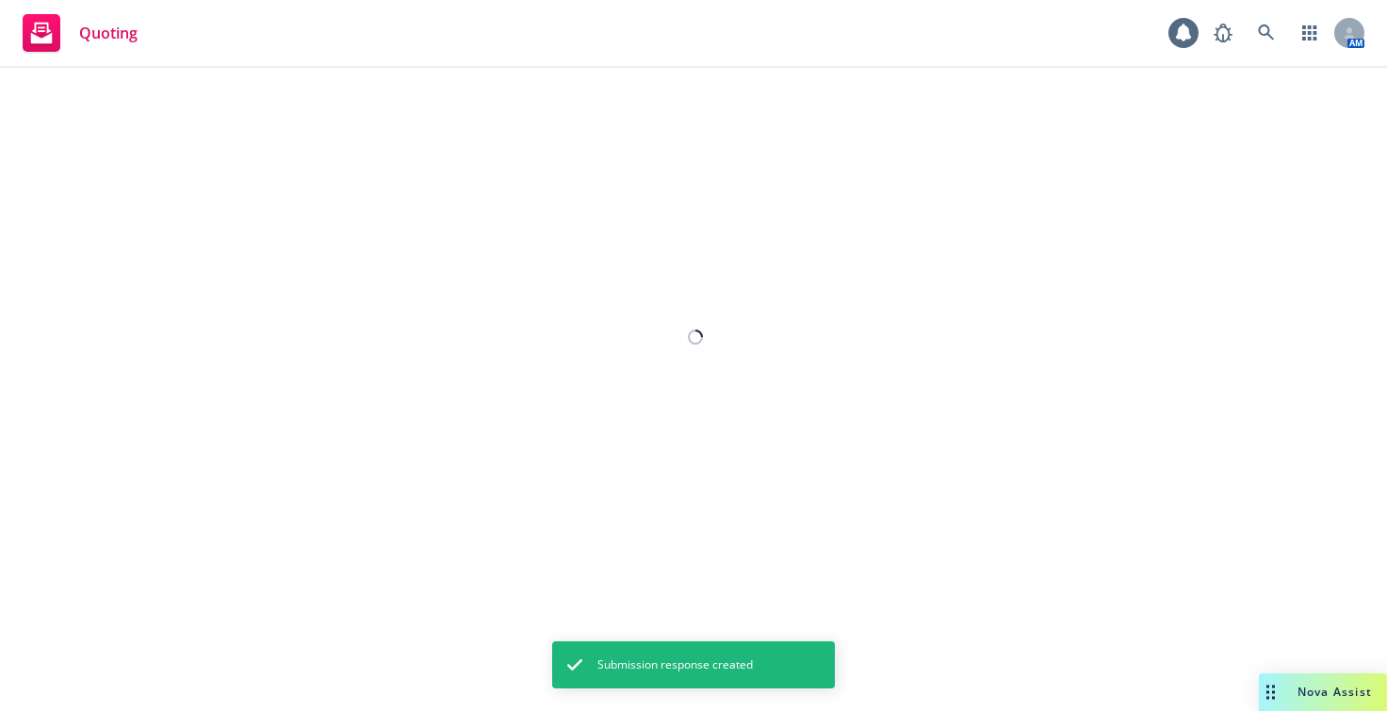
select select "12"
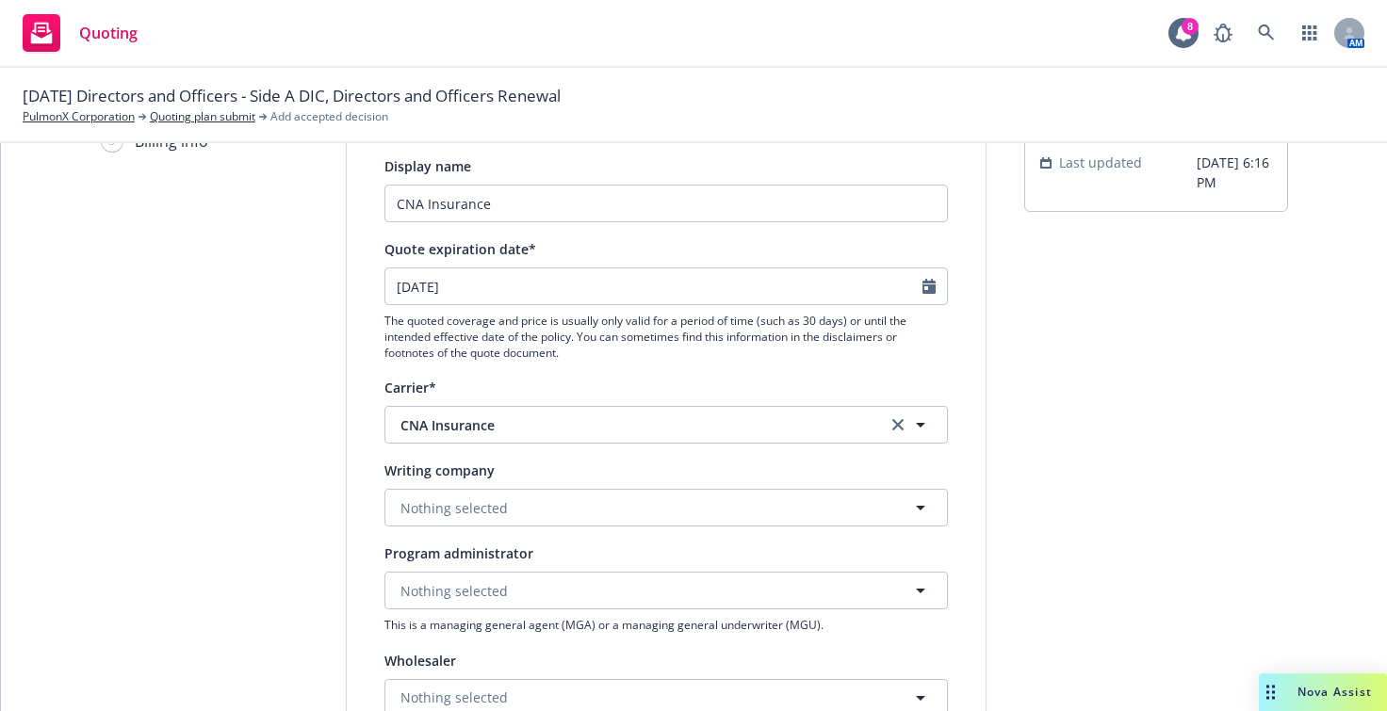
scroll to position [283, 0]
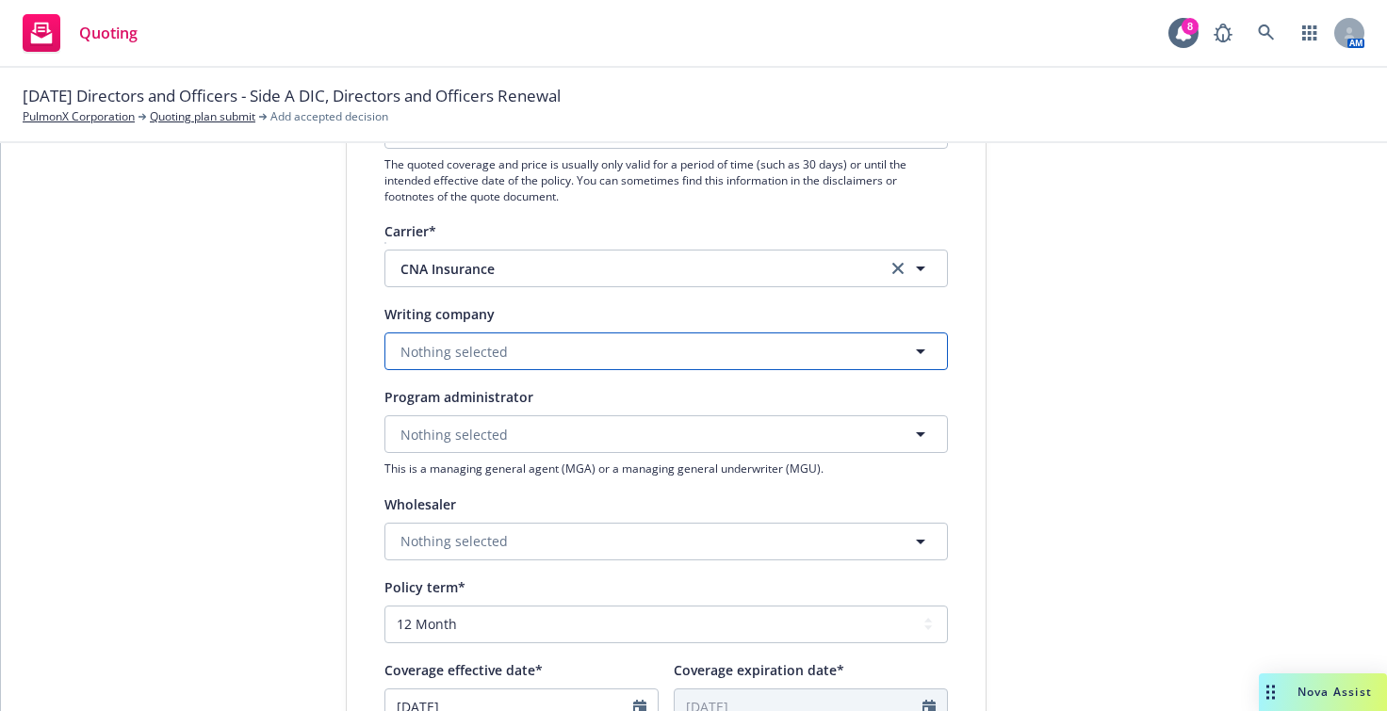
click at [418, 352] on span "Nothing selected" at bounding box center [453, 352] width 107 height 20
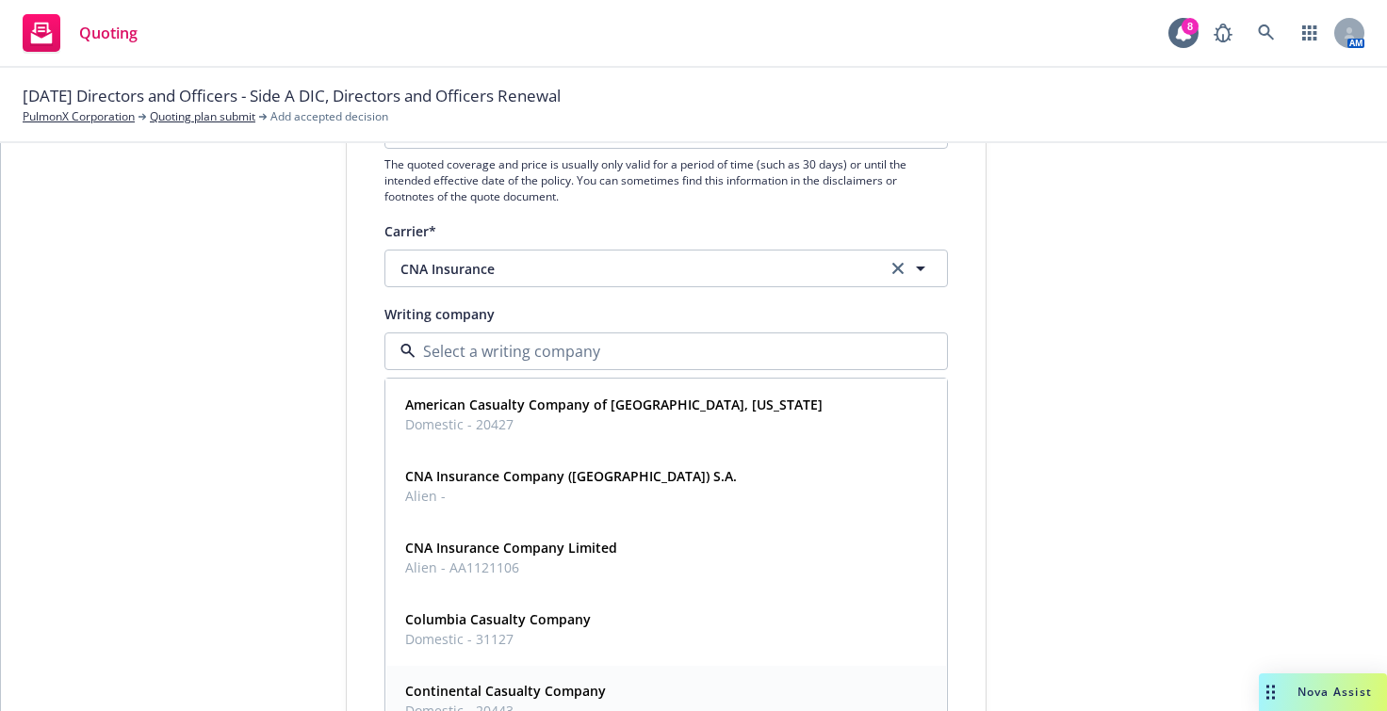
click at [504, 697] on strong "Continental Casualty Company" at bounding box center [505, 691] width 201 height 18
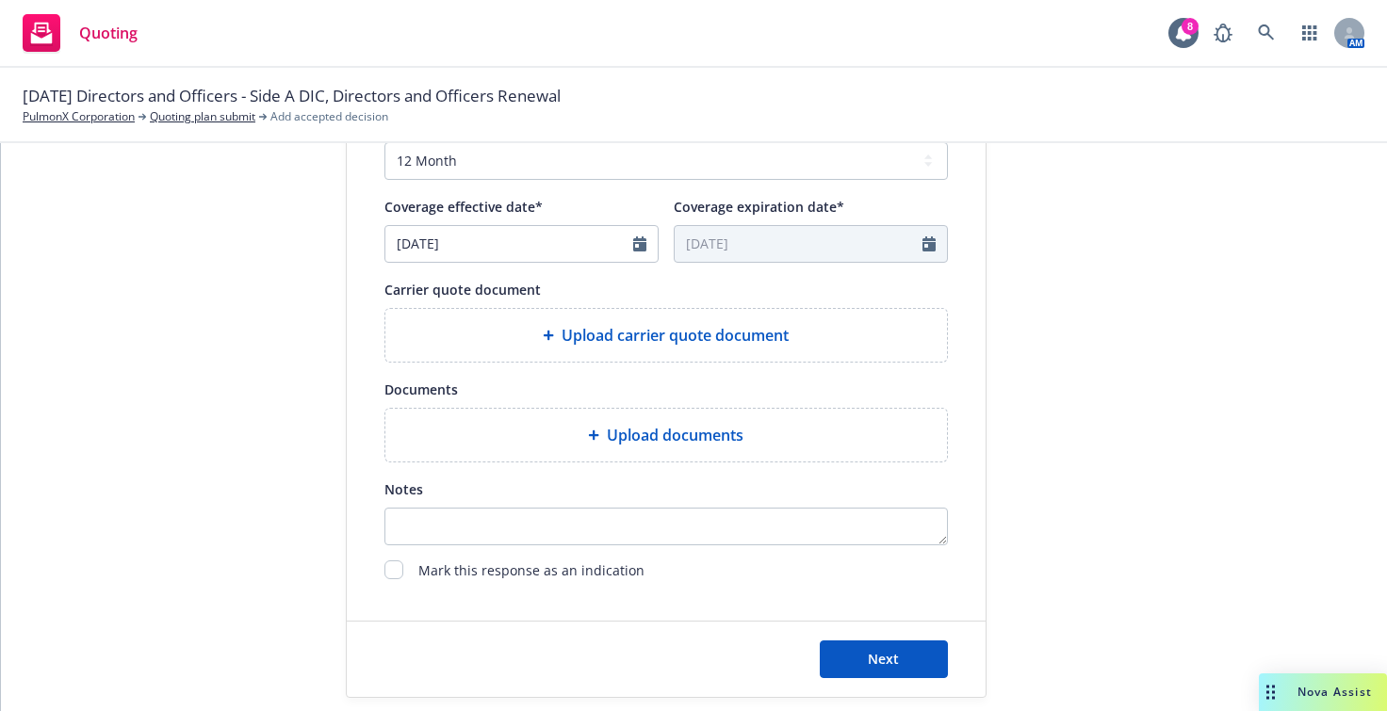
scroll to position [754, 0]
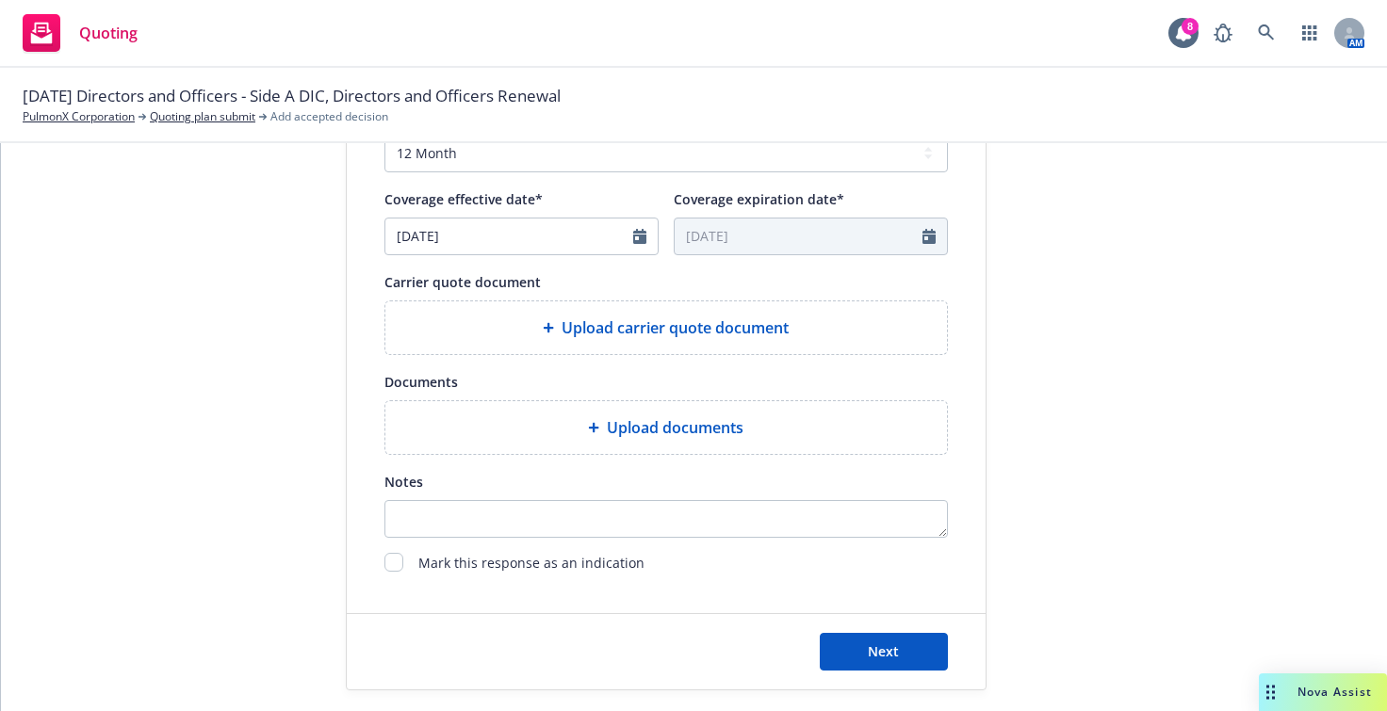
click at [574, 335] on span "Upload carrier quote document" at bounding box center [675, 328] width 227 height 23
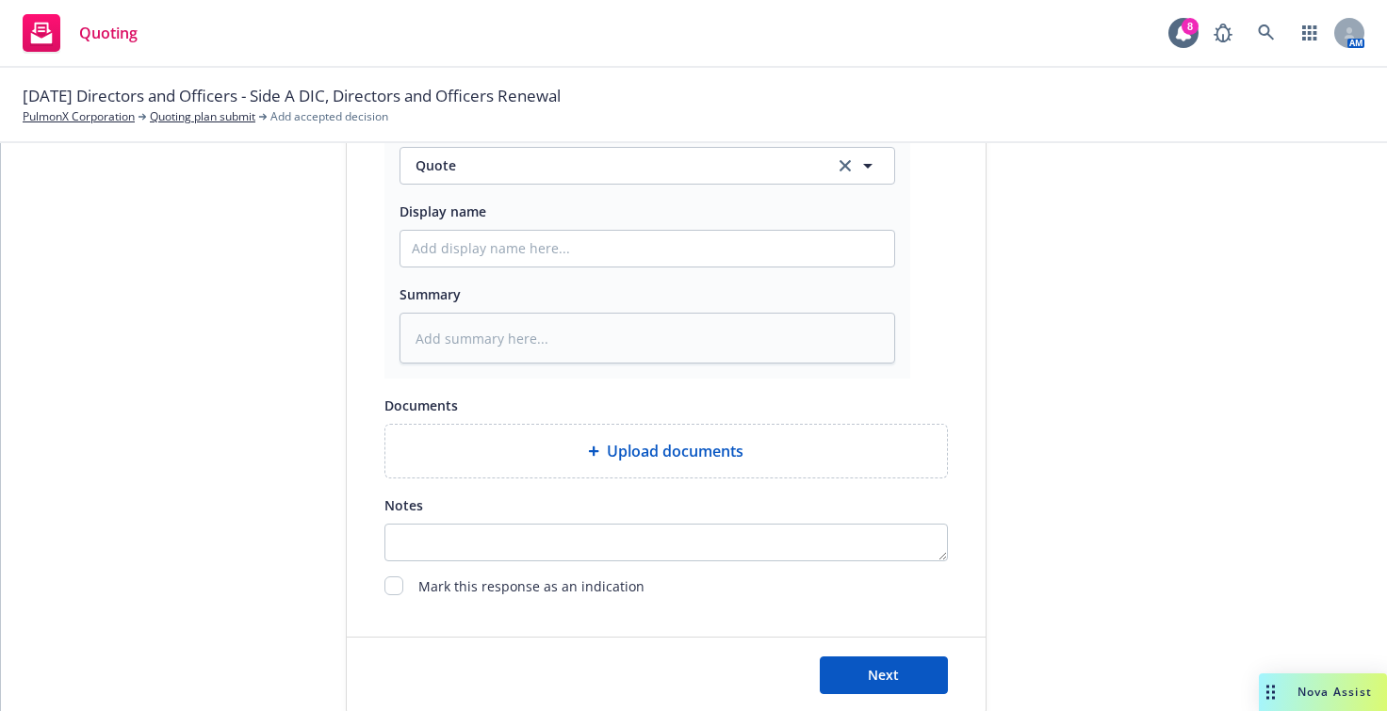
scroll to position [1043, 0]
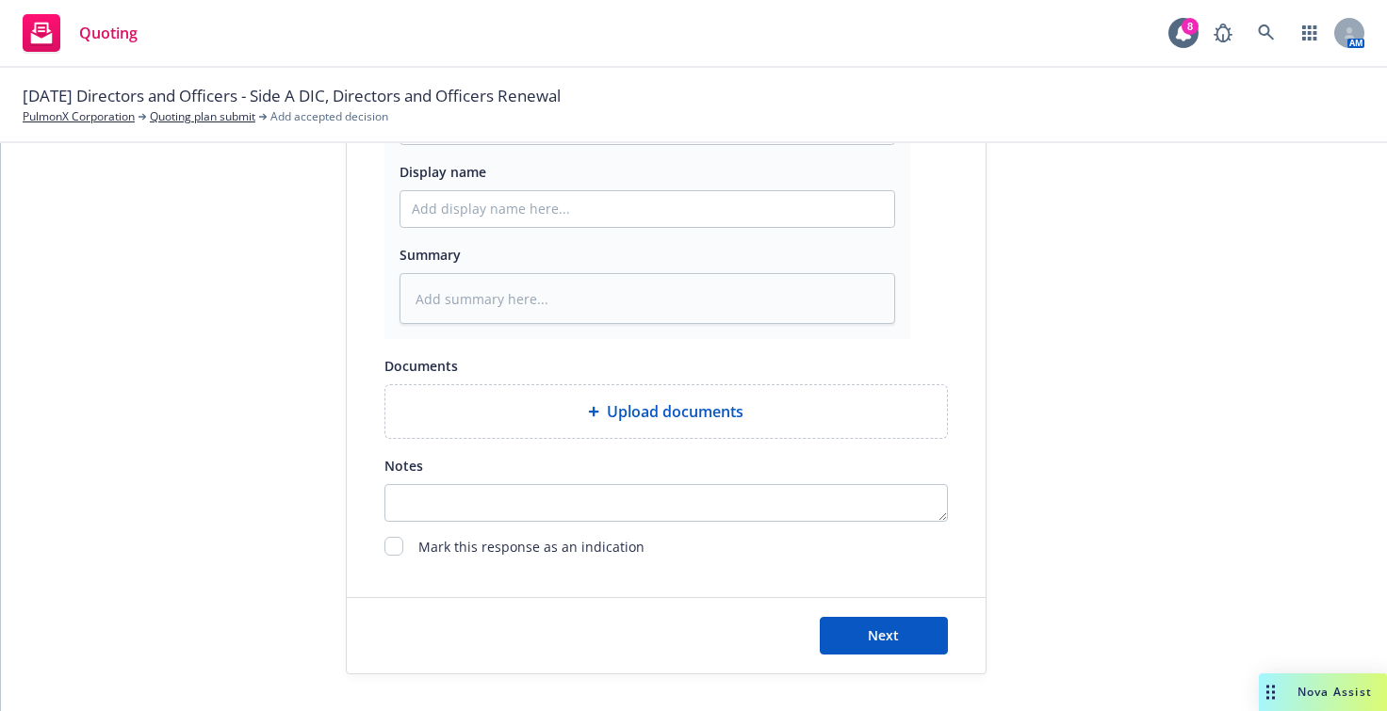
click at [617, 423] on div "Upload documents" at bounding box center [666, 411] width 562 height 53
click at [855, 612] on div "Next" at bounding box center [666, 635] width 639 height 75
click at [868, 636] on span "Next" at bounding box center [883, 636] width 31 height 18
type textarea "x"
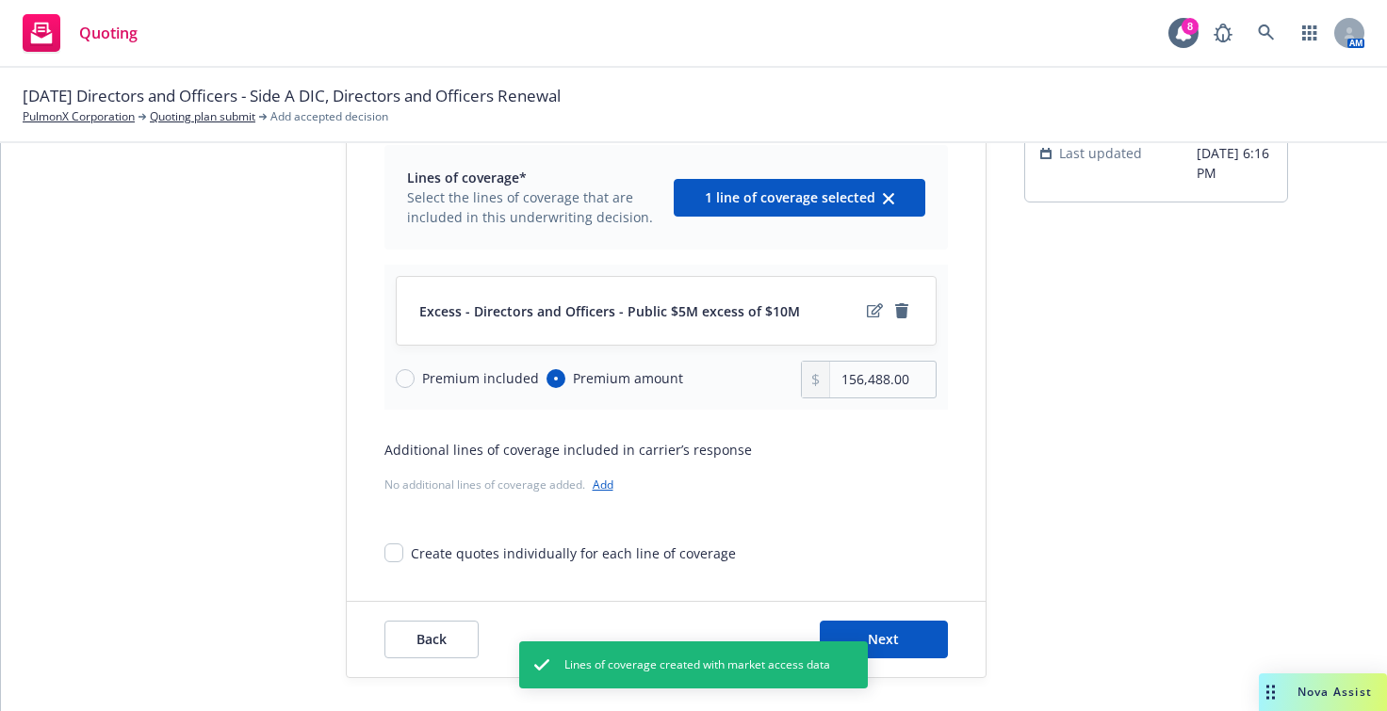
scroll to position [138, 0]
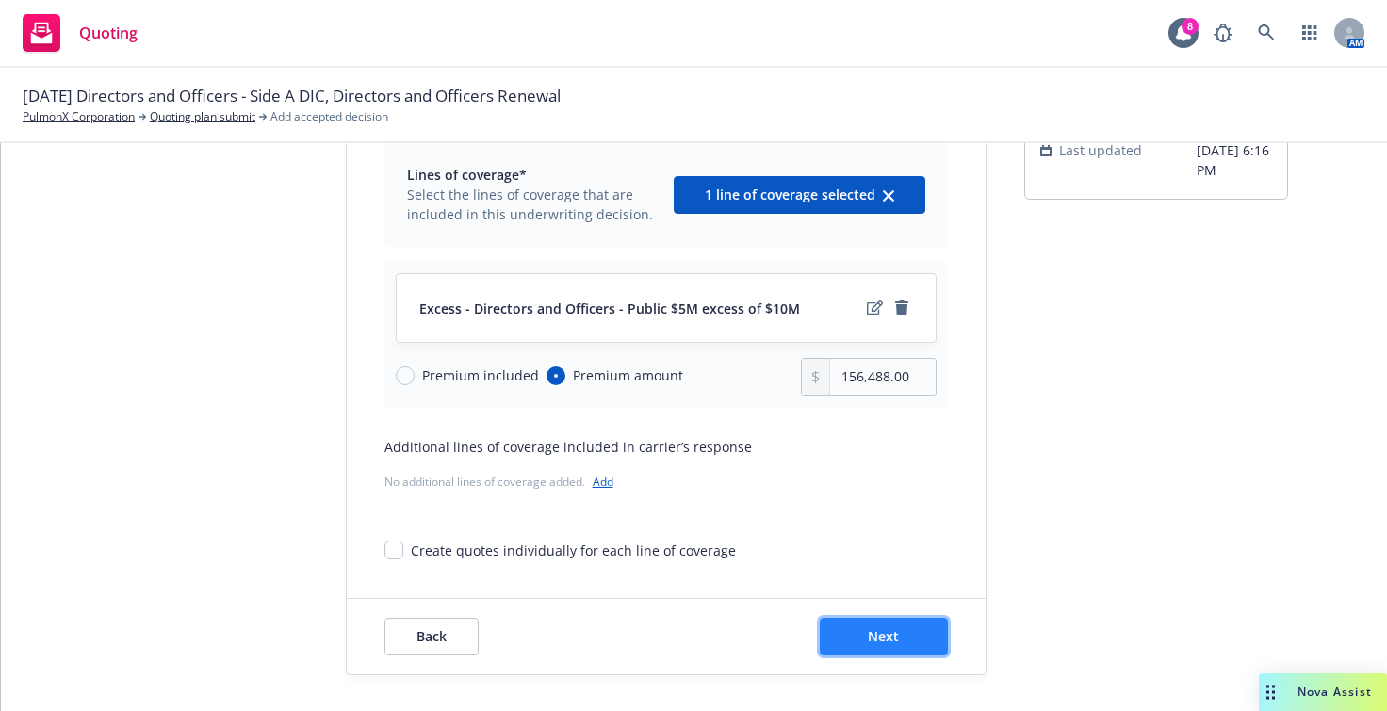
click at [868, 638] on span "Next" at bounding box center [883, 636] width 31 height 18
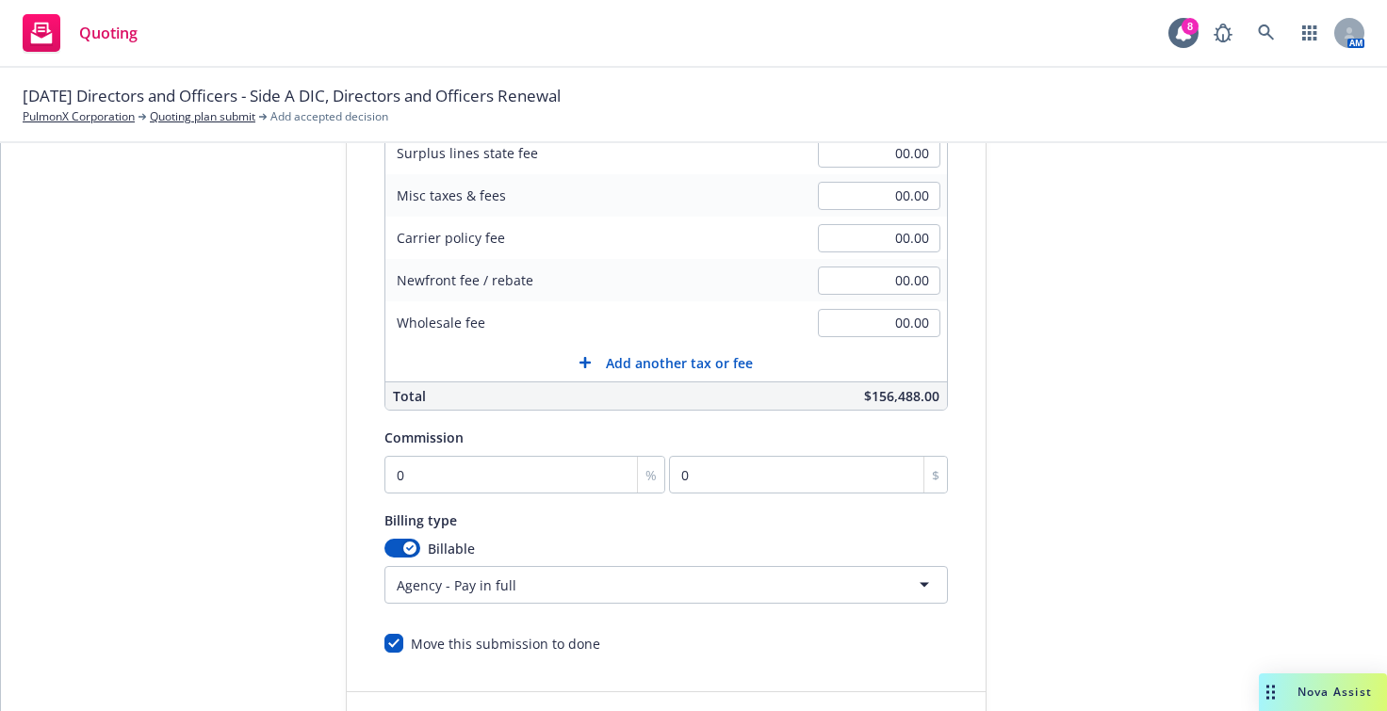
scroll to position [377, 0]
click at [543, 465] on input "0" at bounding box center [525, 474] width 282 height 38
type input "1"
type input "1564.88"
type input "15"
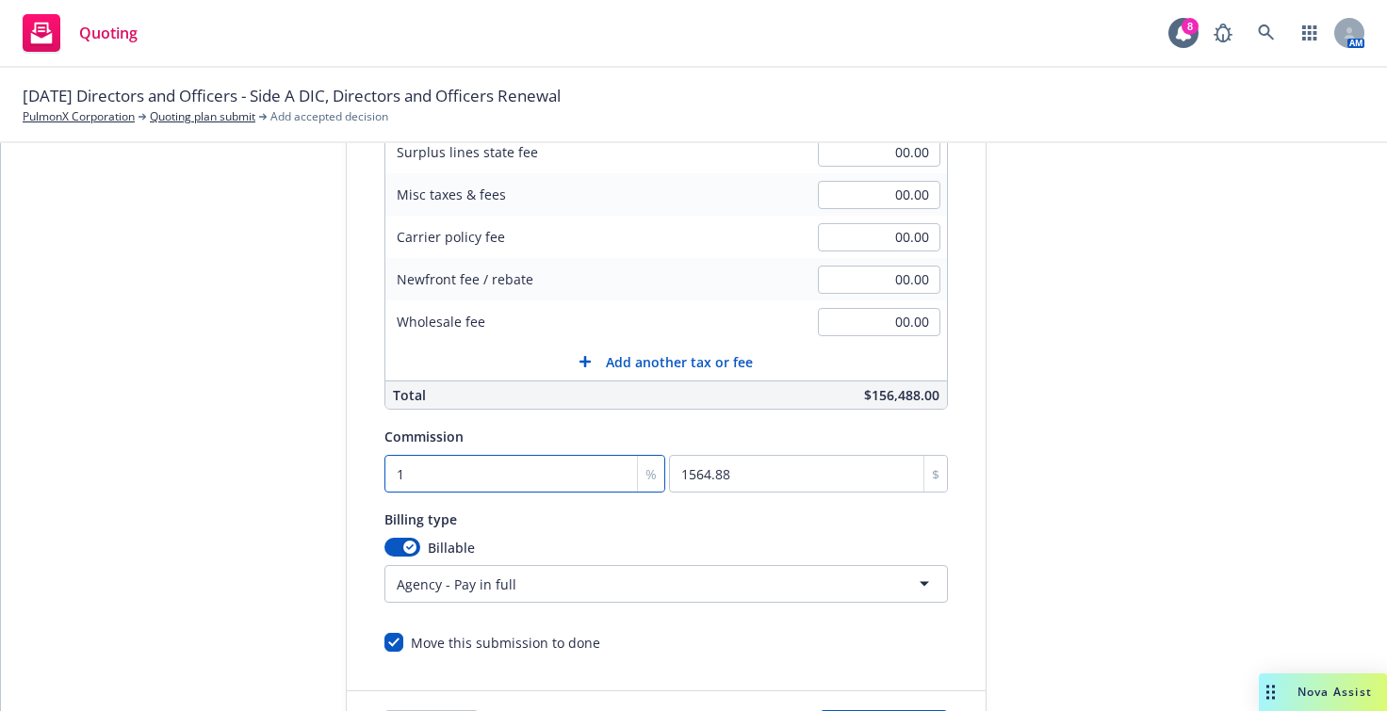
type input "23473.2"
type input "15"
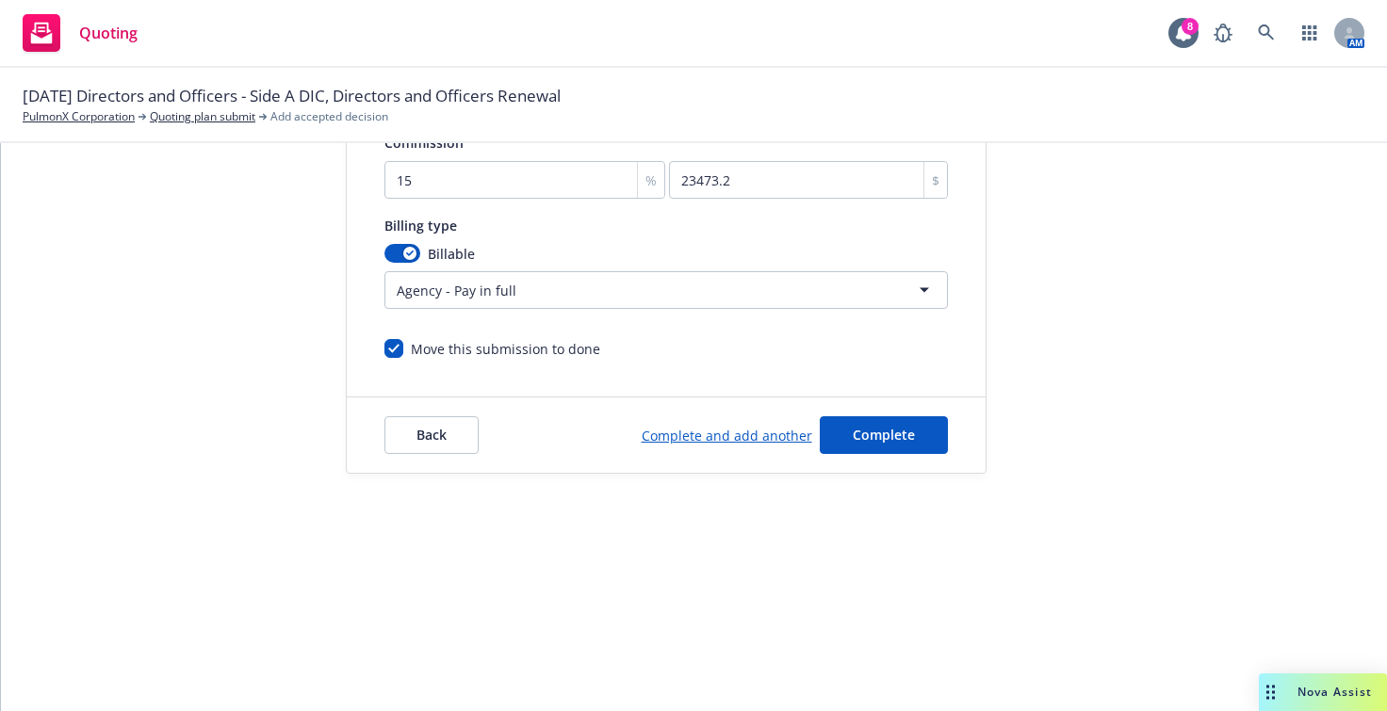
scroll to position [203, 0]
click at [858, 432] on span "Complete" at bounding box center [884, 434] width 62 height 18
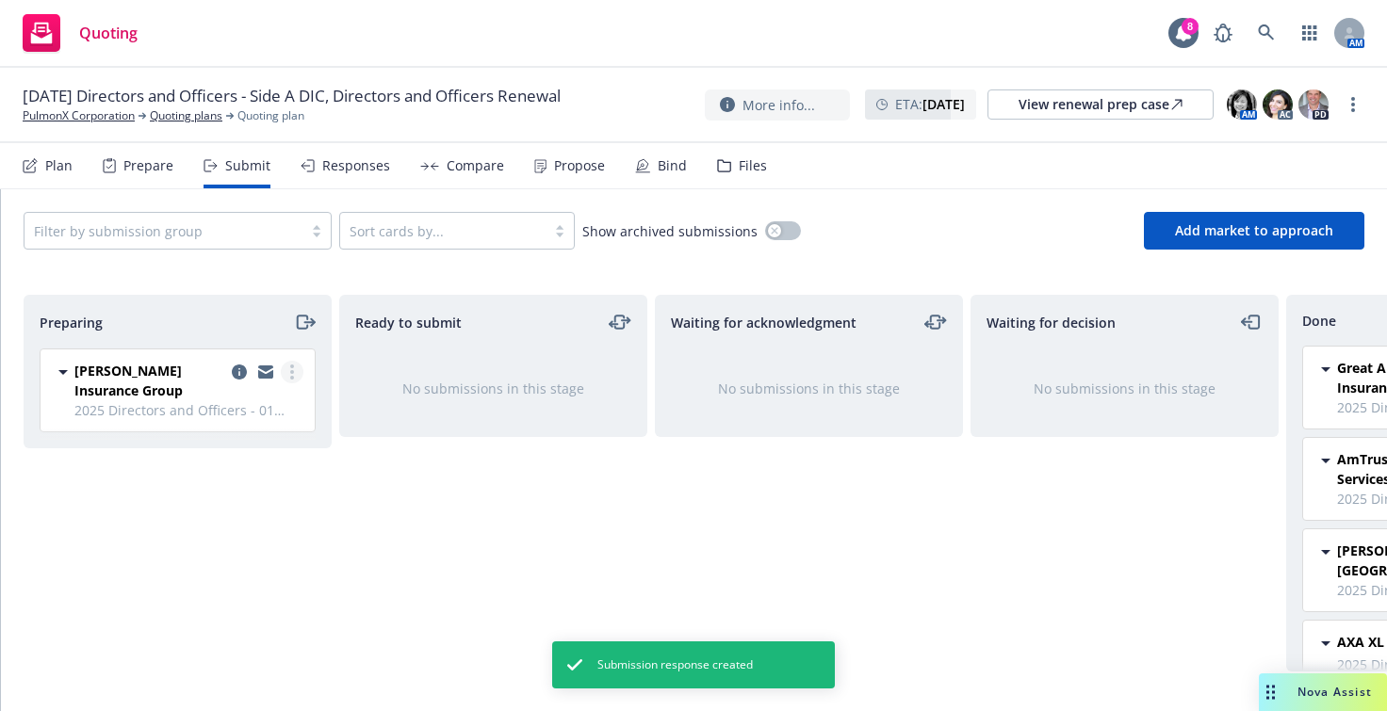
click at [295, 380] on link "more" at bounding box center [292, 372] width 23 height 23
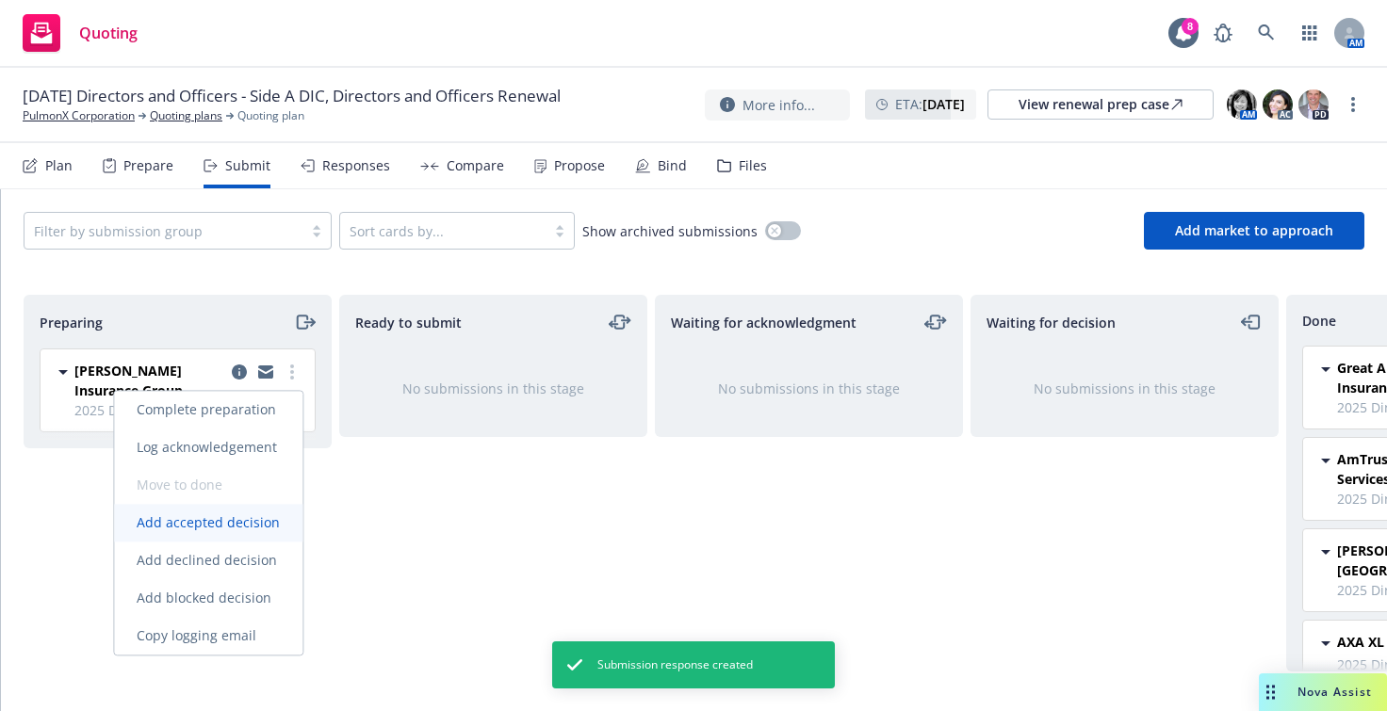
click at [213, 530] on span "Add accepted decision" at bounding box center [208, 522] width 188 height 18
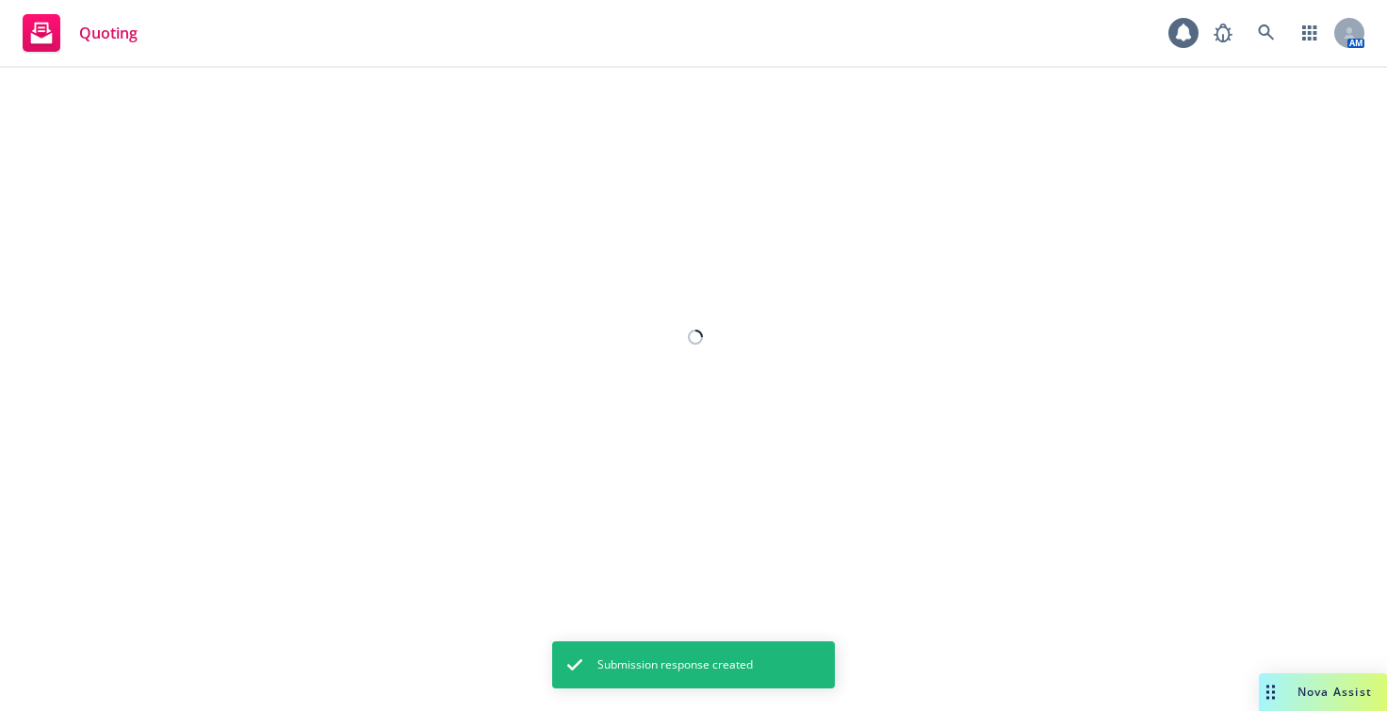
select select "12"
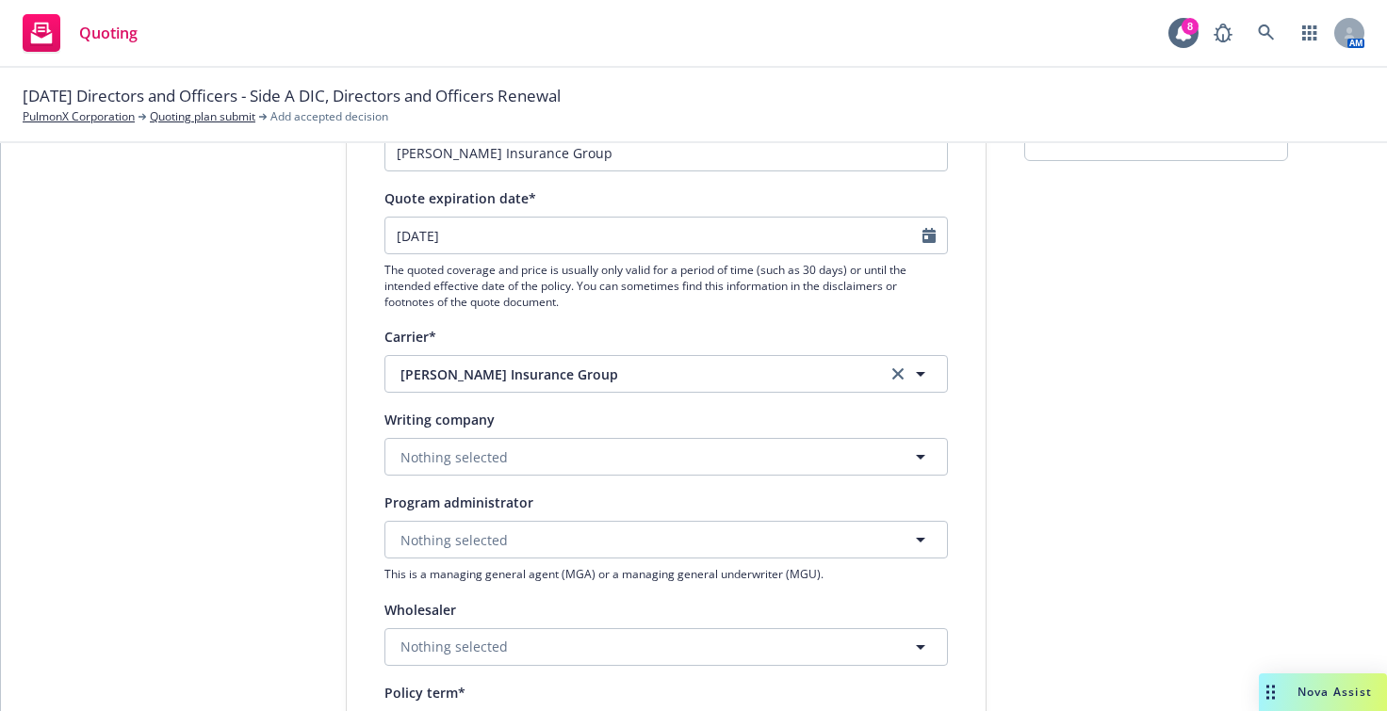
scroll to position [188, 0]
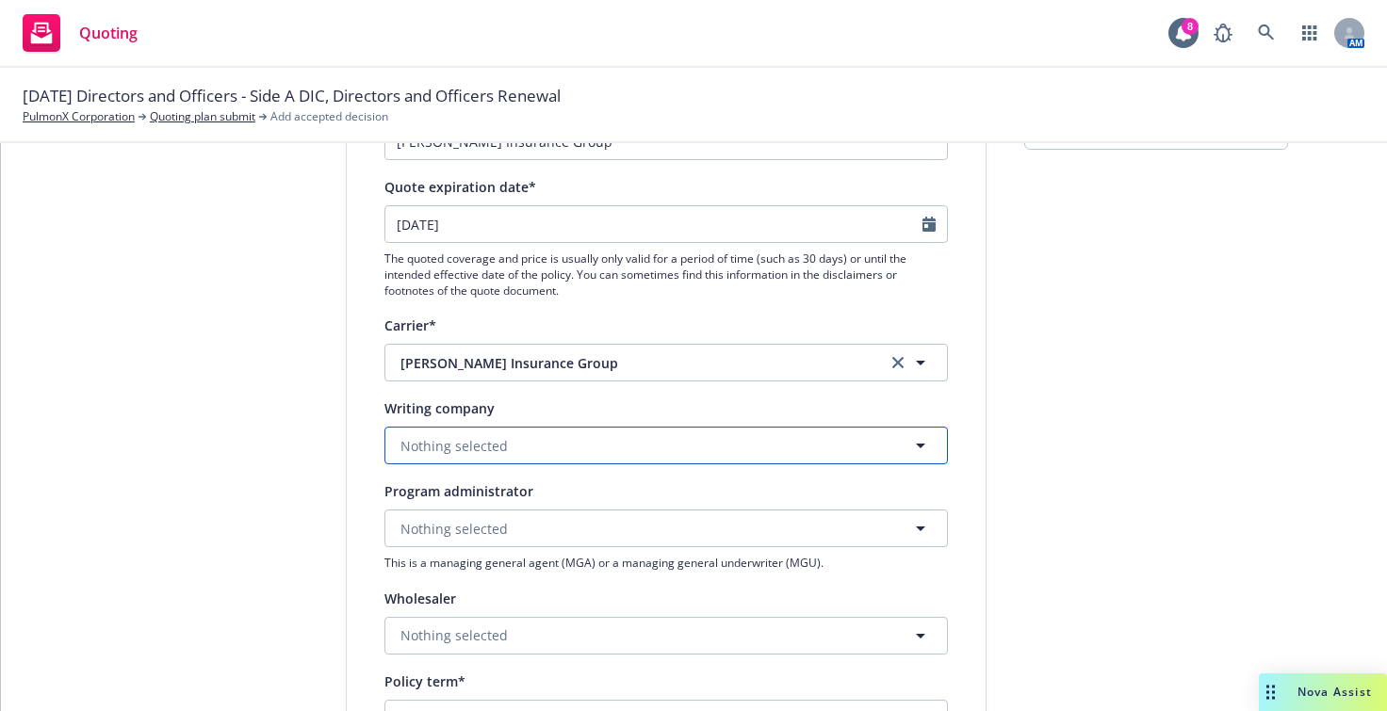
click at [501, 447] on button "Nothing selected" at bounding box center [665, 446] width 563 height 38
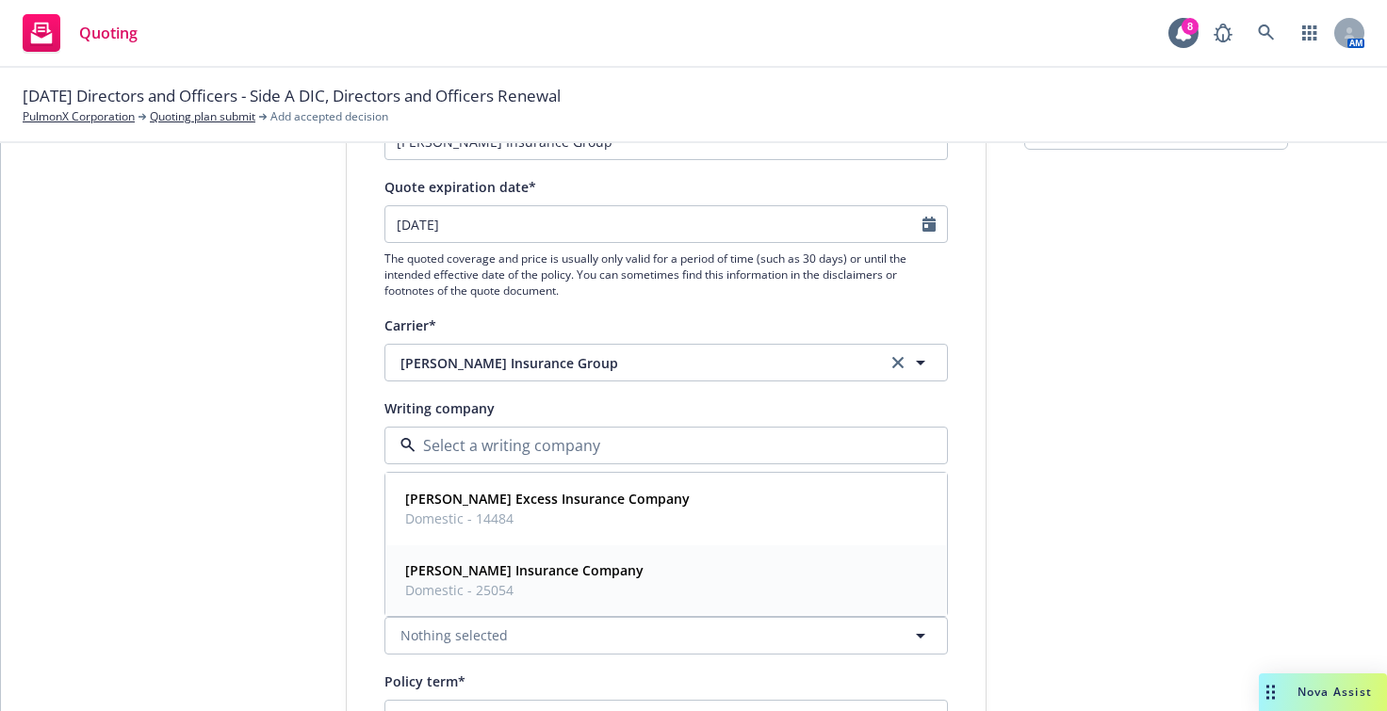
click at [511, 583] on span "Domestic - 25054" at bounding box center [524, 590] width 238 height 20
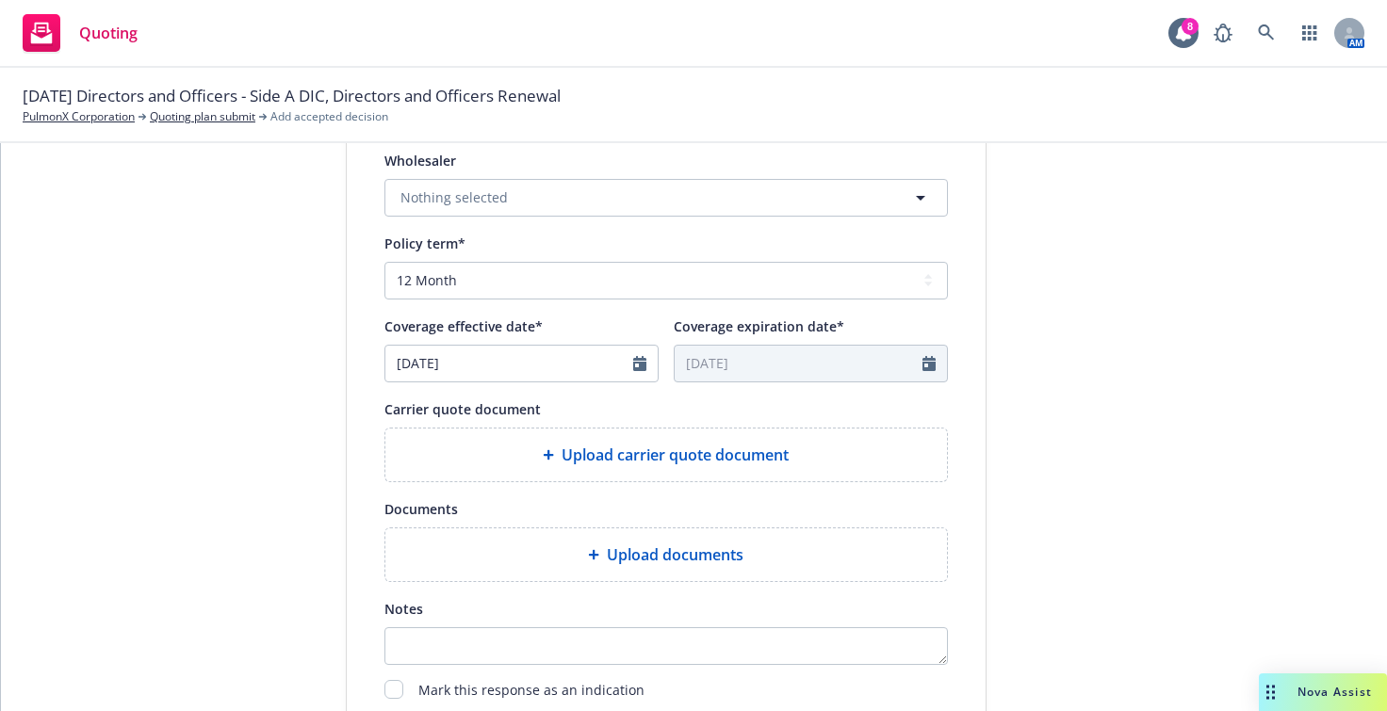
scroll to position [660, 0]
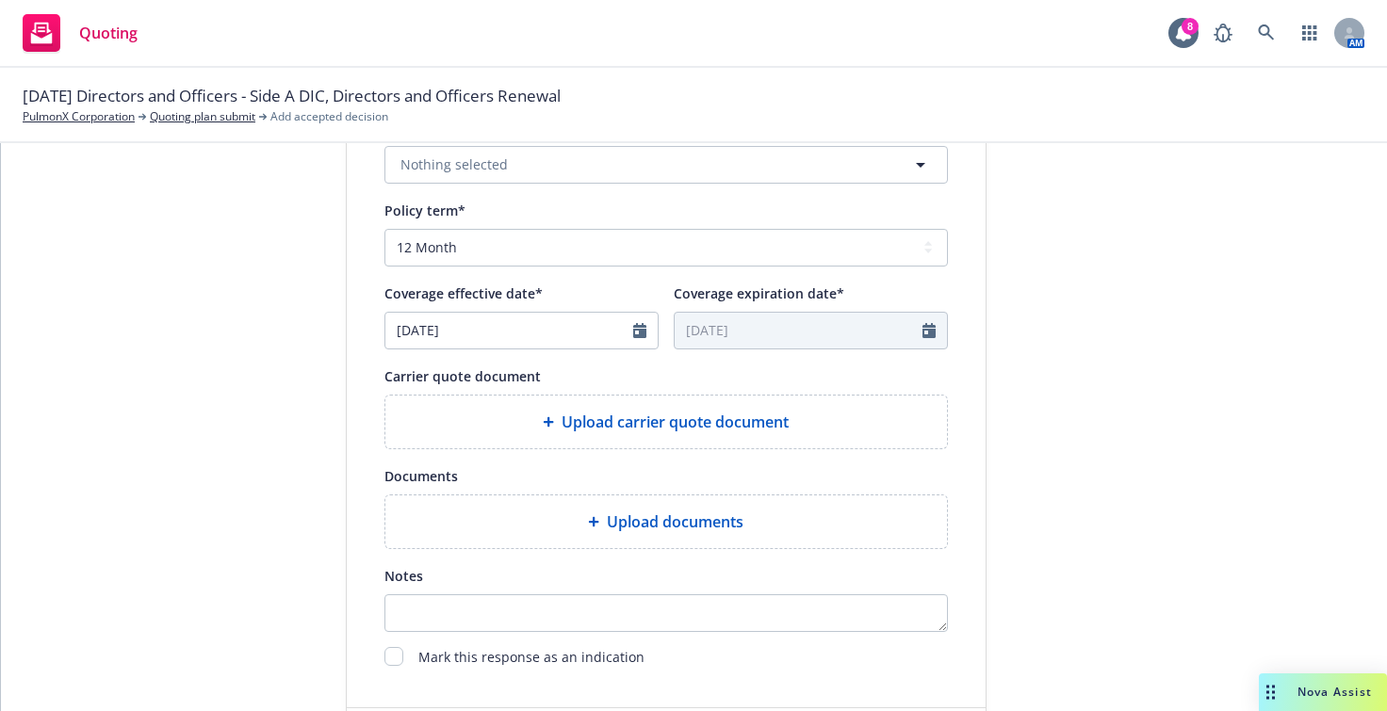
click at [595, 432] on span "Upload carrier quote document" at bounding box center [675, 422] width 227 height 23
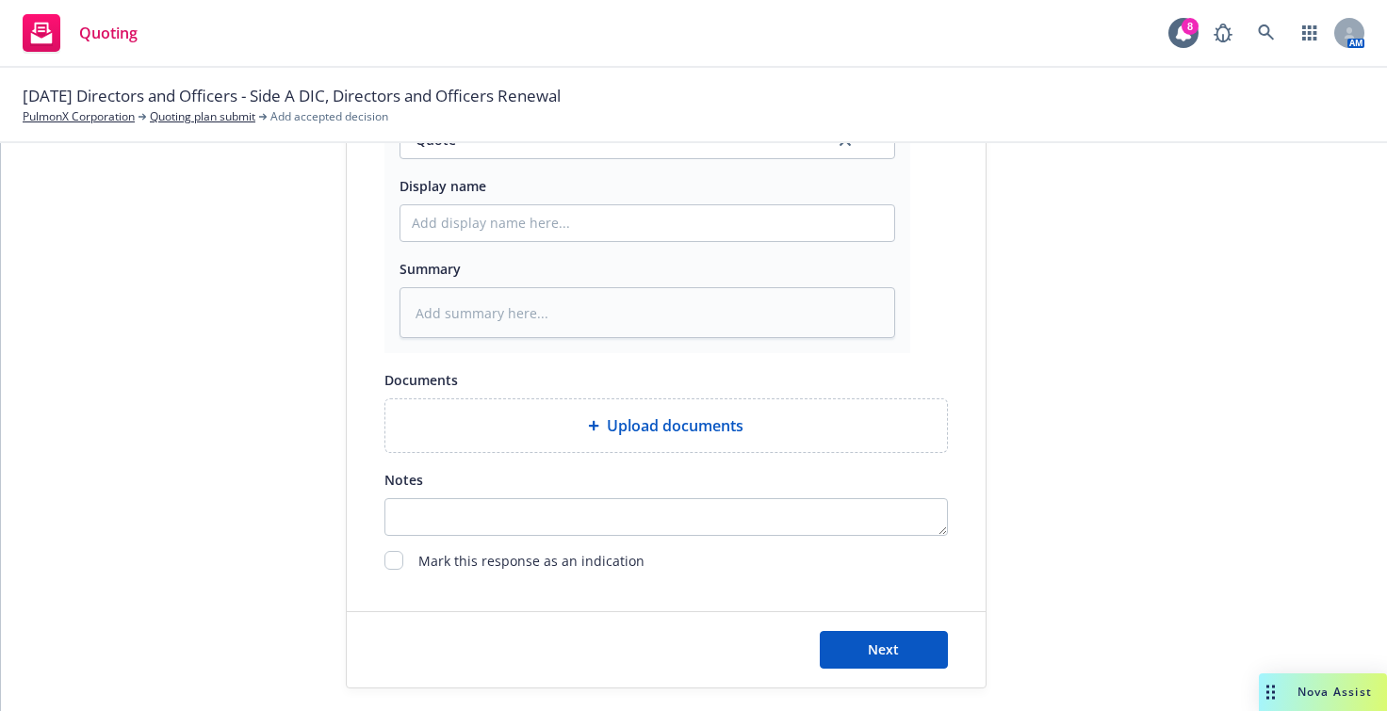
scroll to position [1043, 0]
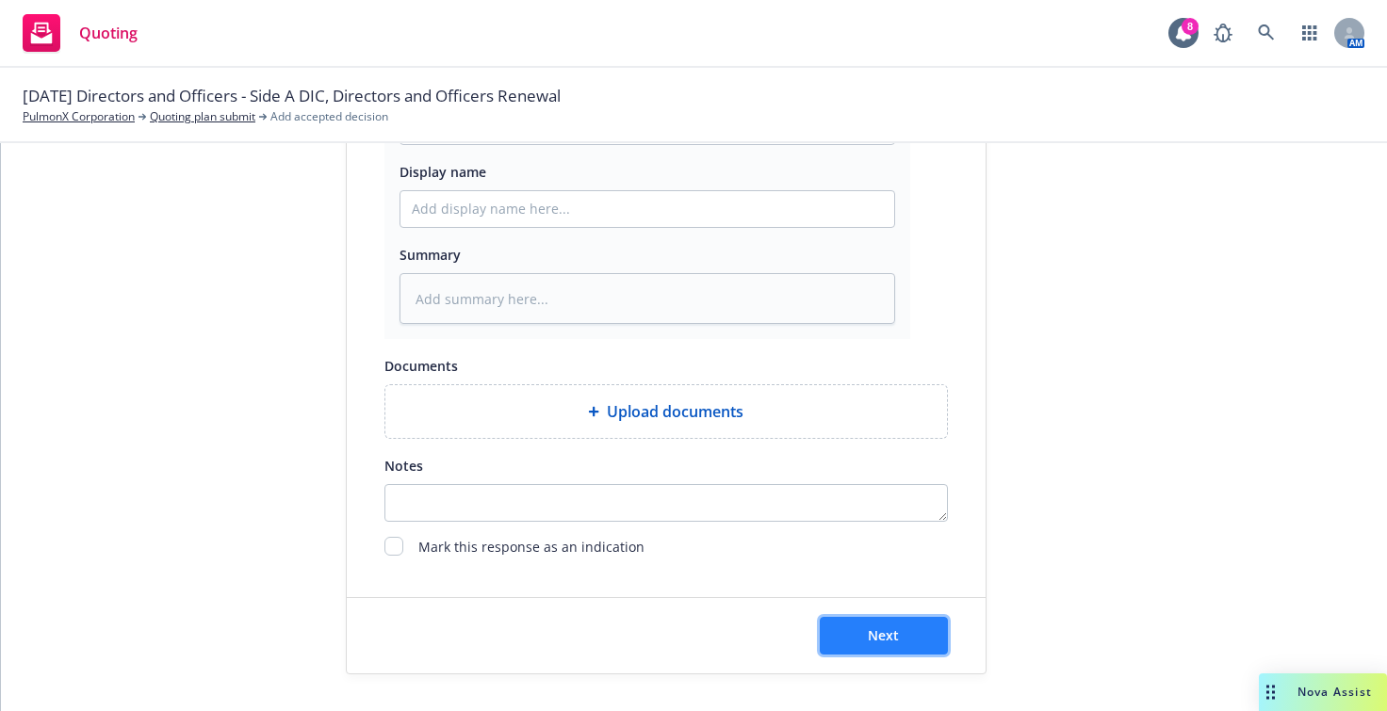
click at [882, 643] on button "Next" at bounding box center [884, 636] width 128 height 38
type textarea "x"
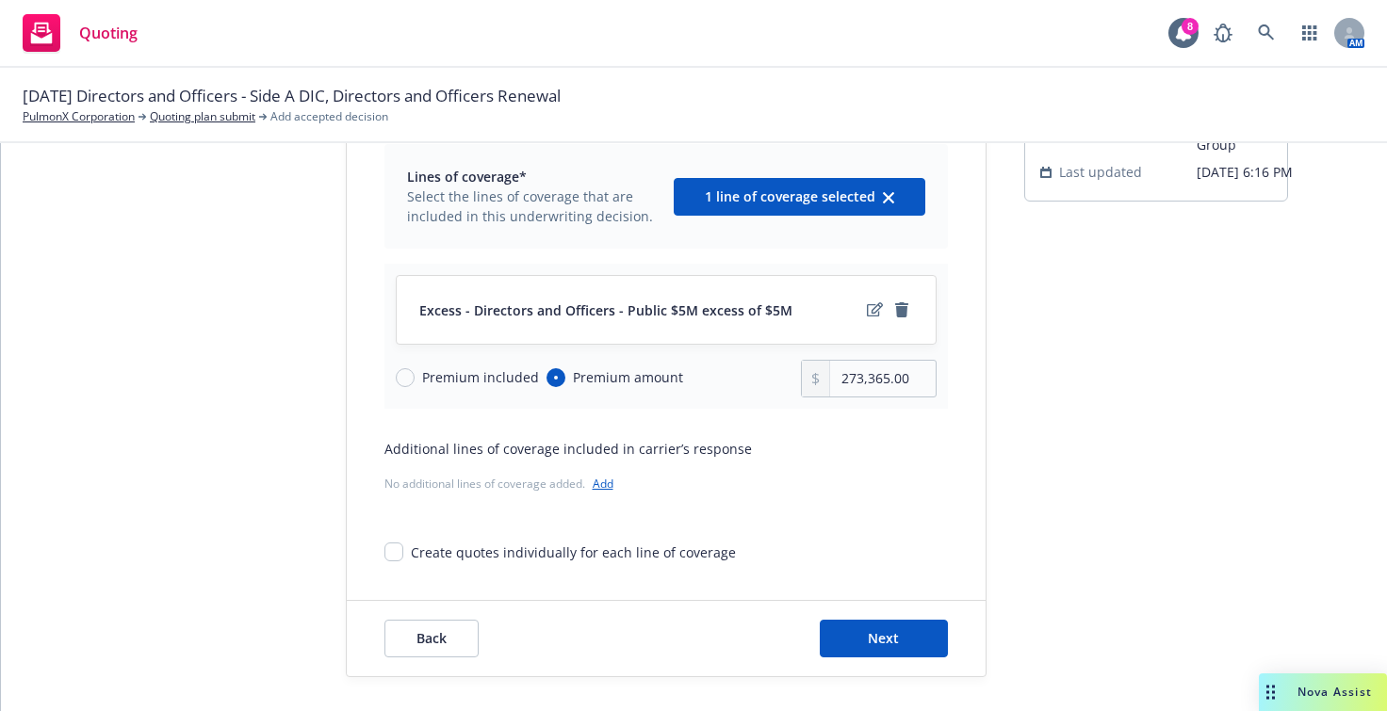
scroll to position [138, 0]
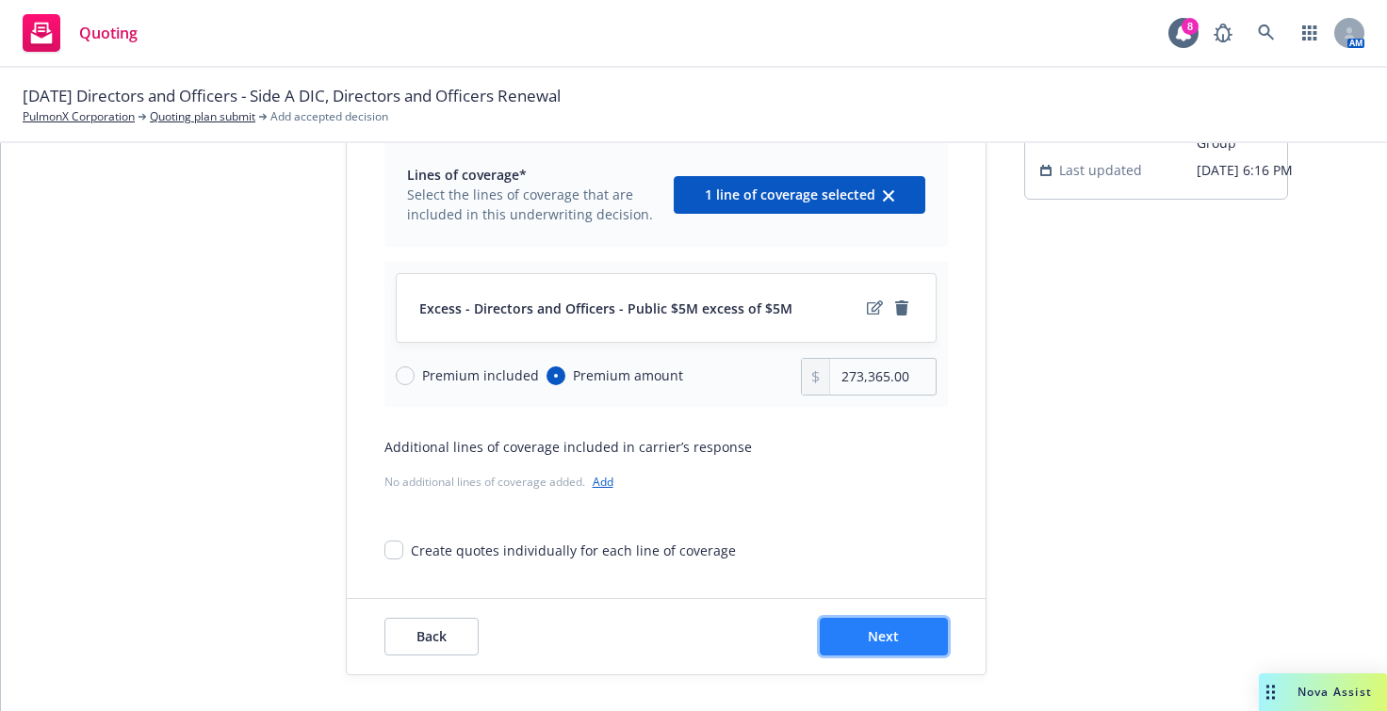
click at [834, 627] on button "Next" at bounding box center [884, 637] width 128 height 38
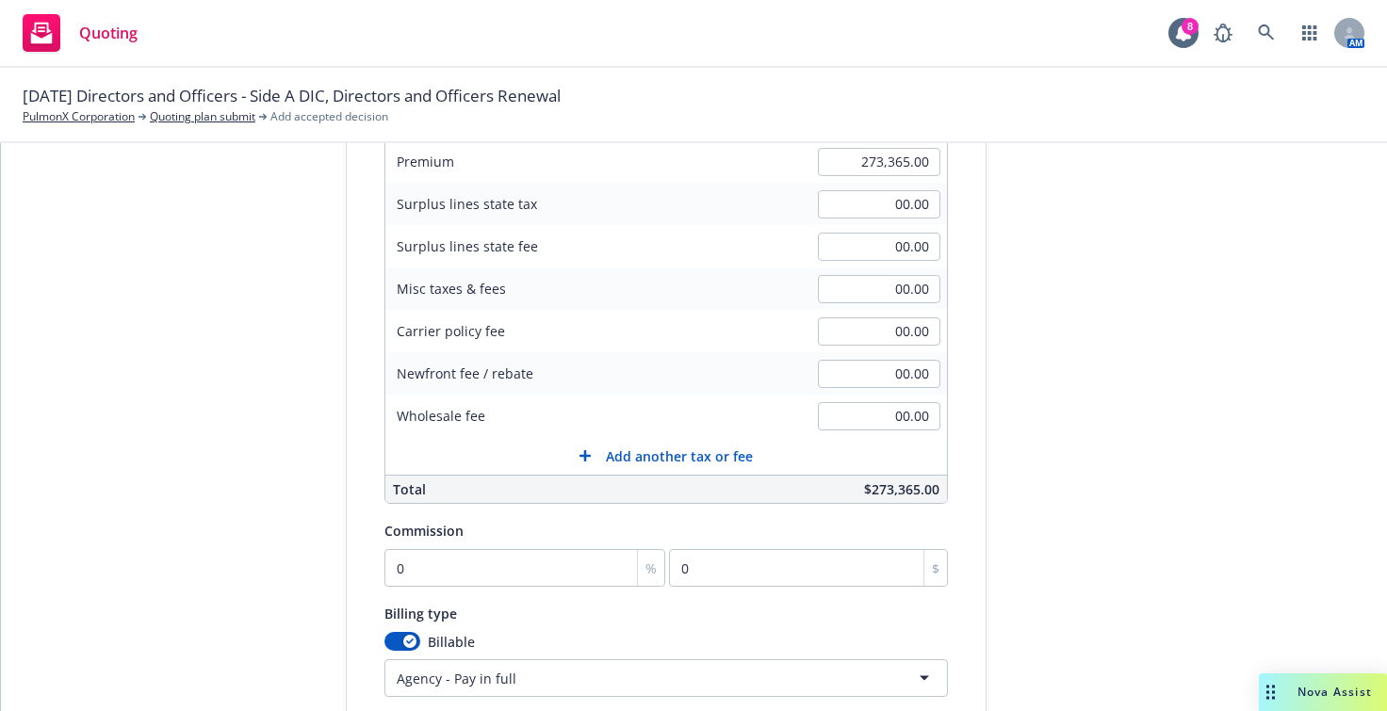
scroll to position [469, 0]
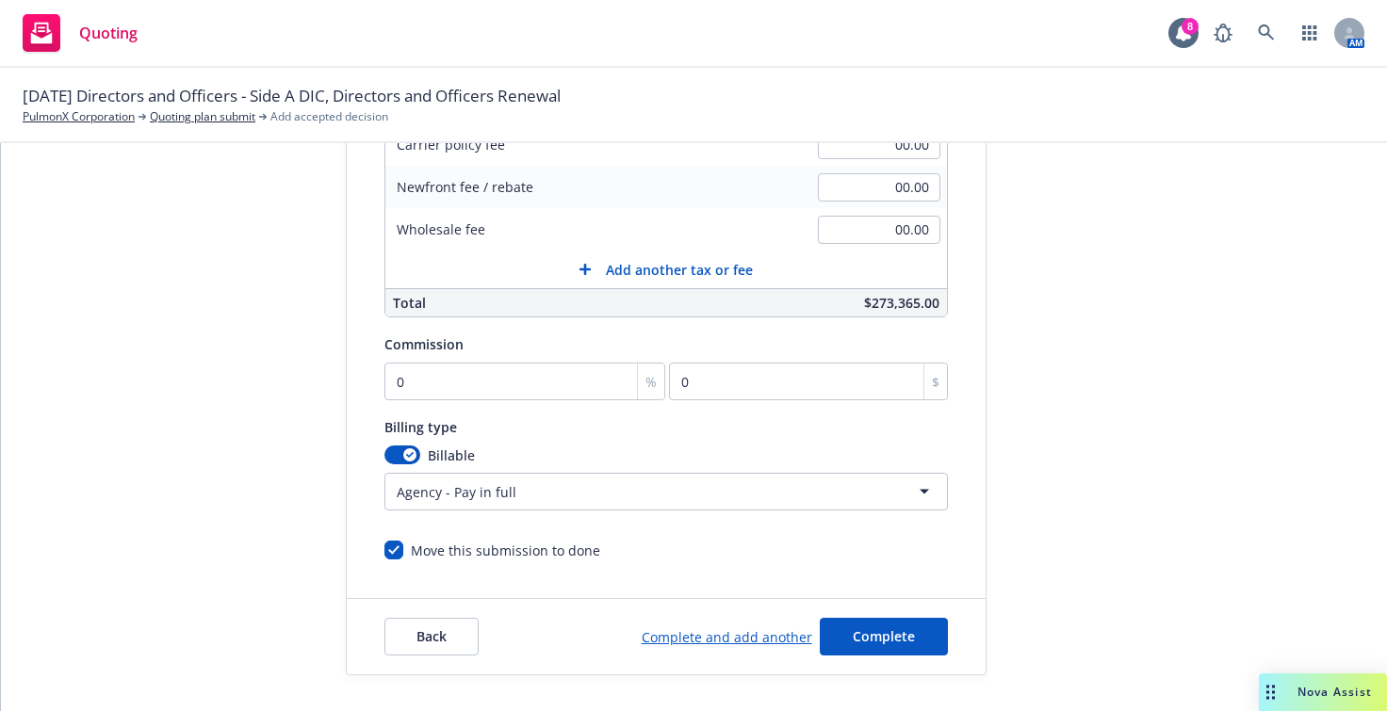
click at [464, 405] on div "Surplus lines state No surplus lines state [US_STATE] [US_STATE] [US_STATE] [US…" at bounding box center [665, 186] width 563 height 749
click at [452, 390] on input "0" at bounding box center [525, 382] width 282 height 38
type input "1"
type input "2733.65"
type input "15"
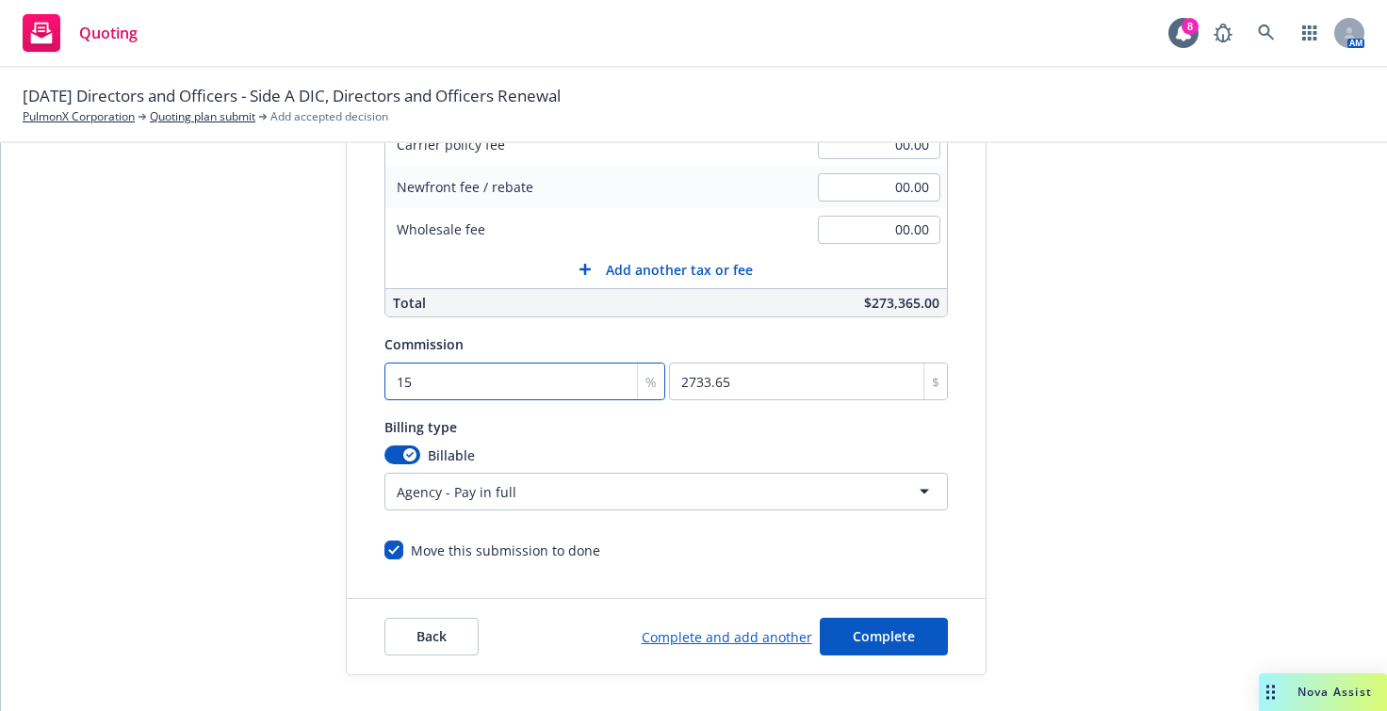
type input "41004.75"
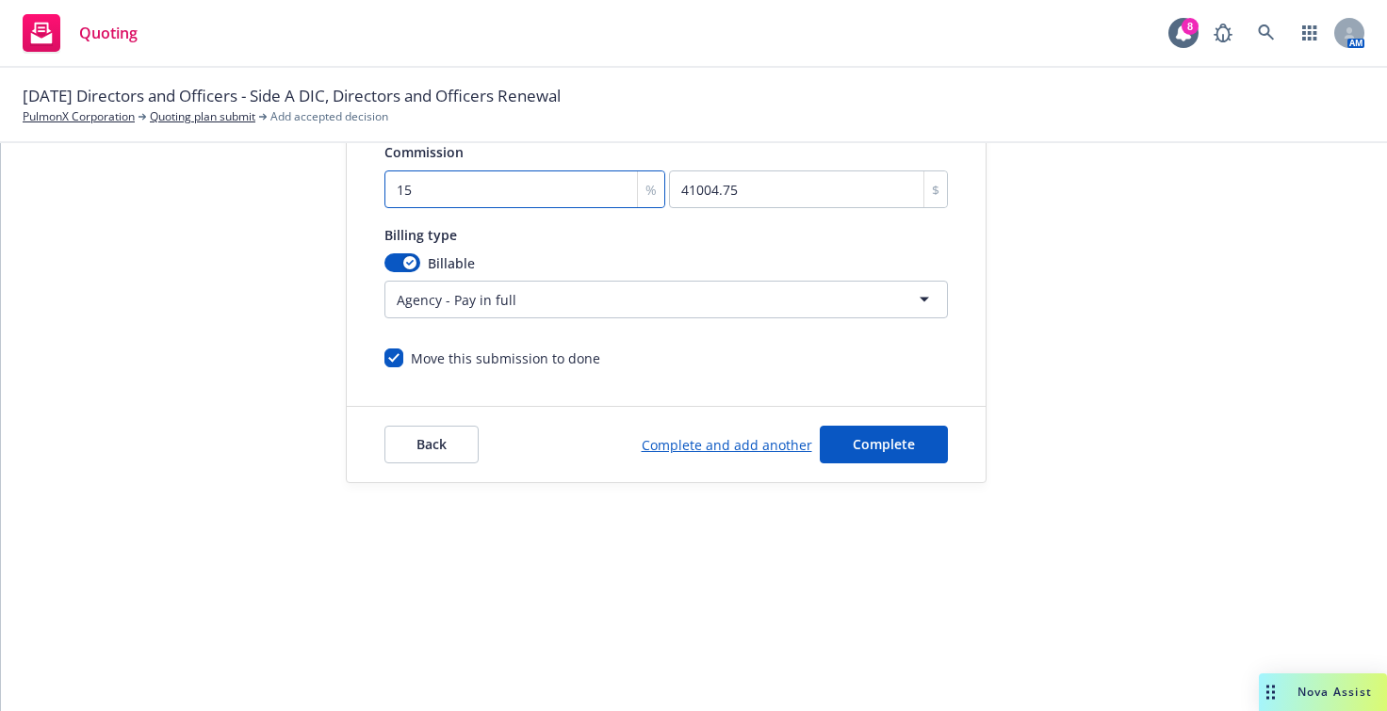
scroll to position [203, 0]
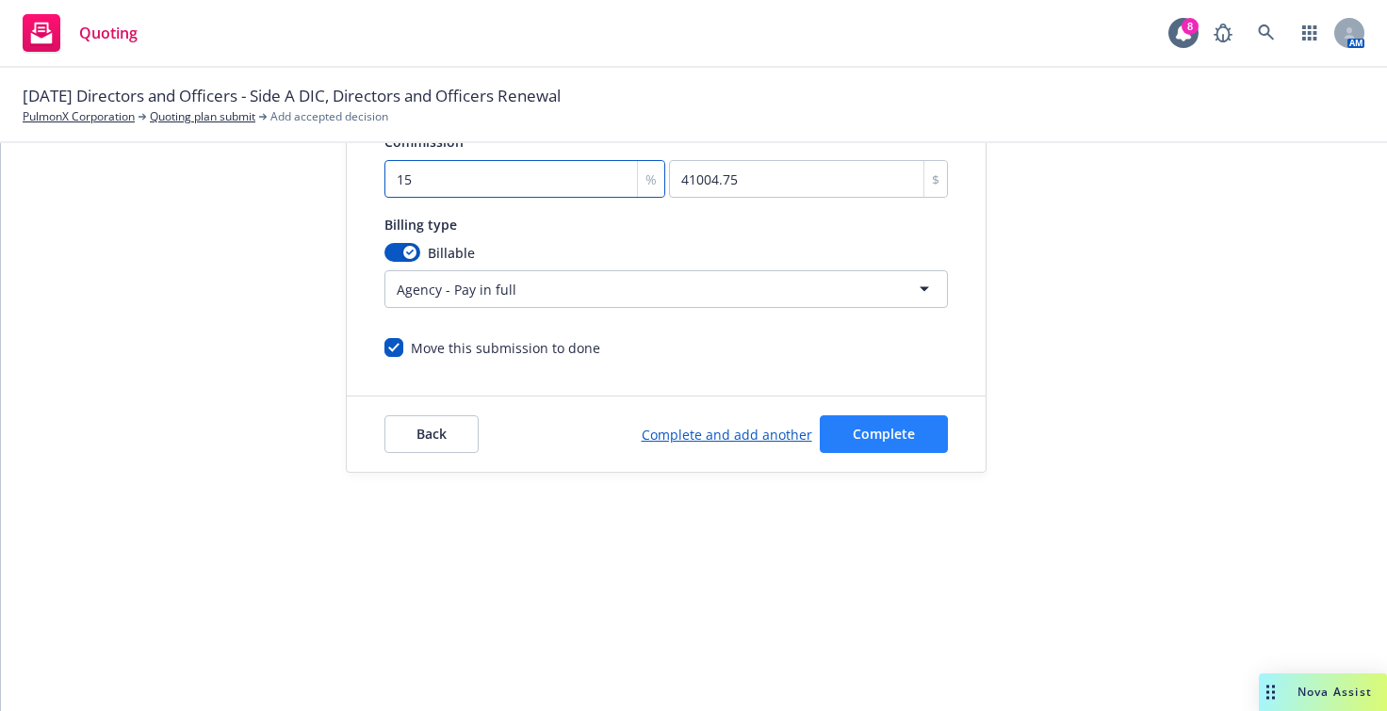
type input "15"
click at [834, 428] on button "Complete" at bounding box center [884, 434] width 128 height 38
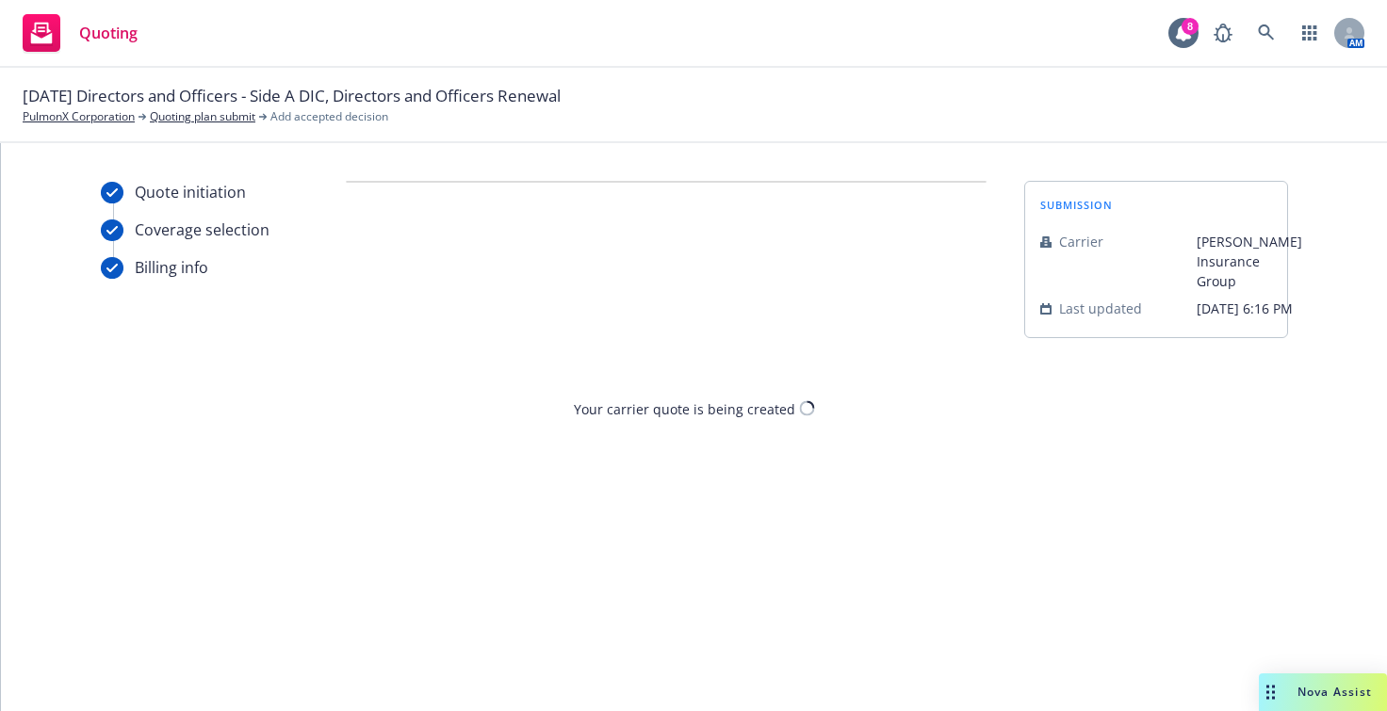
scroll to position [0, 0]
